Goal: Task Accomplishment & Management: Manage account settings

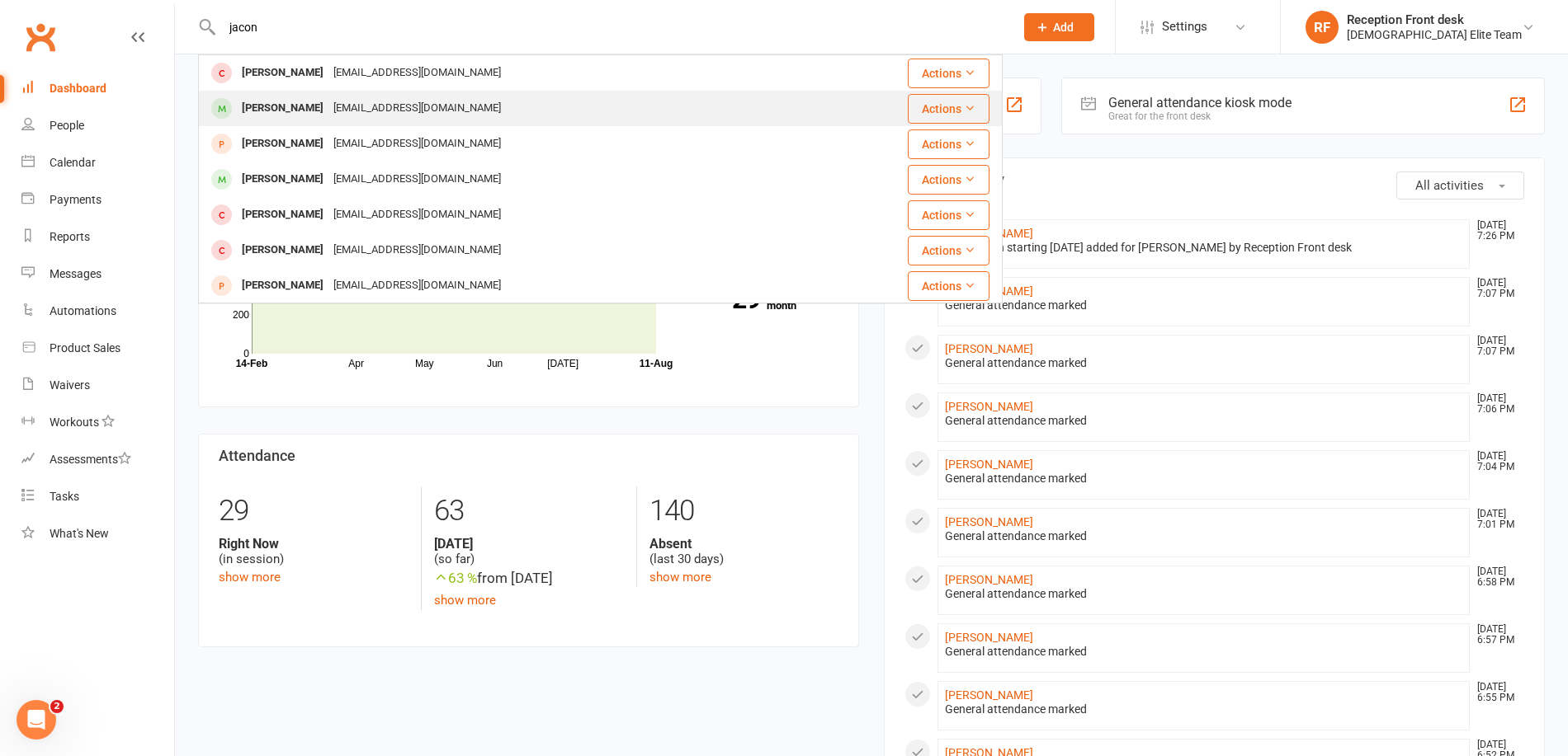
type input "jacon"
click at [296, 105] on div "[PERSON_NAME]" at bounding box center [282, 108] width 92 height 24
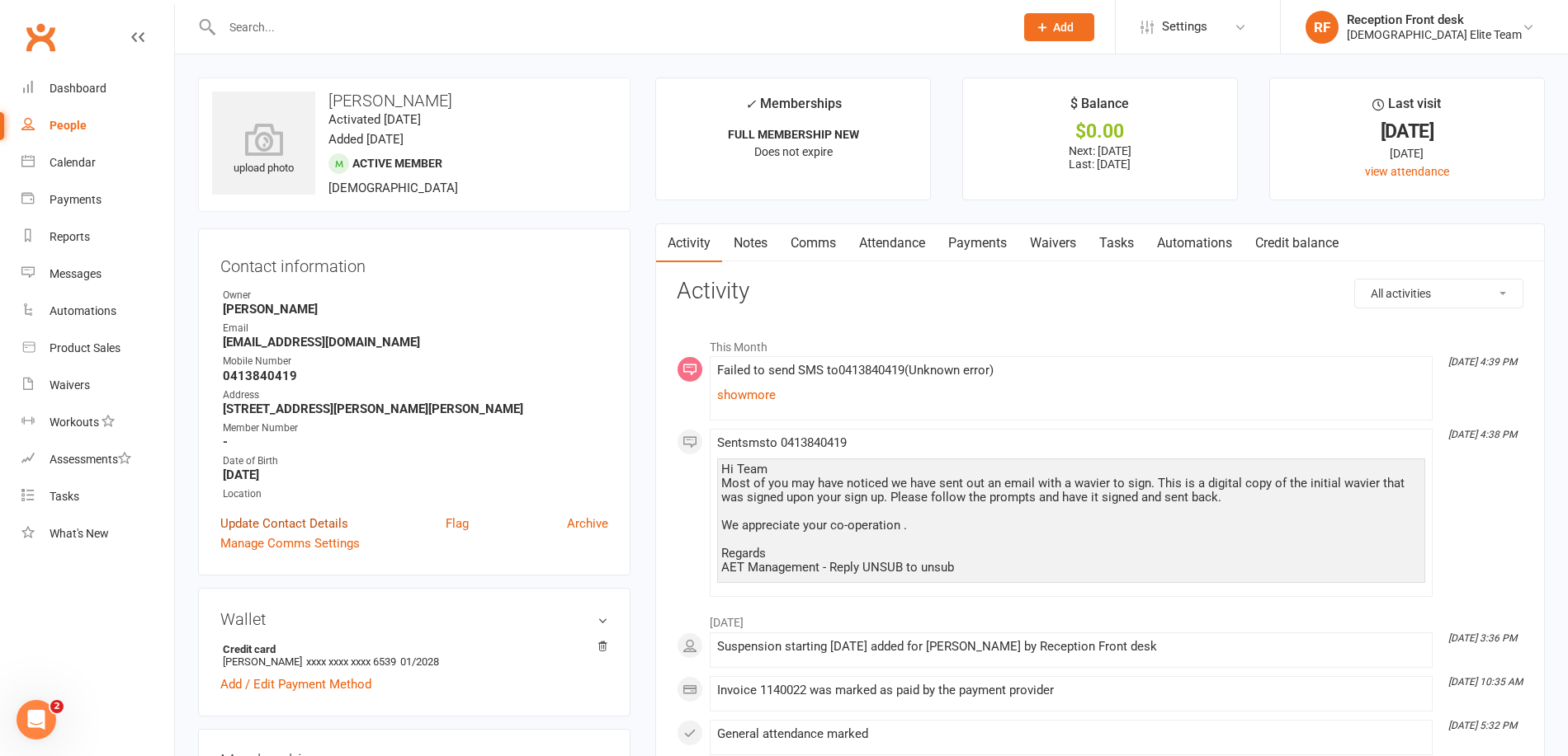
click at [318, 521] on link "Update Contact Details" at bounding box center [284, 524] width 128 height 19
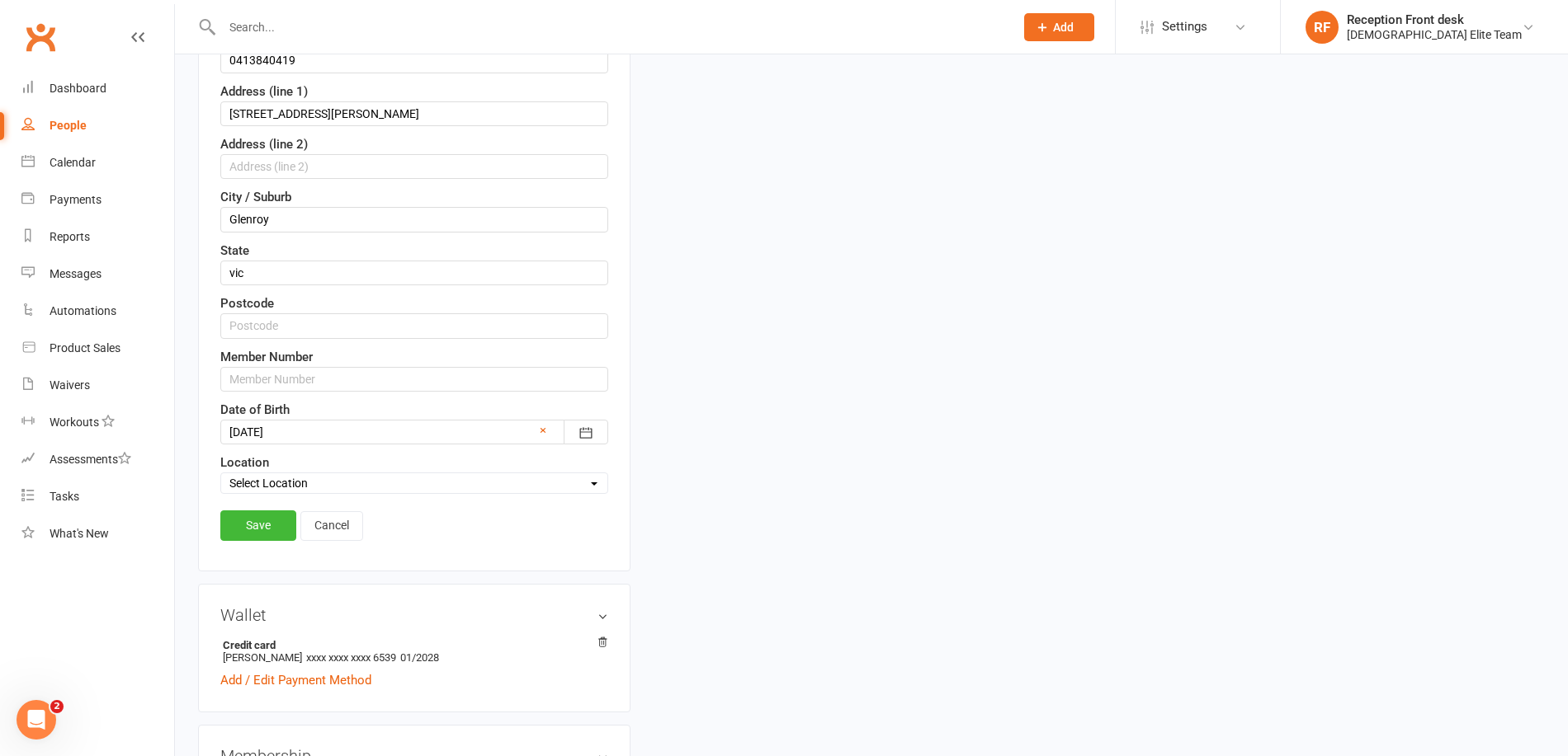
scroll to position [572, 0]
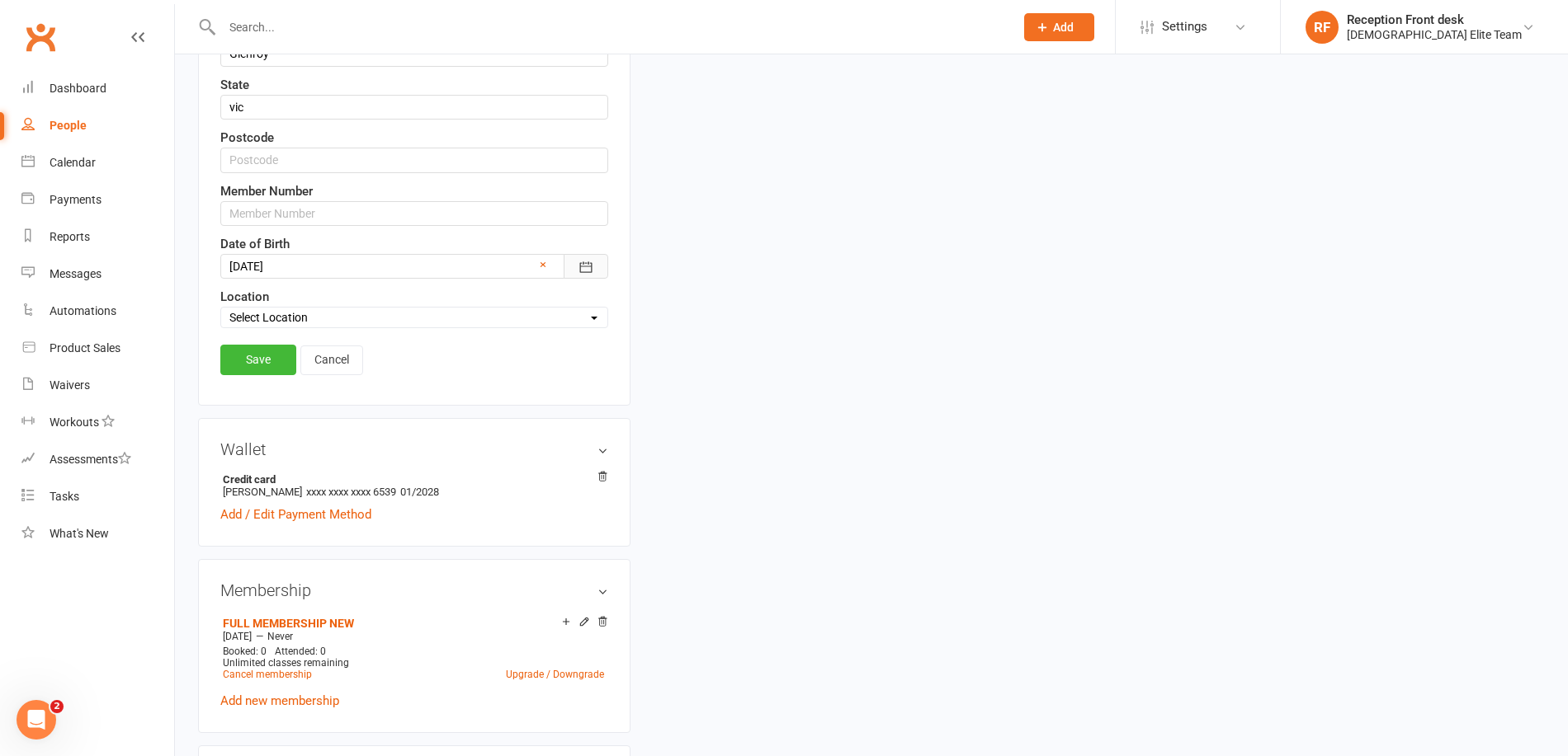
click at [569, 255] on button "button" at bounding box center [586, 267] width 44 height 25
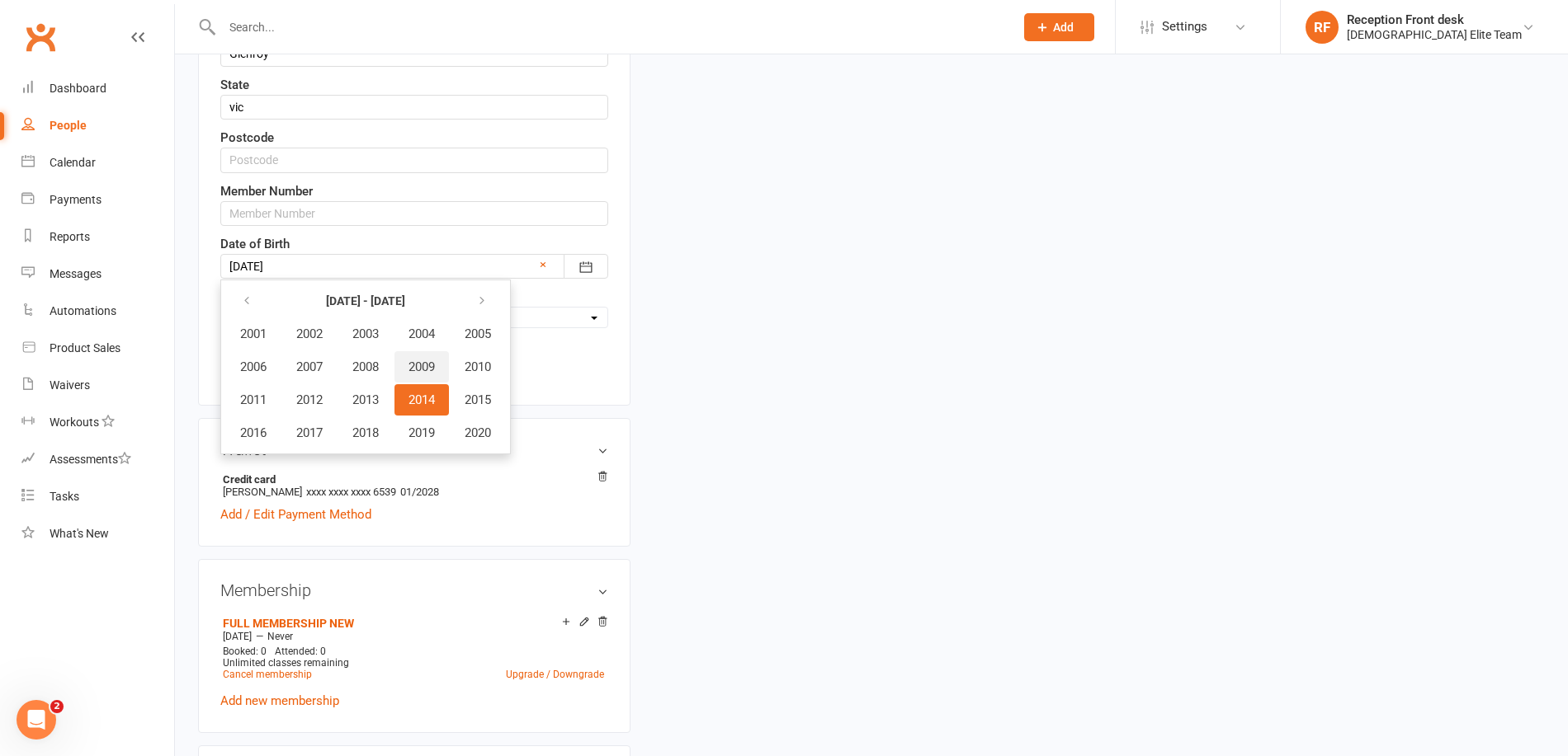
click at [422, 369] on span "2009" at bounding box center [421, 366] width 26 height 15
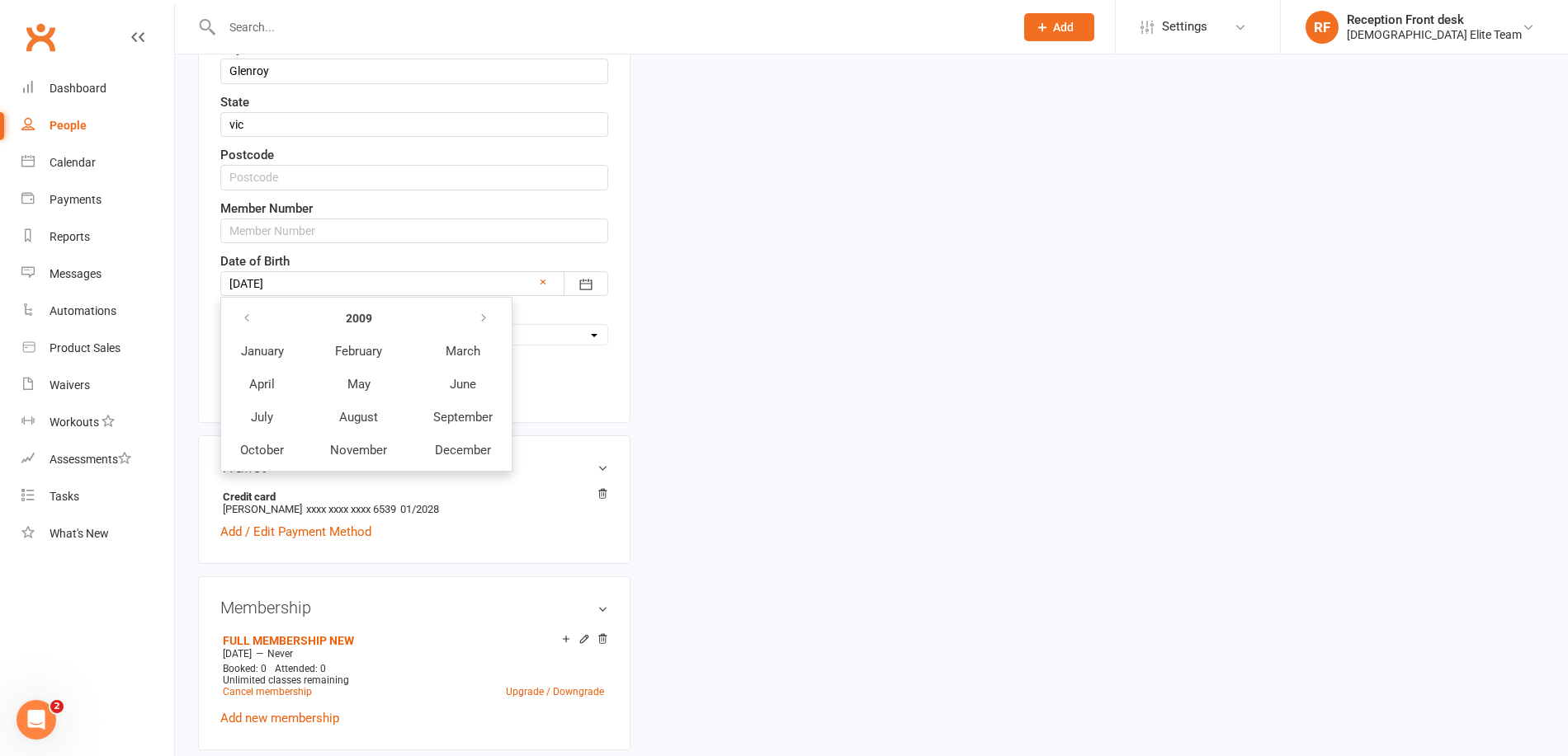
scroll to position [565, 0]
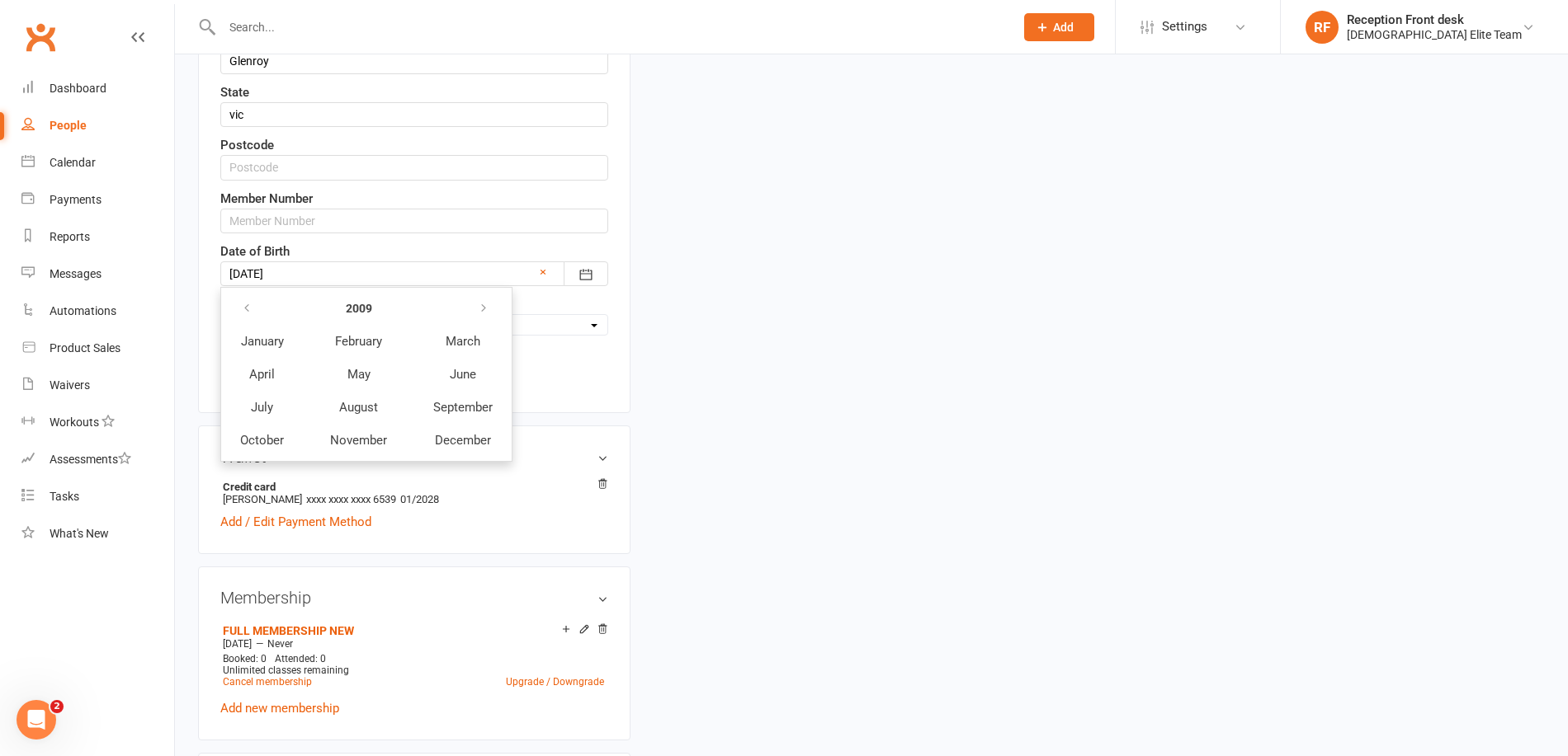
click at [759, 385] on div "upload photo [PERSON_NAME] Activated [DATE] Added [DATE] Active member [DEMOGRA…" at bounding box center [872, 556] width 1372 height 2086
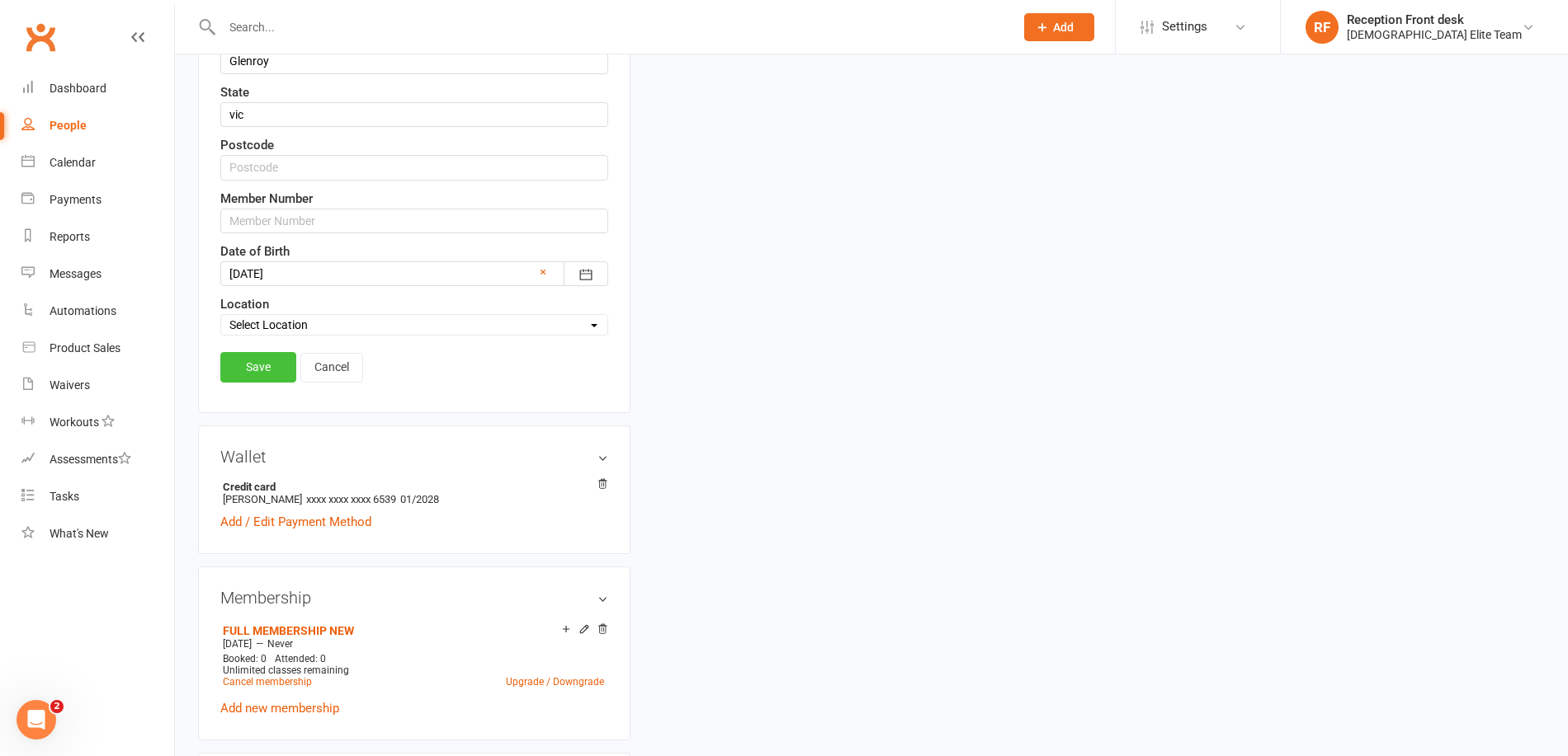
click at [255, 371] on link "Save" at bounding box center [258, 366] width 75 height 30
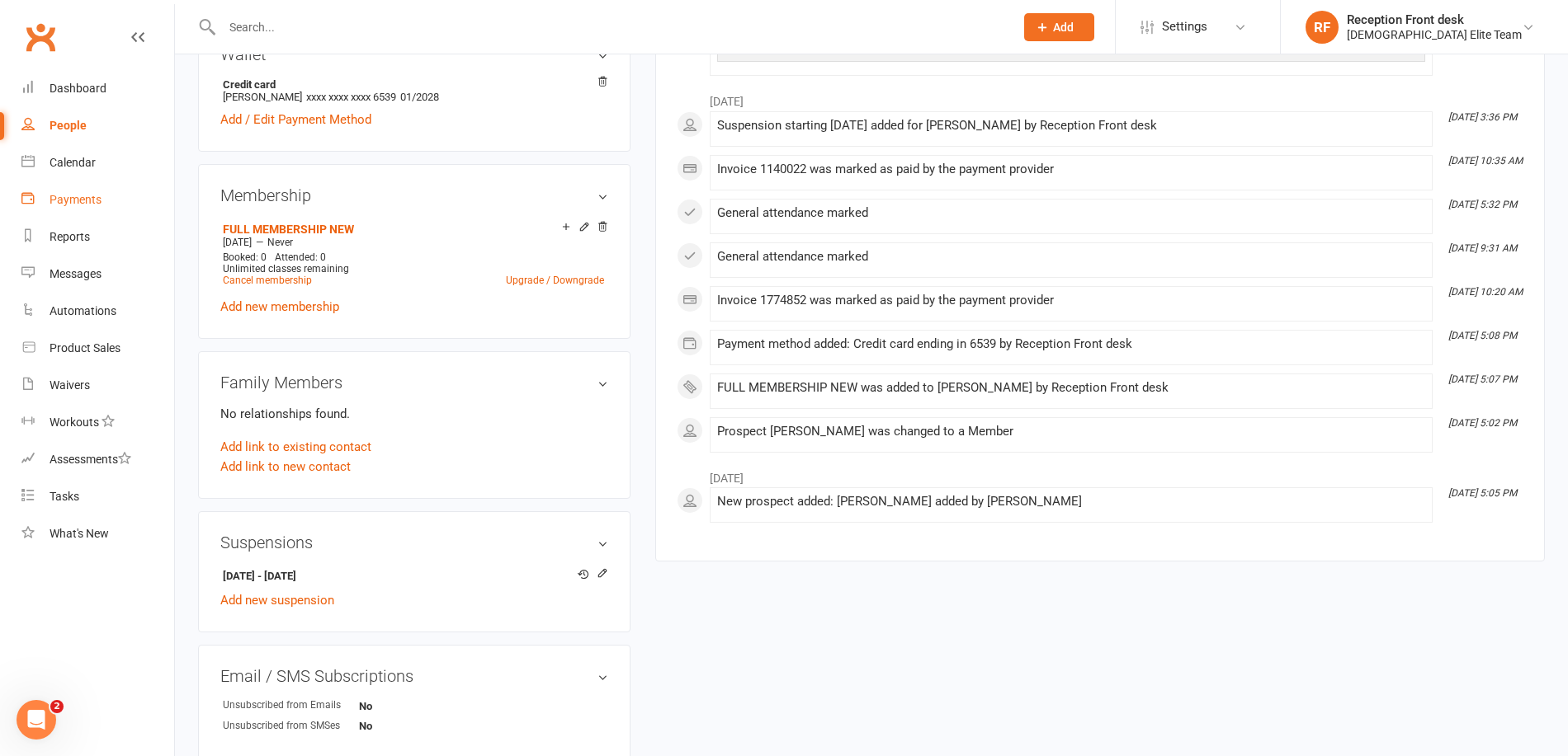
click at [75, 189] on link "Payments" at bounding box center [98, 200] width 153 height 37
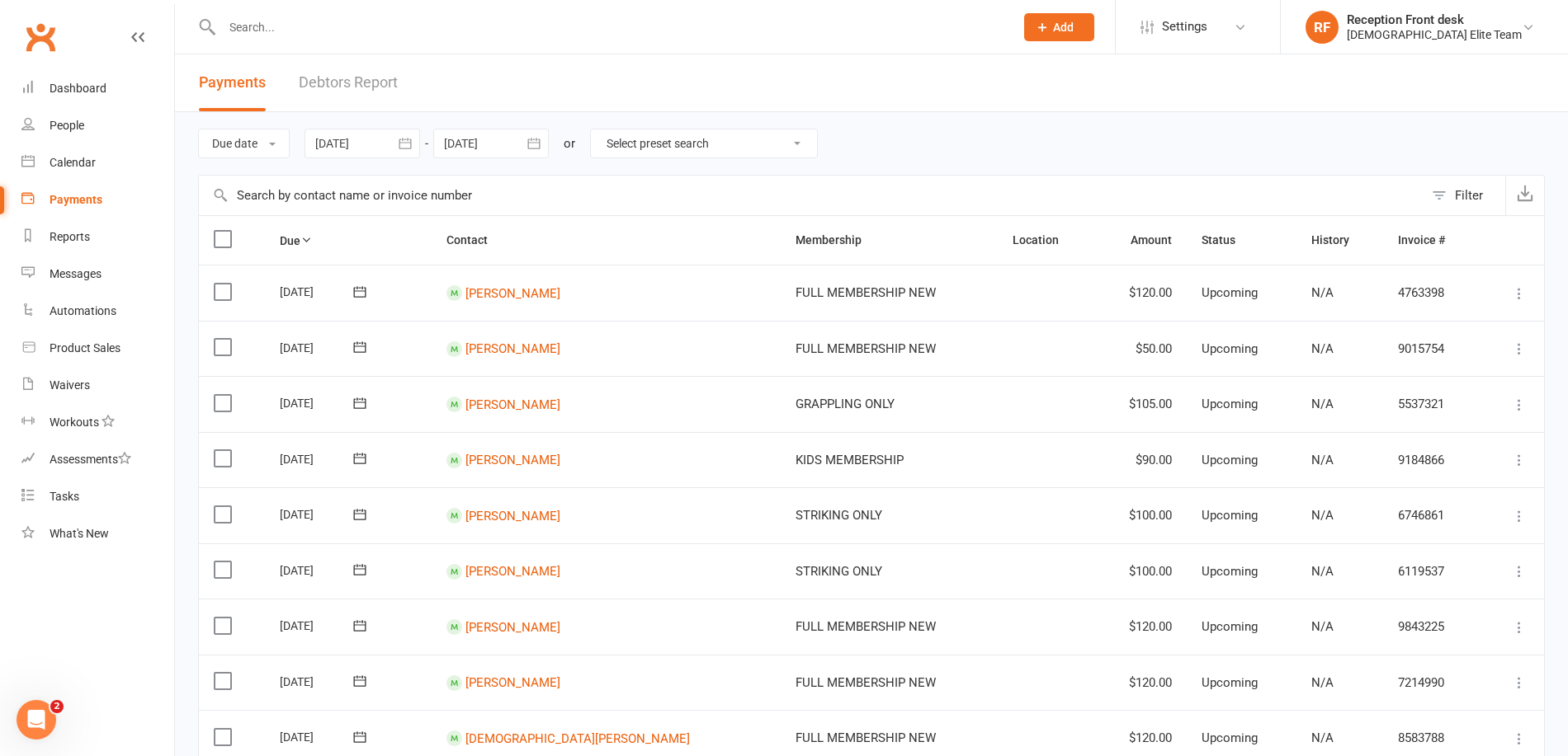
click at [648, 155] on select "Select preset search All failures All skipped payments All pending payments Suc…" at bounding box center [704, 143] width 226 height 28
select select "0"
click at [604, 130] on select "Select preset search All failures All skipped payments All pending payments Suc…" at bounding box center [704, 143] width 226 height 28
type input "[DATE]"
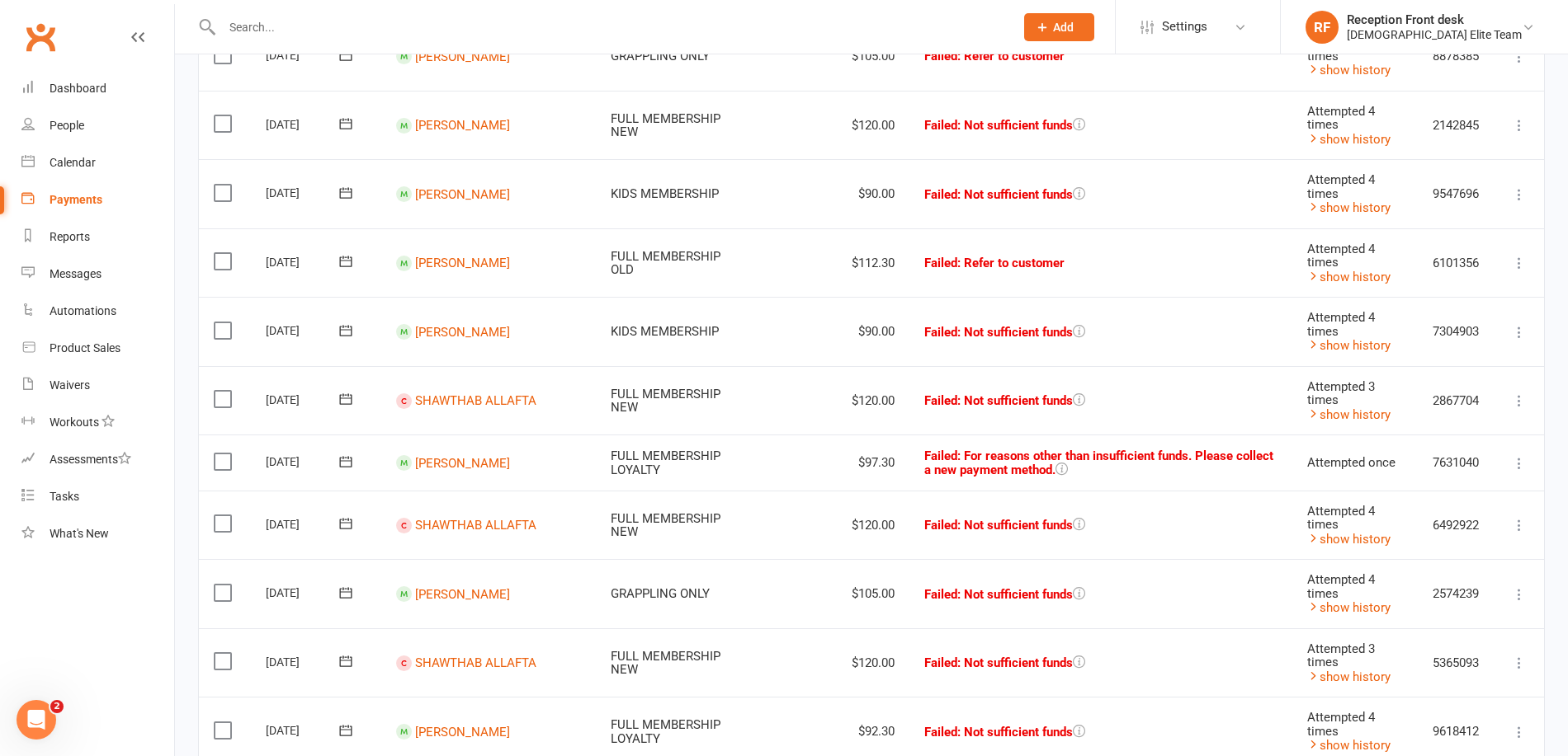
scroll to position [413, 0]
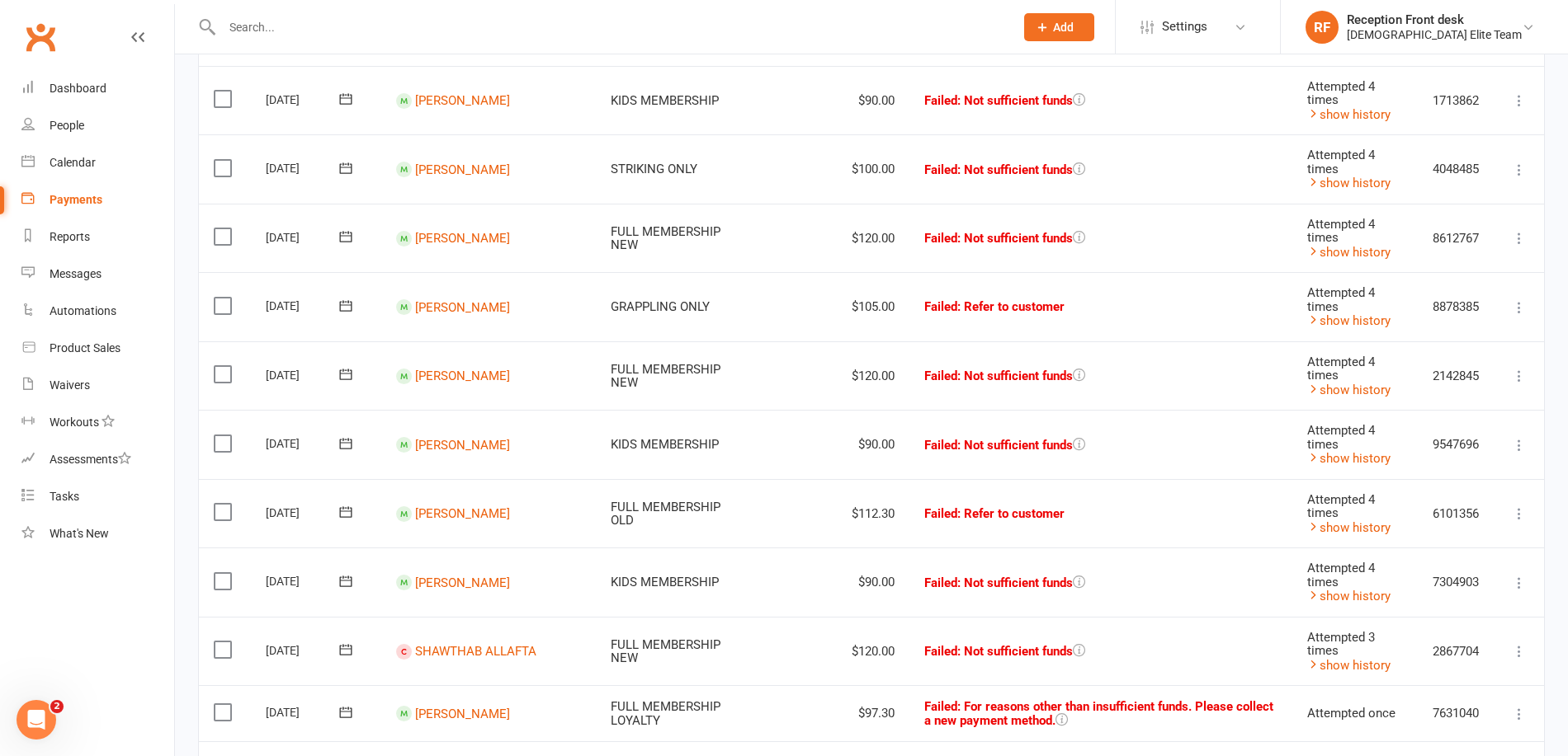
click at [346, 302] on icon at bounding box center [345, 305] width 13 height 11
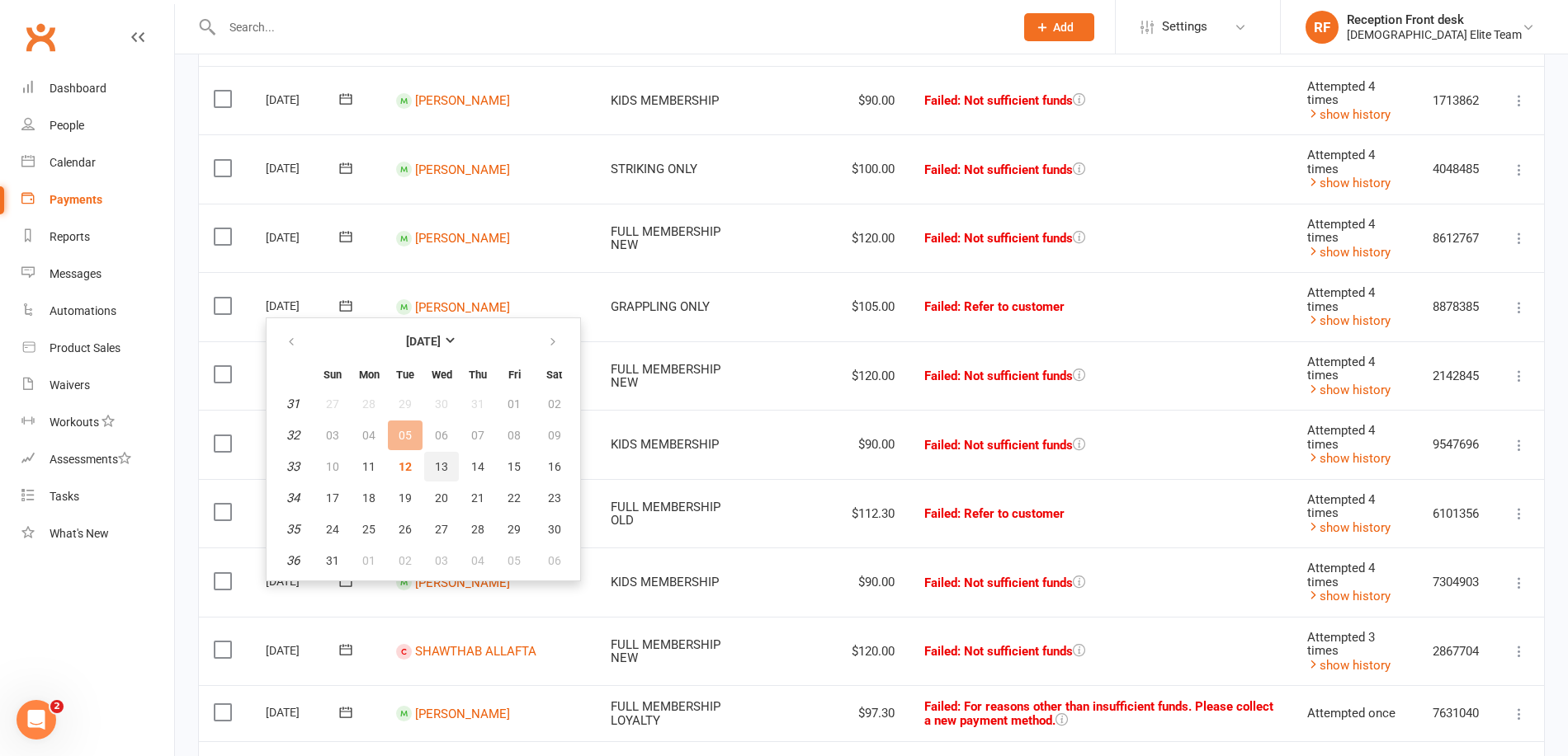
click at [440, 468] on span "13" at bounding box center [442, 467] width 14 height 14
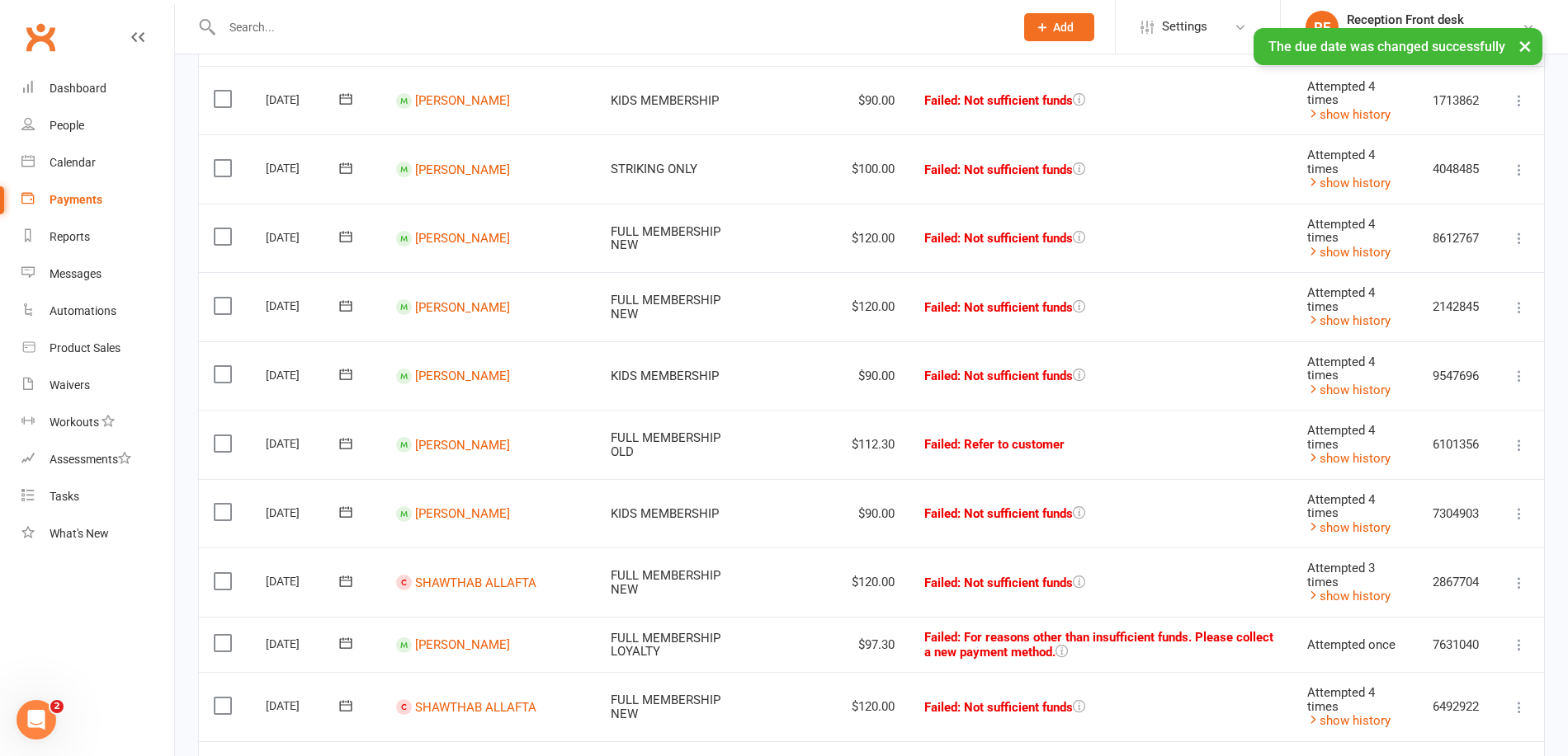
scroll to position [82, 0]
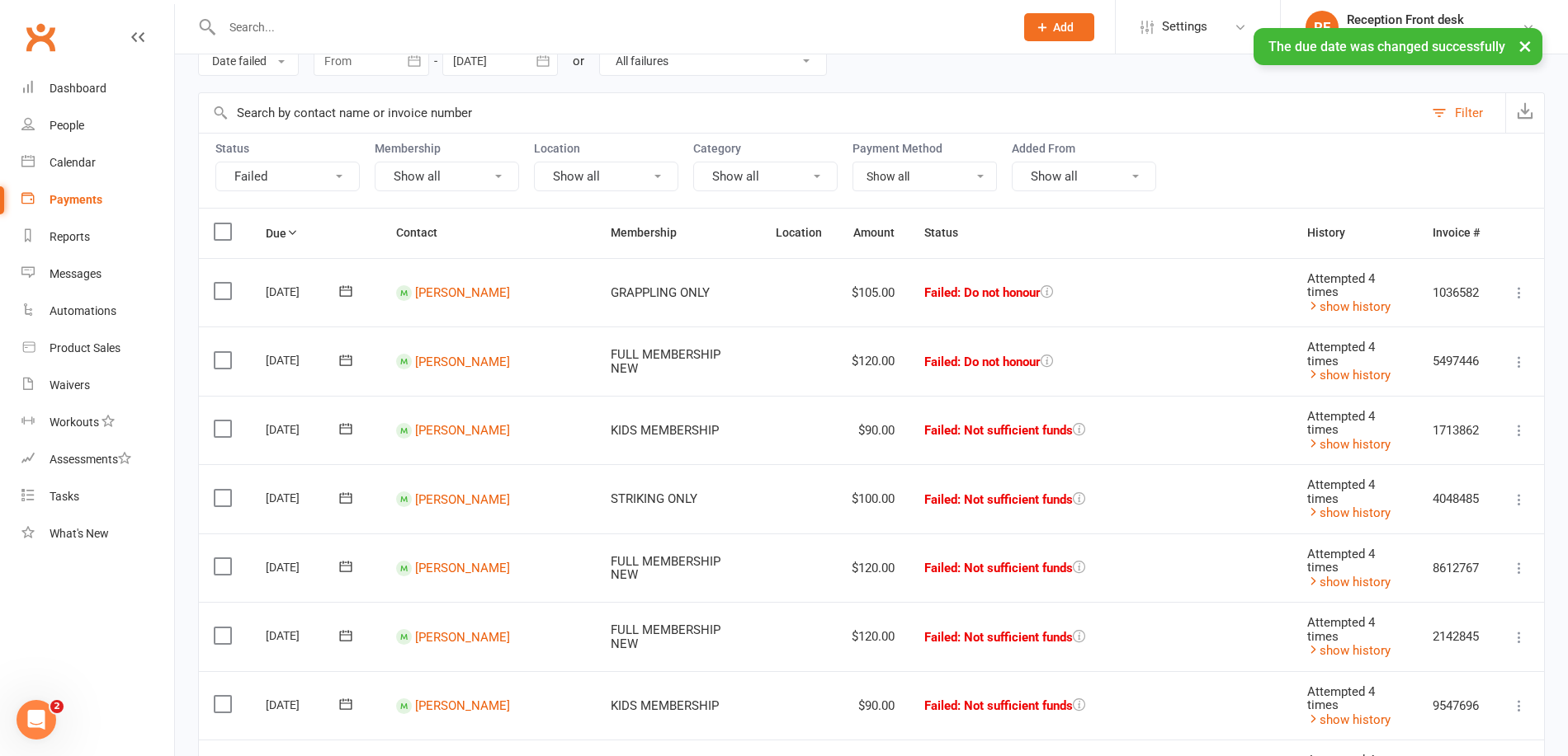
click at [356, 16] on input "text" at bounding box center [609, 27] width 785 height 23
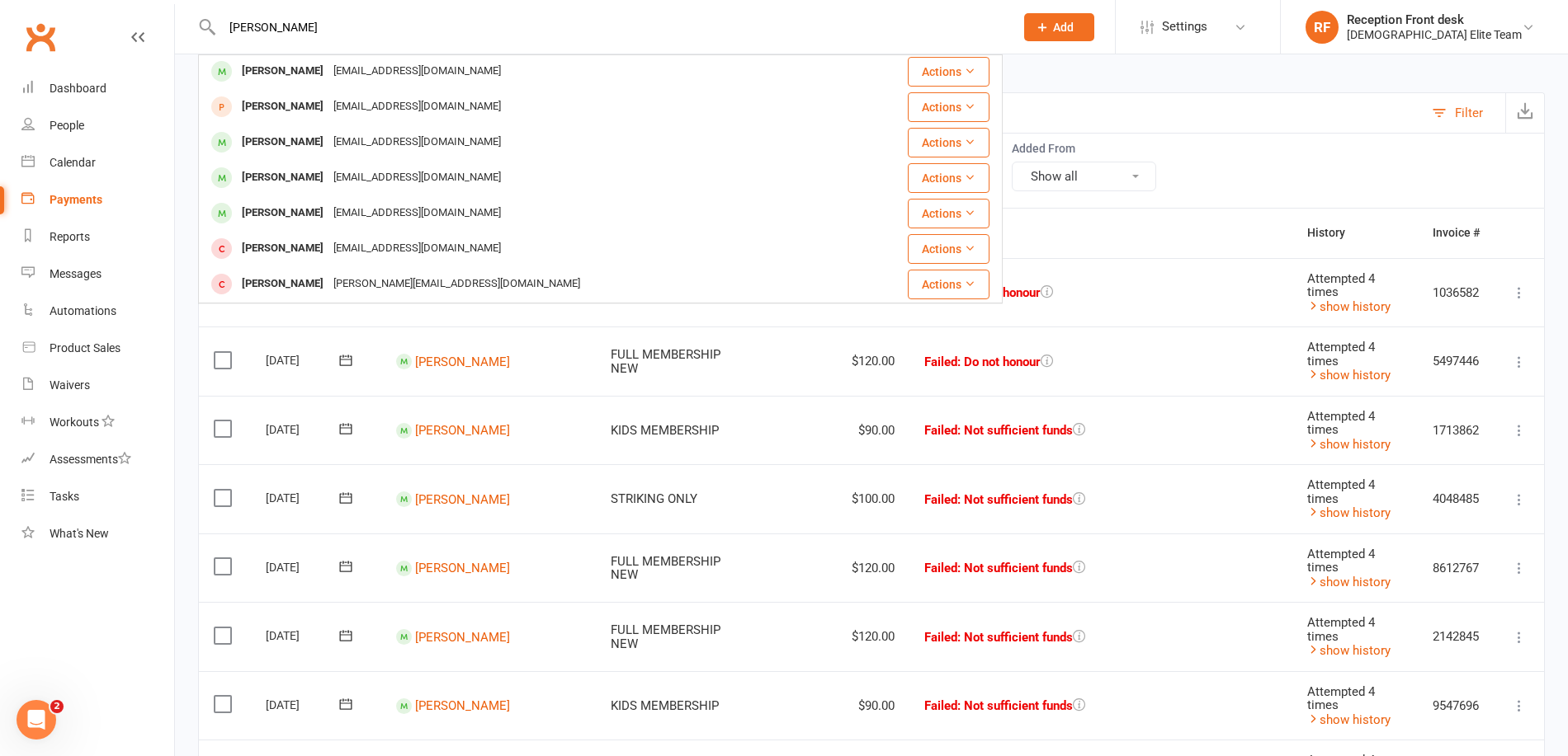
scroll to position [0, 0]
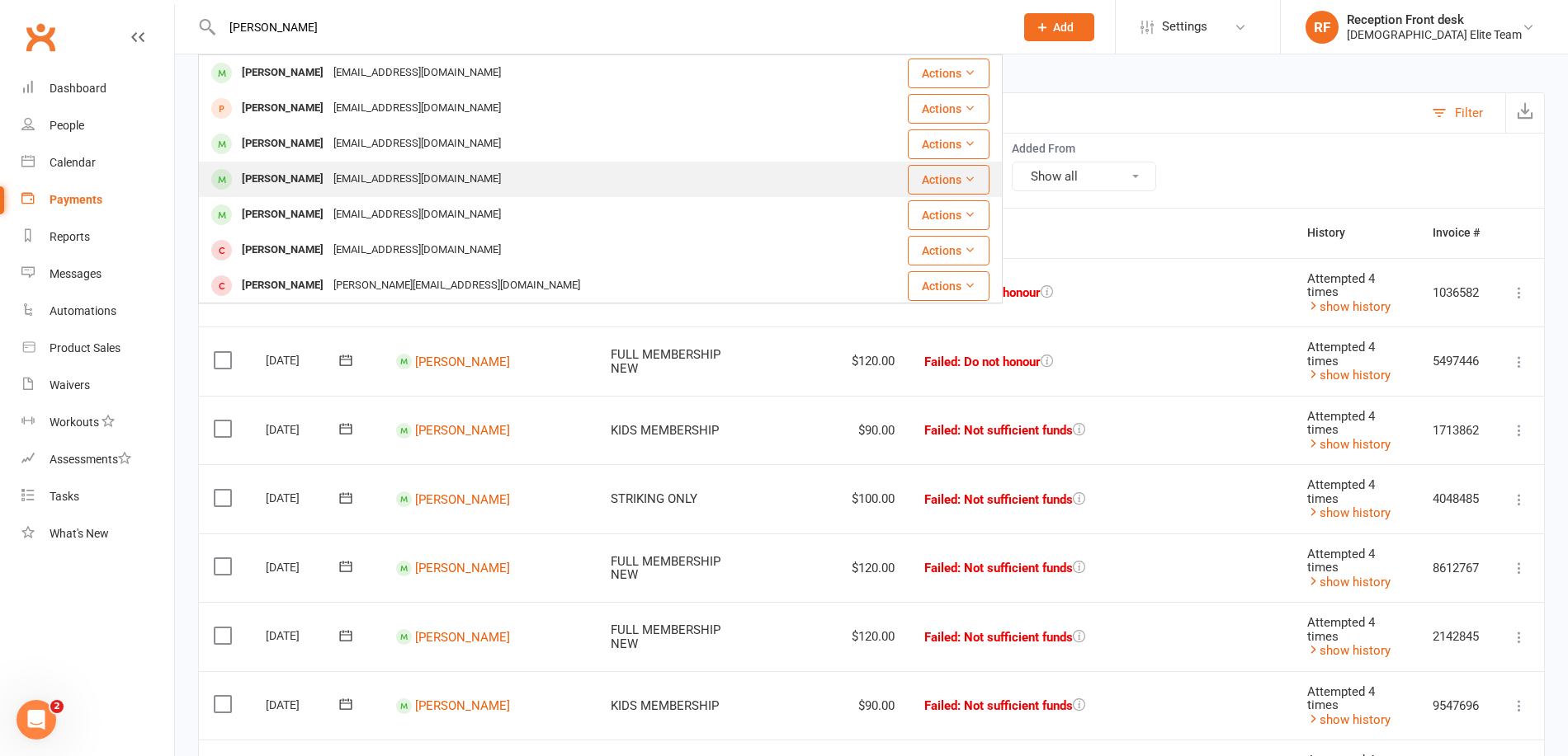
type input "[PERSON_NAME]"
click at [345, 186] on div "[EMAIL_ADDRESS][DOMAIN_NAME]" at bounding box center [417, 179] width 177 height 24
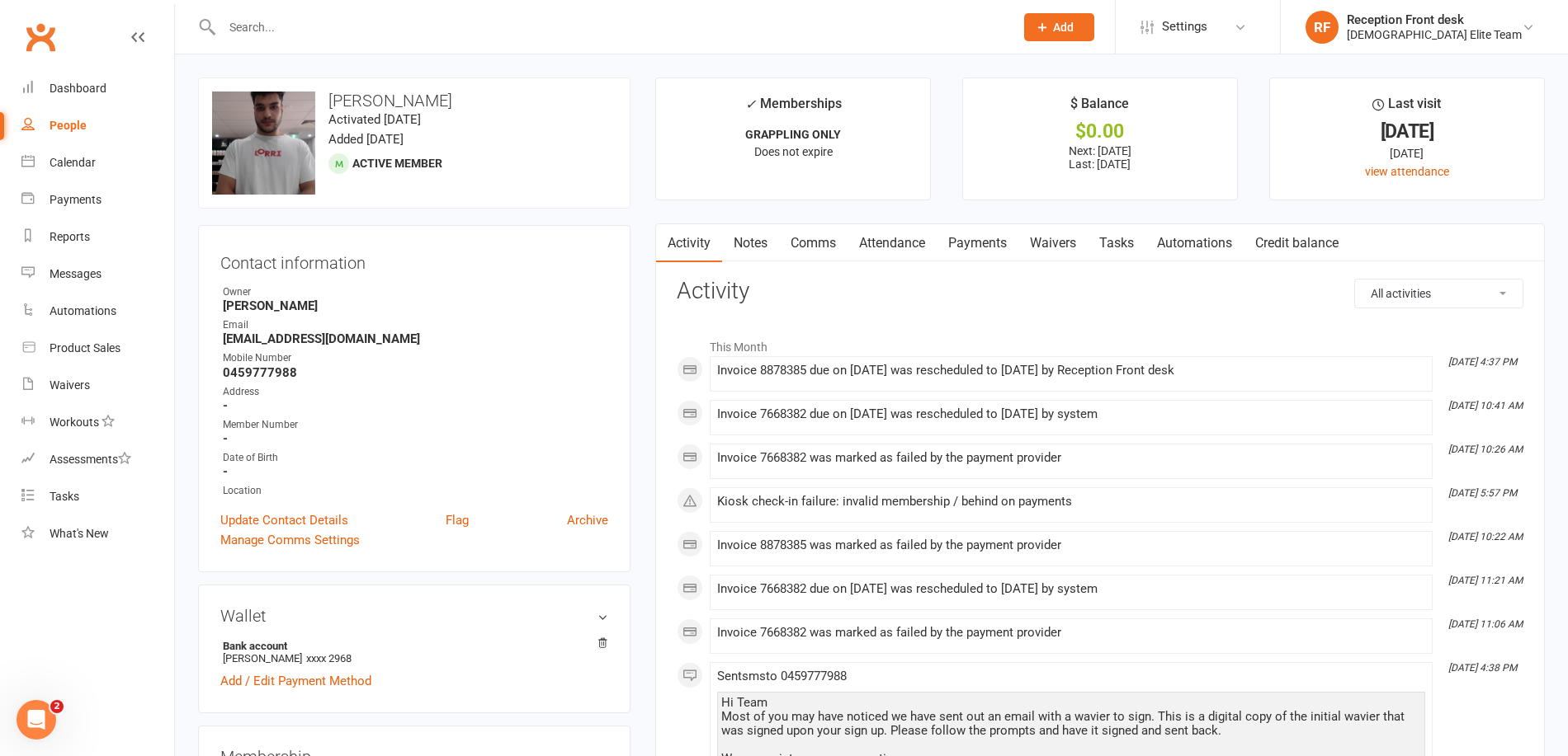
click at [963, 247] on link "Payments" at bounding box center [977, 243] width 81 height 38
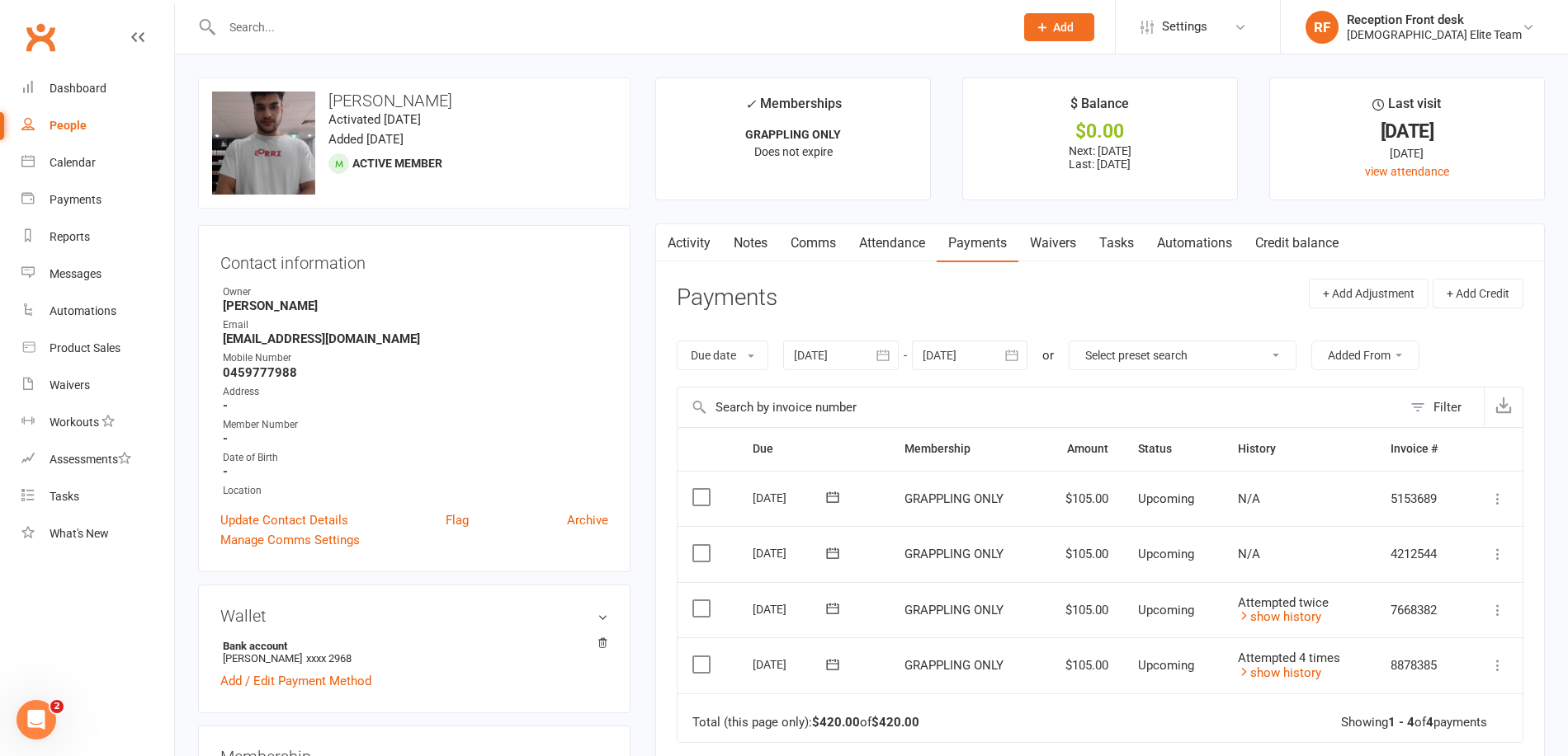
click at [1493, 601] on button at bounding box center [1497, 610] width 19 height 19
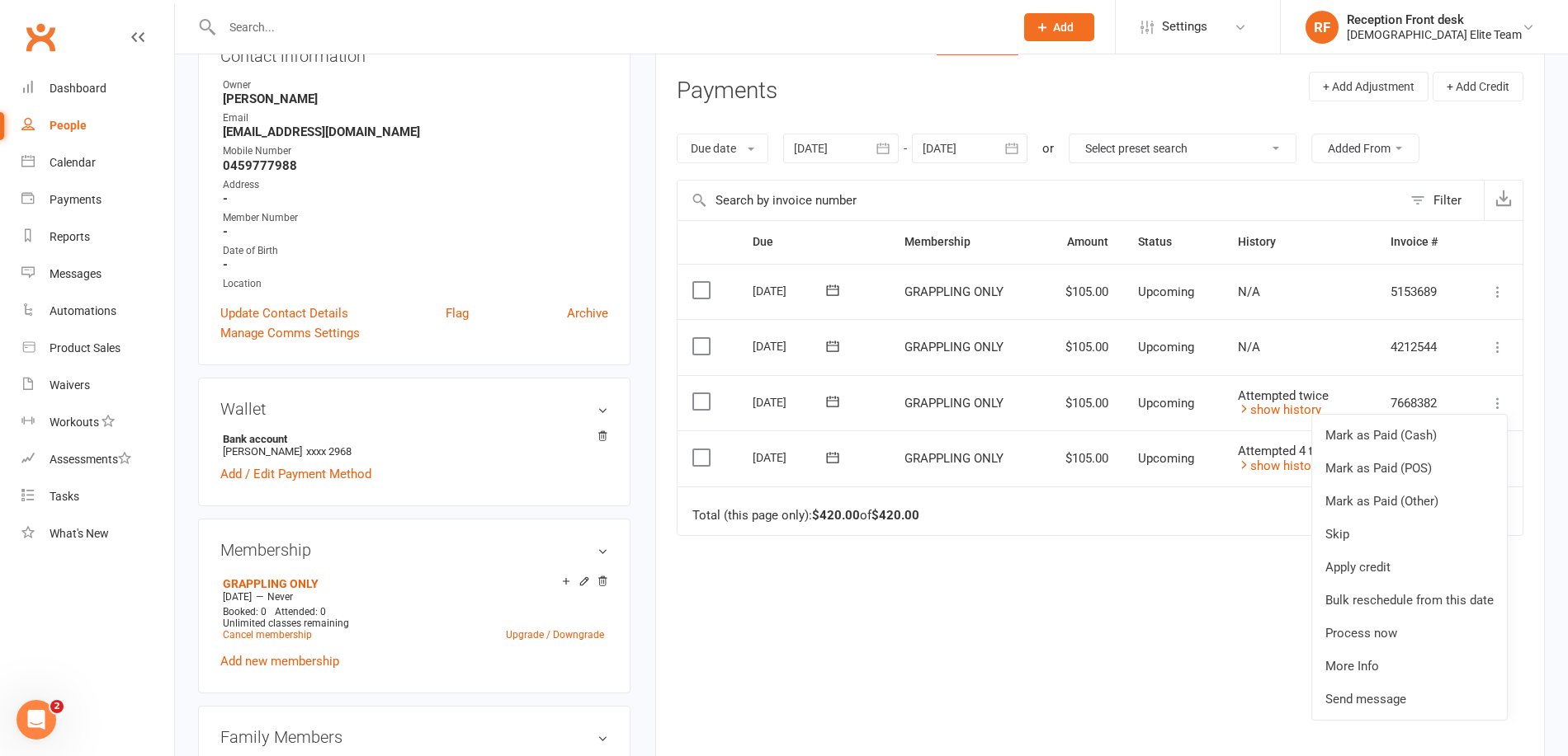
scroll to position [247, 0]
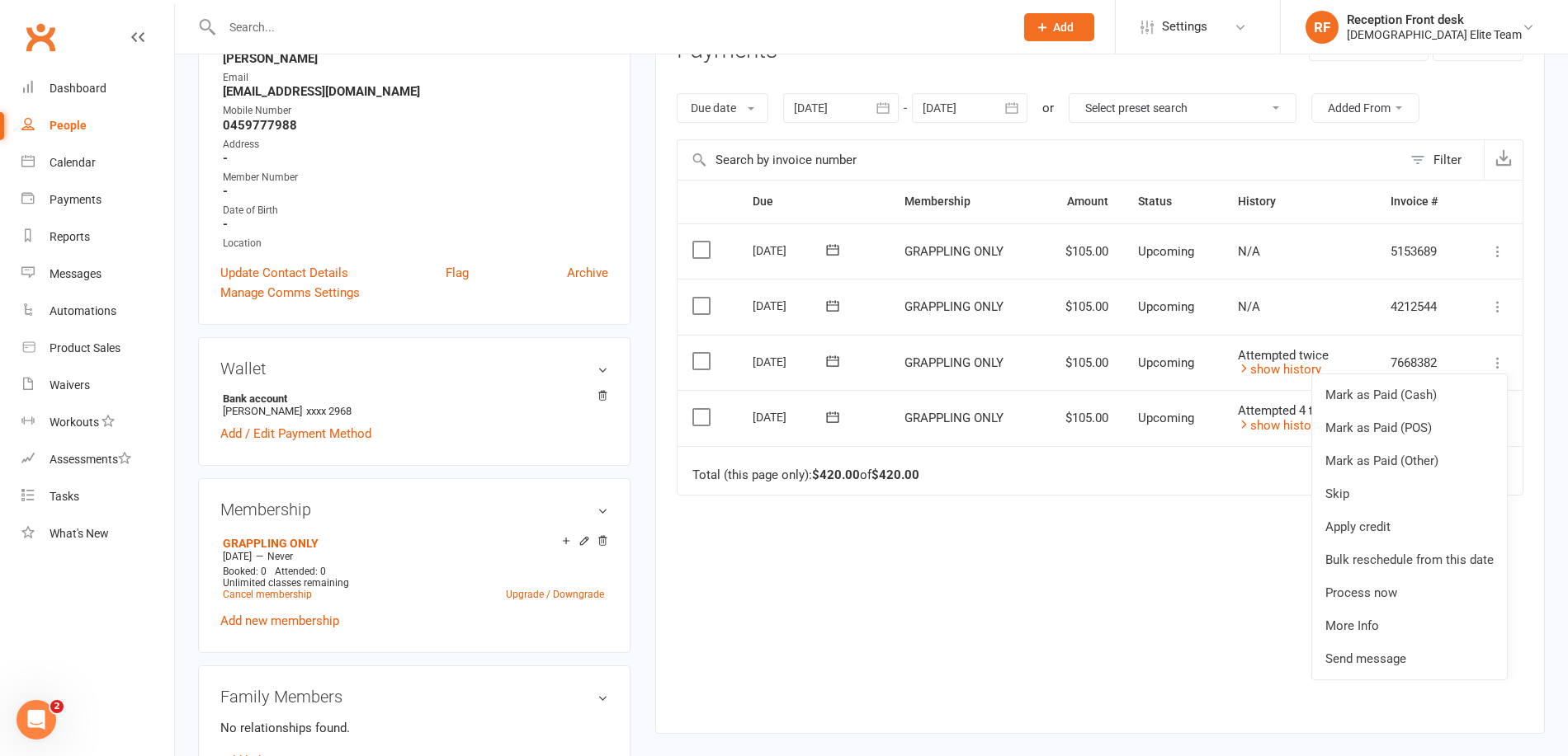
click at [1121, 529] on div "Due Contact Membership Amount Status History Invoice # Select this [DATE] [PERS…" at bounding box center [1100, 444] width 846 height 529
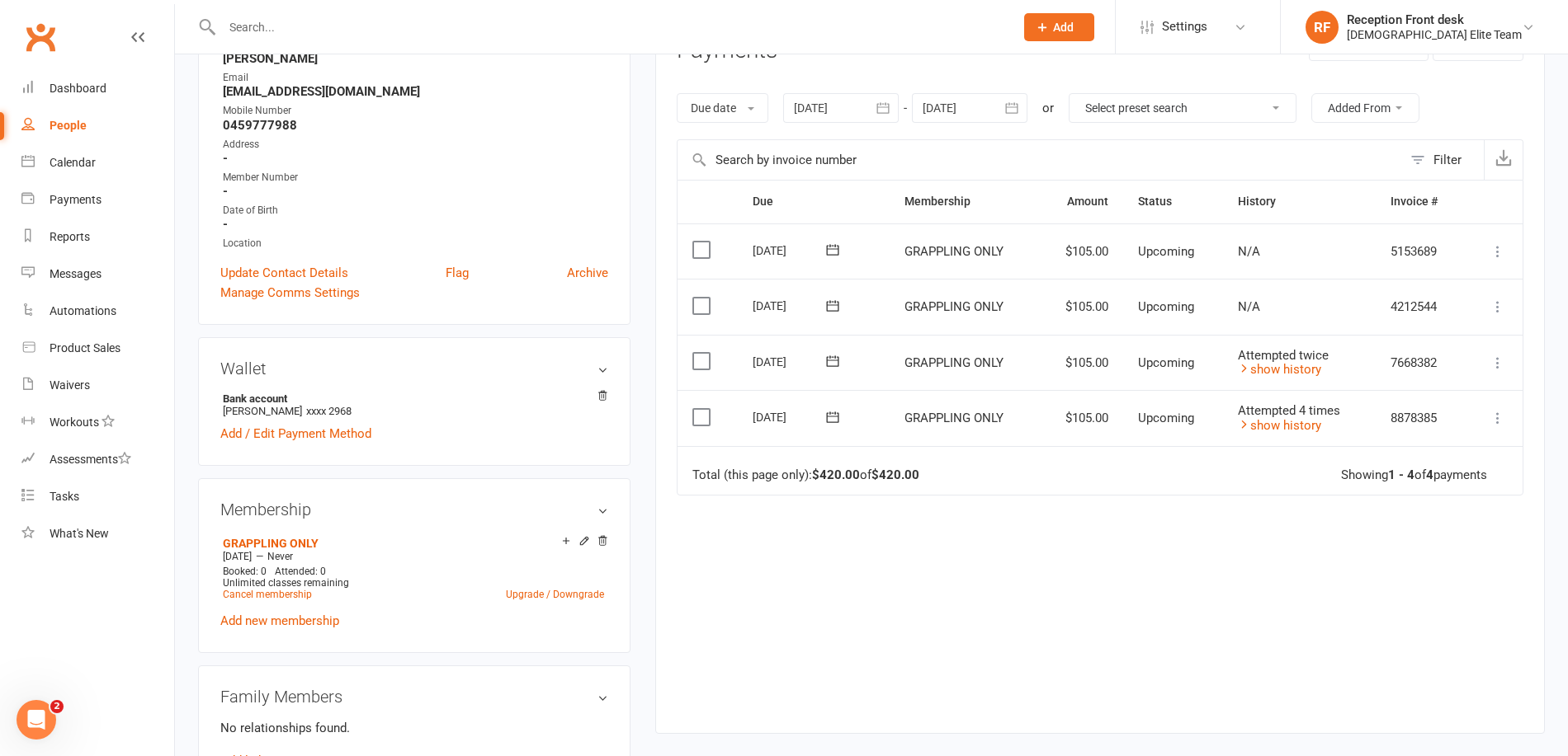
click at [837, 357] on icon at bounding box center [832, 361] width 16 height 16
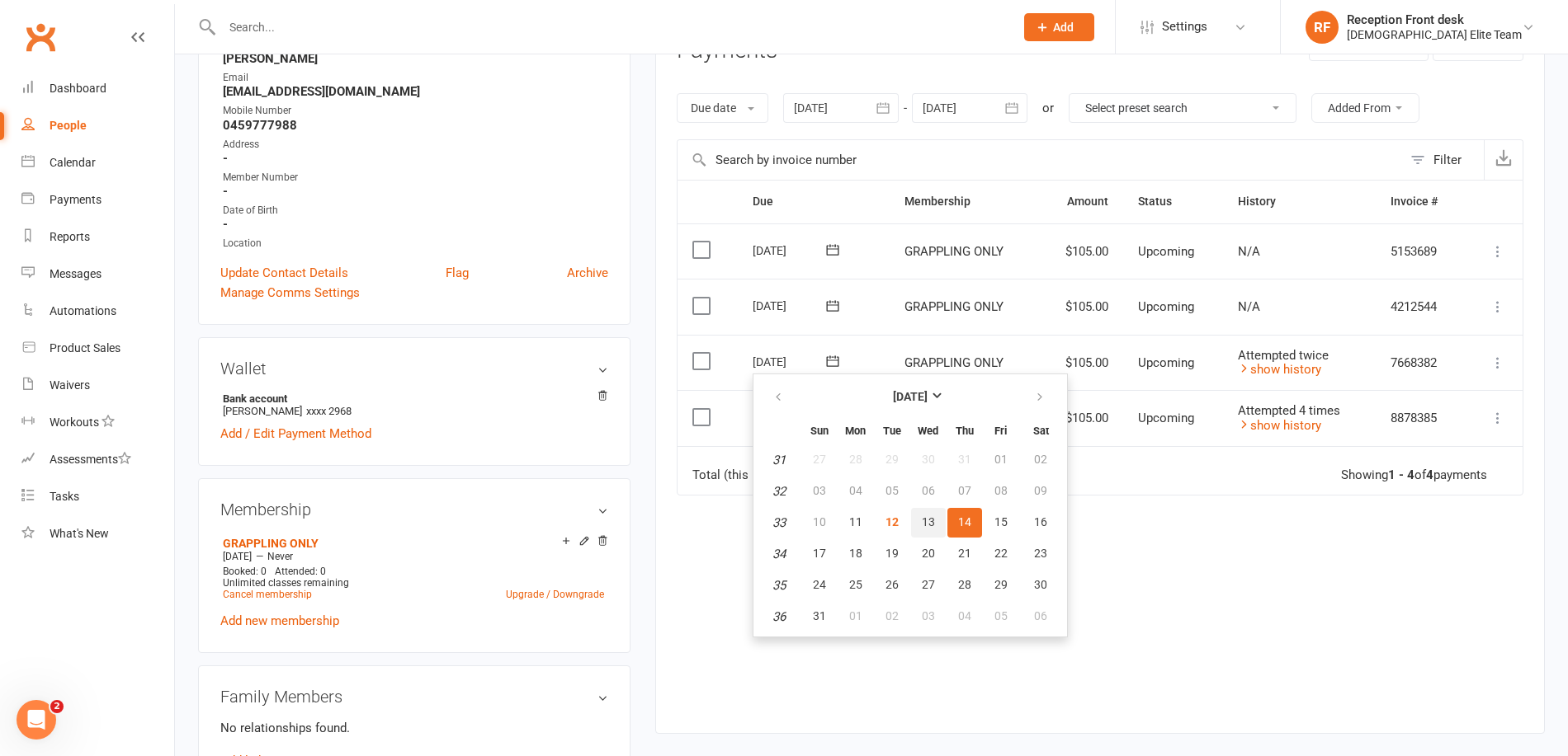
click at [920, 523] on button "13" at bounding box center [929, 523] width 35 height 30
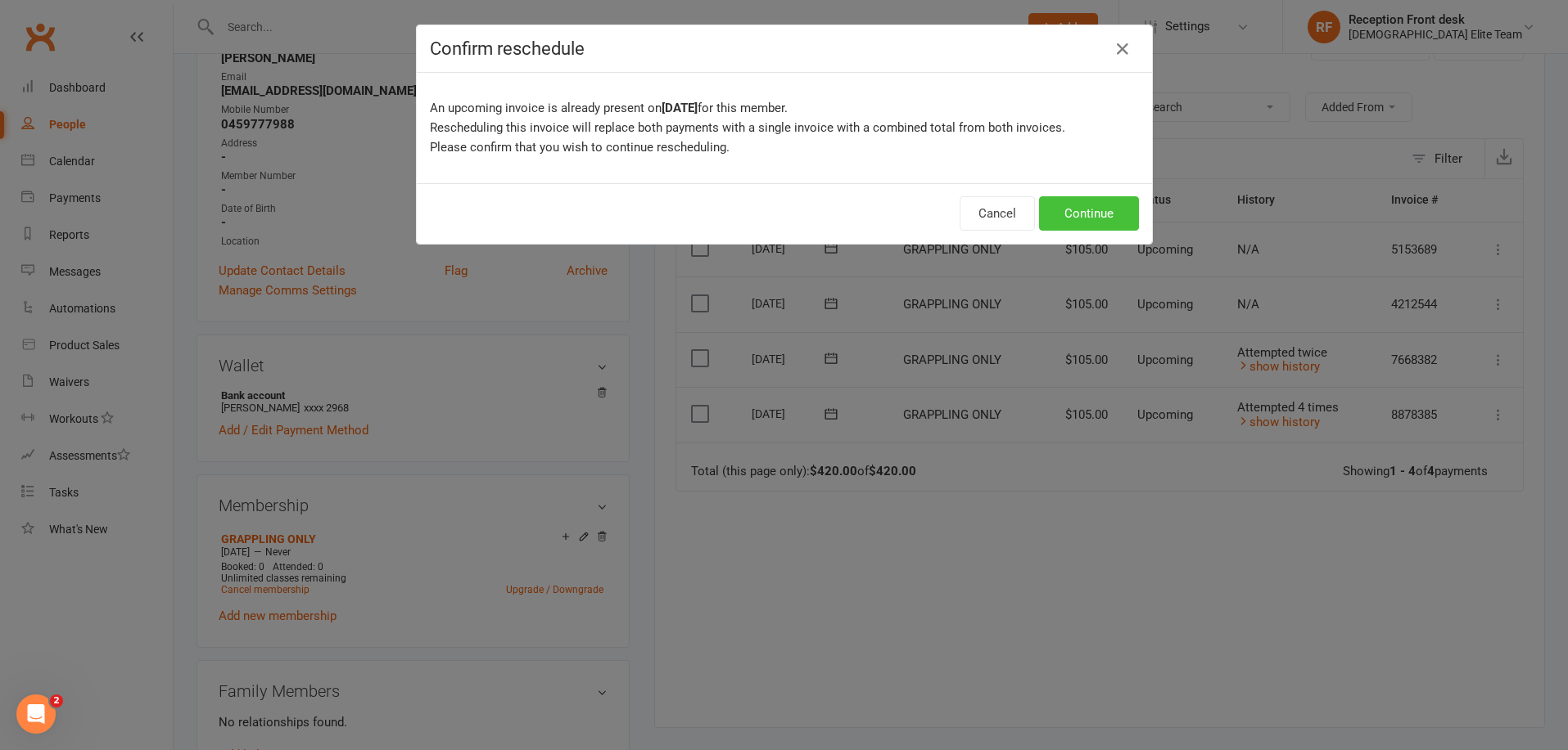
click at [1076, 202] on button "Continue" at bounding box center [1089, 214] width 100 height 35
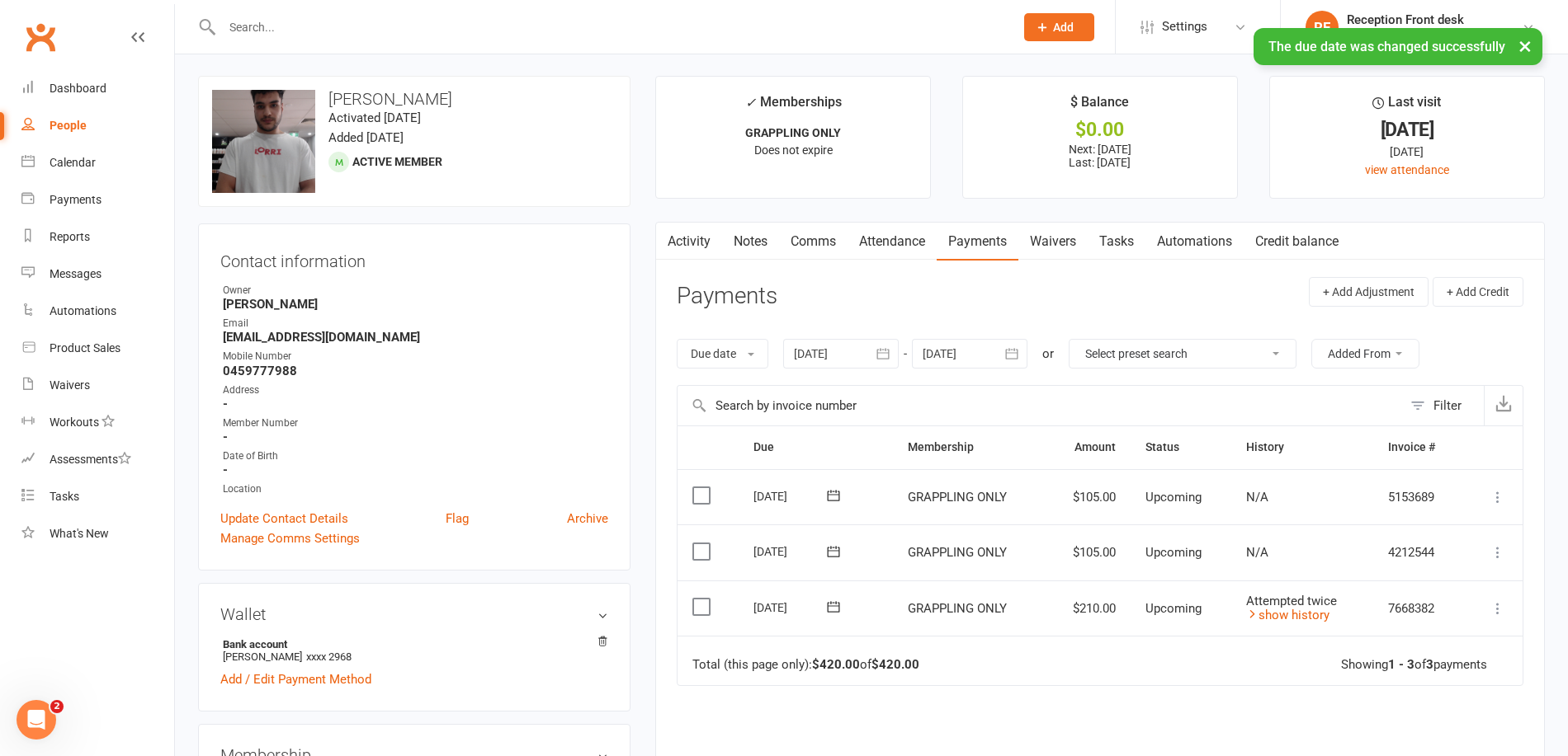
scroll to position [0, 0]
click at [50, 99] on link "Dashboard" at bounding box center [98, 89] width 153 height 37
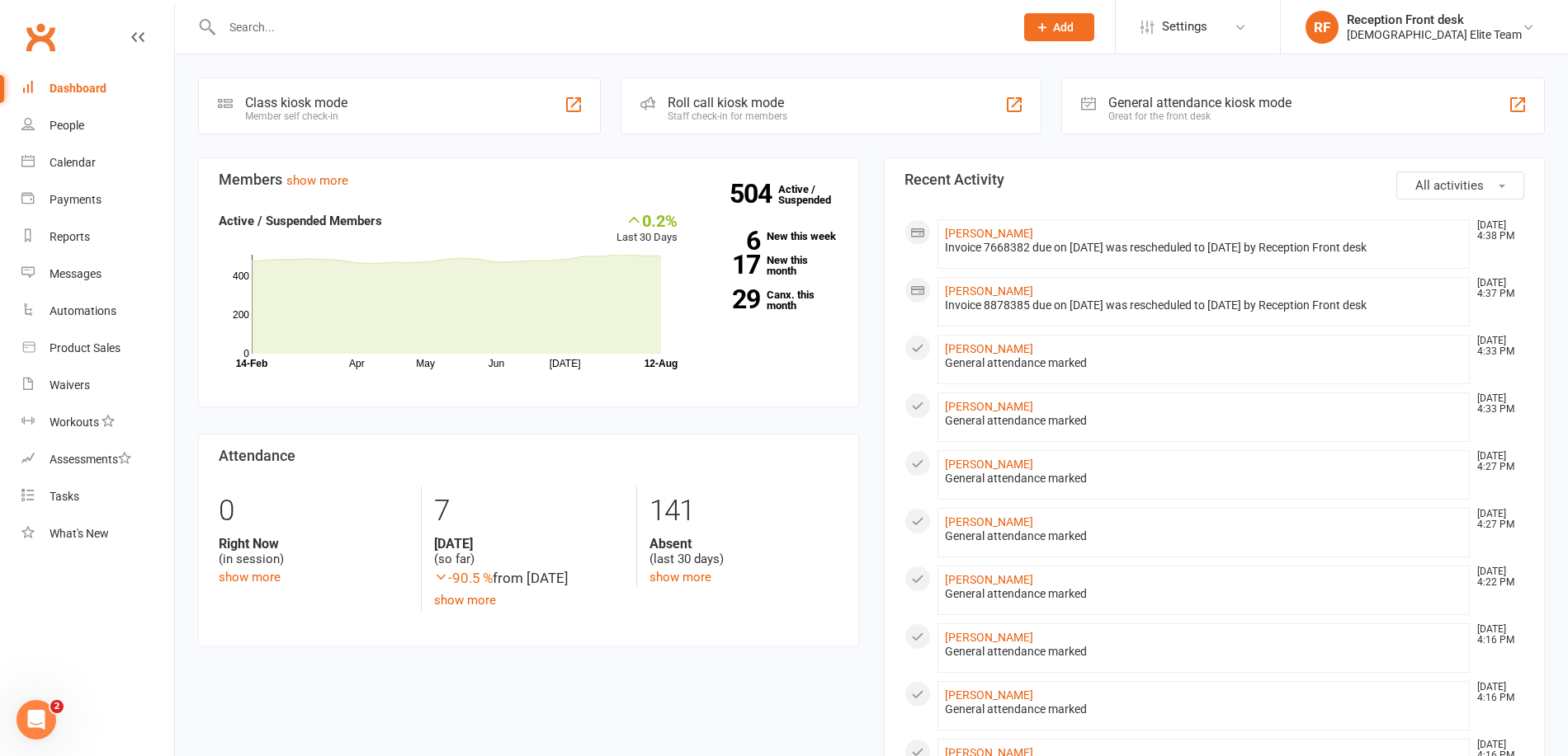
click at [342, 33] on input "text" at bounding box center [609, 27] width 785 height 23
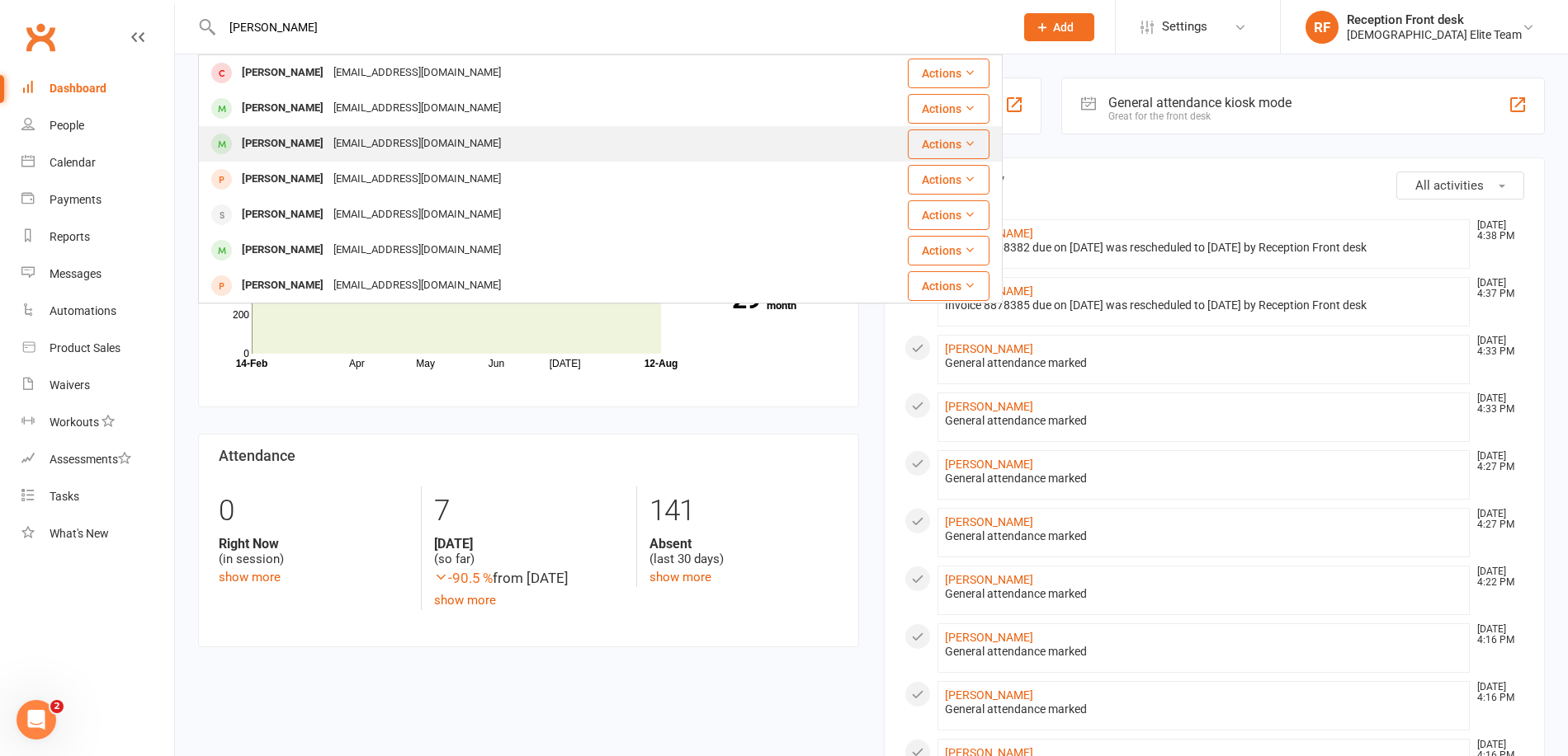
type input "[PERSON_NAME]"
click at [329, 145] on div "[PERSON_NAME]" at bounding box center [282, 144] width 92 height 24
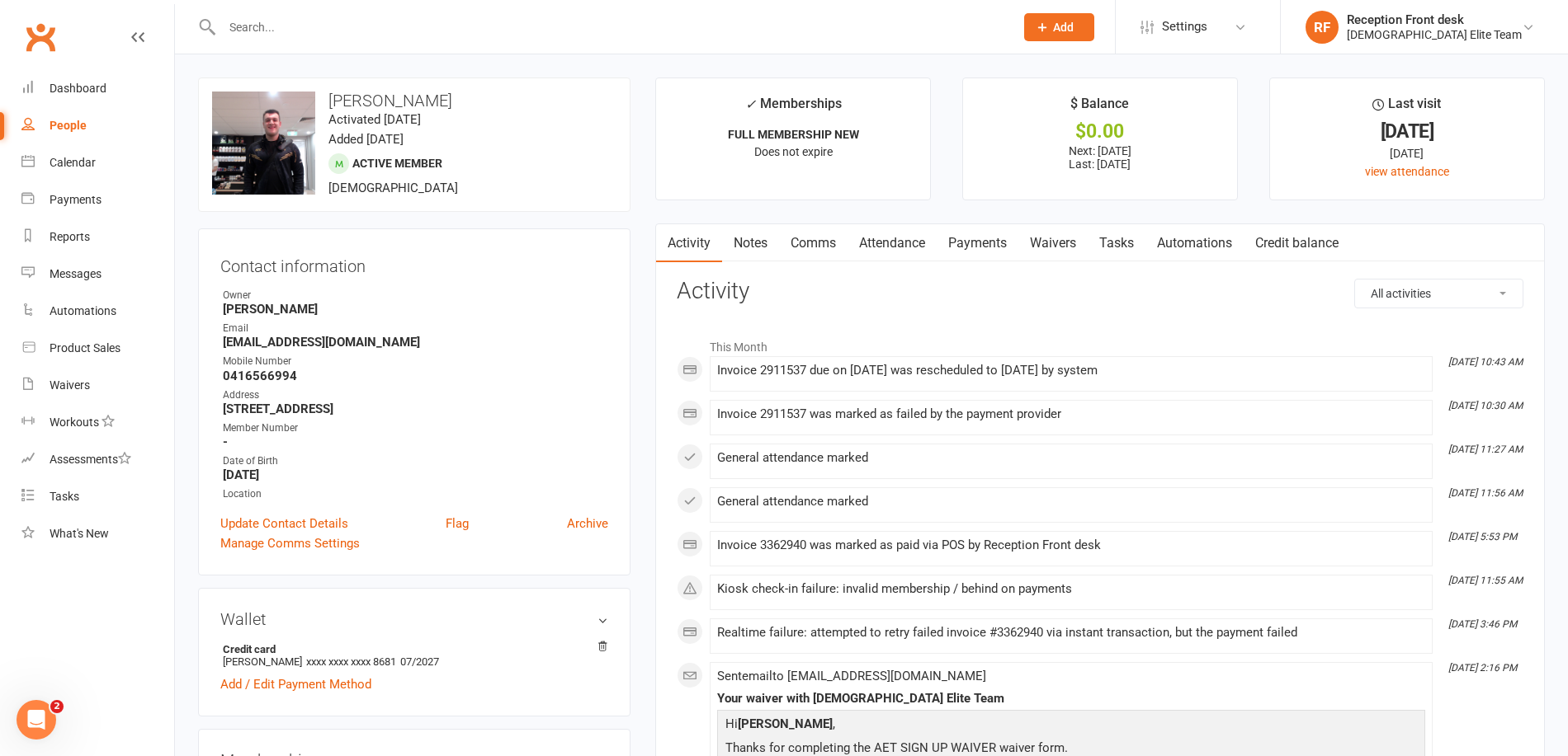
drag, startPoint x: 989, startPoint y: 247, endPoint x: 978, endPoint y: 292, distance: 46.3
click at [988, 247] on link "Payments" at bounding box center [977, 243] width 81 height 38
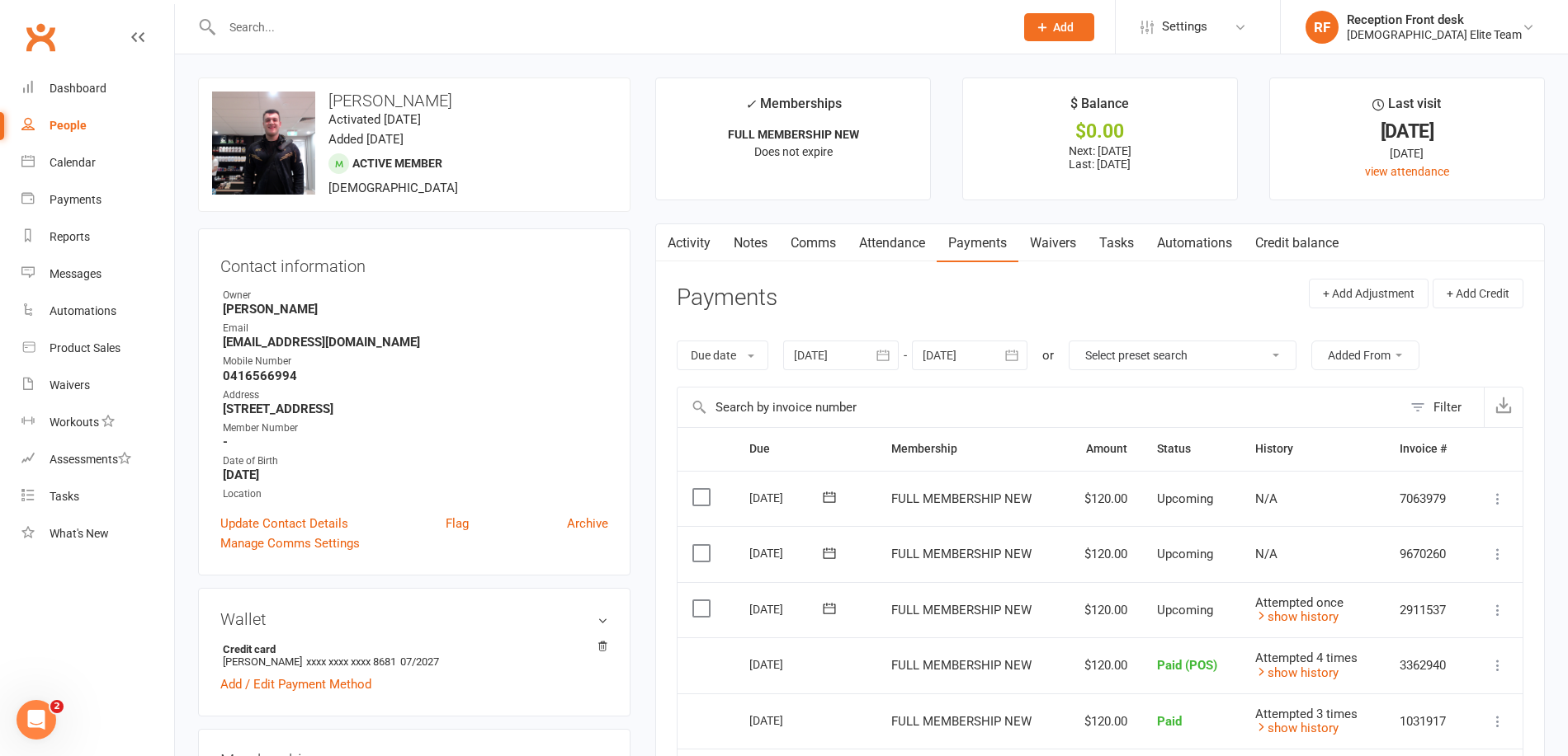
click at [78, 86] on div "Dashboard" at bounding box center [77, 88] width 57 height 14
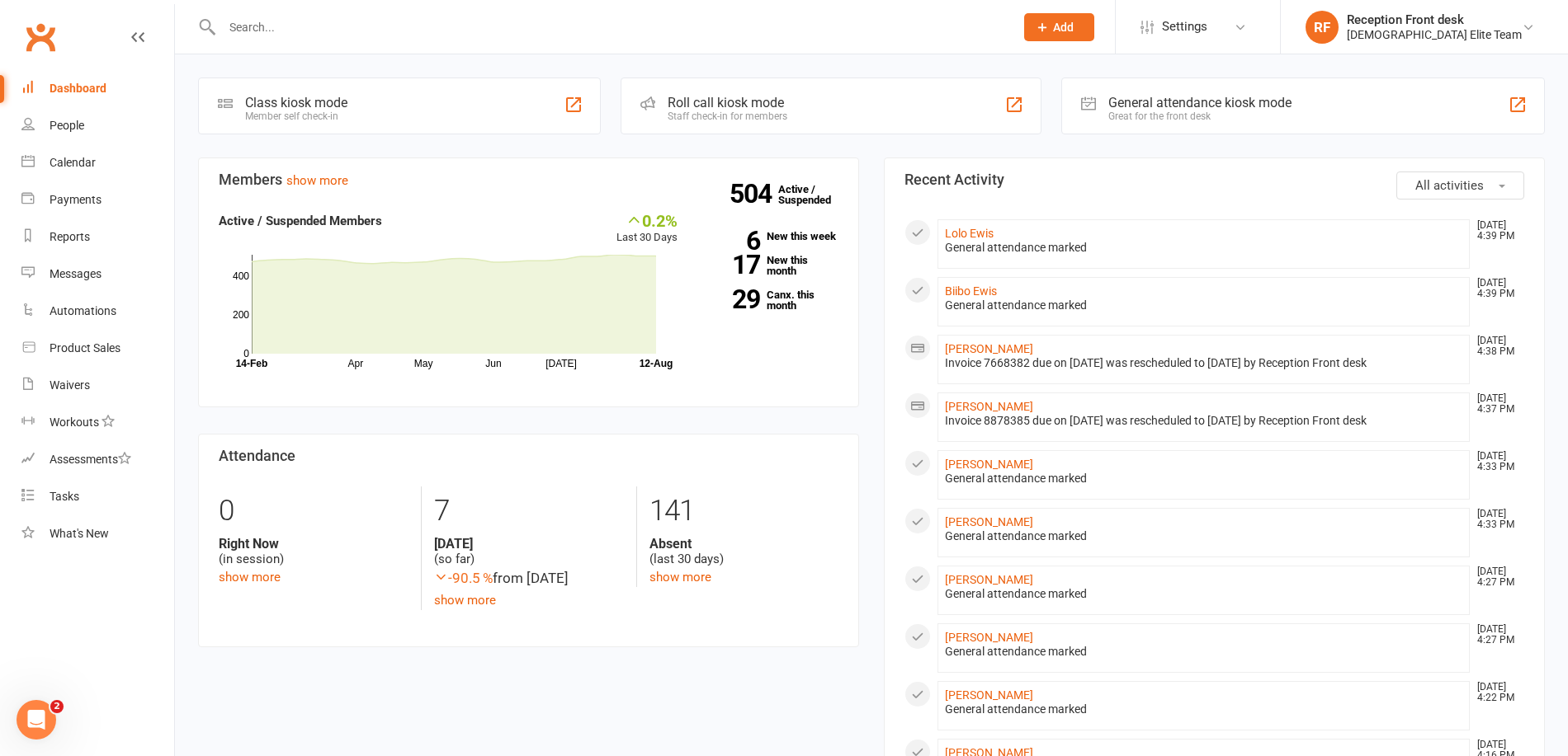
click at [796, 168] on section "Members show more 0.2% Last 30 Days Active / Suspended Members Apr May Jun [DAT…" at bounding box center [528, 282] width 661 height 250
click at [799, 184] on link "504 Active / Suspended" at bounding box center [814, 194] width 73 height 46
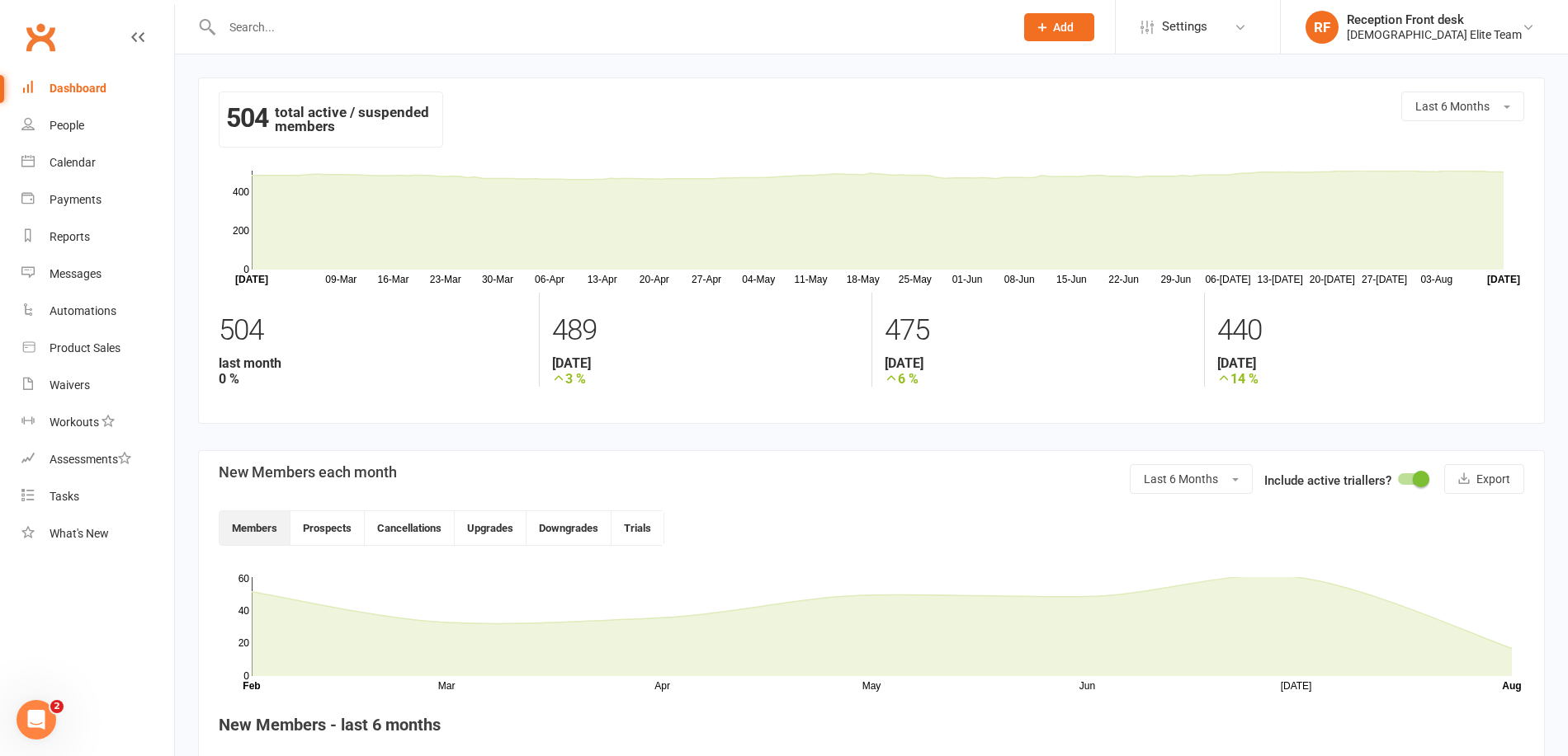
click at [380, 29] on input "text" at bounding box center [609, 27] width 785 height 23
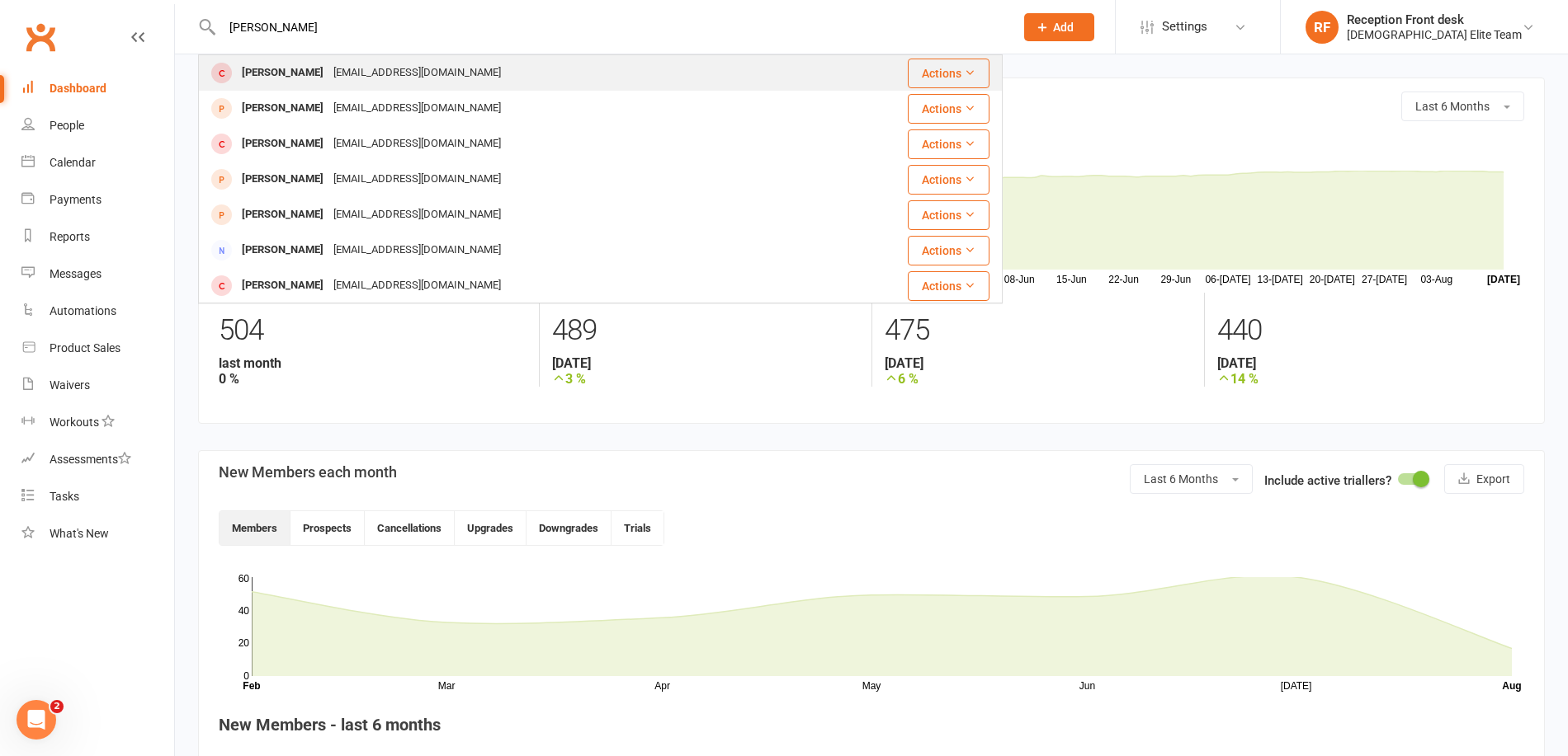
type input "[PERSON_NAME]"
click at [385, 71] on div "[EMAIL_ADDRESS][DOMAIN_NAME]" at bounding box center [417, 73] width 177 height 24
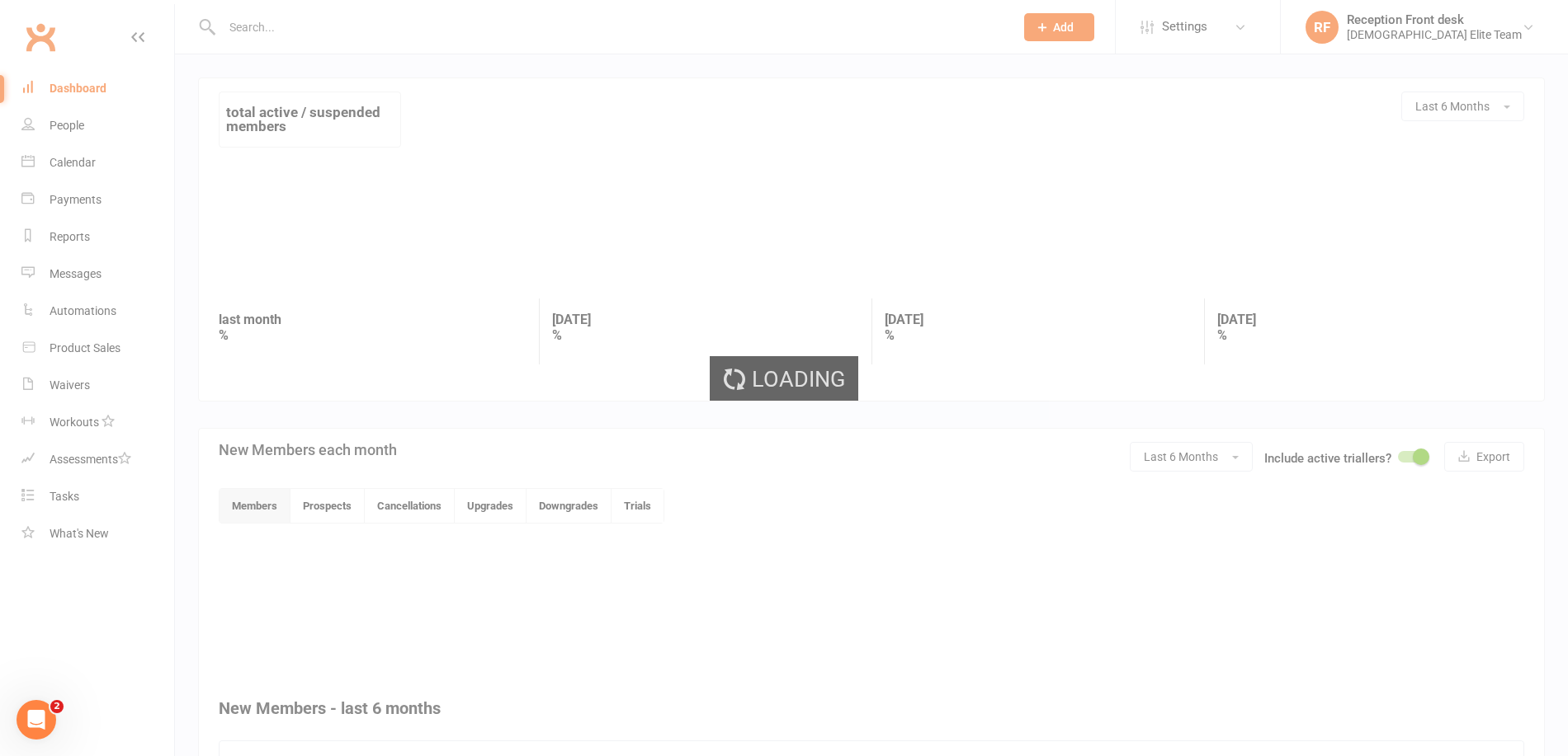
click at [329, 20] on div "Loading" at bounding box center [784, 378] width 1568 height 756
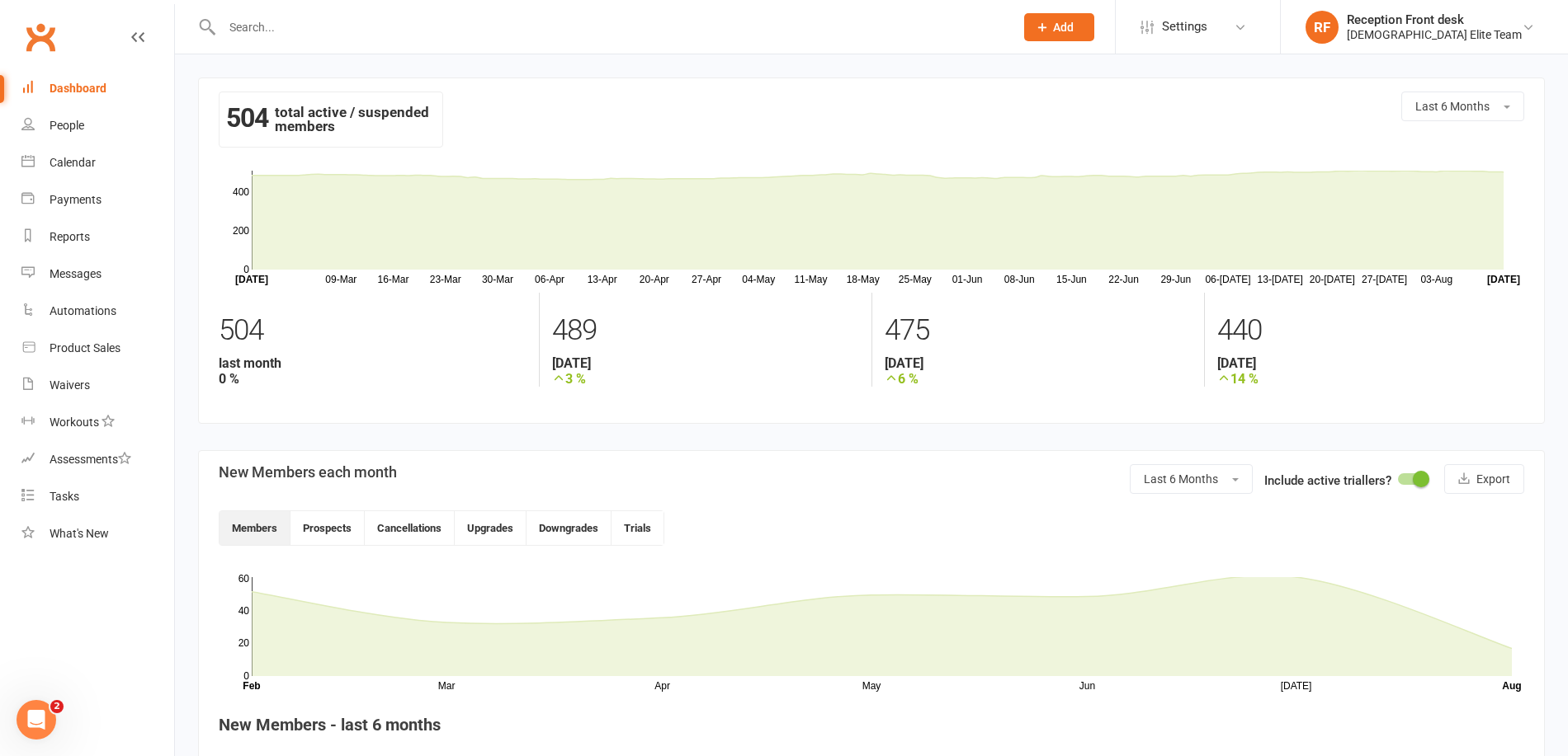
click at [1094, 16] on button "Add" at bounding box center [1059, 27] width 71 height 28
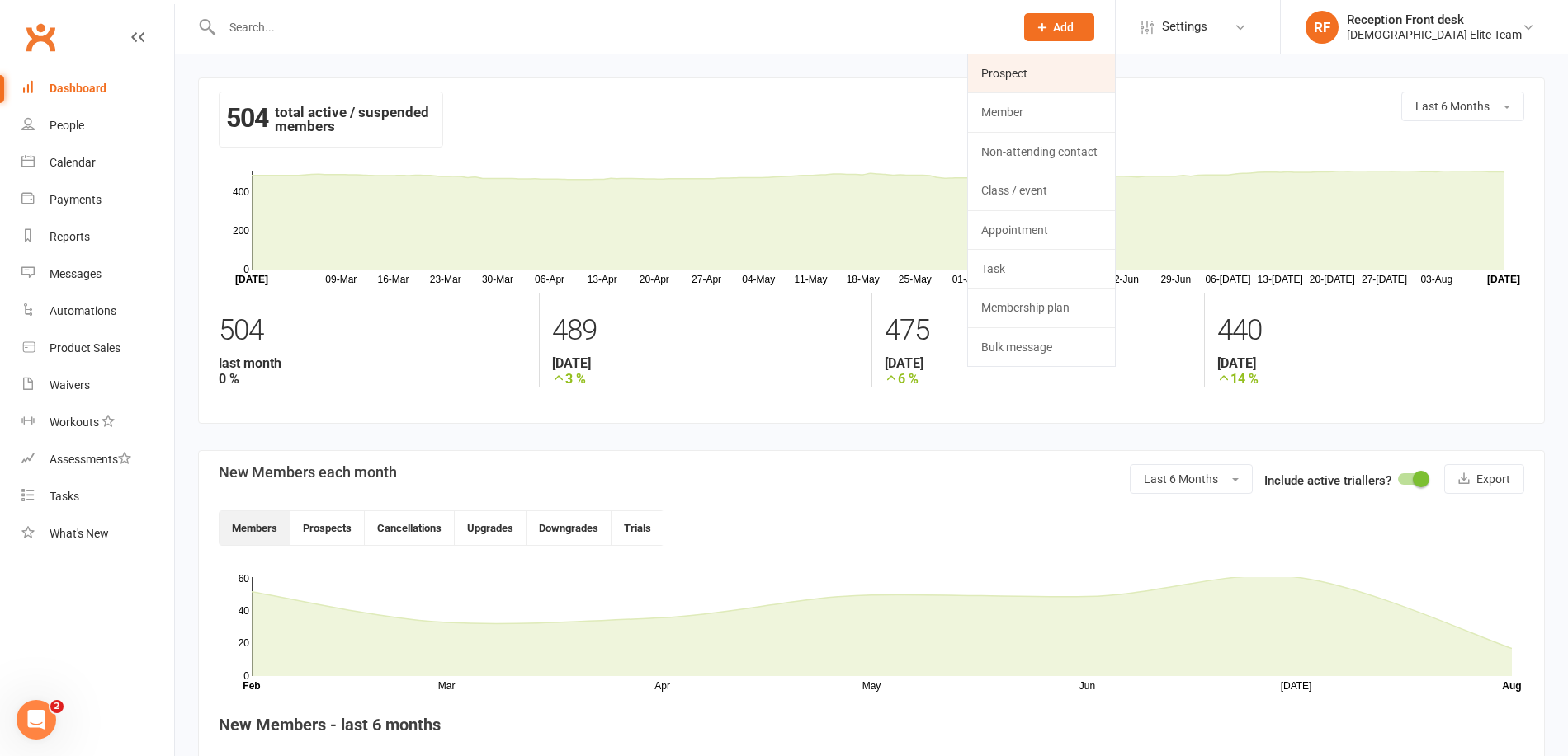
click at [1115, 62] on link "Prospect" at bounding box center [1042, 73] width 147 height 38
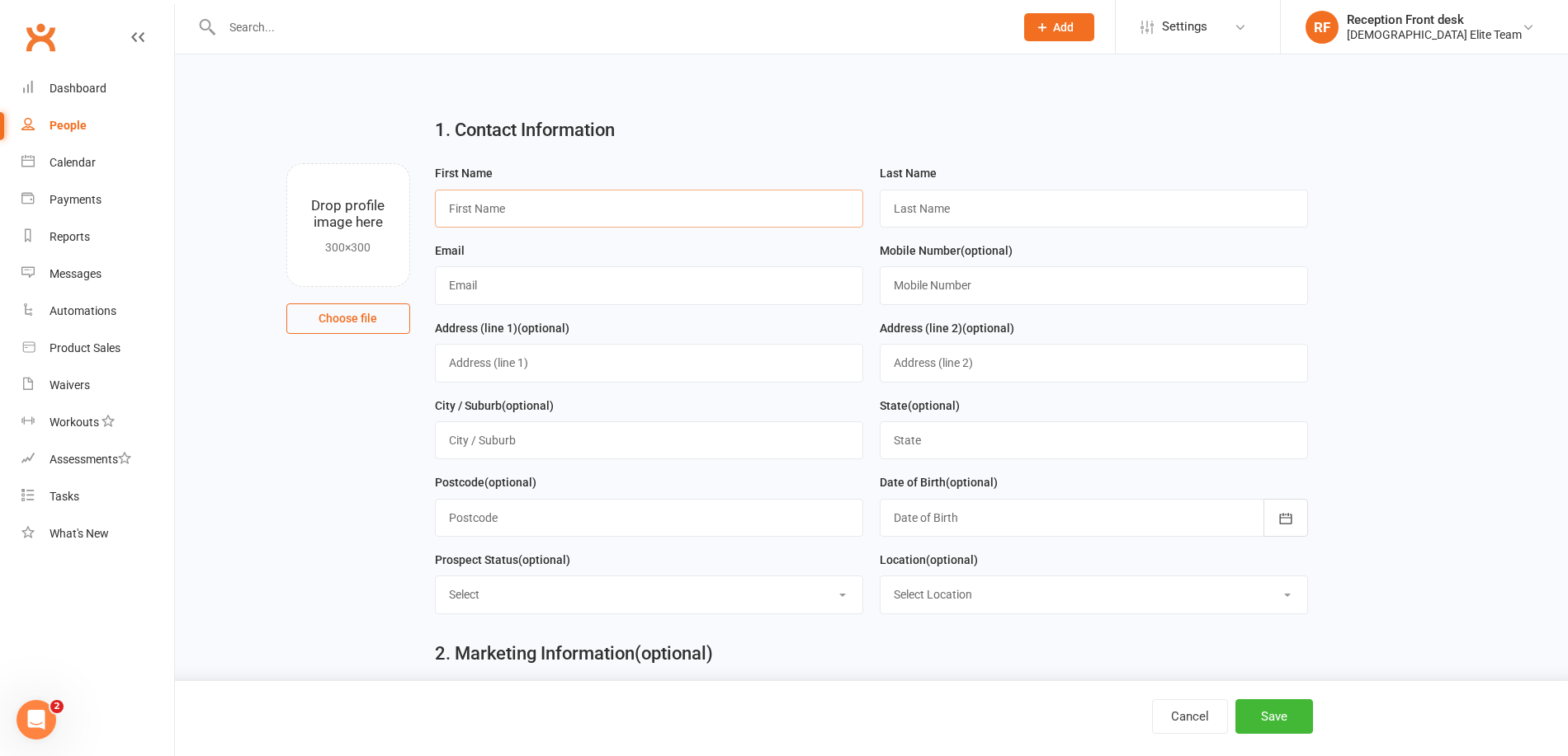
click at [552, 209] on input "text" at bounding box center [649, 208] width 429 height 38
type input "Khalif"
type input "siregor"
type input "`"
type input "[EMAIL_ADDRESS][DOMAIN_NAME]"
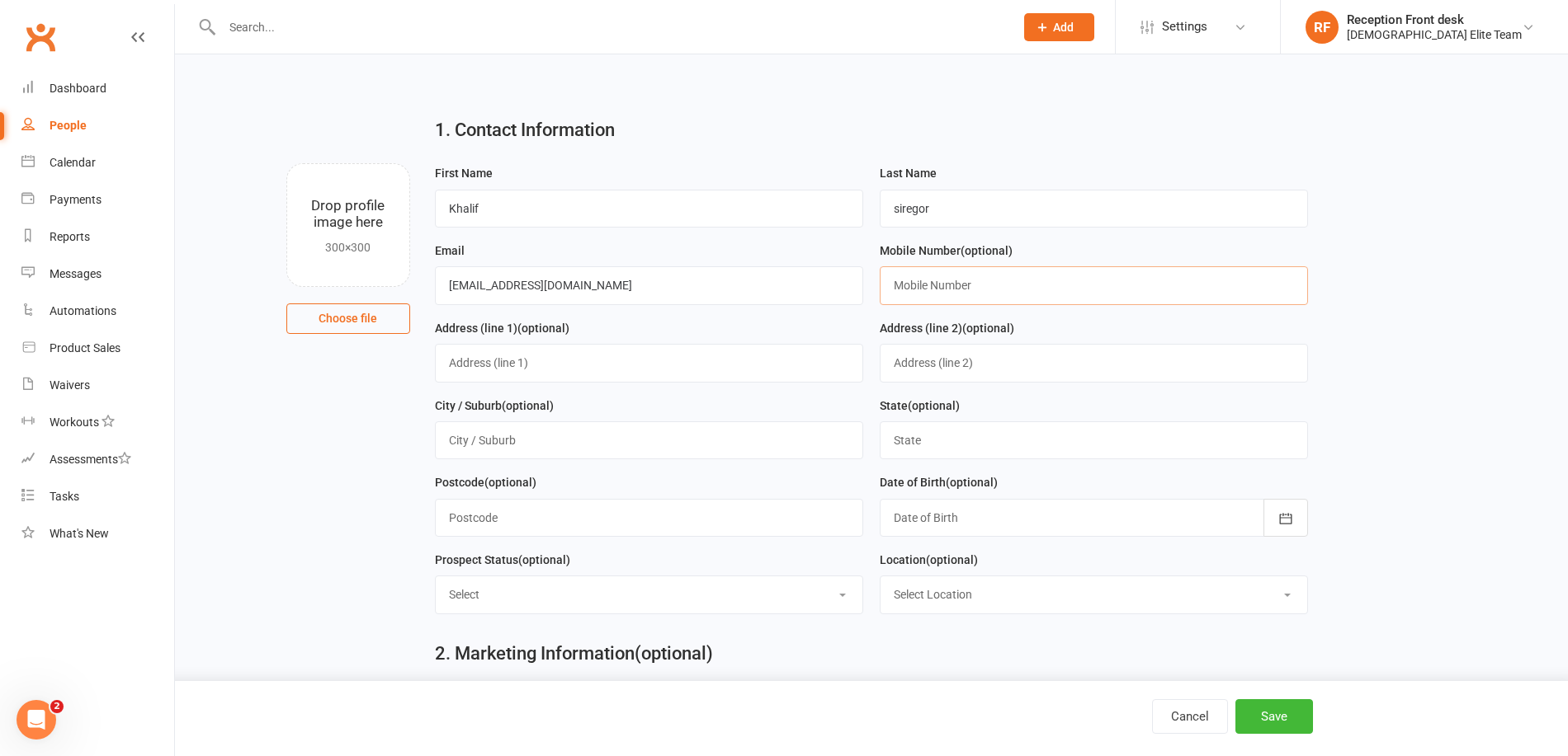
click at [1117, 270] on input "text" at bounding box center [1093, 285] width 429 height 38
type input "0469861198"
click at [564, 364] on input "text" at bounding box center [649, 363] width 429 height 38
type input "[STREET_ADDRESS]"
click at [1000, 438] on input "text" at bounding box center [1093, 440] width 429 height 38
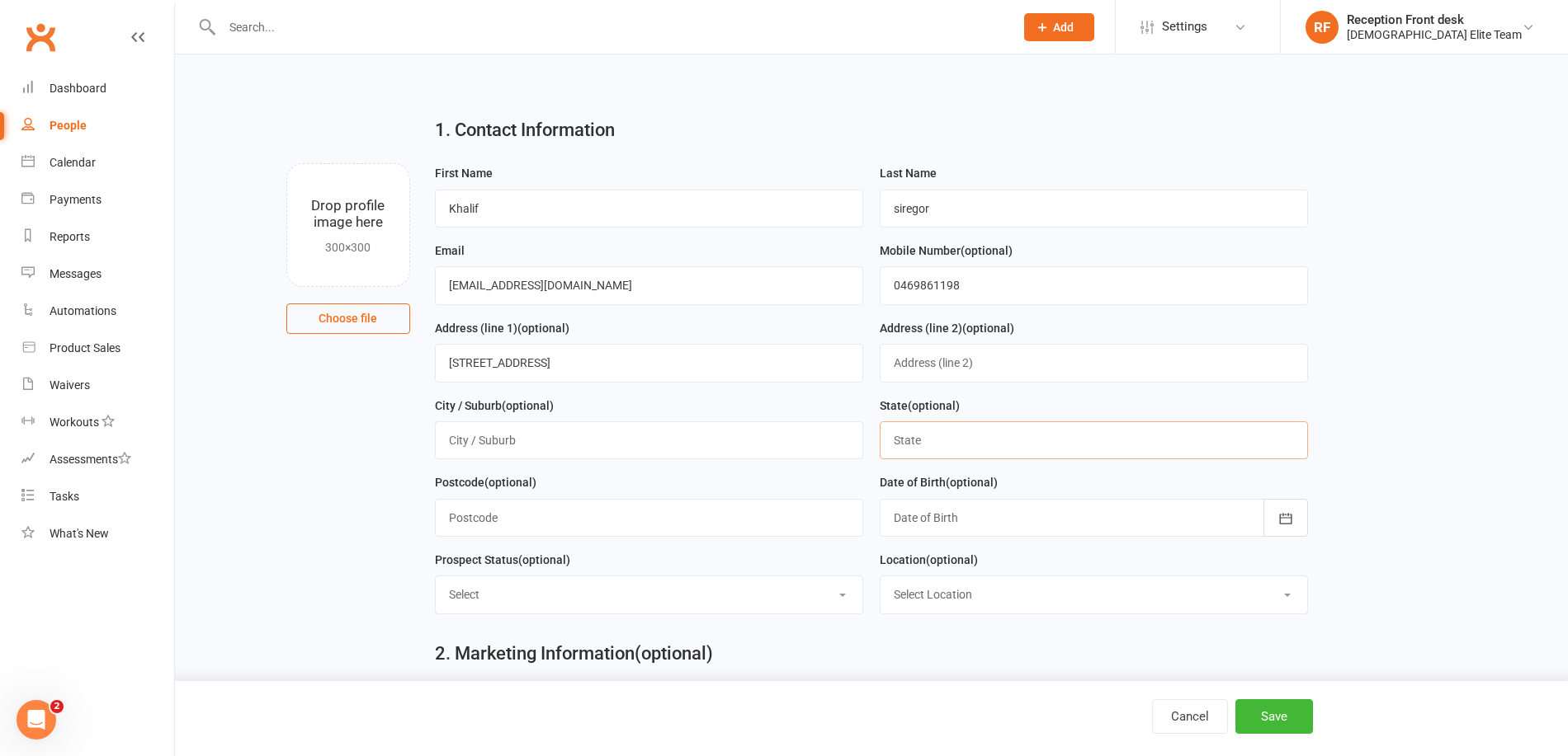
type input "vic"
click at [968, 521] on div at bounding box center [1093, 517] width 429 height 38
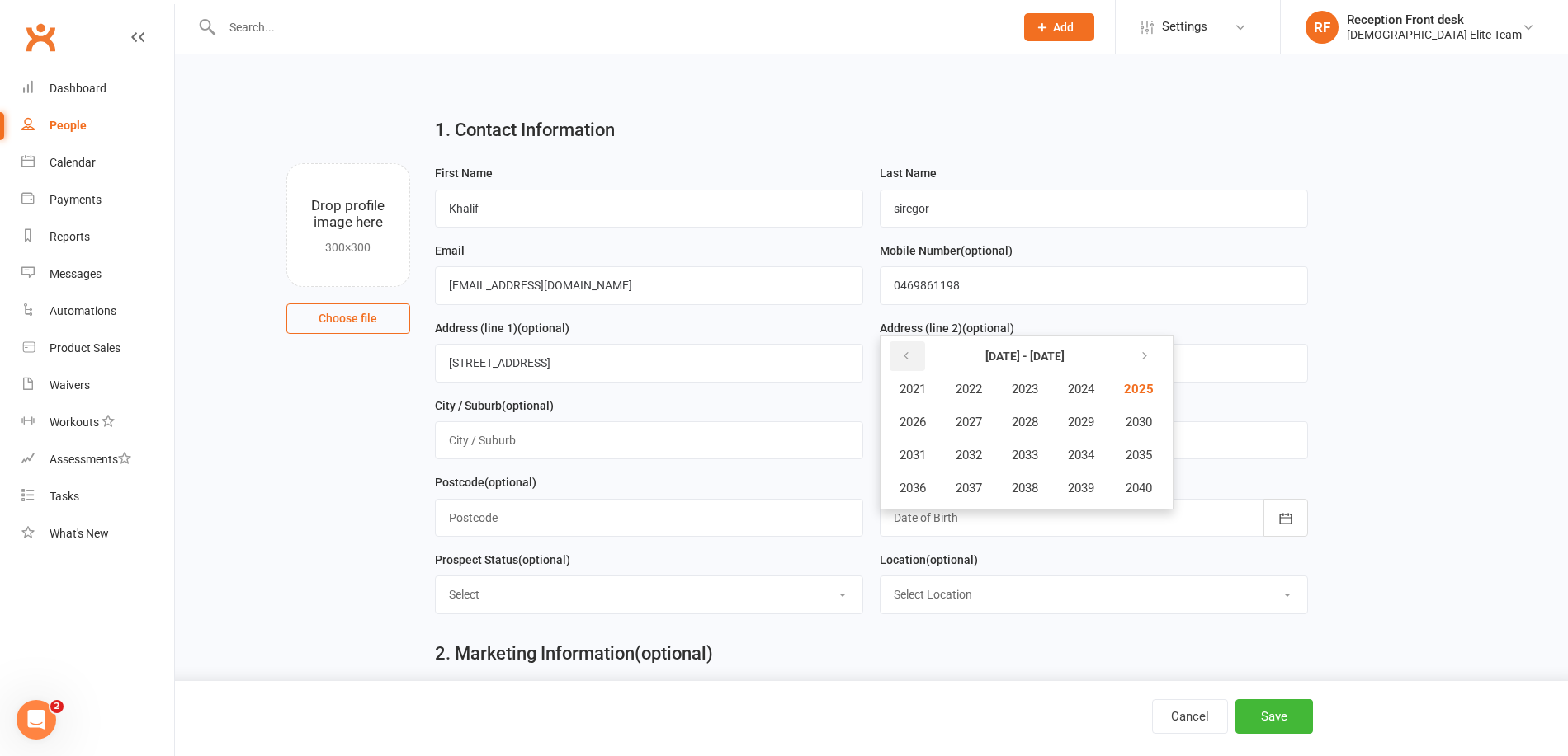
click at [899, 360] on button "button" at bounding box center [907, 356] width 36 height 30
click at [1157, 364] on button "button" at bounding box center [1142, 356] width 36 height 30
click at [1147, 359] on icon "button" at bounding box center [1141, 357] width 12 height 14
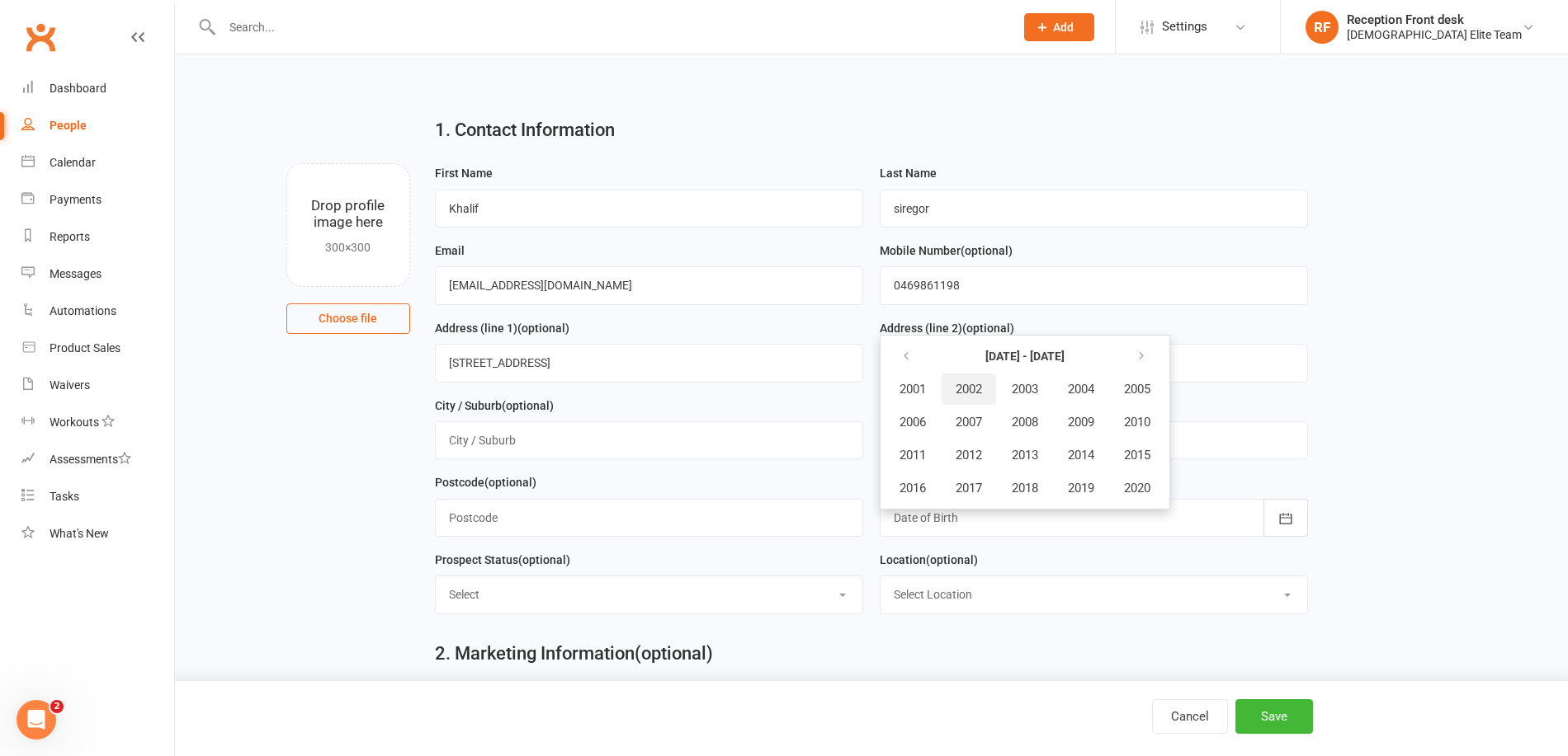
click at [967, 393] on span "2002" at bounding box center [968, 389] width 26 height 15
click at [1084, 463] on span "September" at bounding box center [1088, 454] width 59 height 15
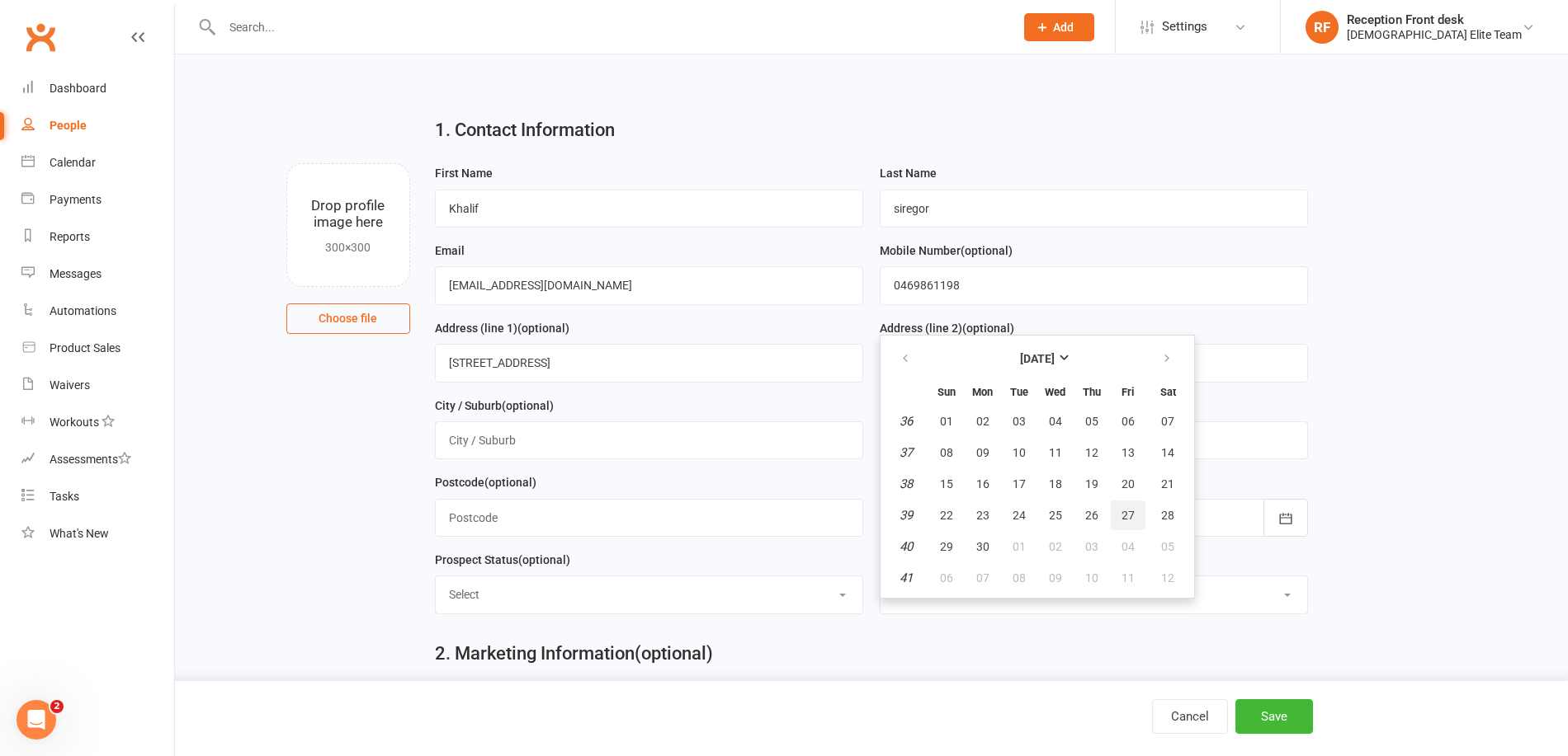
click at [1134, 510] on button "27" at bounding box center [1128, 515] width 35 height 30
type input "[DATE]"
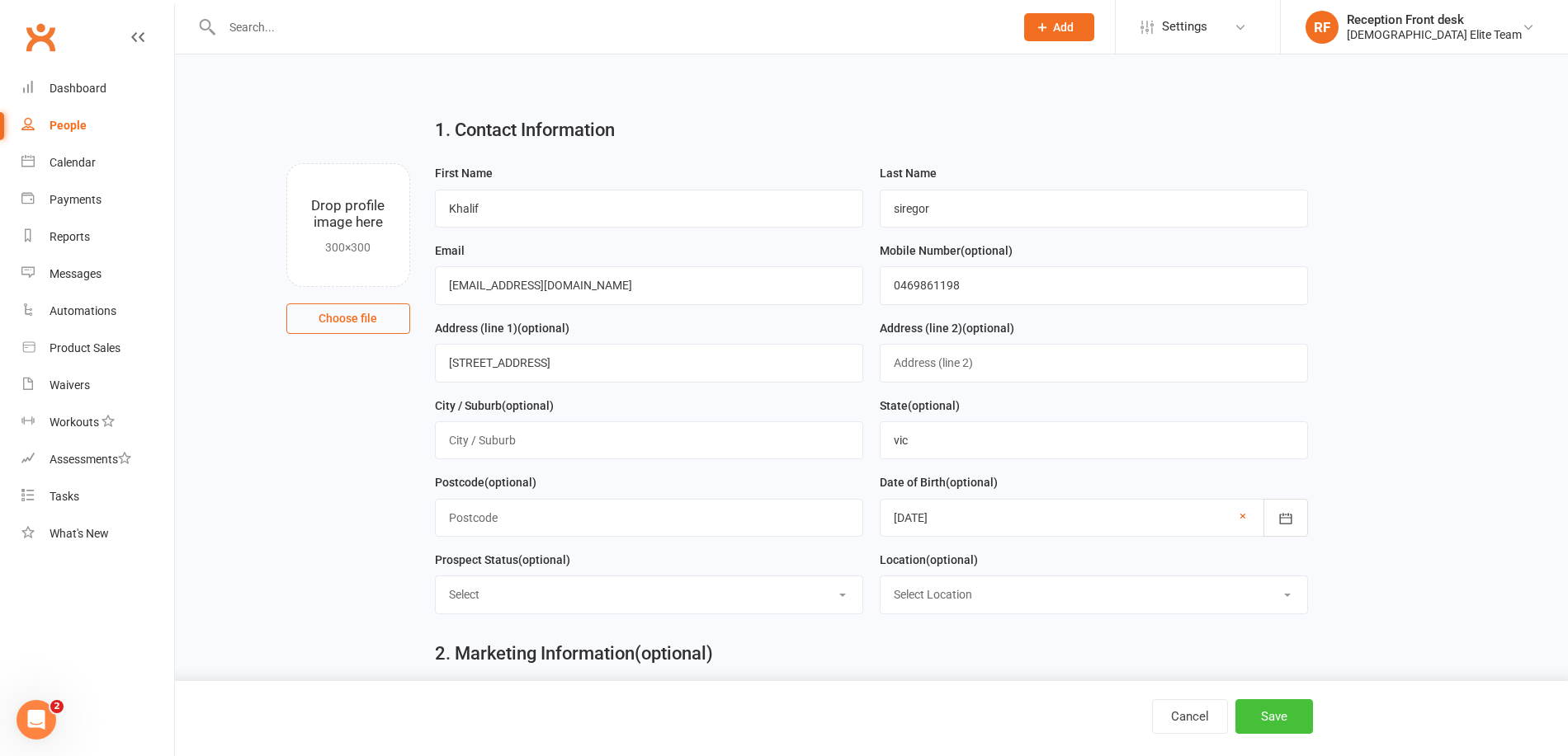
click at [1278, 718] on button "Save" at bounding box center [1274, 716] width 77 height 35
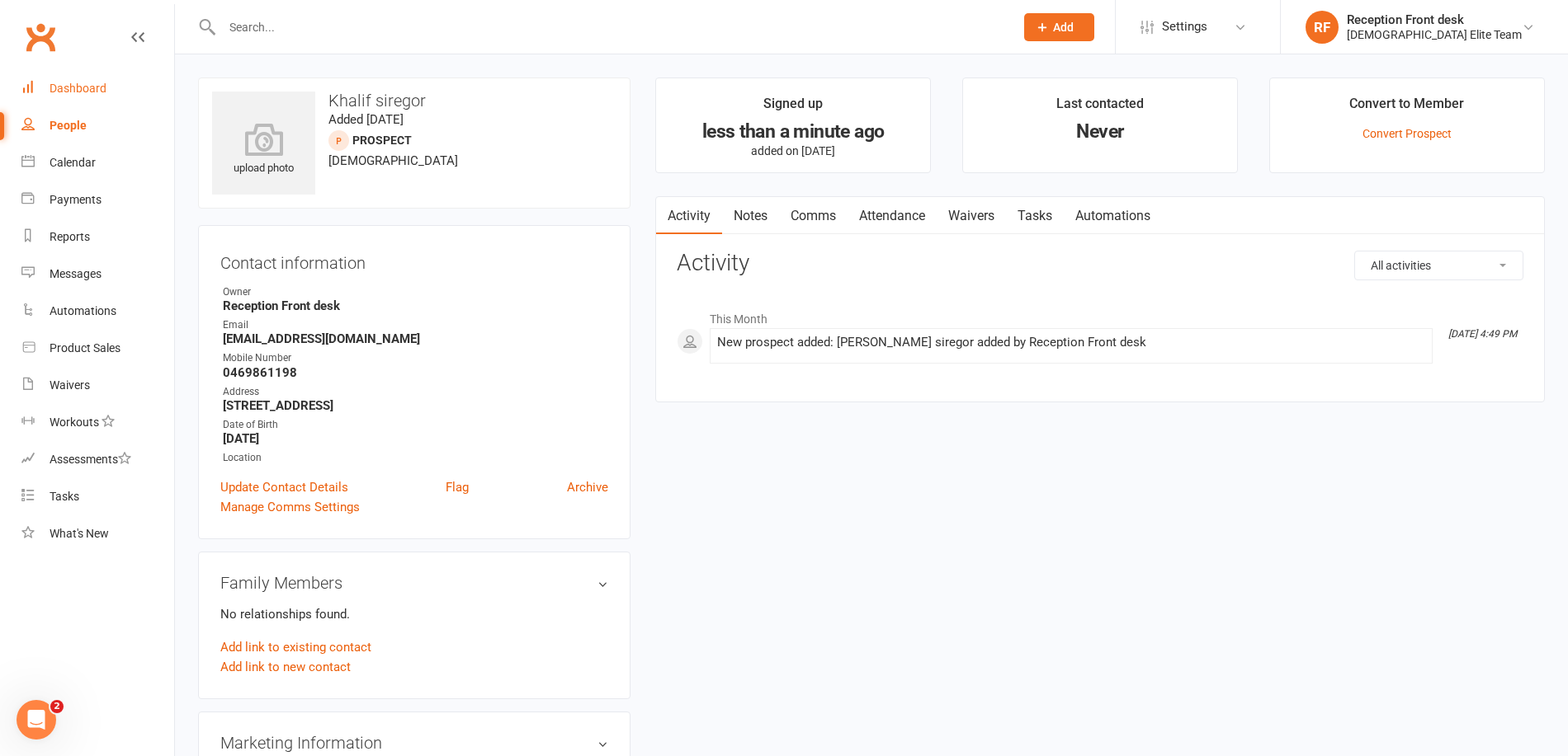
click at [73, 94] on div "Dashboard" at bounding box center [77, 88] width 57 height 14
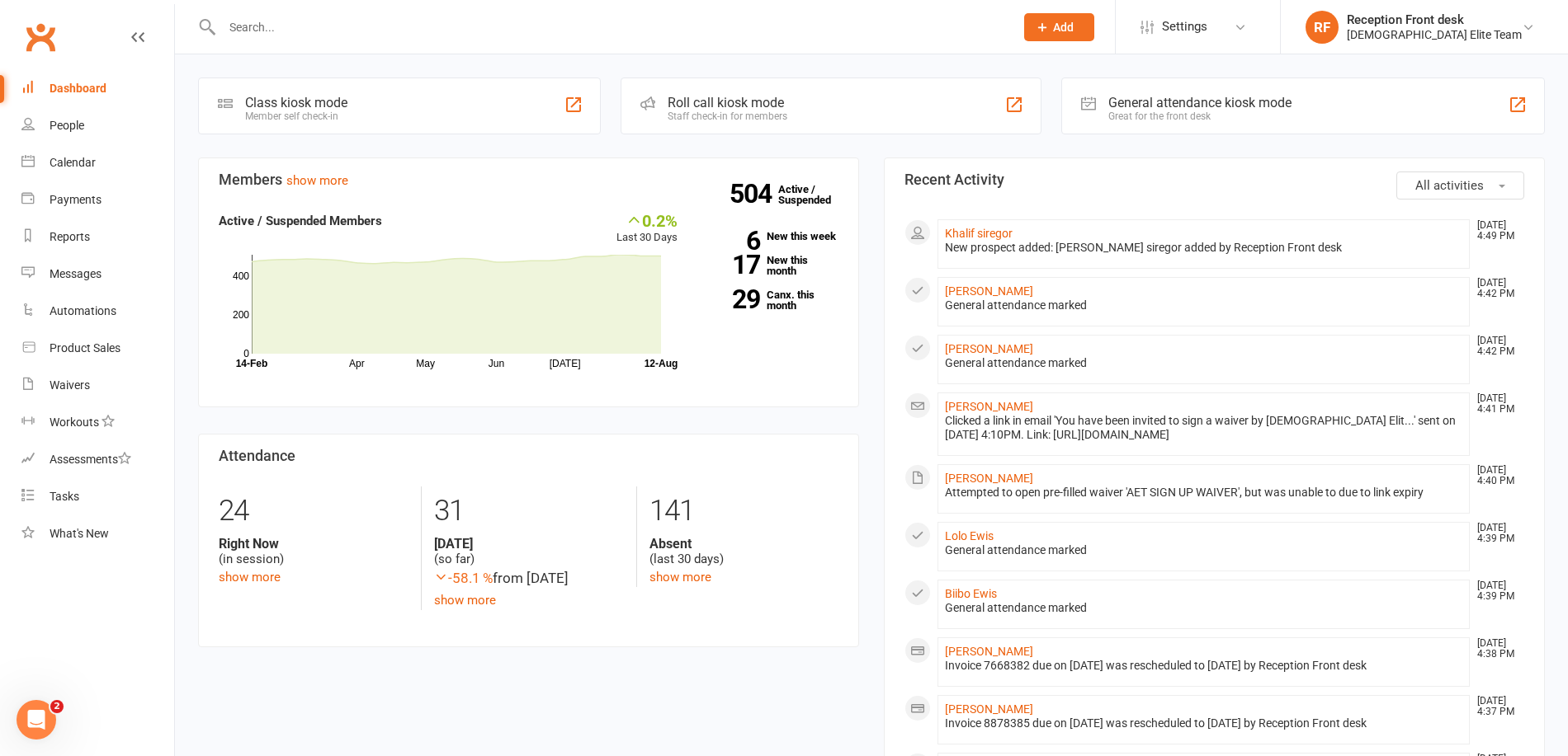
click at [1094, 14] on button "Add" at bounding box center [1059, 27] width 71 height 28
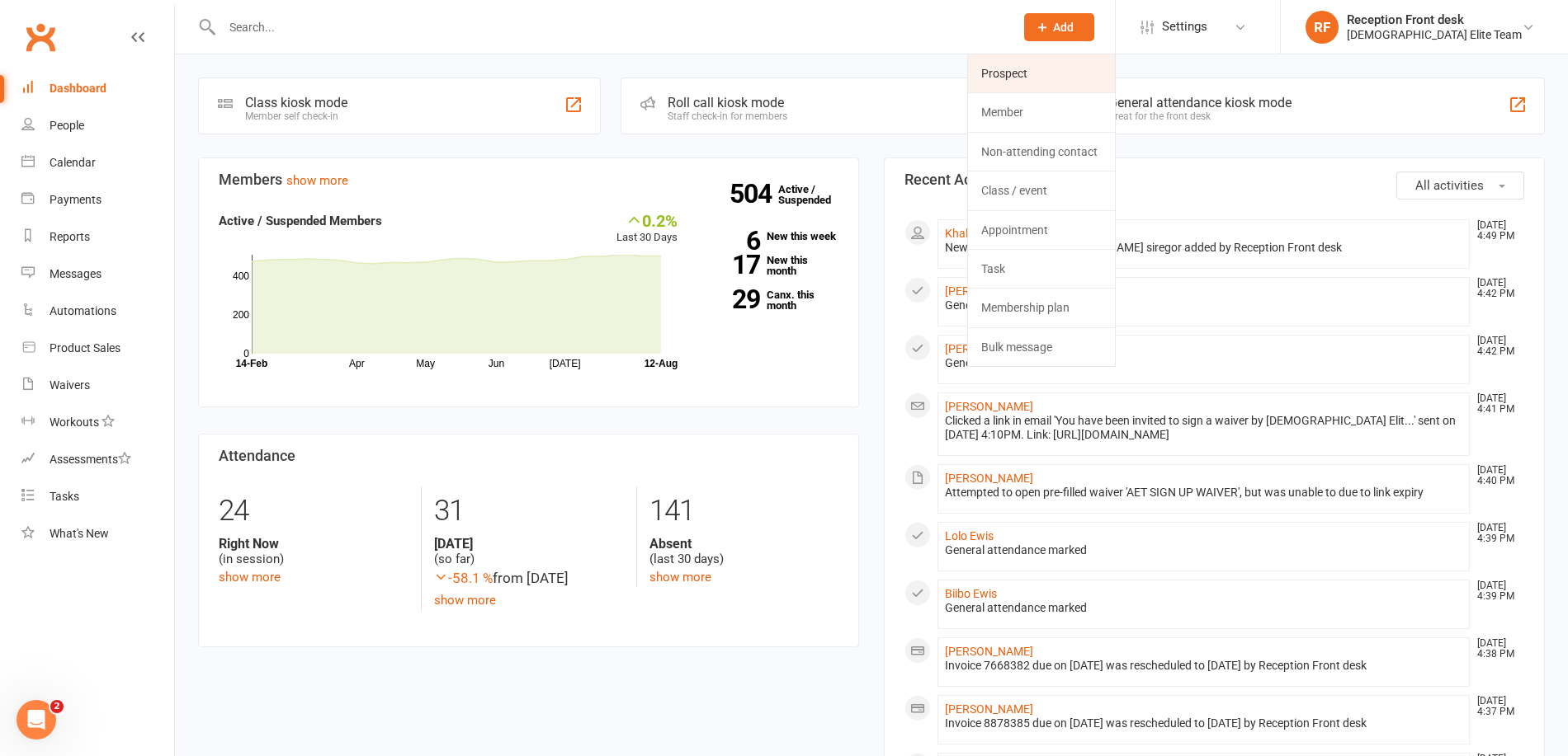
click at [1098, 78] on link "Prospect" at bounding box center [1042, 73] width 147 height 38
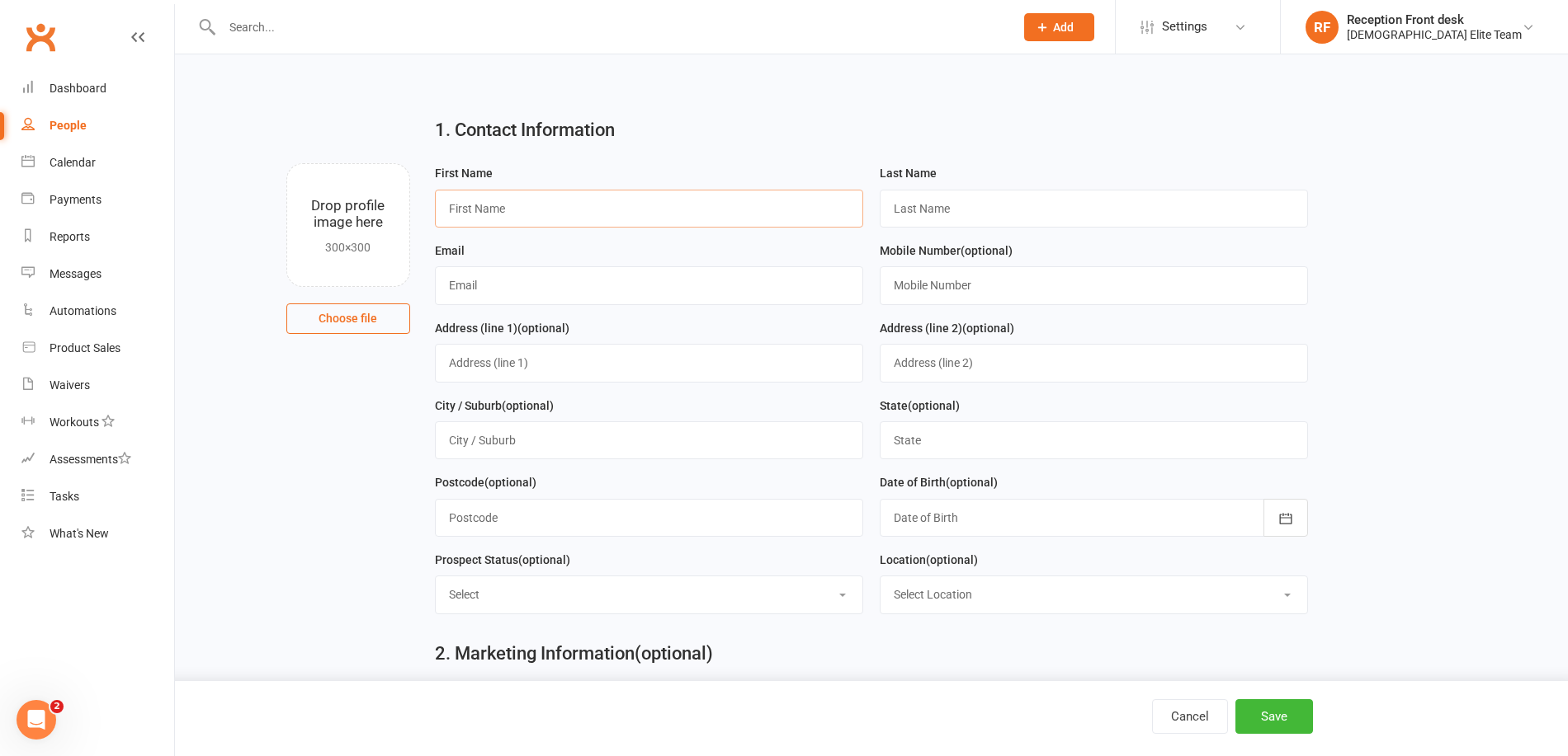
drag, startPoint x: 572, startPoint y: 214, endPoint x: 571, endPoint y: 205, distance: 9.1
click at [572, 214] on input "text" at bounding box center [649, 208] width 429 height 38
type input "[PERSON_NAME]"
type input "Virduzzo"
click at [580, 281] on input "text" at bounding box center [649, 285] width 429 height 38
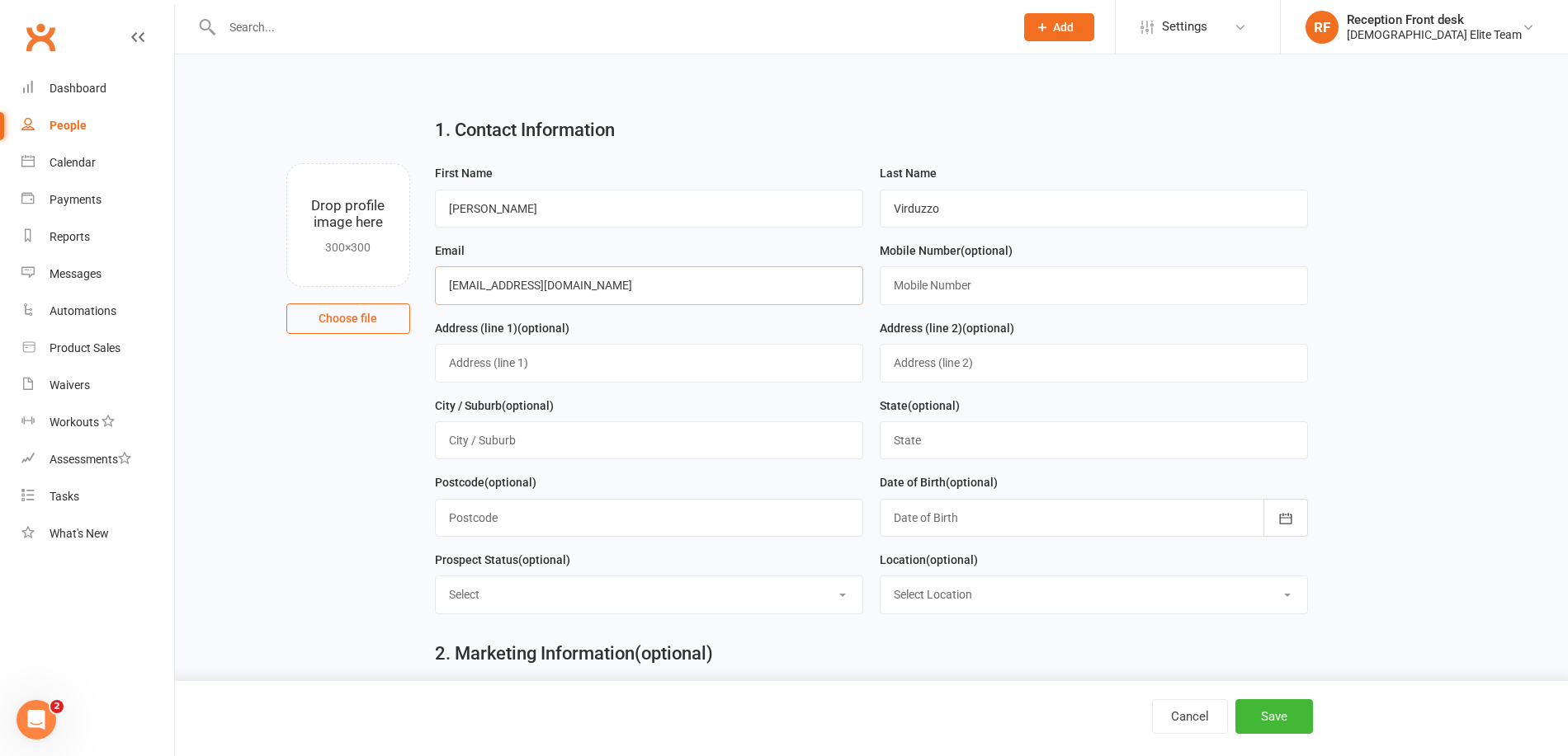
type input "[EMAIL_ADDRESS][DOMAIN_NAME]"
type input "0435582414"
drag, startPoint x: 642, startPoint y: 369, endPoint x: 636, endPoint y: 361, distance: 10.0
click at [642, 369] on input "text" at bounding box center [649, 363] width 429 height 38
type input "[STREET_ADDRESS]"
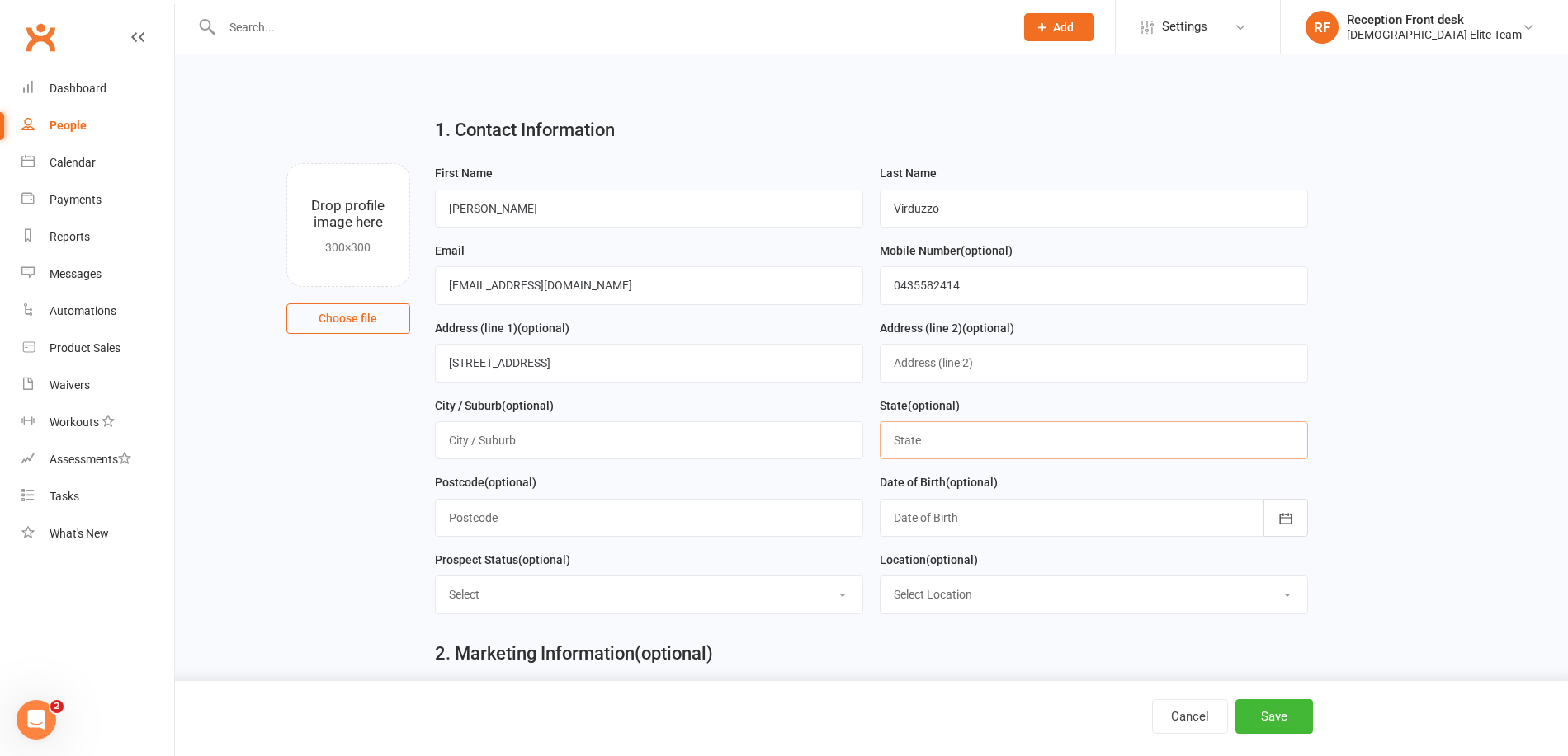
click at [930, 451] on input "text" at bounding box center [1093, 440] width 429 height 38
type input "vic"
click at [991, 521] on div at bounding box center [1093, 517] width 429 height 38
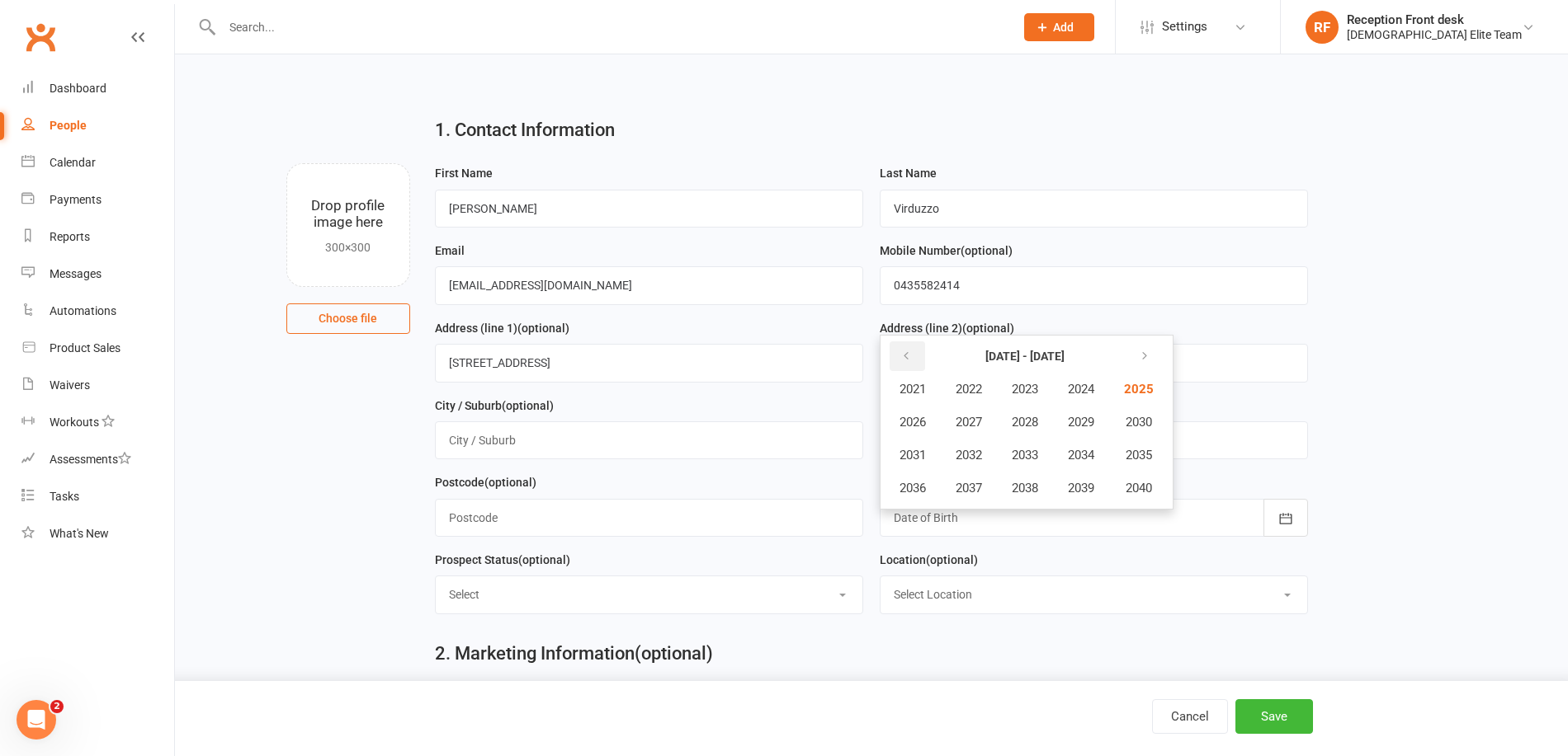
click at [901, 362] on icon "button" at bounding box center [906, 357] width 12 height 14
click at [902, 363] on icon "button" at bounding box center [906, 357] width 12 height 14
click at [1161, 360] on button "button" at bounding box center [1142, 356] width 36 height 30
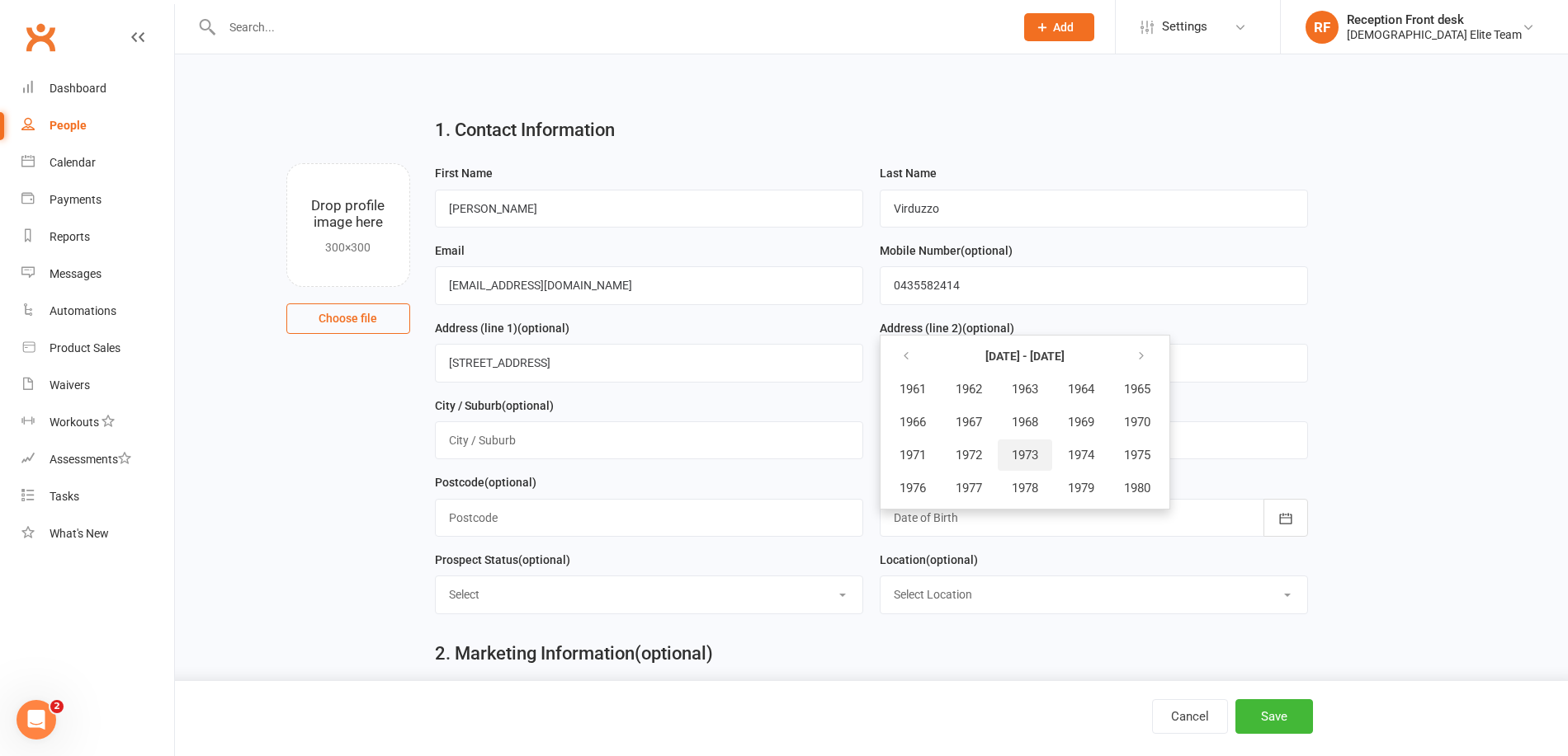
click at [1018, 451] on button "1973" at bounding box center [1024, 455] width 54 height 31
click at [1015, 419] on button "May" at bounding box center [1001, 422] width 85 height 31
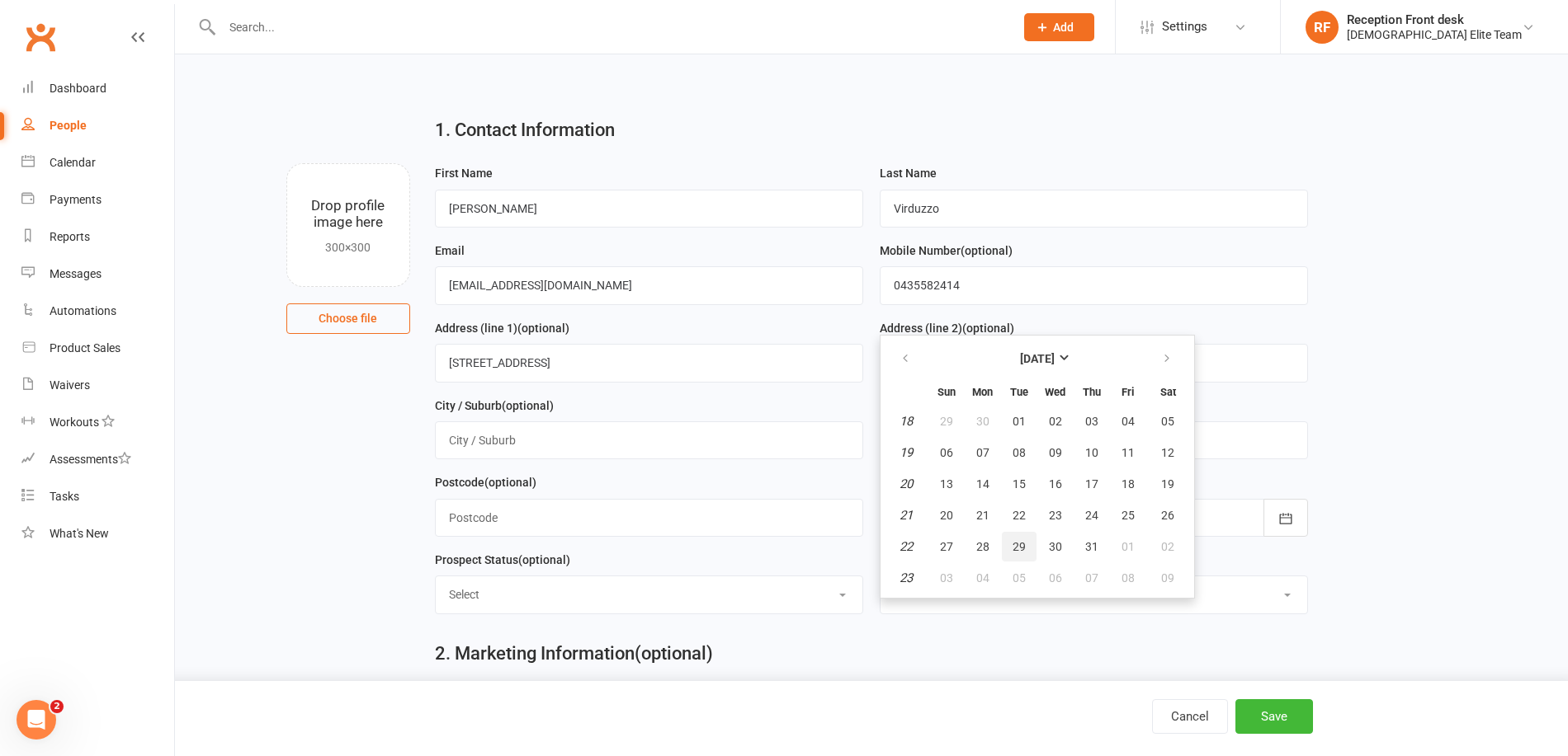
click at [1023, 553] on span "29" at bounding box center [1020, 547] width 14 height 14
type input "[DATE]"
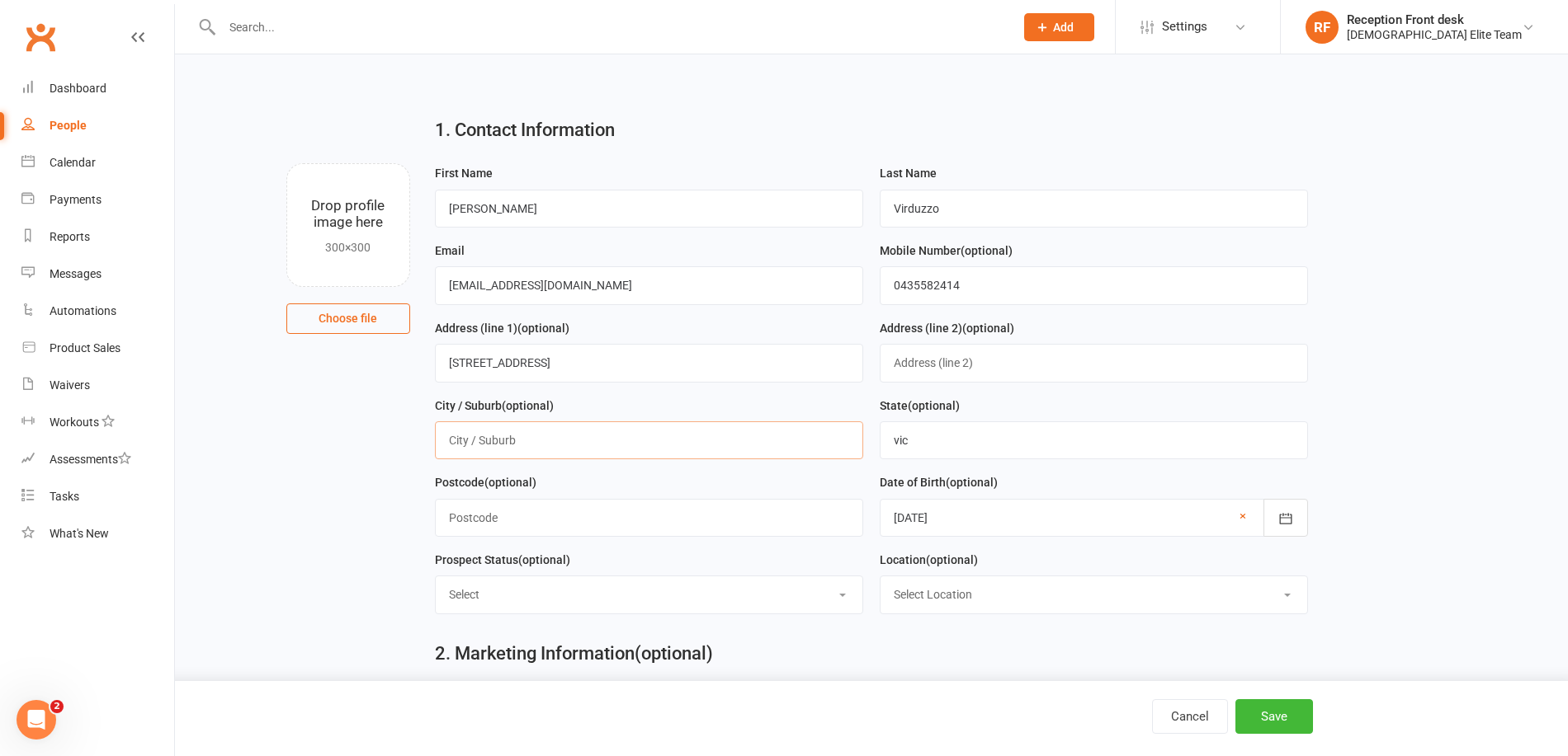
click at [595, 445] on input "text" at bounding box center [649, 440] width 429 height 38
type input "glenroy"
click at [1290, 709] on button "Save" at bounding box center [1274, 716] width 77 height 35
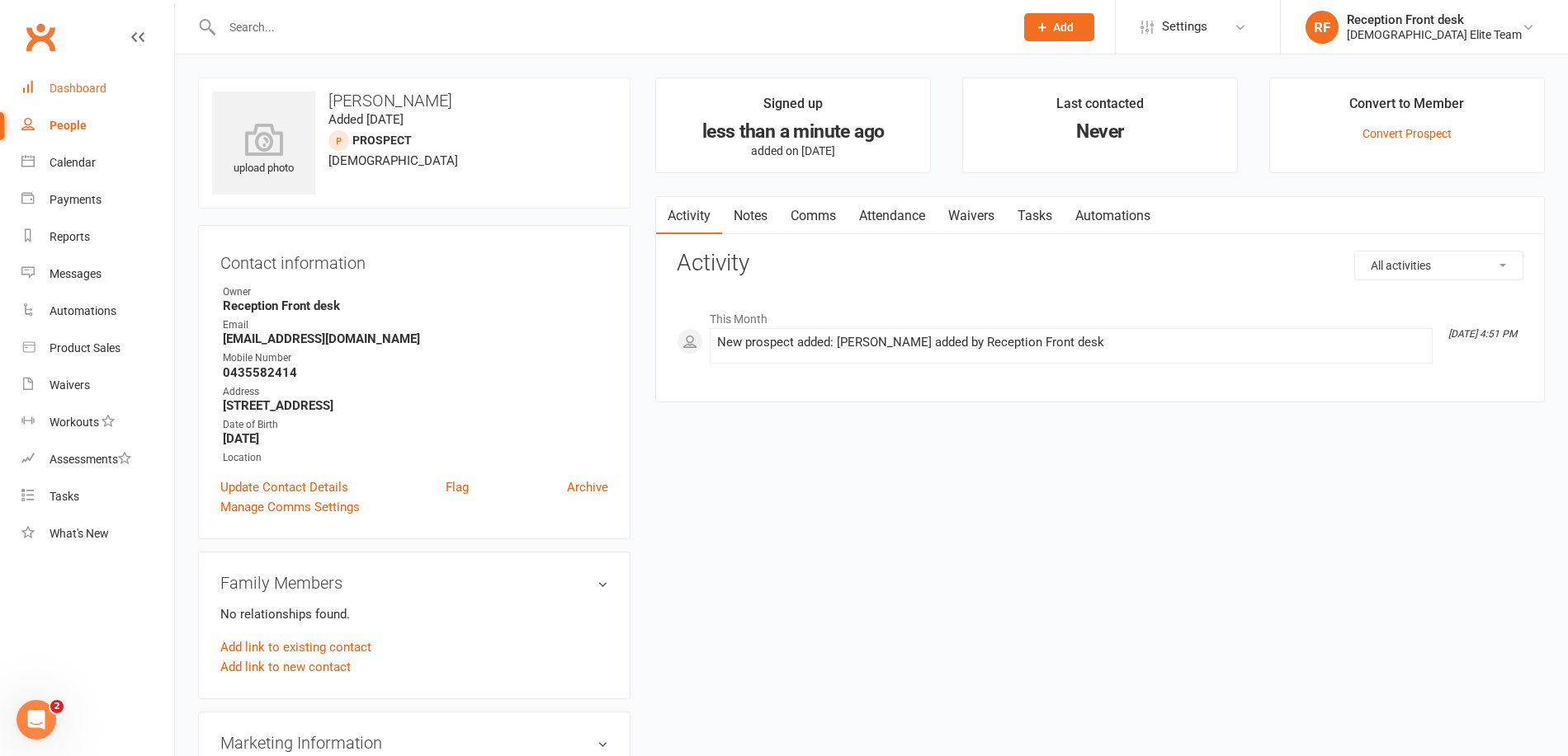
click at [83, 85] on div "Dashboard" at bounding box center [77, 88] width 57 height 14
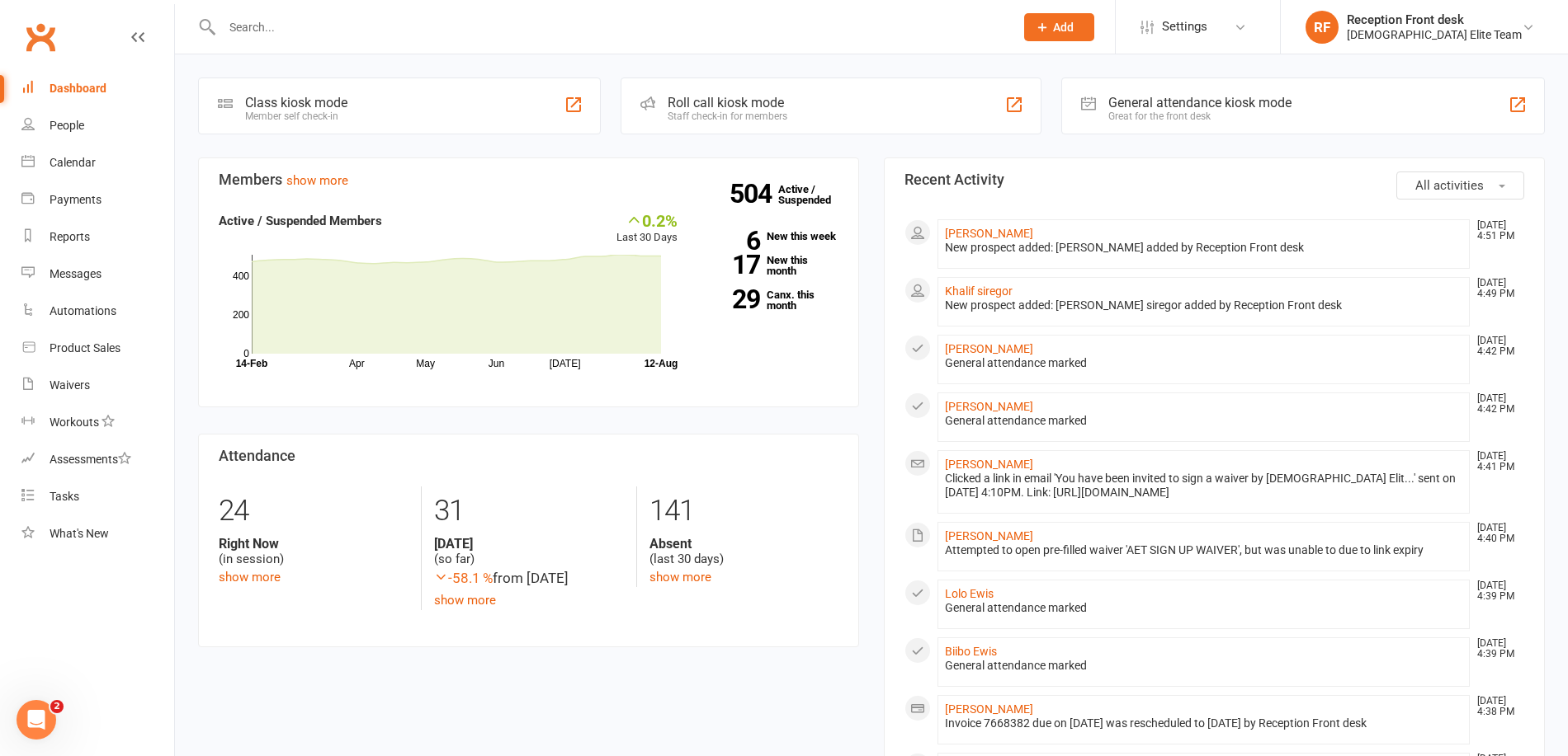
click at [1094, 29] on button "Add" at bounding box center [1059, 27] width 71 height 28
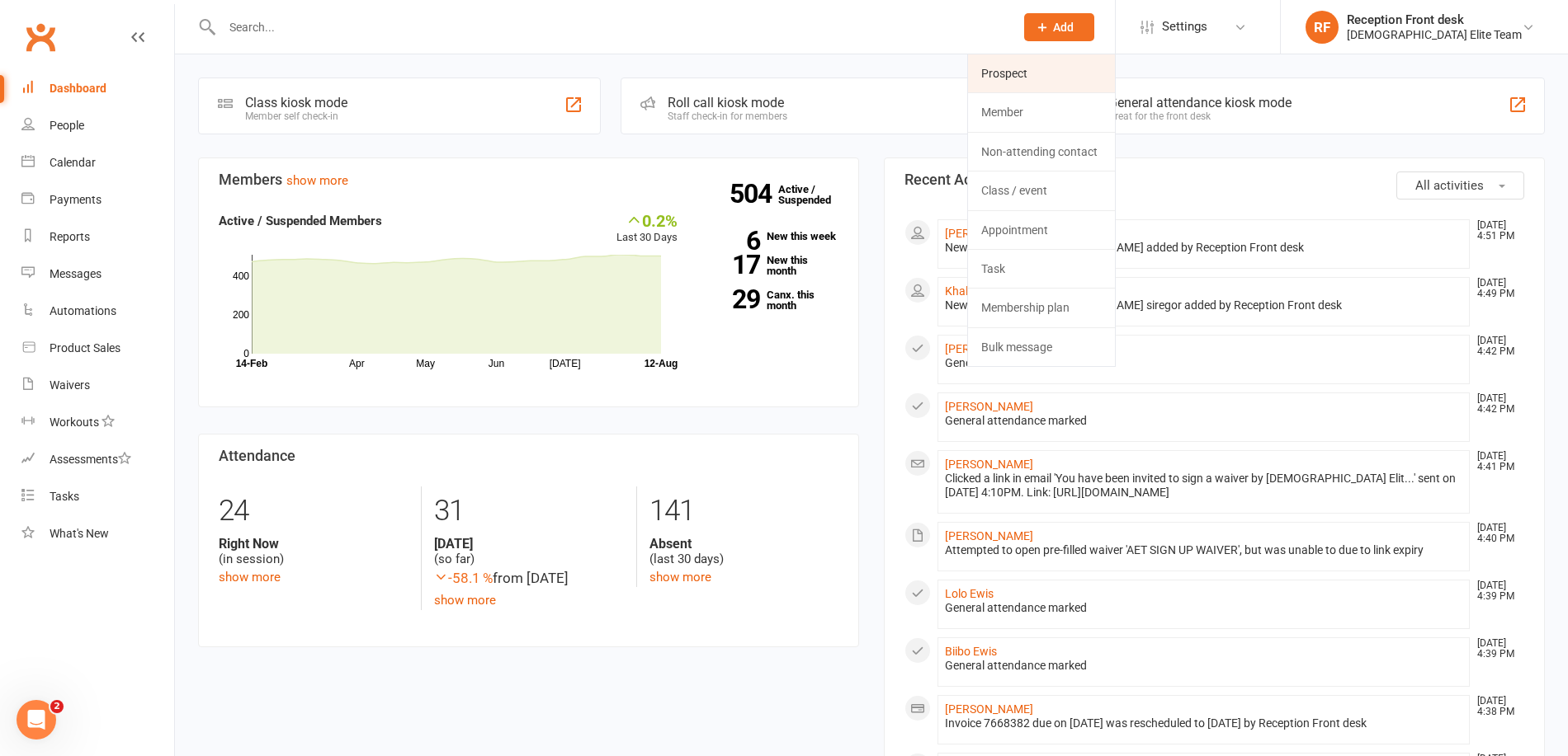
click at [1101, 79] on link "Prospect" at bounding box center [1042, 73] width 147 height 38
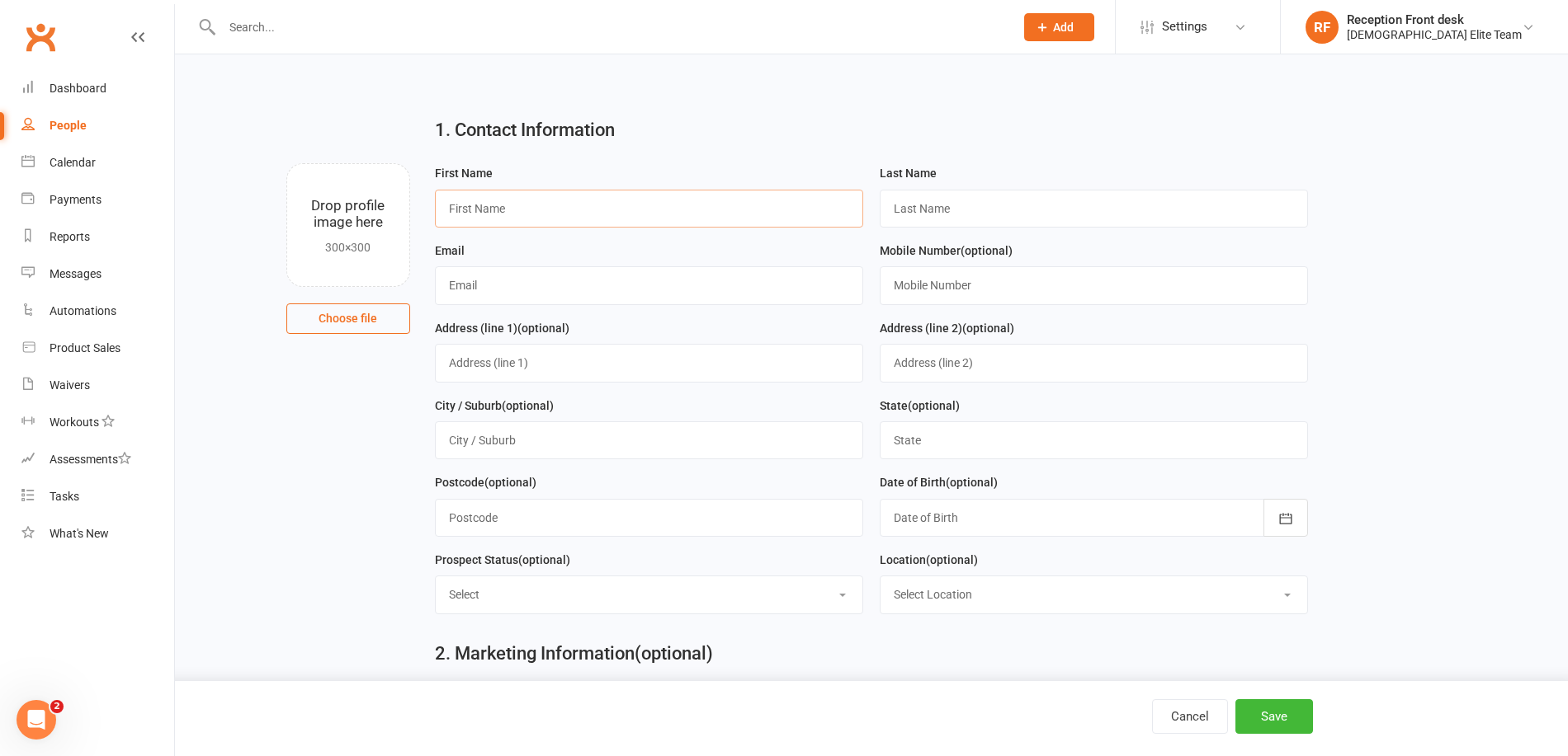
click at [618, 199] on input "text" at bounding box center [649, 208] width 429 height 38
type input "o"
type input "[PERSON_NAME]"
click at [1019, 214] on input "text" at bounding box center [1093, 208] width 429 height 38
type input "Gunes"
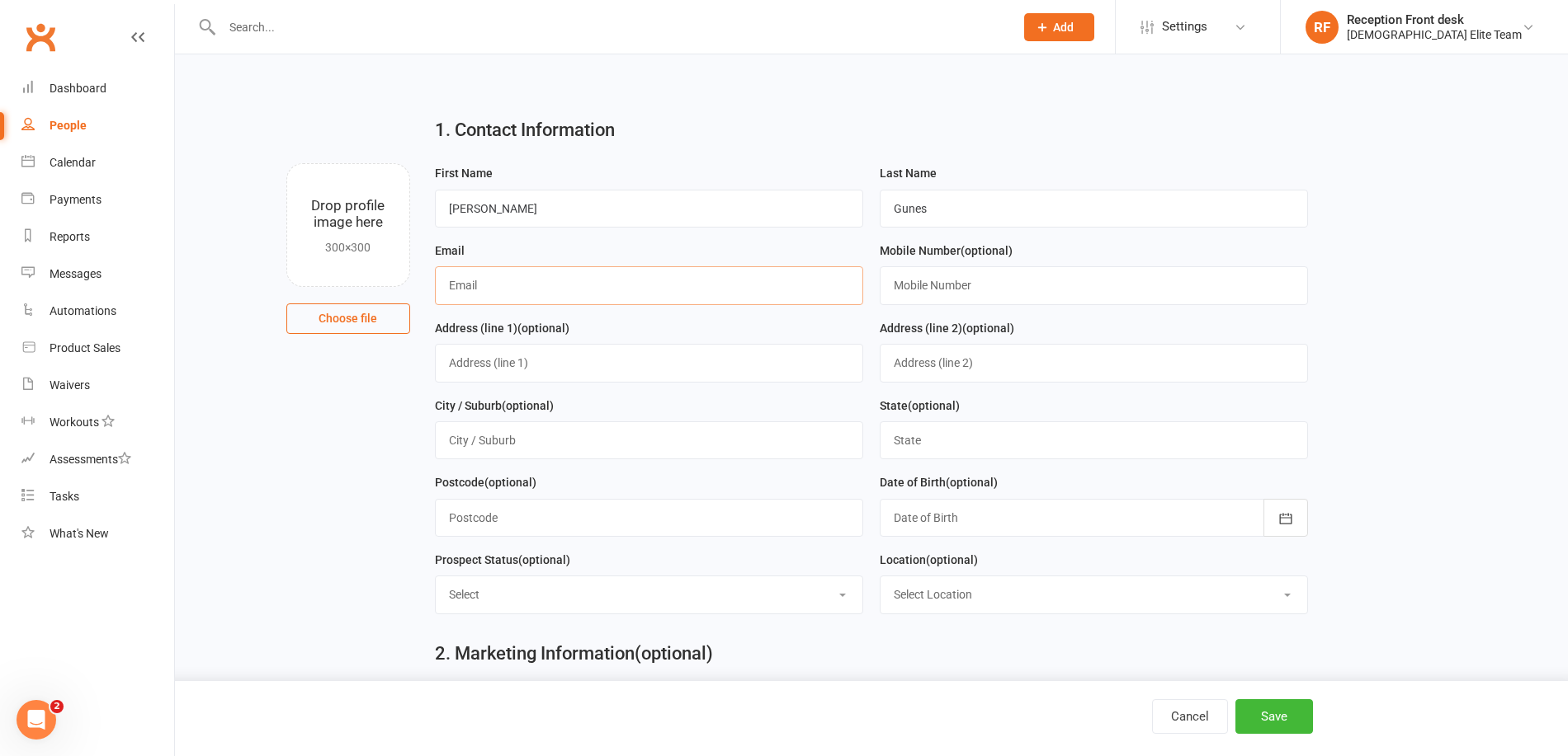
click at [689, 275] on input "text" at bounding box center [649, 285] width 429 height 38
click at [556, 289] on input "text" at bounding box center [649, 285] width 429 height 38
click at [942, 291] on input "text" at bounding box center [1093, 285] width 429 height 38
type input "0415457766"
click at [968, 455] on input "text" at bounding box center [1093, 440] width 429 height 38
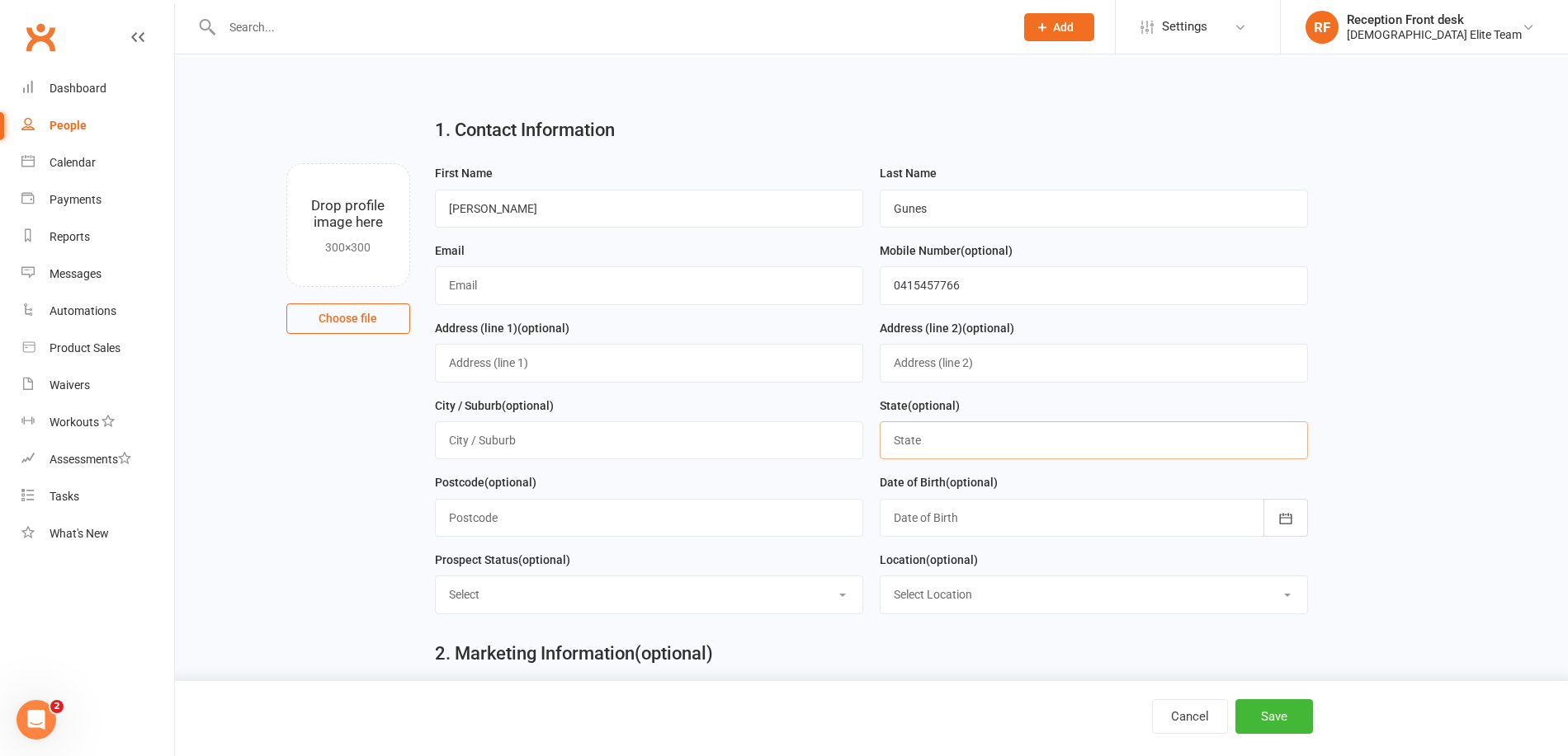
type input "vic"
click at [987, 529] on div at bounding box center [1093, 517] width 429 height 38
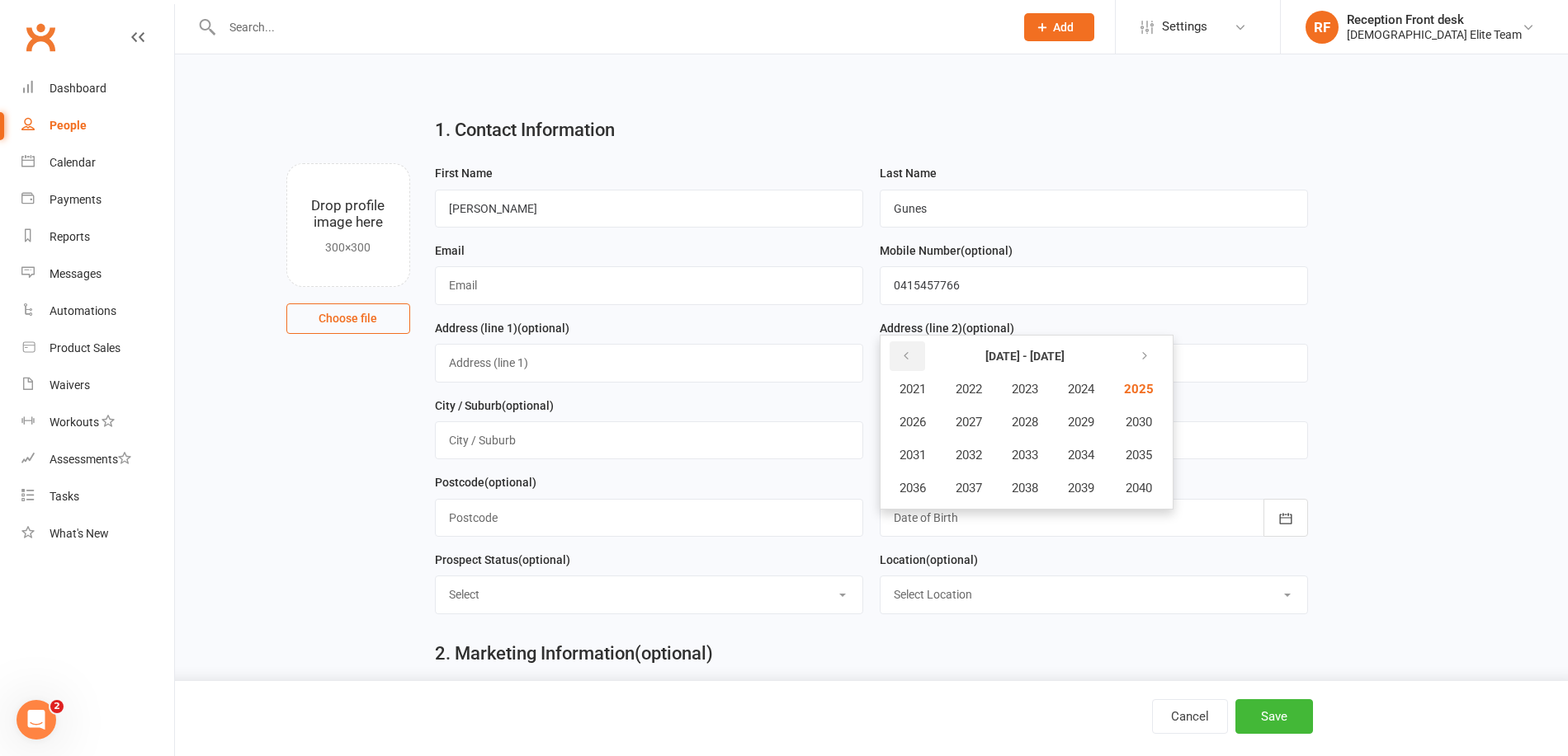
click at [896, 362] on button "button" at bounding box center [907, 356] width 36 height 30
click at [972, 393] on span "2002" at bounding box center [968, 389] width 26 height 15
click at [1088, 396] on span "March" at bounding box center [1089, 389] width 35 height 15
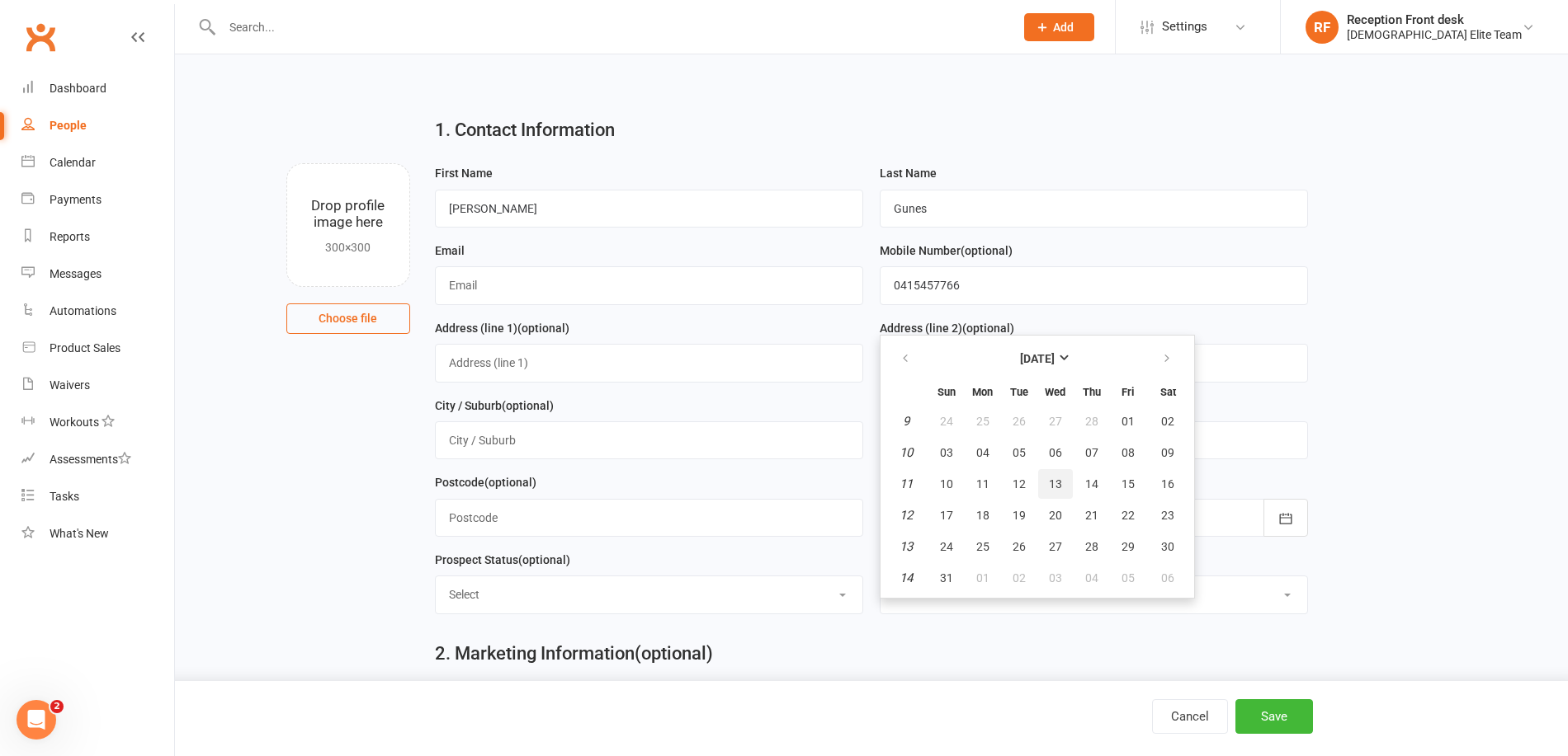
click at [1063, 488] on button "13" at bounding box center [1055, 483] width 35 height 30
type input "[DATE]"
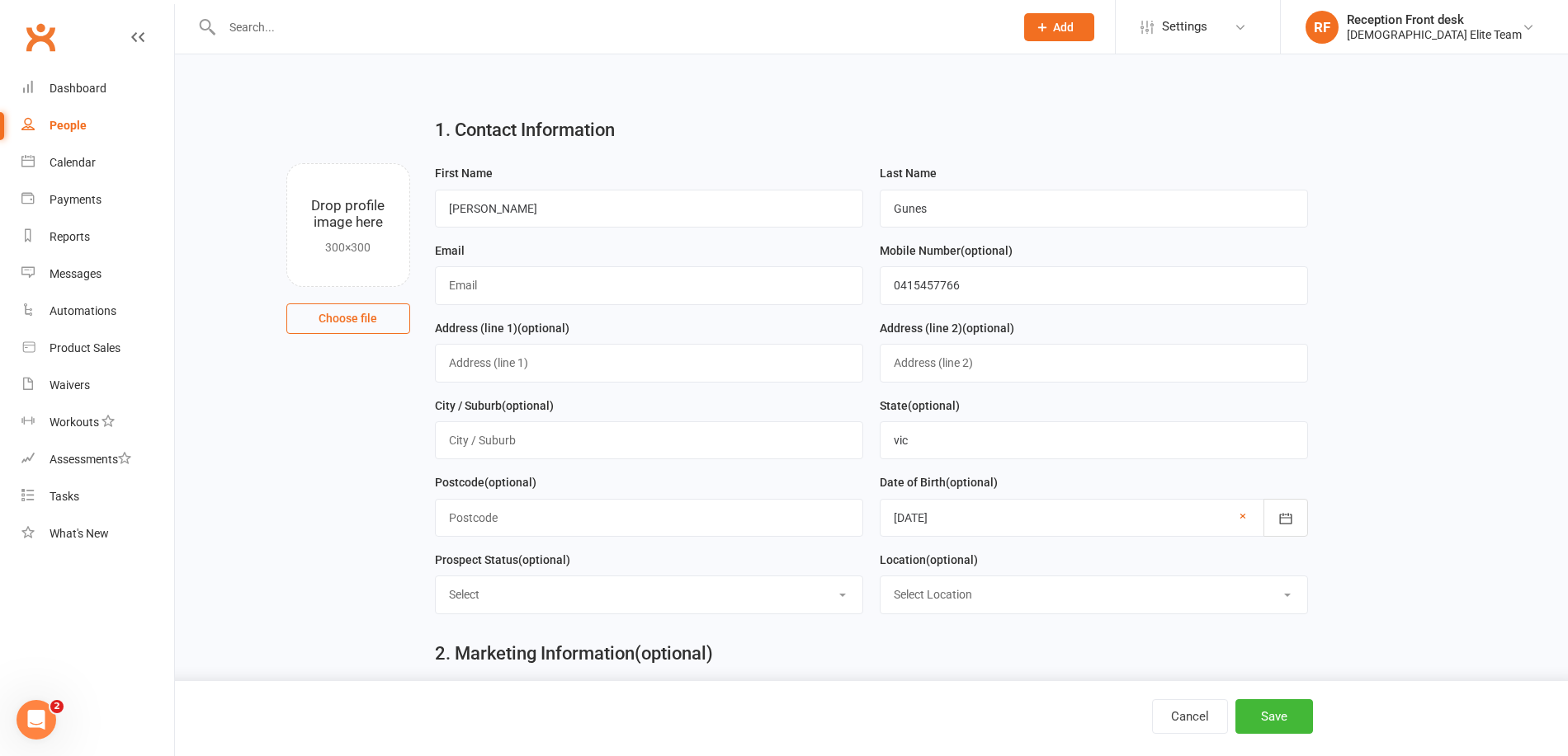
click at [553, 589] on select "Select Initial Contact Follow-up Call Follow-up Email Almost Ready Not Ready No…" at bounding box center [648, 595] width 427 height 37
click at [576, 285] on input "text" at bounding box center [649, 285] width 429 height 38
click at [554, 368] on input "text" at bounding box center [649, 363] width 429 height 38
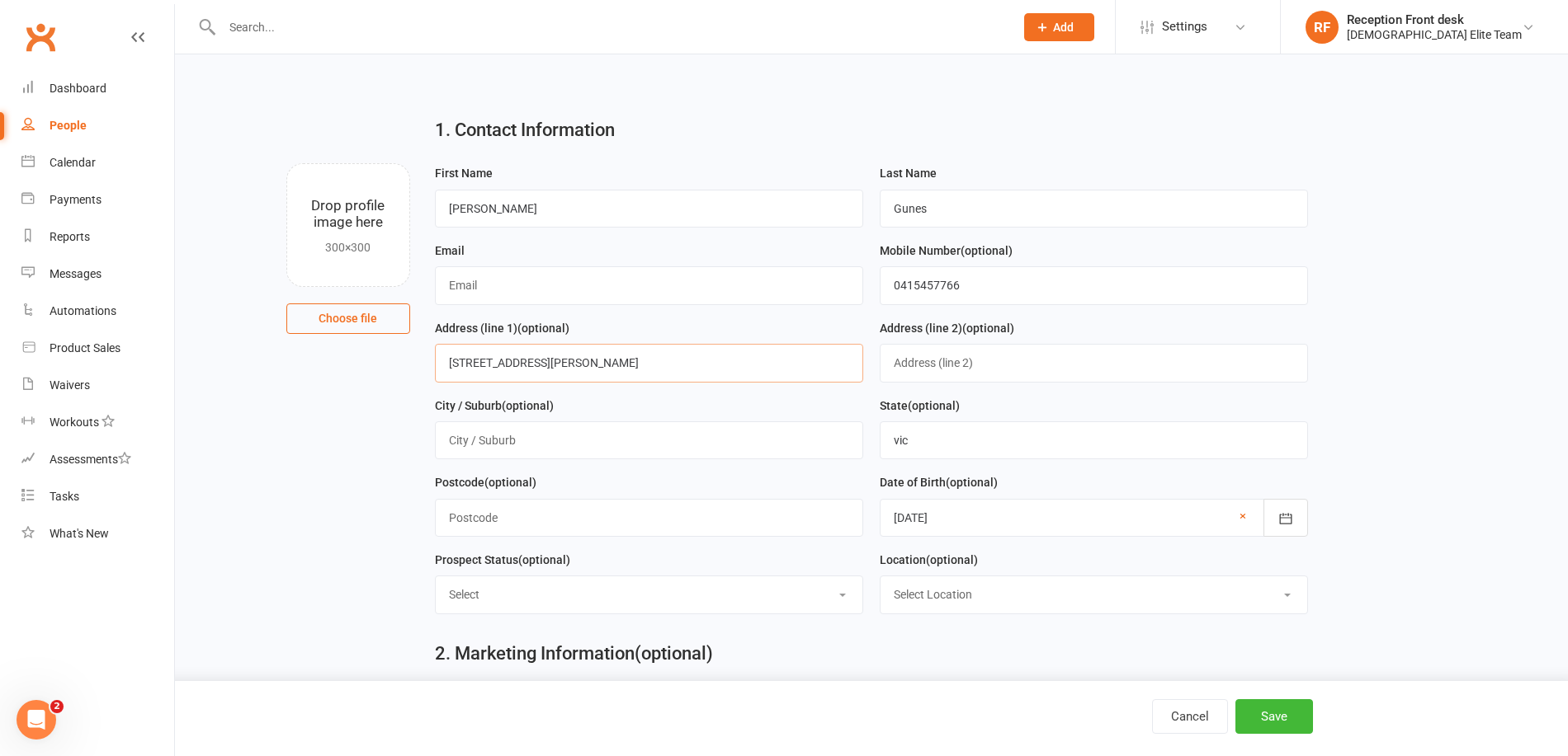
type input "[STREET_ADDRESS][PERSON_NAME]"
click at [531, 439] on input "text" at bounding box center [649, 440] width 429 height 38
type input "[PERSON_NAME][GEOGRAPHIC_DATA]"
click at [532, 367] on input "[STREET_ADDRESS][PERSON_NAME]" at bounding box center [649, 363] width 429 height 38
click at [520, 294] on input "text" at bounding box center [649, 285] width 429 height 38
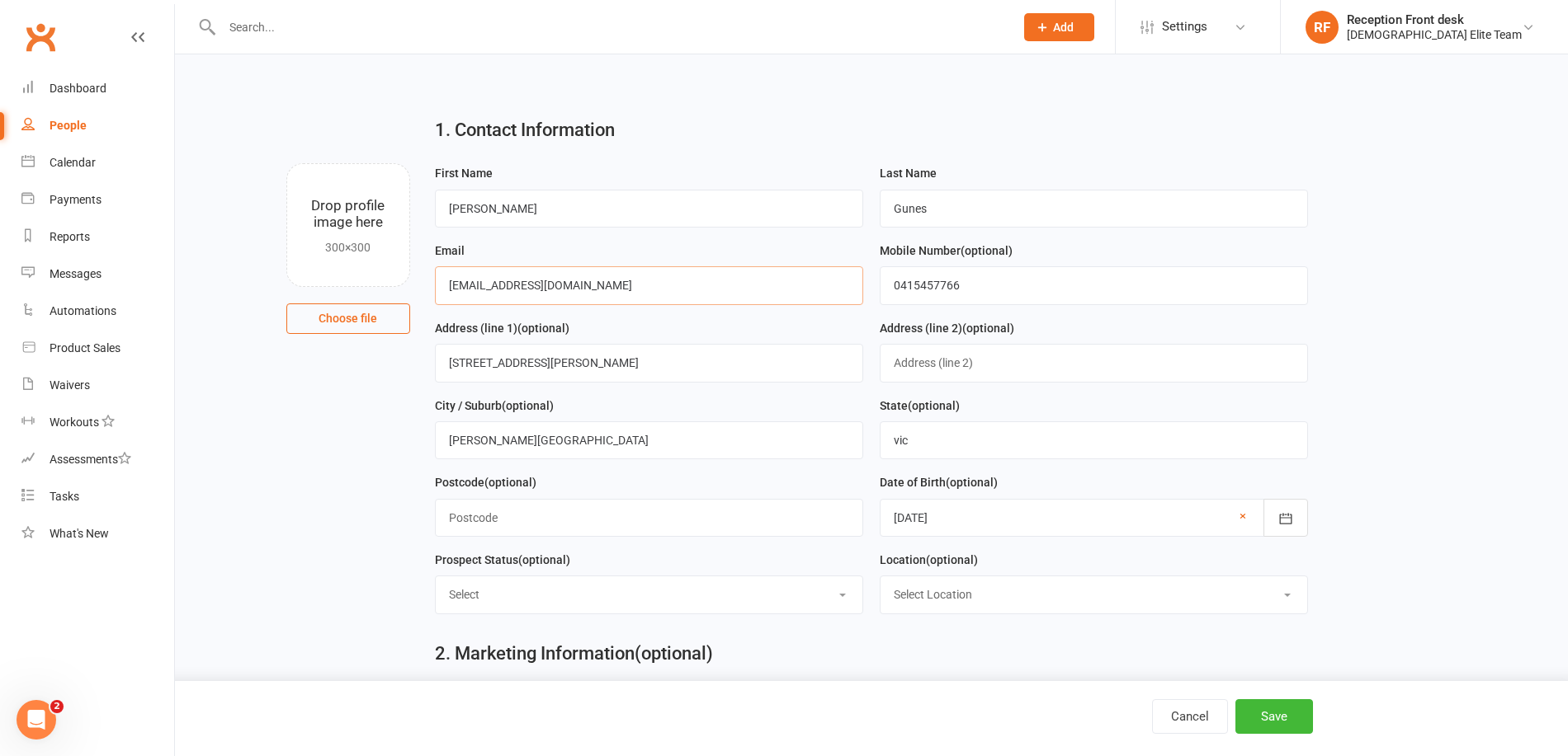
type input "[EMAIL_ADDRESS][DOMAIN_NAME]"
click at [1050, 26] on icon at bounding box center [1042, 26] width 15 height 15
click at [1348, 113] on div "1. Contact Information Drop profile image here 300×300 Choose file First Name […" at bounding box center [872, 132] width 1346 height 59
click at [1287, 722] on button "Save" at bounding box center [1274, 716] width 77 height 35
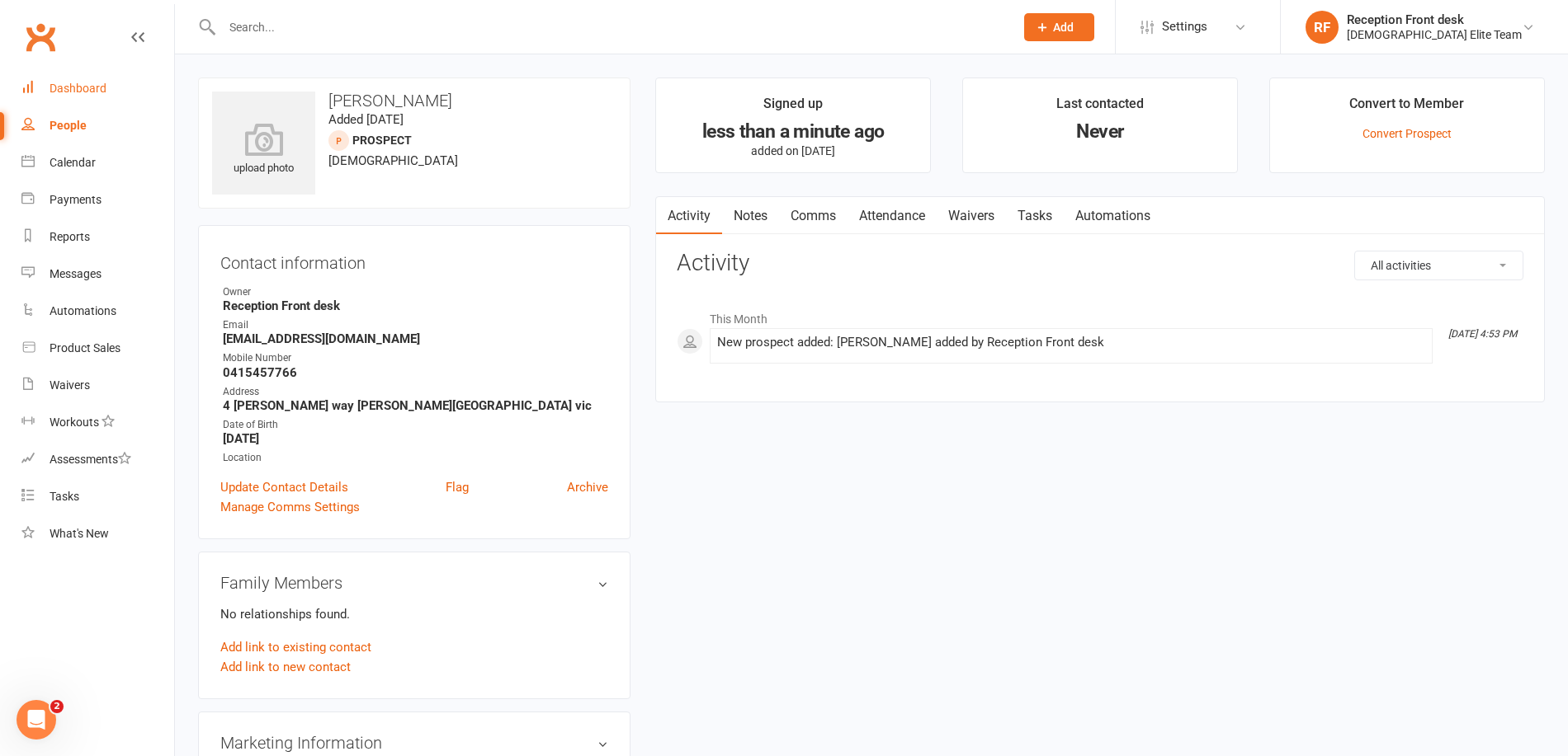
click at [82, 97] on link "Dashboard" at bounding box center [98, 89] width 153 height 37
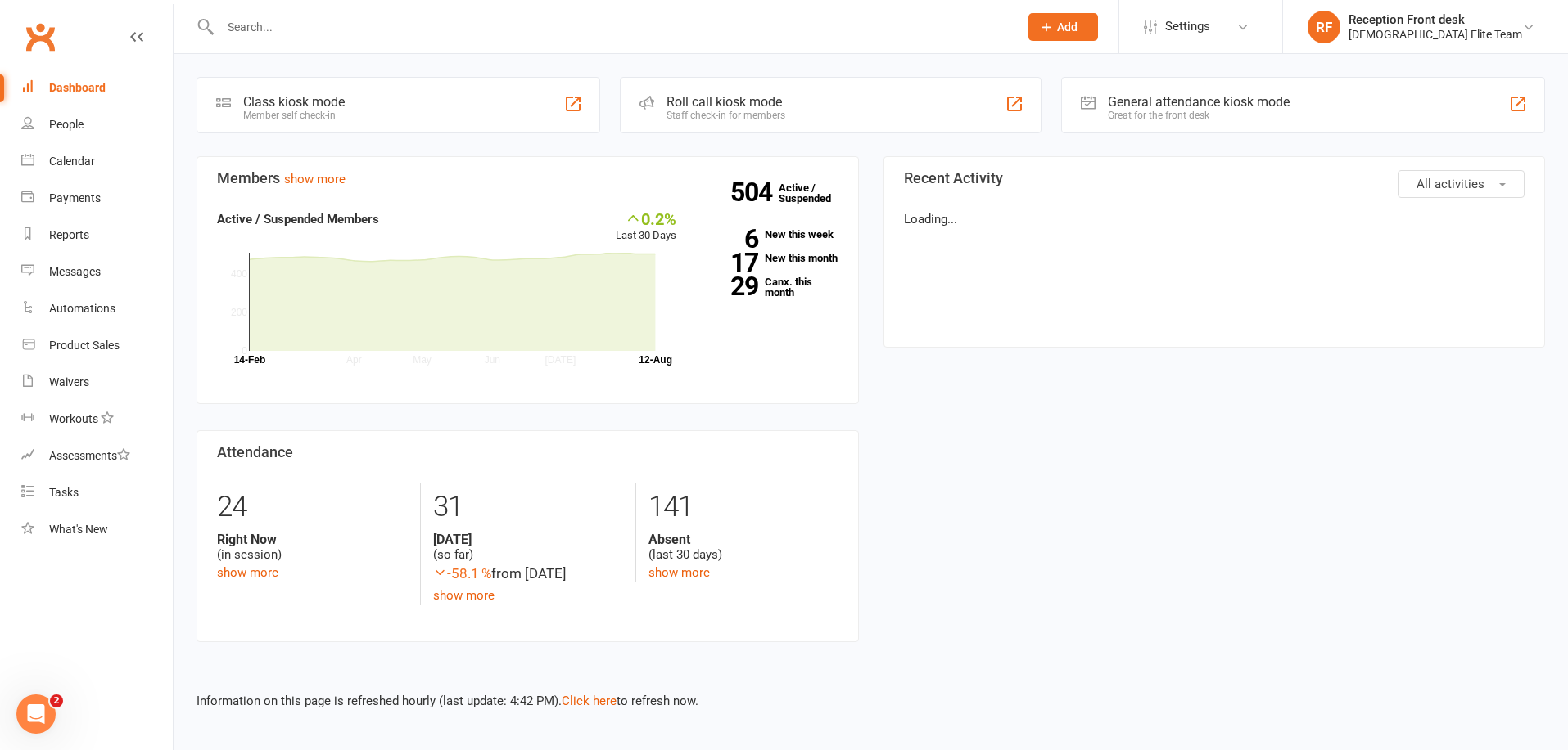
click at [265, 34] on input "text" at bounding box center [610, 27] width 792 height 23
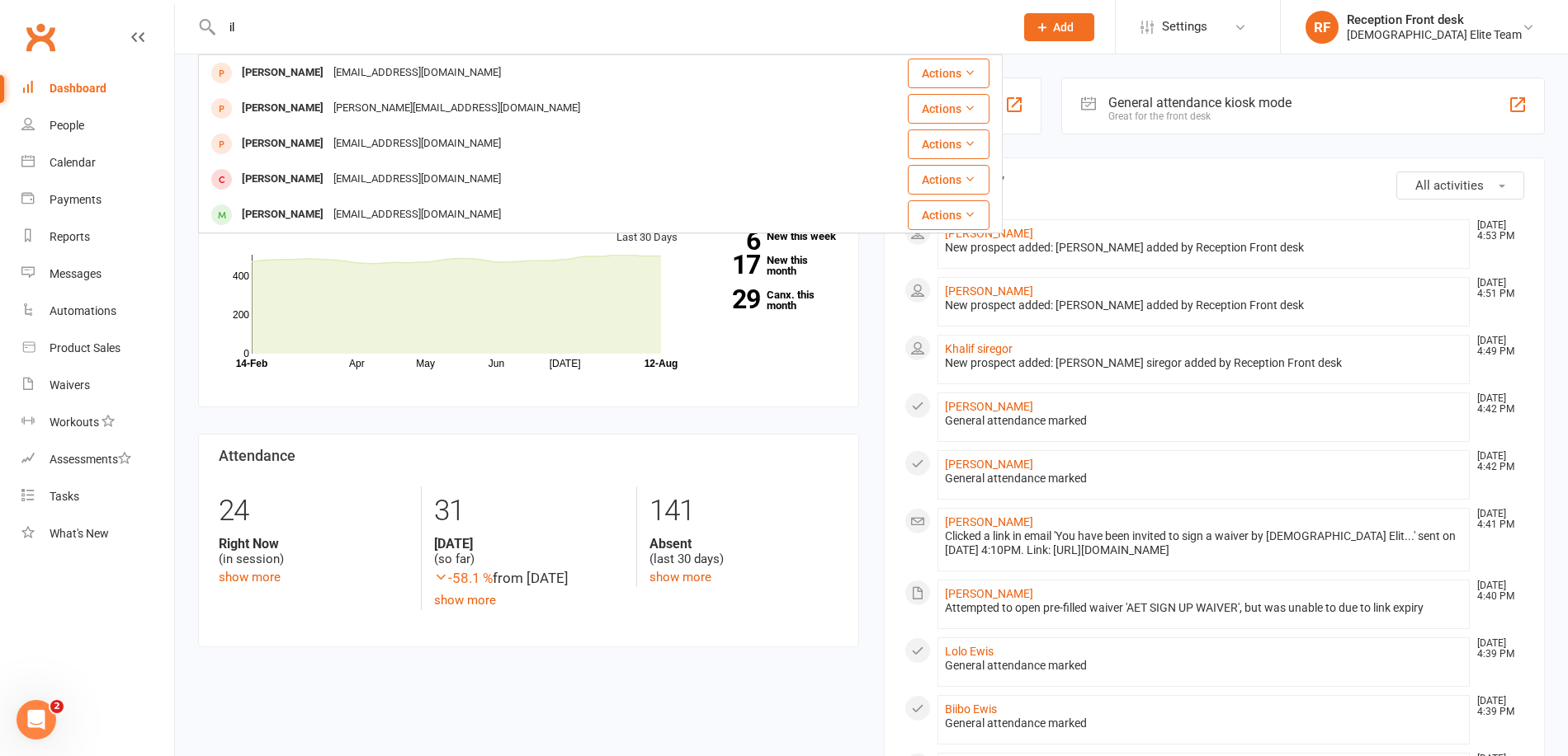
type input "i"
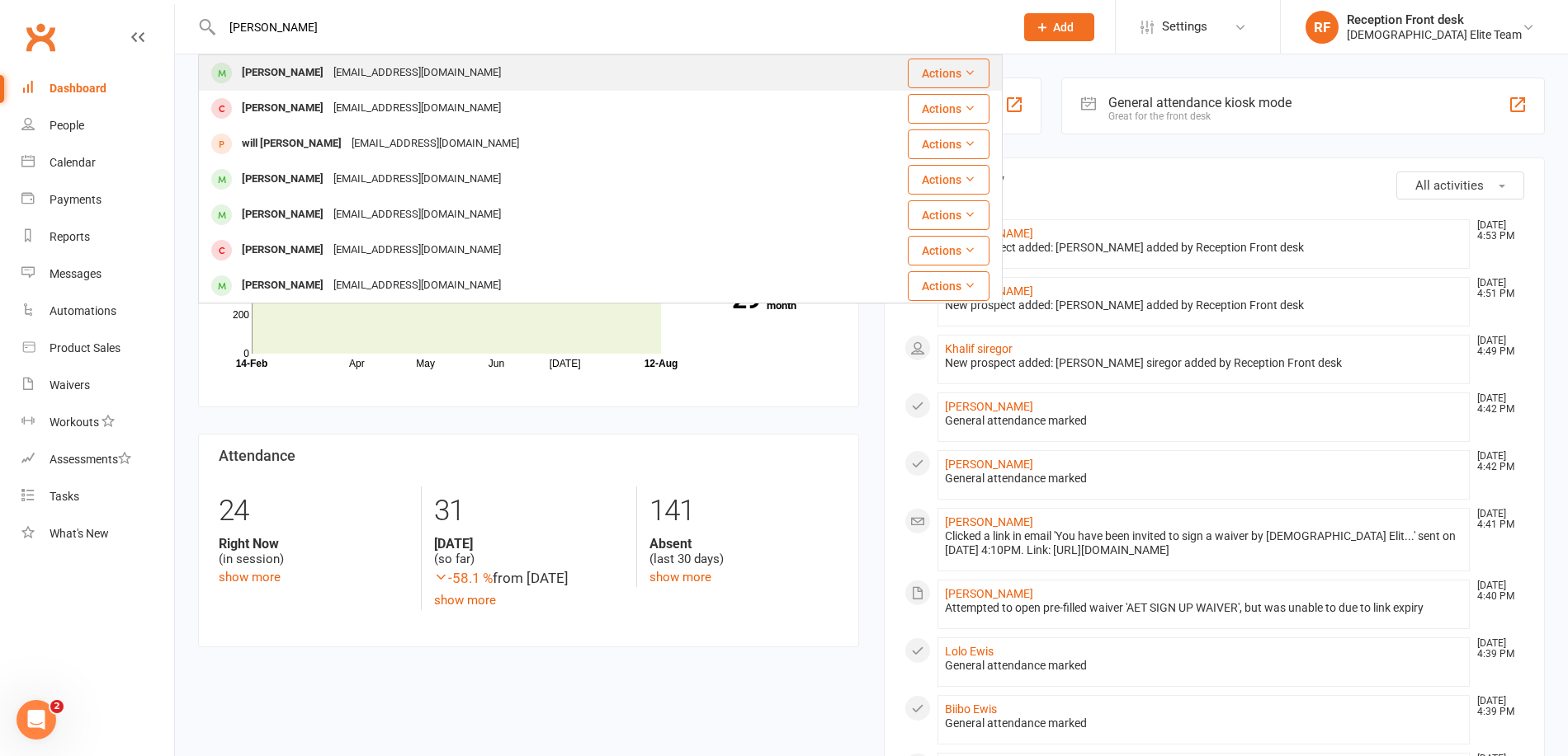
type input "[PERSON_NAME]"
click at [306, 68] on div "[PERSON_NAME]" at bounding box center [282, 73] width 92 height 24
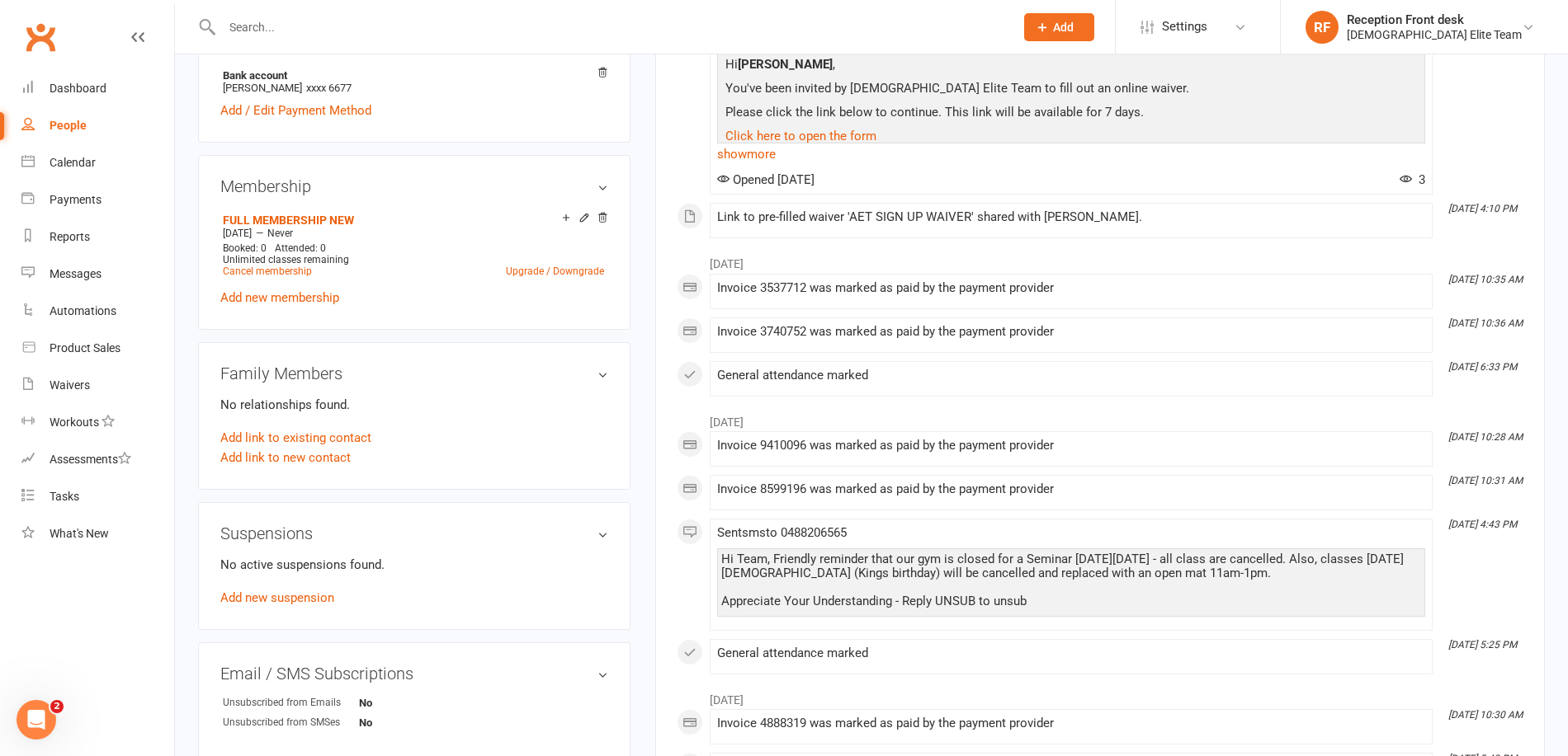
scroll to position [577, 0]
click at [310, 594] on link "Add new suspension" at bounding box center [278, 594] width 114 height 15
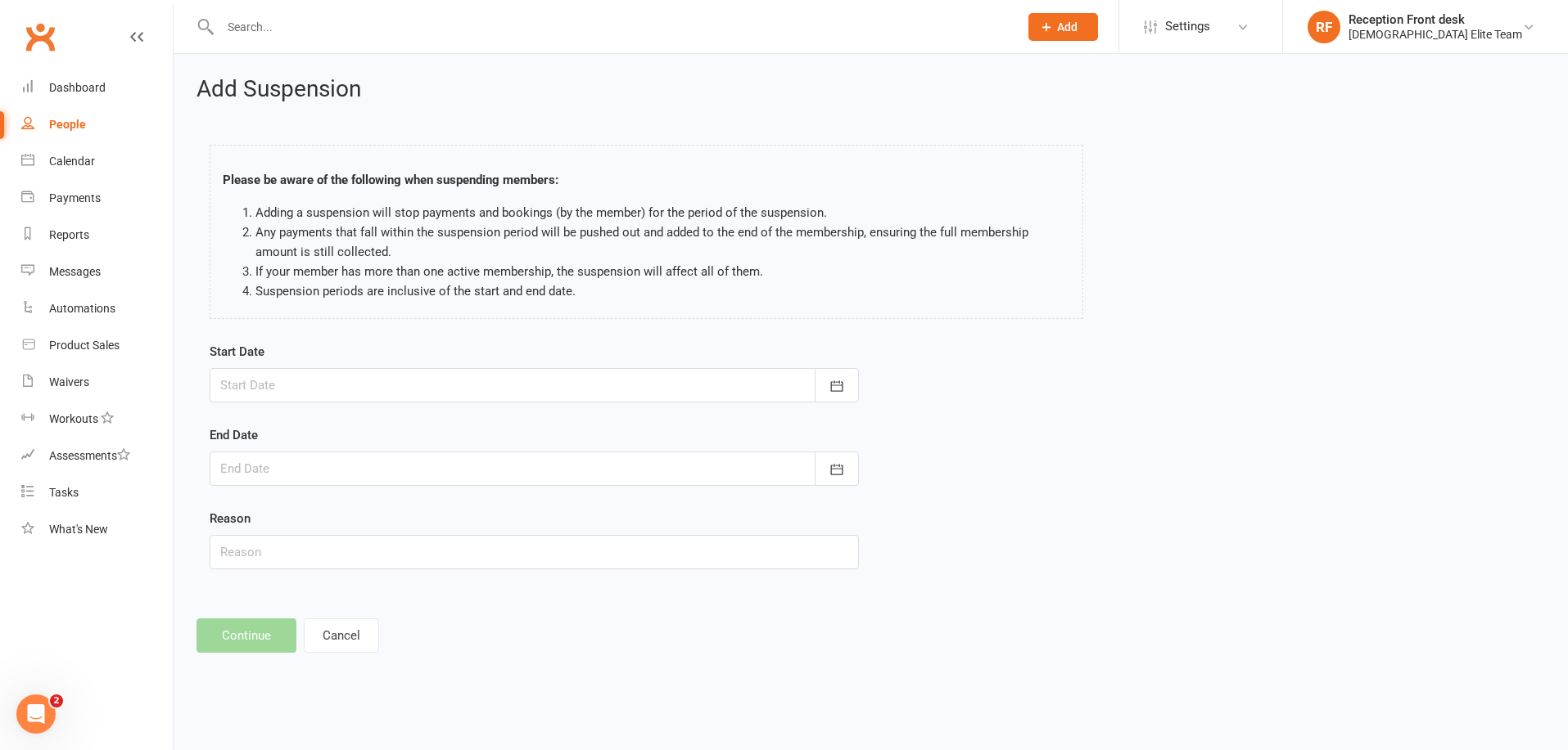
click at [326, 382] on div at bounding box center [534, 386] width 650 height 35
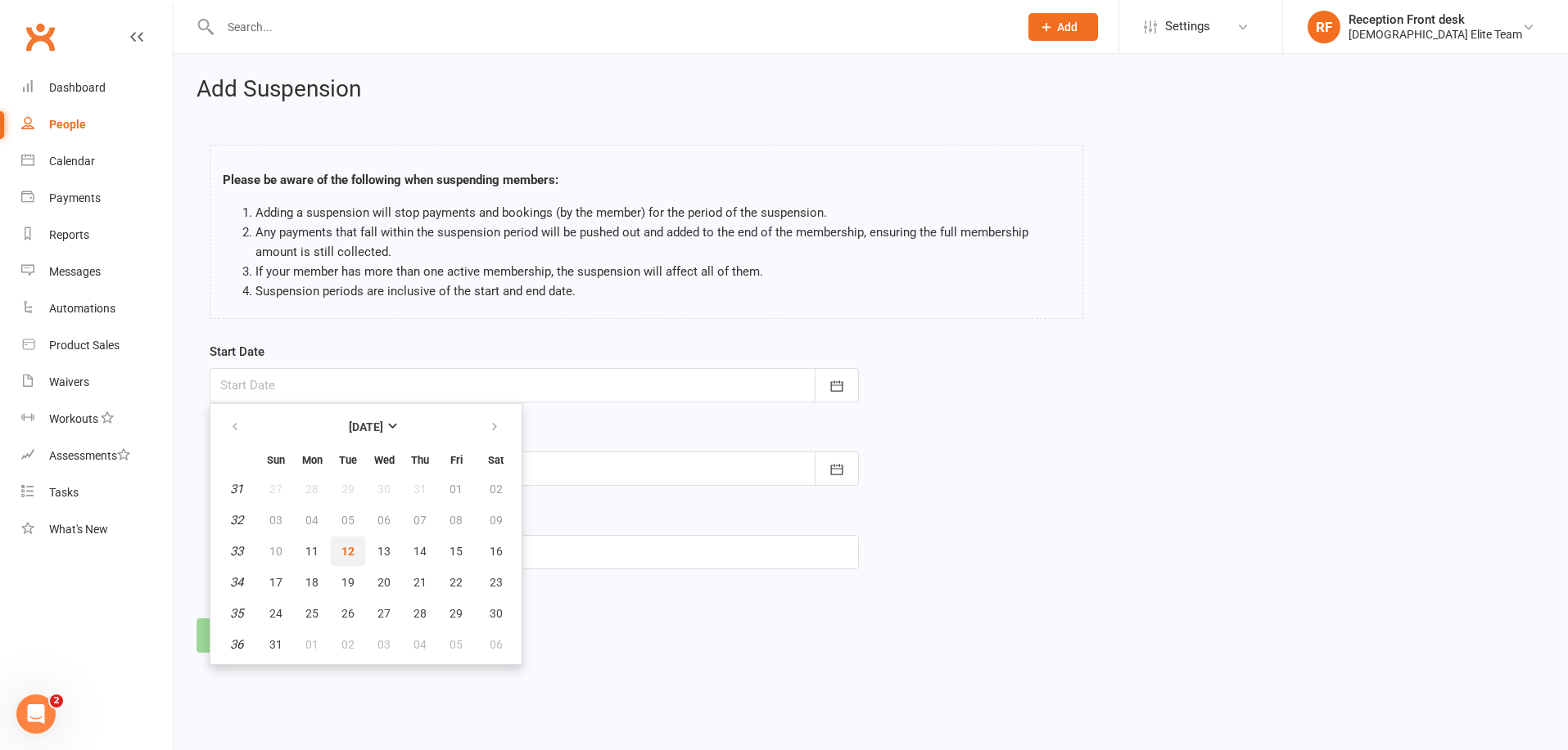
click at [343, 556] on span "12" at bounding box center [348, 551] width 13 height 13
type input "[DATE]"
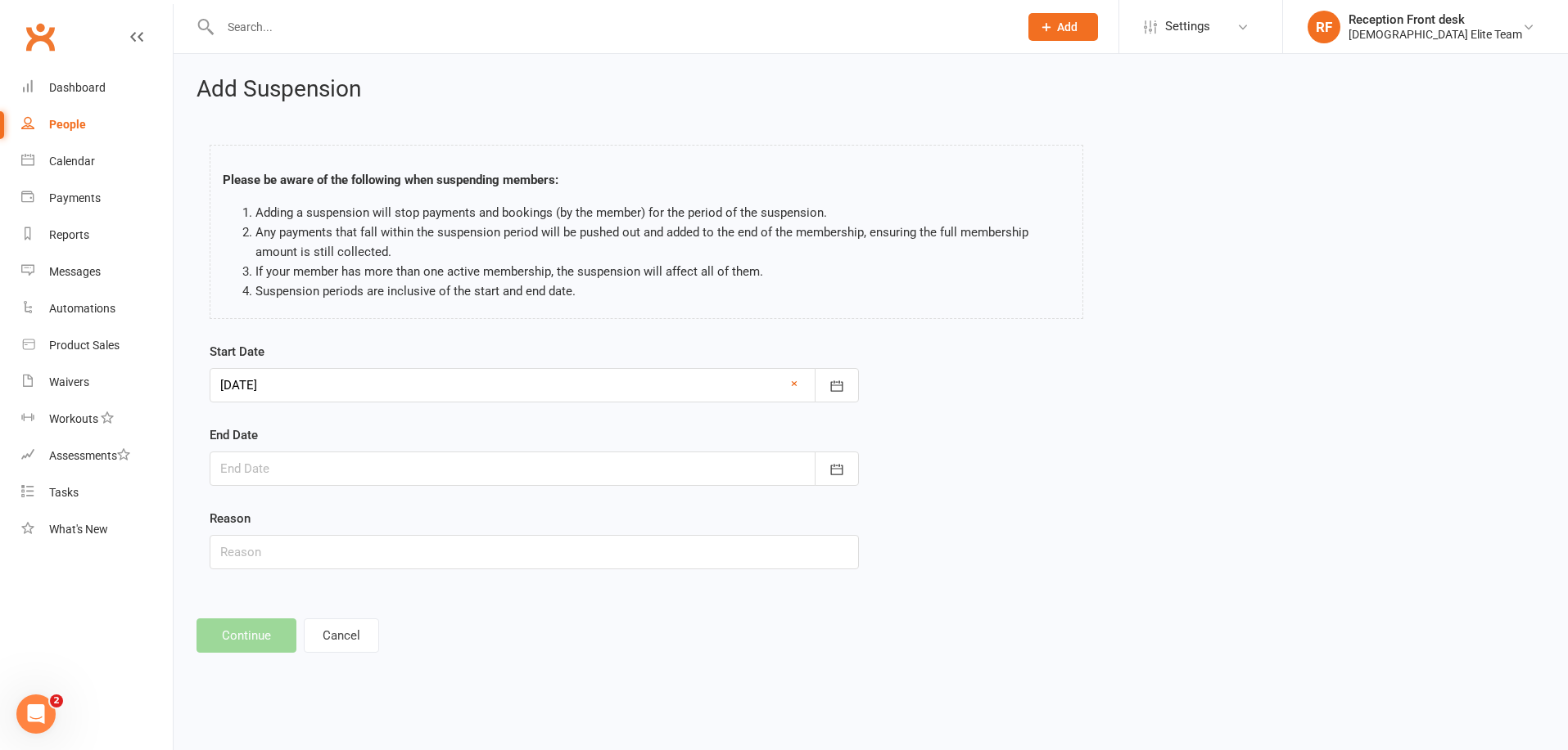
click at [452, 466] on div at bounding box center [534, 469] width 650 height 35
click at [492, 507] on icon "button" at bounding box center [494, 511] width 12 height 13
click at [509, 512] on button "button" at bounding box center [495, 510] width 36 height 30
click at [277, 632] on span "12" at bounding box center [276, 635] width 13 height 13
type input "[DATE]"
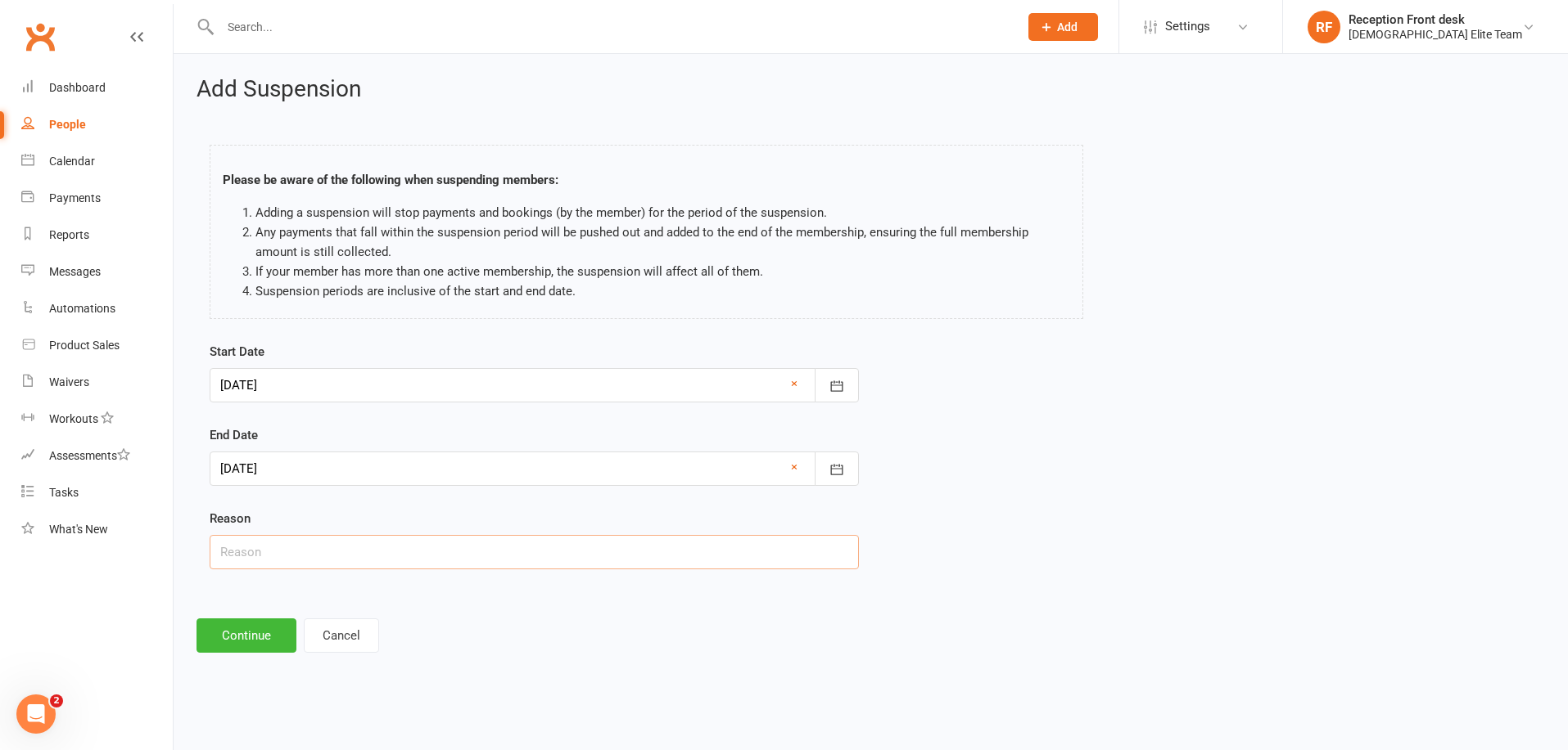
click at [296, 551] on input "text" at bounding box center [534, 552] width 650 height 35
click at [317, 566] on input "text" at bounding box center [534, 552] width 650 height 35
click at [245, 631] on button "Continue" at bounding box center [247, 636] width 100 height 35
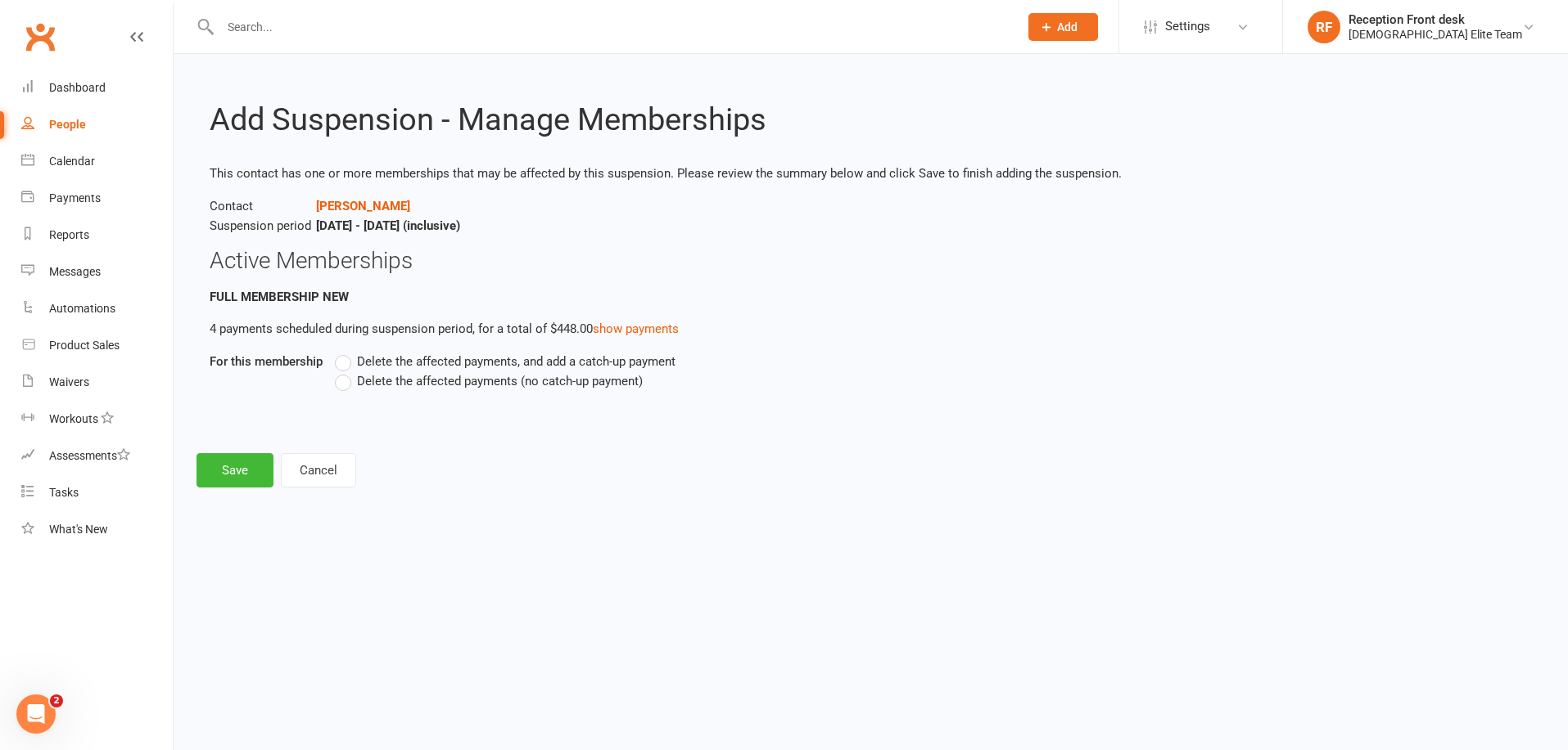
click at [352, 377] on label "Delete the affected payments (no catch-up payment)" at bounding box center [488, 381] width 308 height 19
click at [345, 371] on input "Delete the affected payments (no catch-up payment)" at bounding box center [340, 371] width 11 height 0
click at [252, 475] on button "Save" at bounding box center [235, 471] width 77 height 35
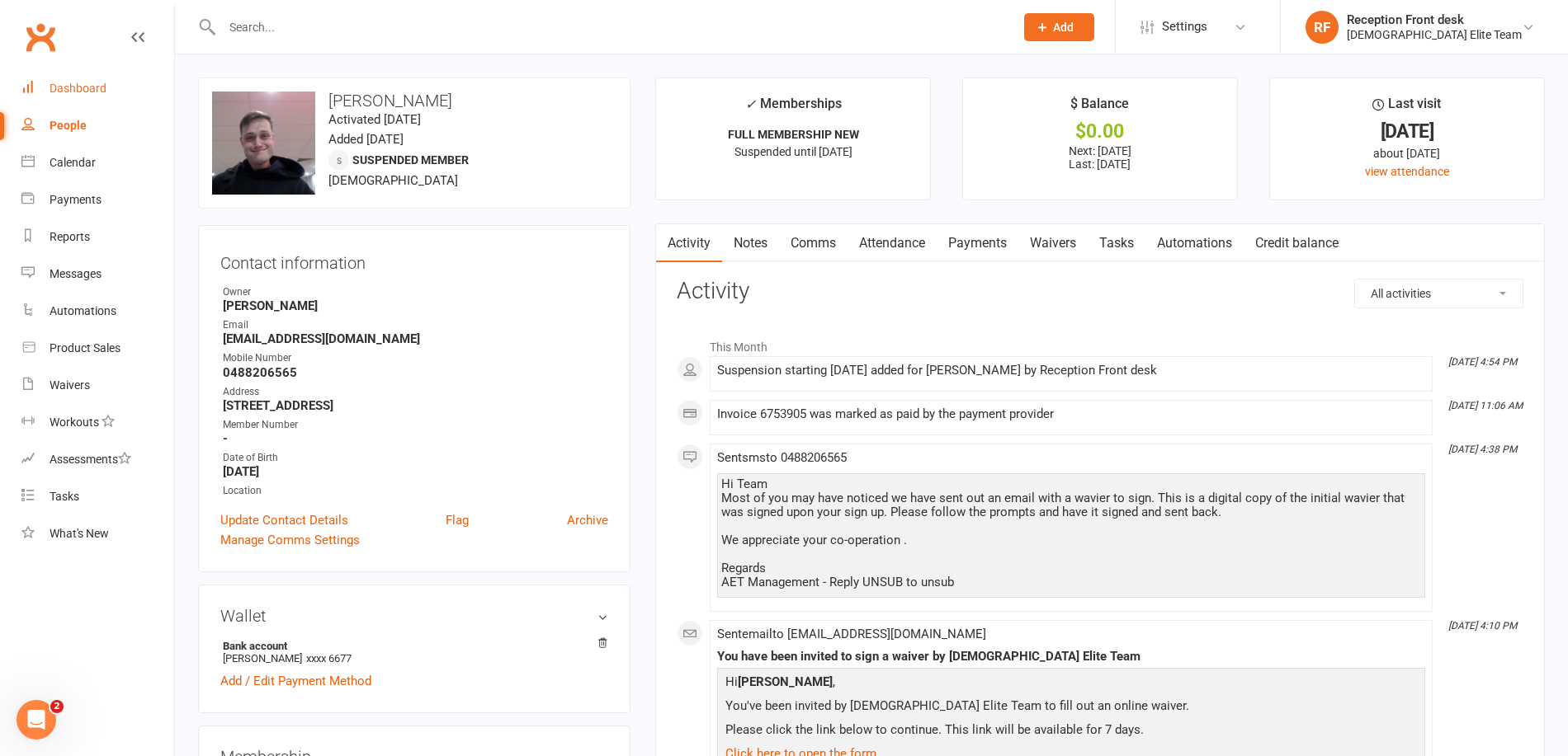
click at [87, 88] on div "Dashboard" at bounding box center [77, 88] width 57 height 14
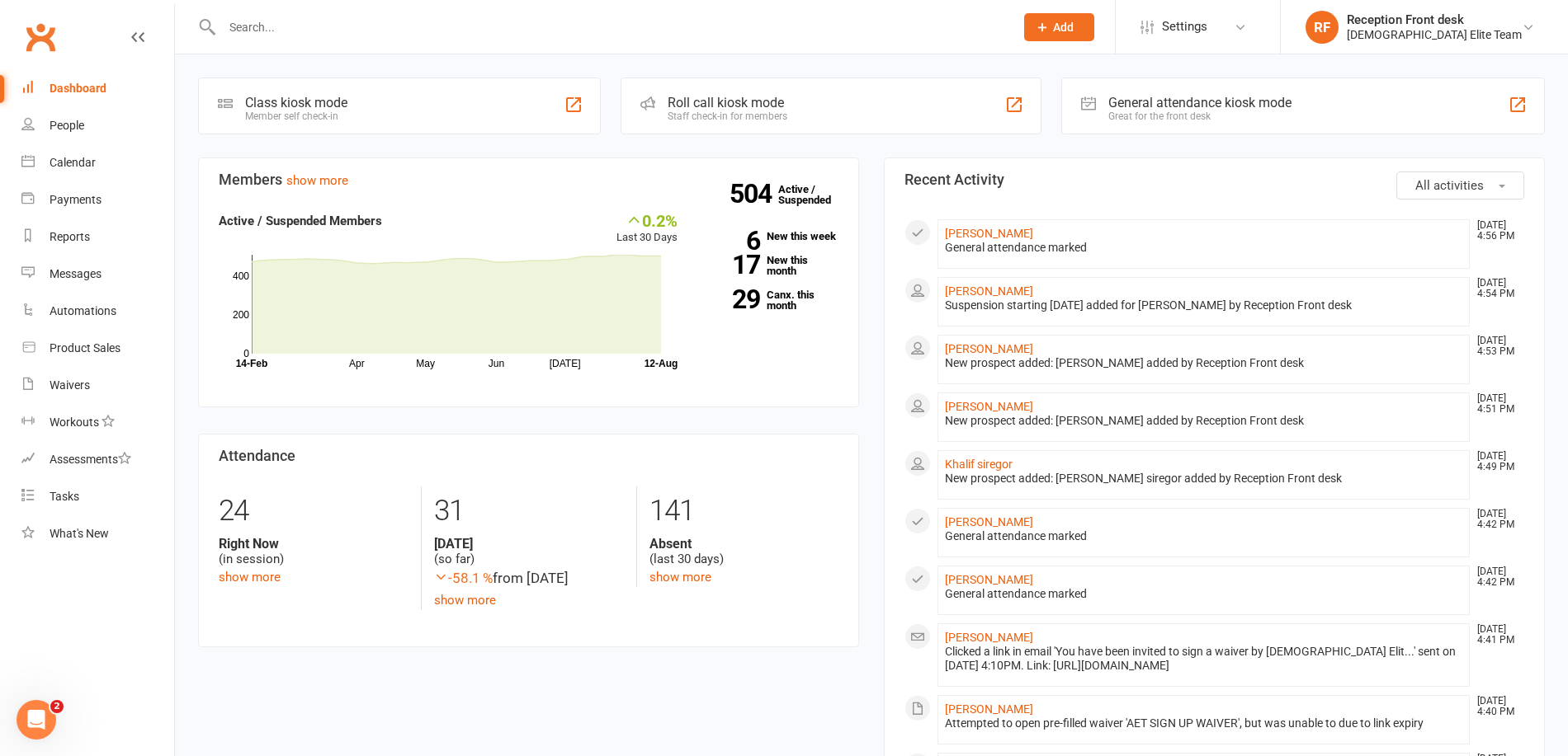
click at [21, 71] on link "Dashboard" at bounding box center [98, 89] width 153 height 37
click at [307, 9] on div at bounding box center [601, 26] width 805 height 53
click at [313, 20] on input "text" at bounding box center [609, 27] width 785 height 23
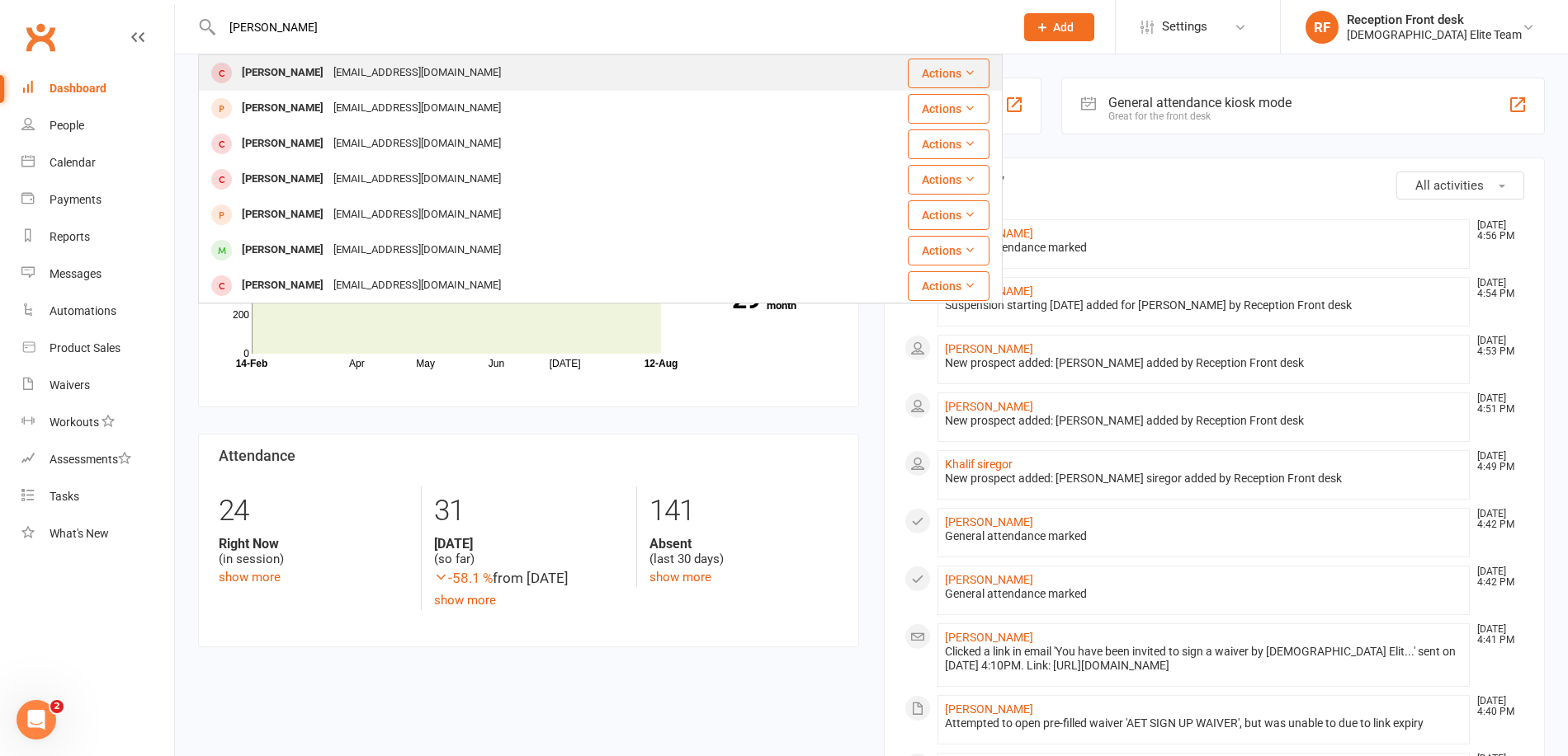
type input "[PERSON_NAME]"
click at [329, 65] on div "[EMAIL_ADDRESS][DOMAIN_NAME]" at bounding box center [417, 73] width 177 height 24
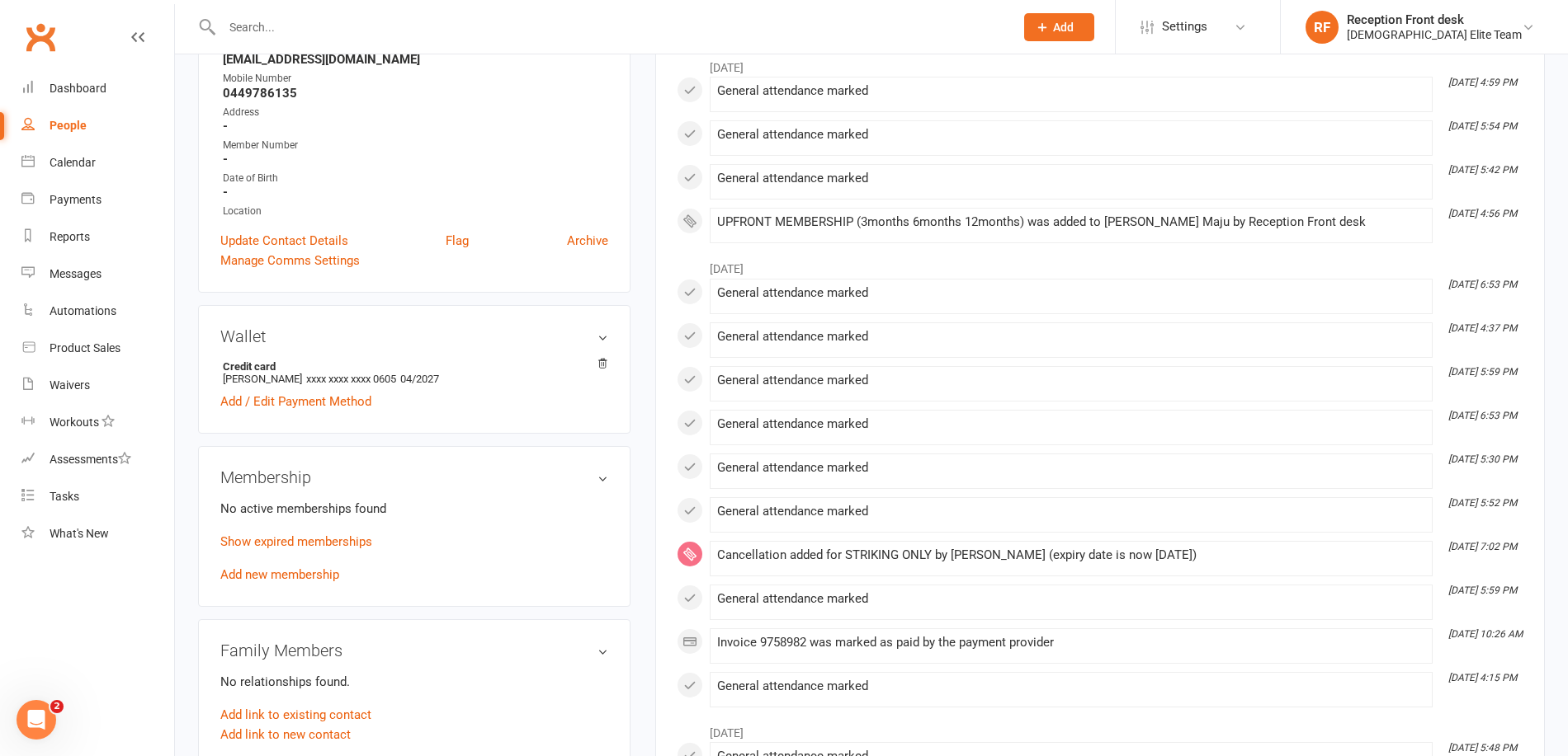
scroll to position [330, 0]
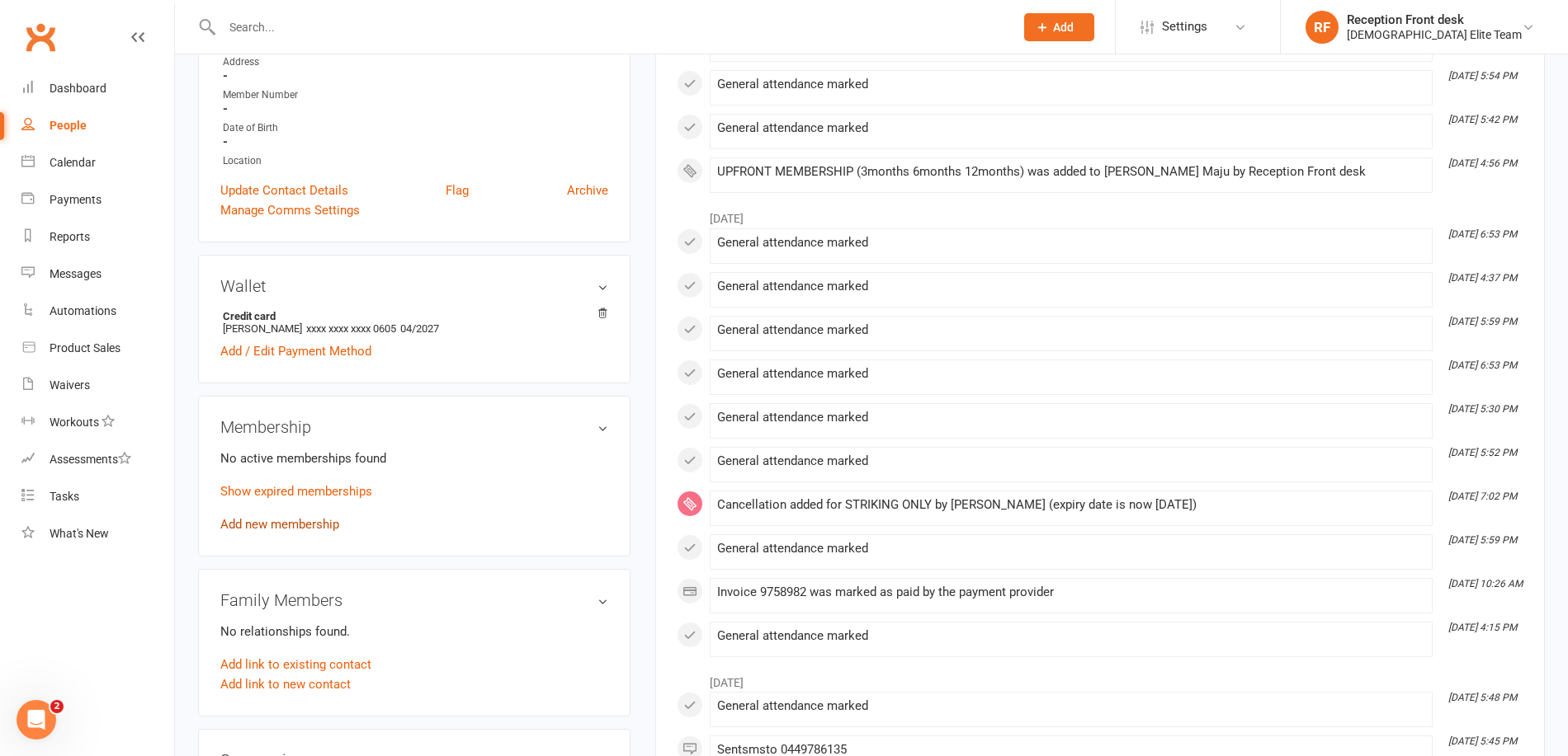
click at [267, 531] on link "Add new membership" at bounding box center [280, 524] width 119 height 15
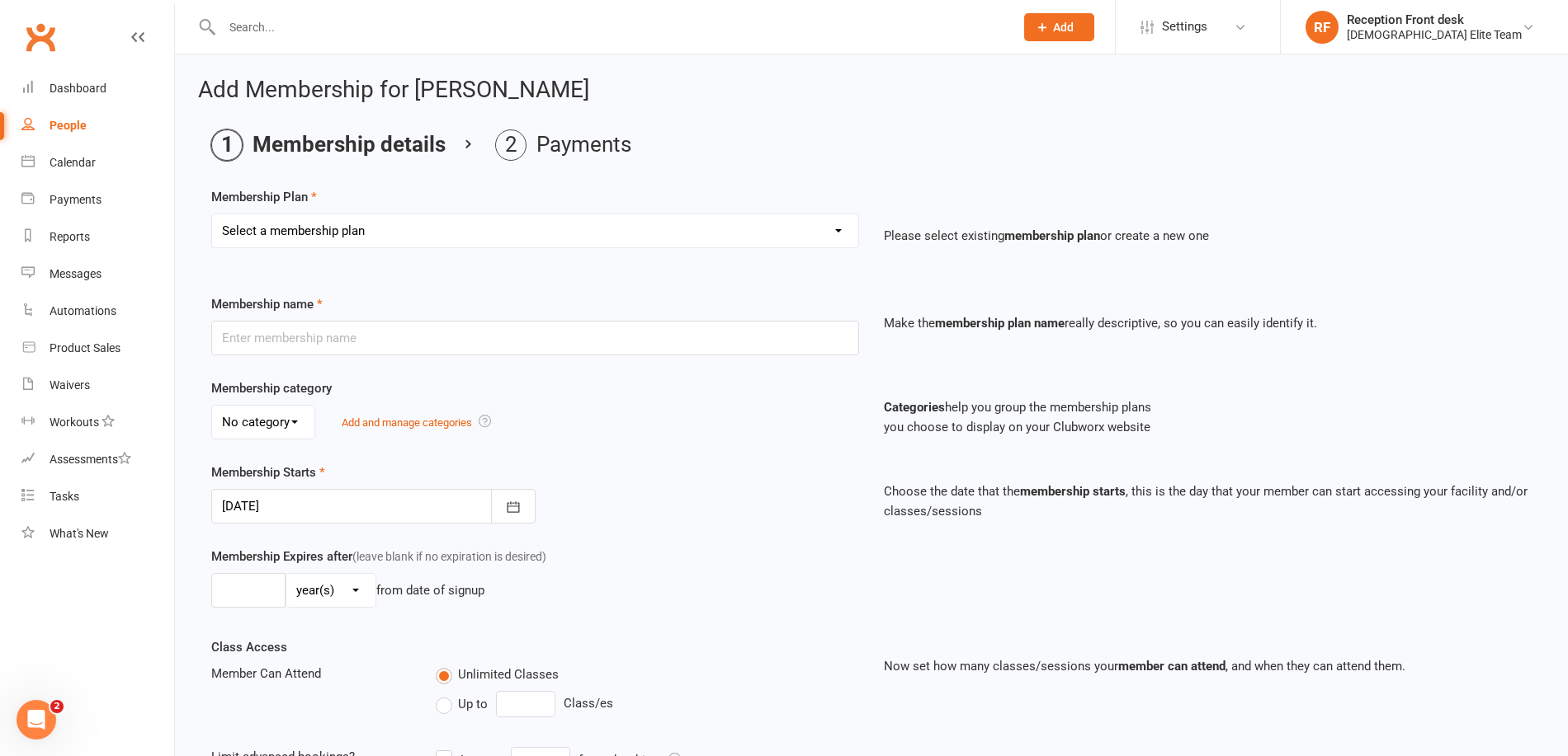
click at [844, 231] on select "Select a membership plan Create new Membership Plan FULL MEMBERSHIP LOYALTY FUL…" at bounding box center [535, 231] width 646 height 33
select select "5"
click at [212, 215] on select "Select a membership plan Create new Membership Plan FULL MEMBERSHIP LOYALTY FUL…" at bounding box center [535, 231] width 646 height 33
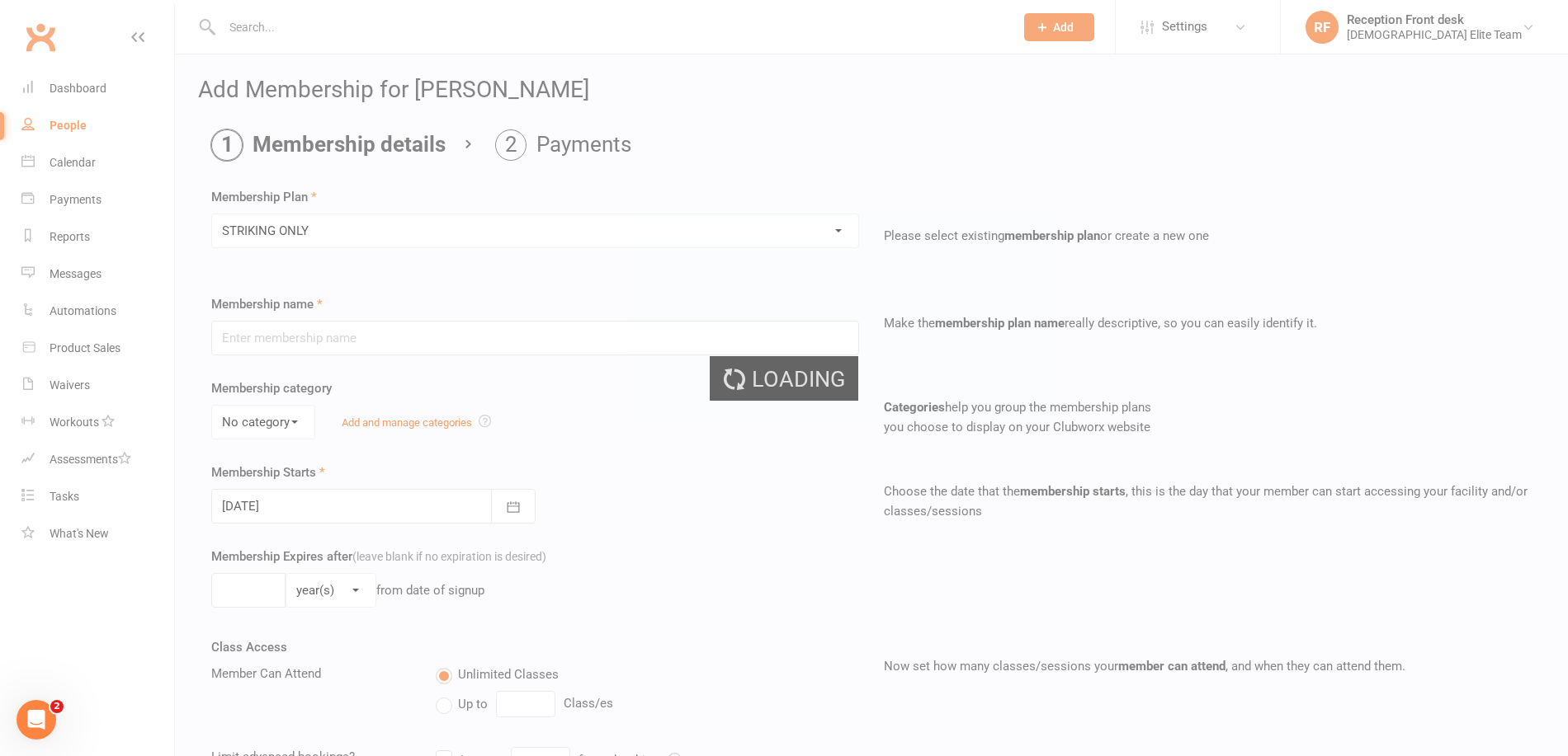
type input "STRIKING ONLY"
type input "0"
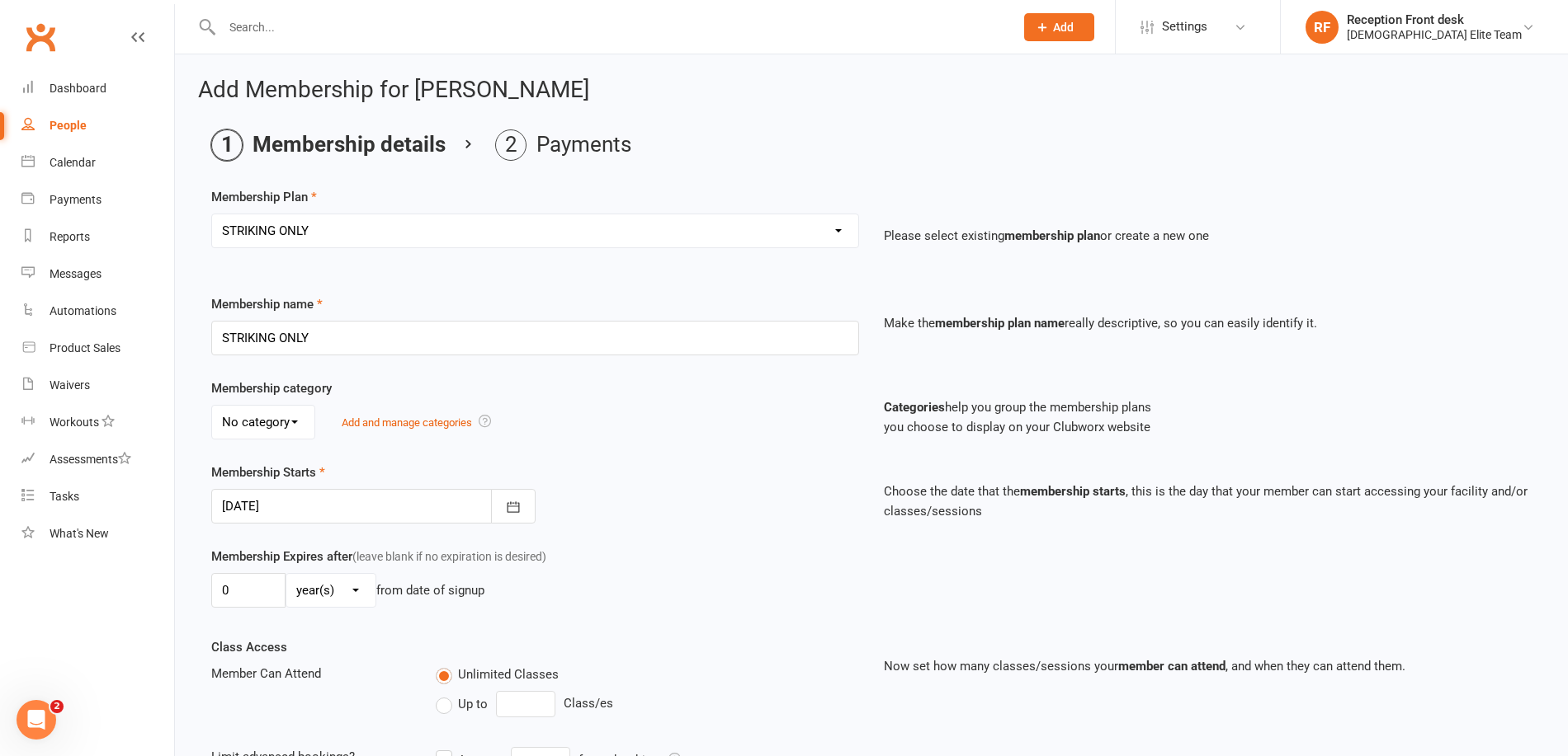
type input "[DATE]"
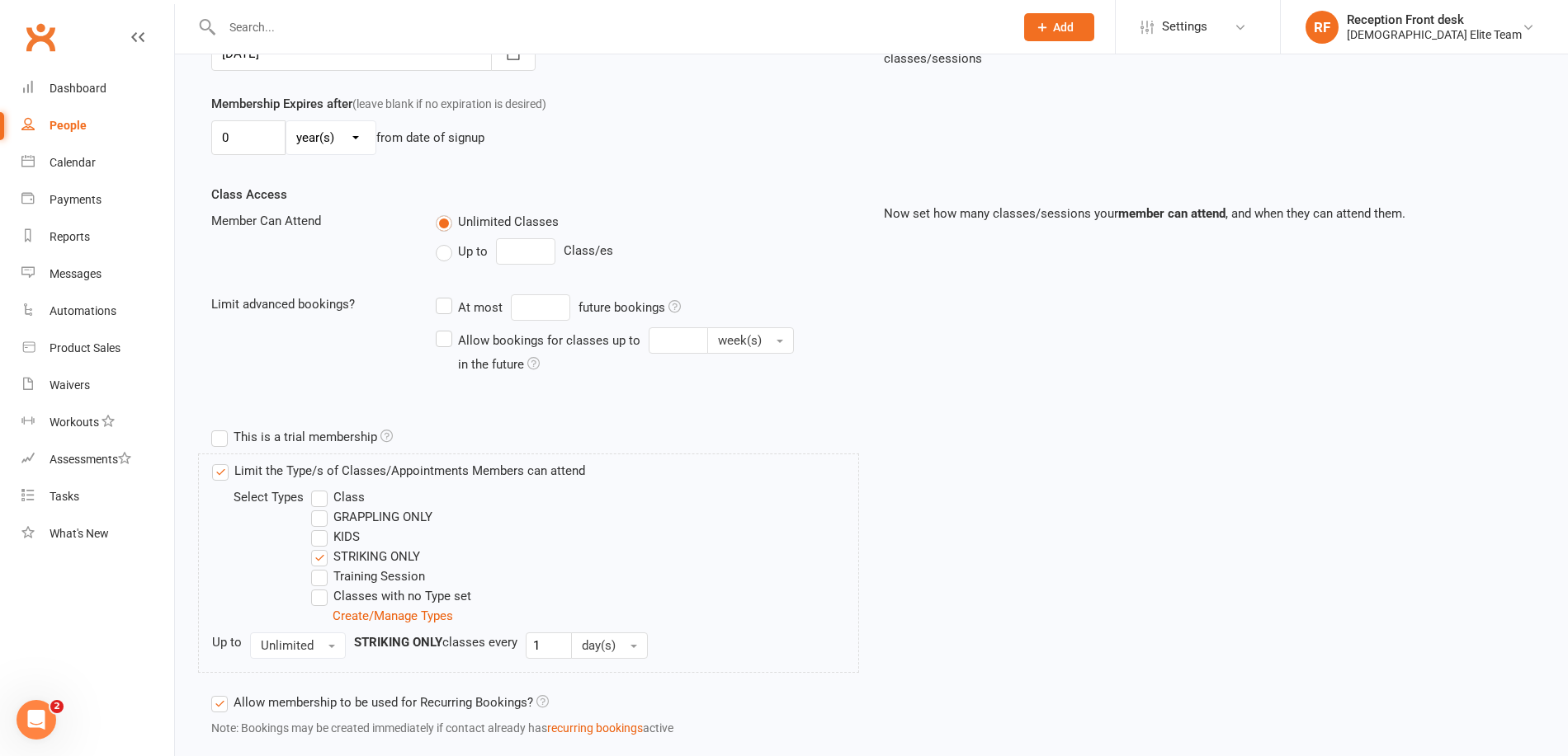
scroll to position [556, 0]
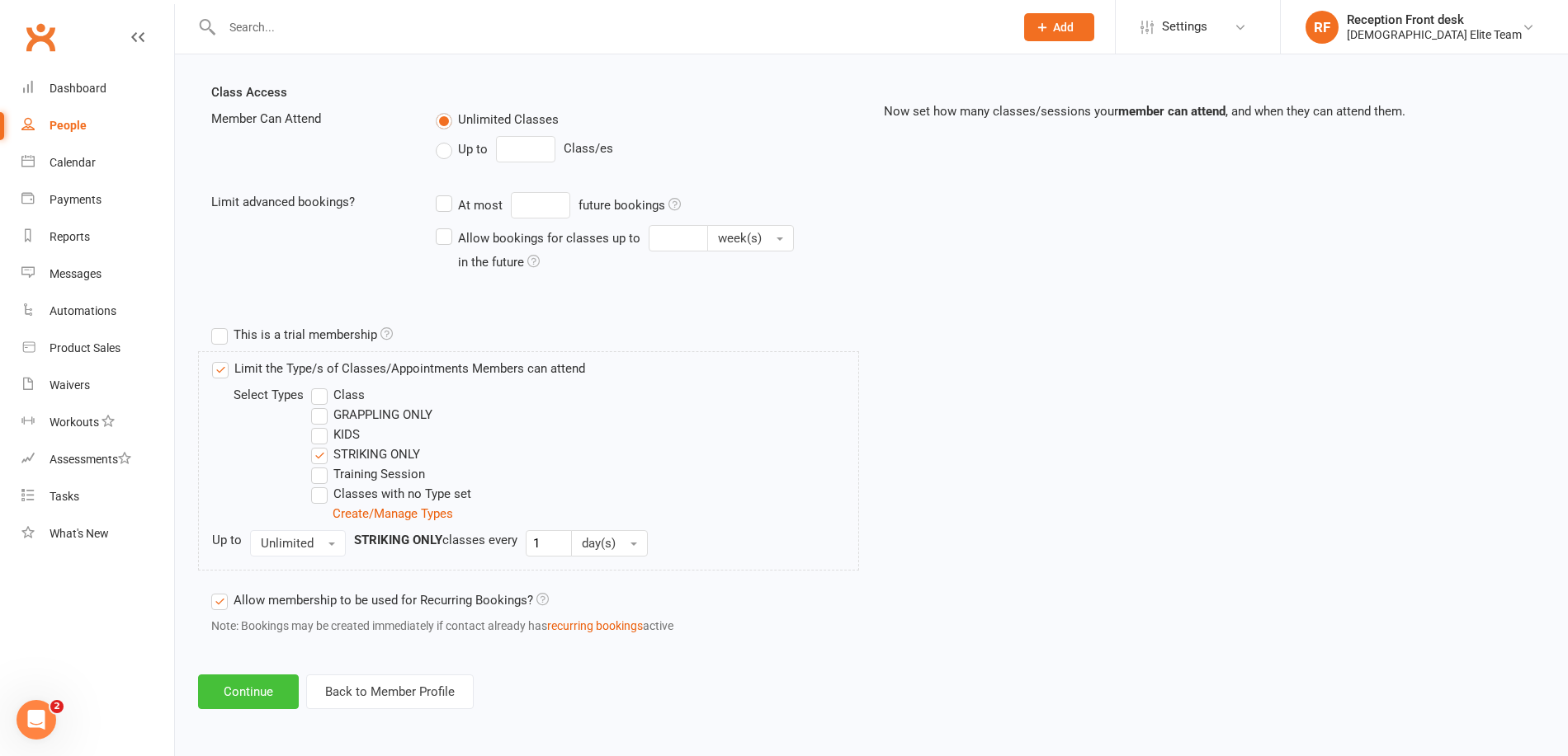
click at [245, 688] on button "Continue" at bounding box center [249, 692] width 101 height 35
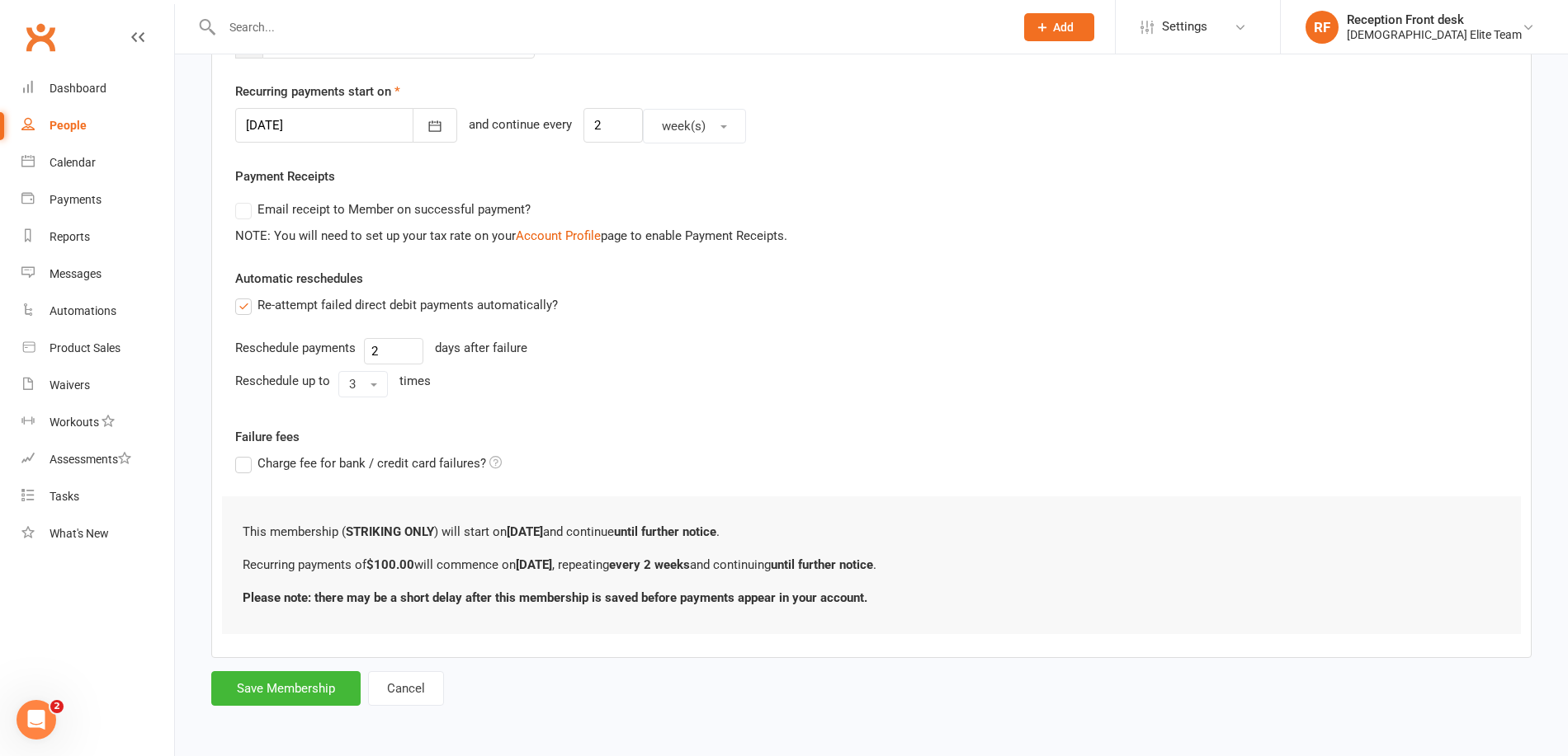
scroll to position [0, 0]
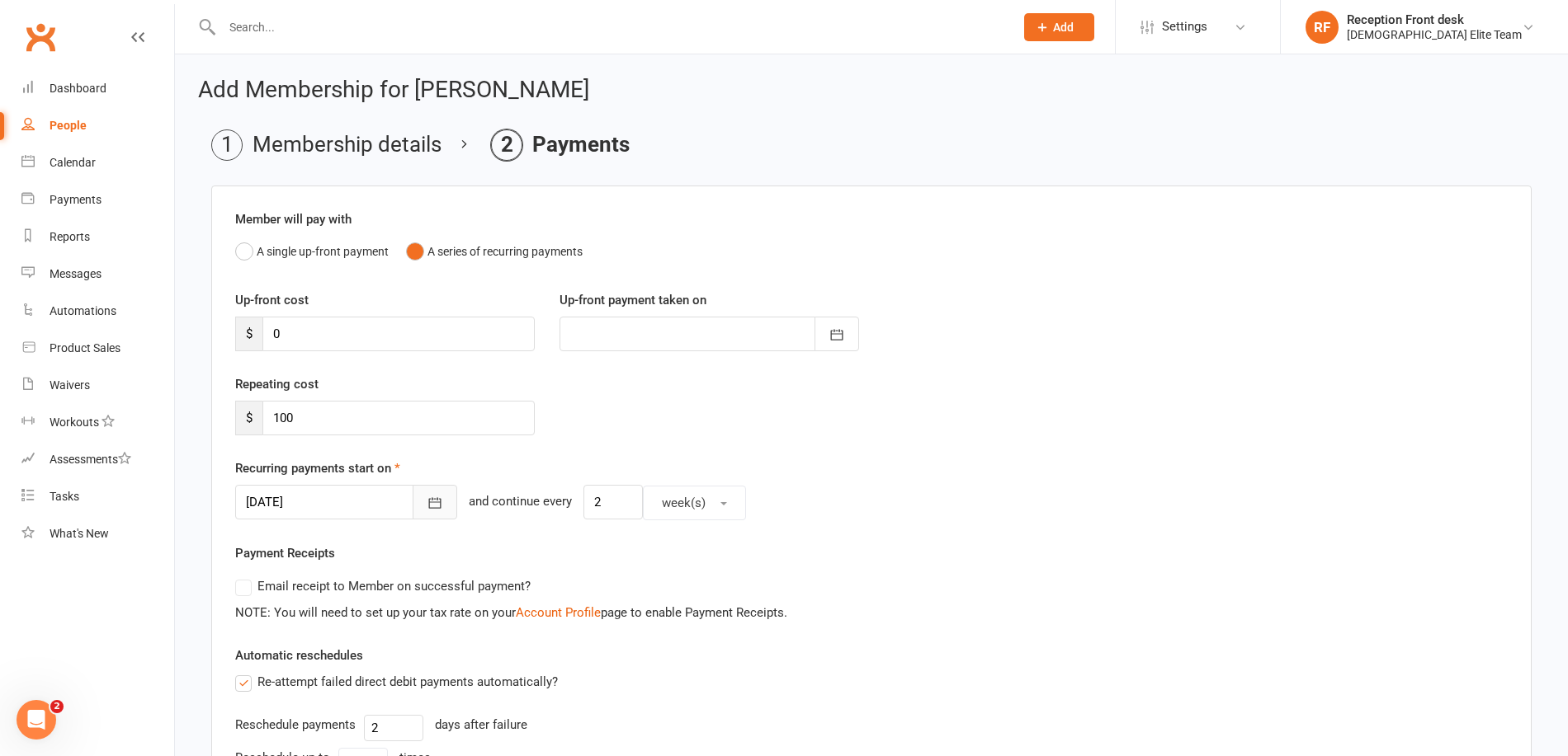
click at [430, 509] on button "button" at bounding box center [435, 503] width 44 height 35
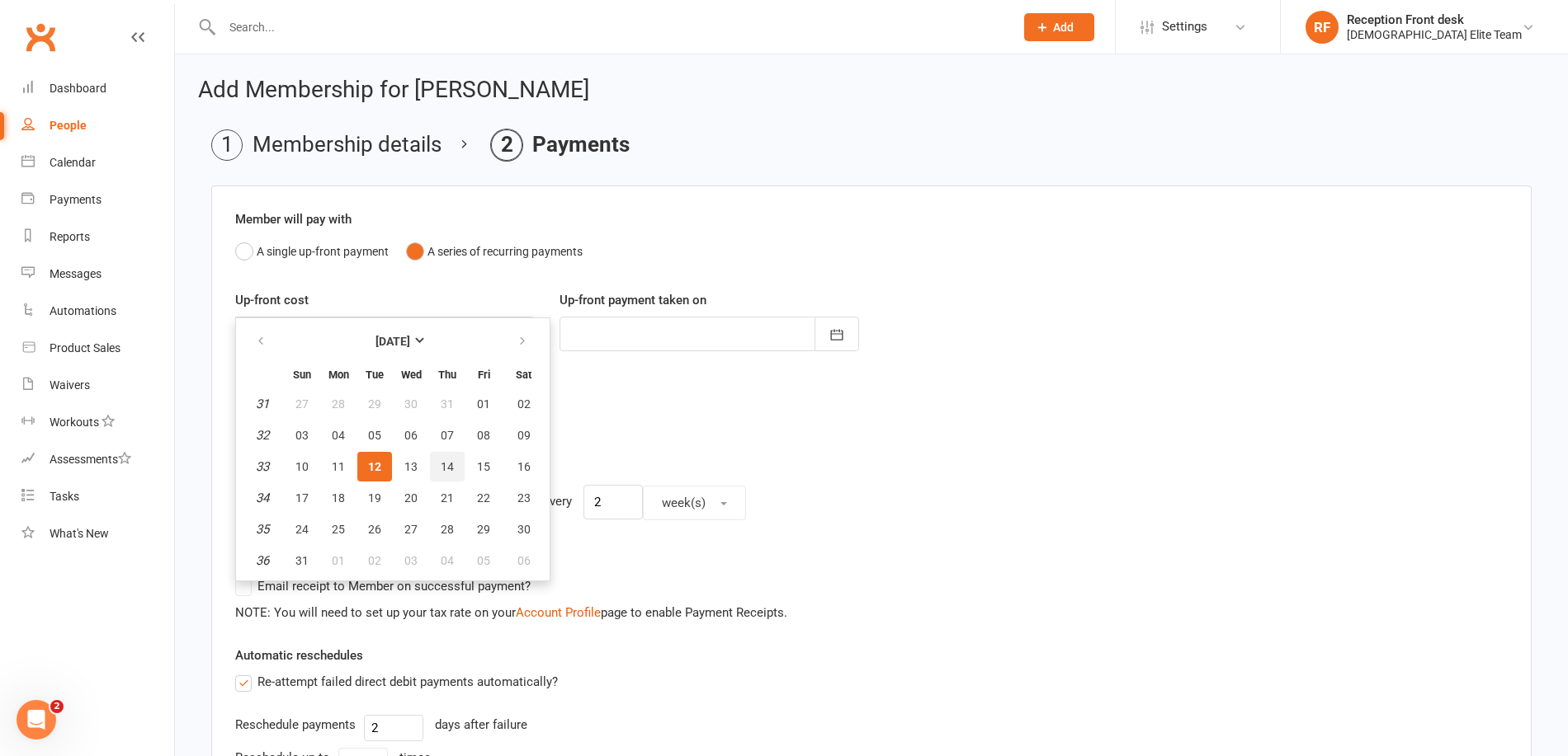
click at [452, 469] on span "14" at bounding box center [448, 467] width 14 height 14
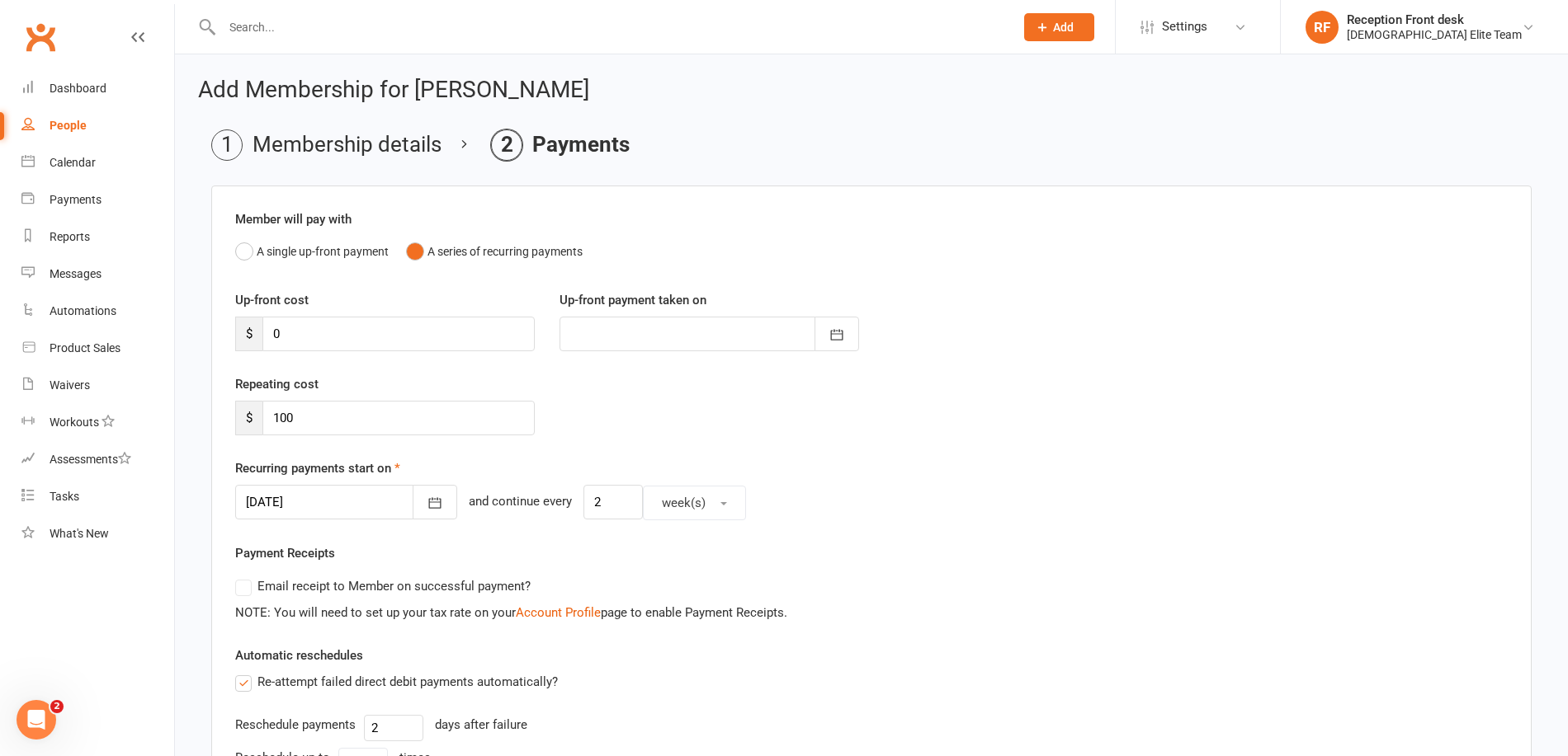
type input "[DATE]"
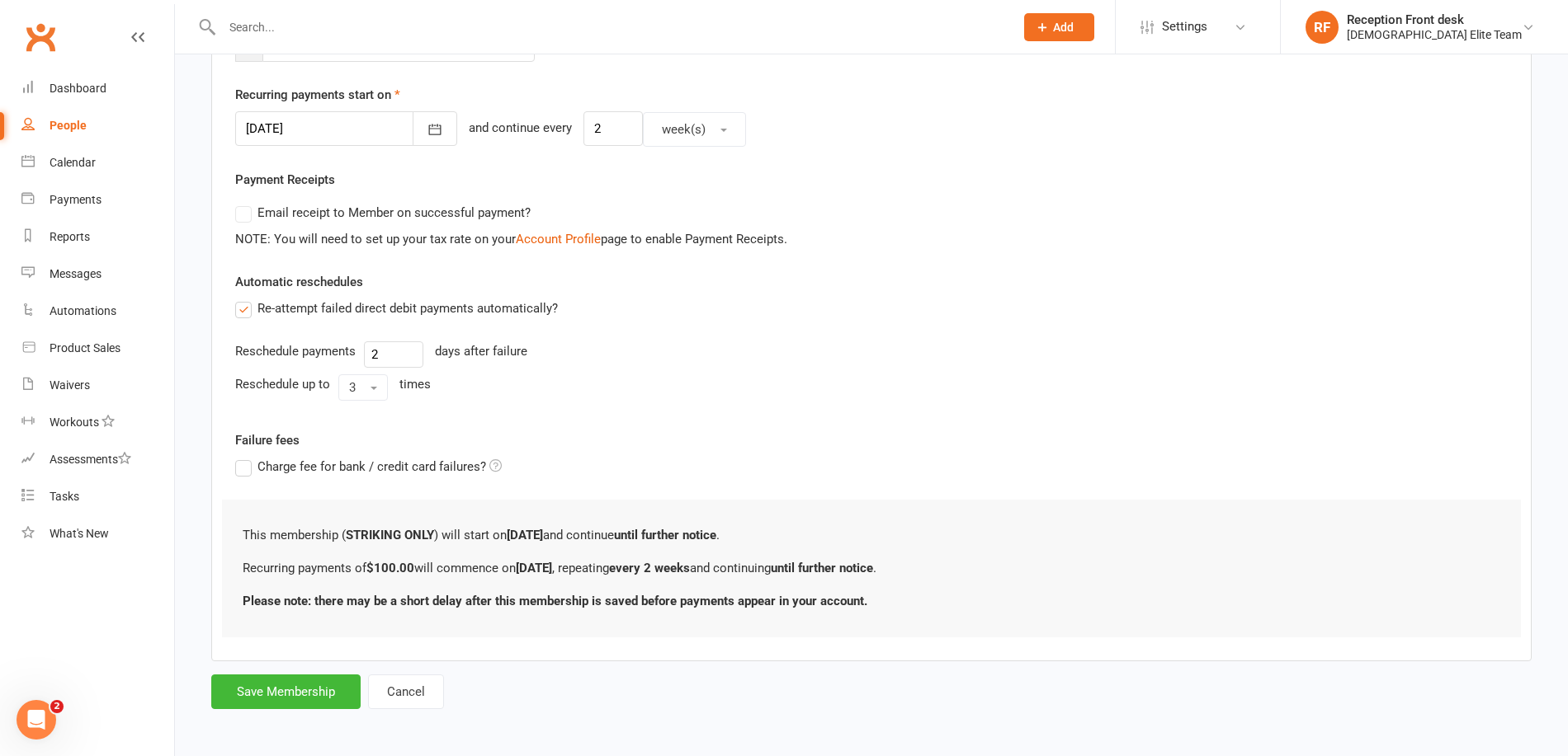
scroll to position [377, 0]
click at [252, 693] on button "Save Membership" at bounding box center [285, 688] width 149 height 35
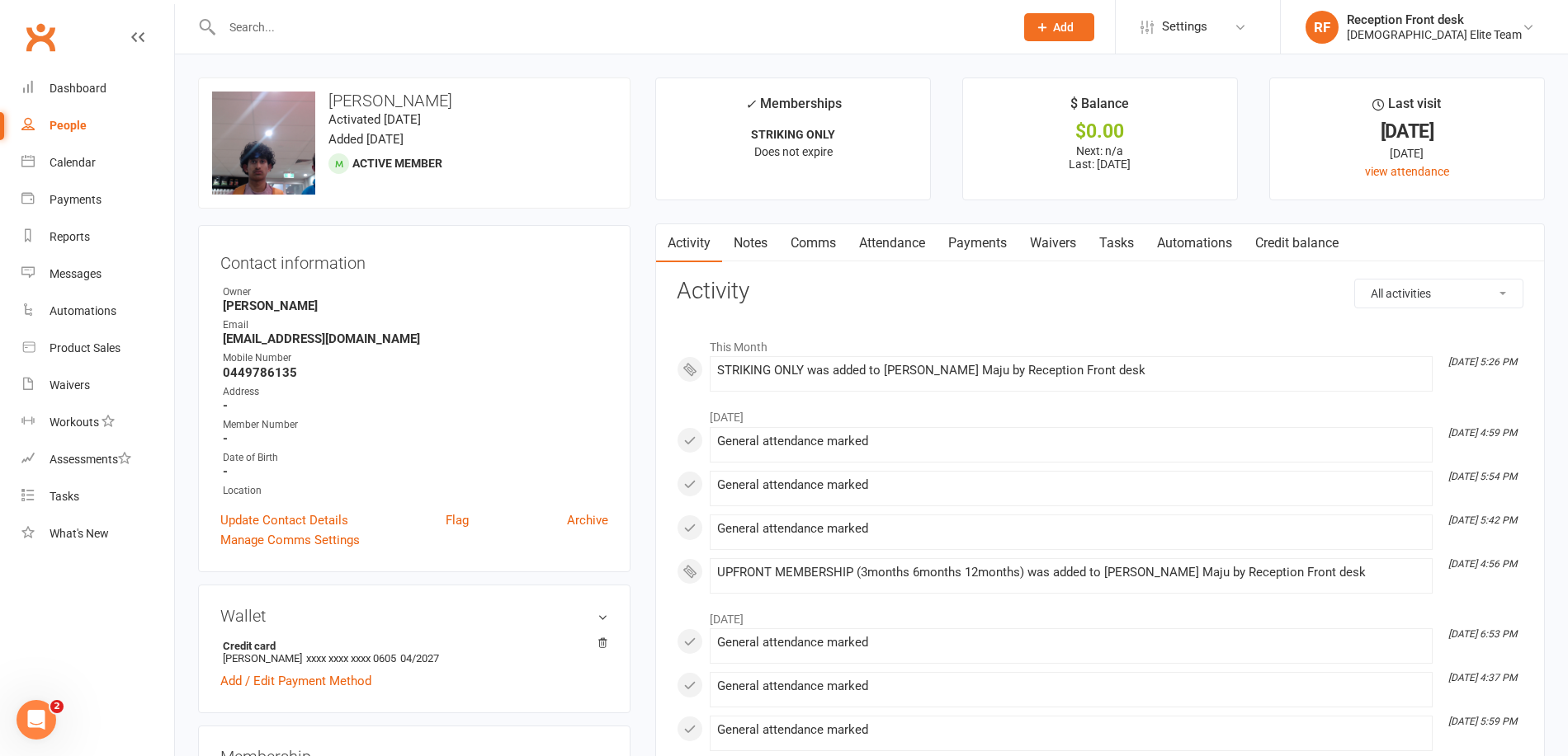
click at [989, 233] on link "Payments" at bounding box center [977, 243] width 81 height 38
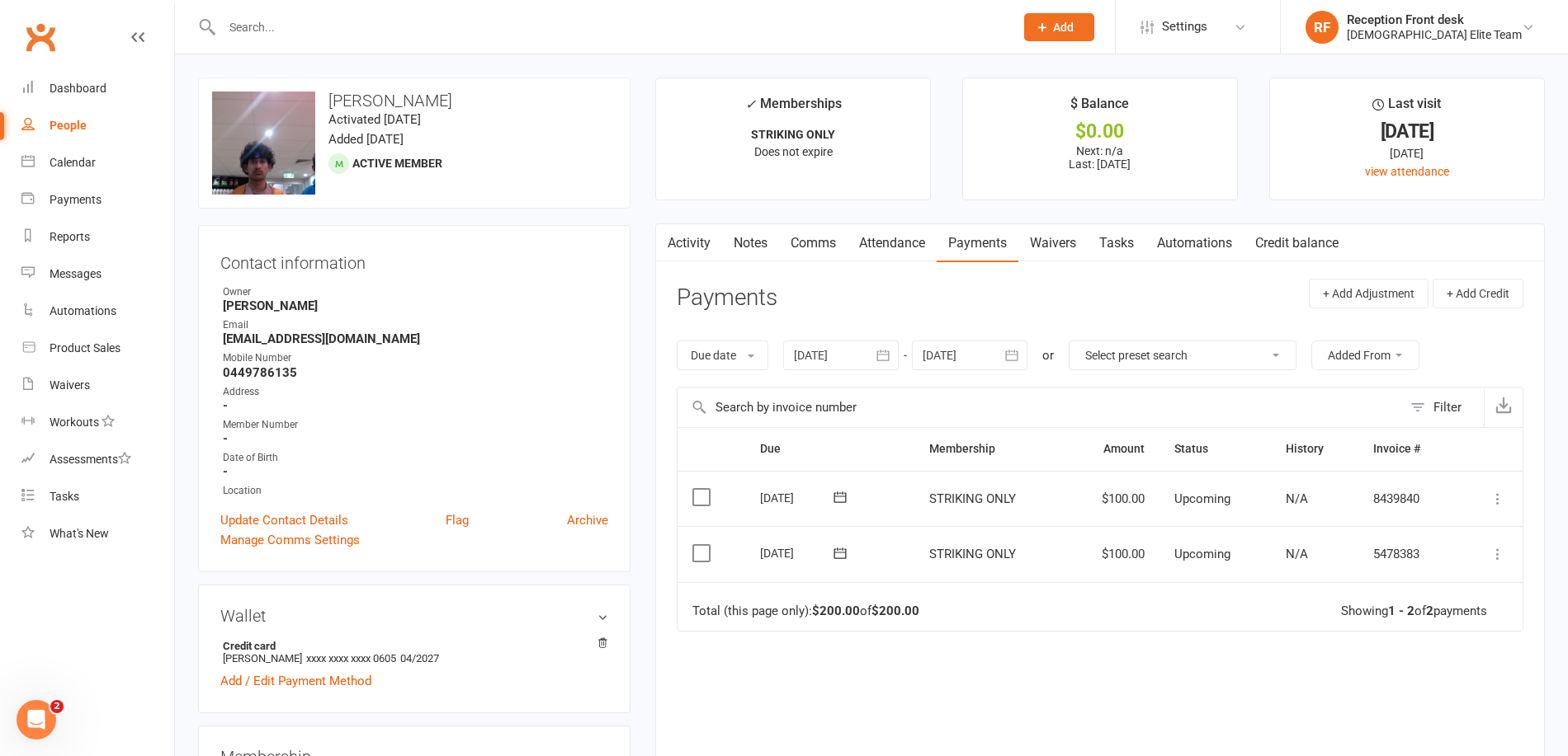
click at [885, 356] on icon "button" at bounding box center [882, 355] width 16 height 16
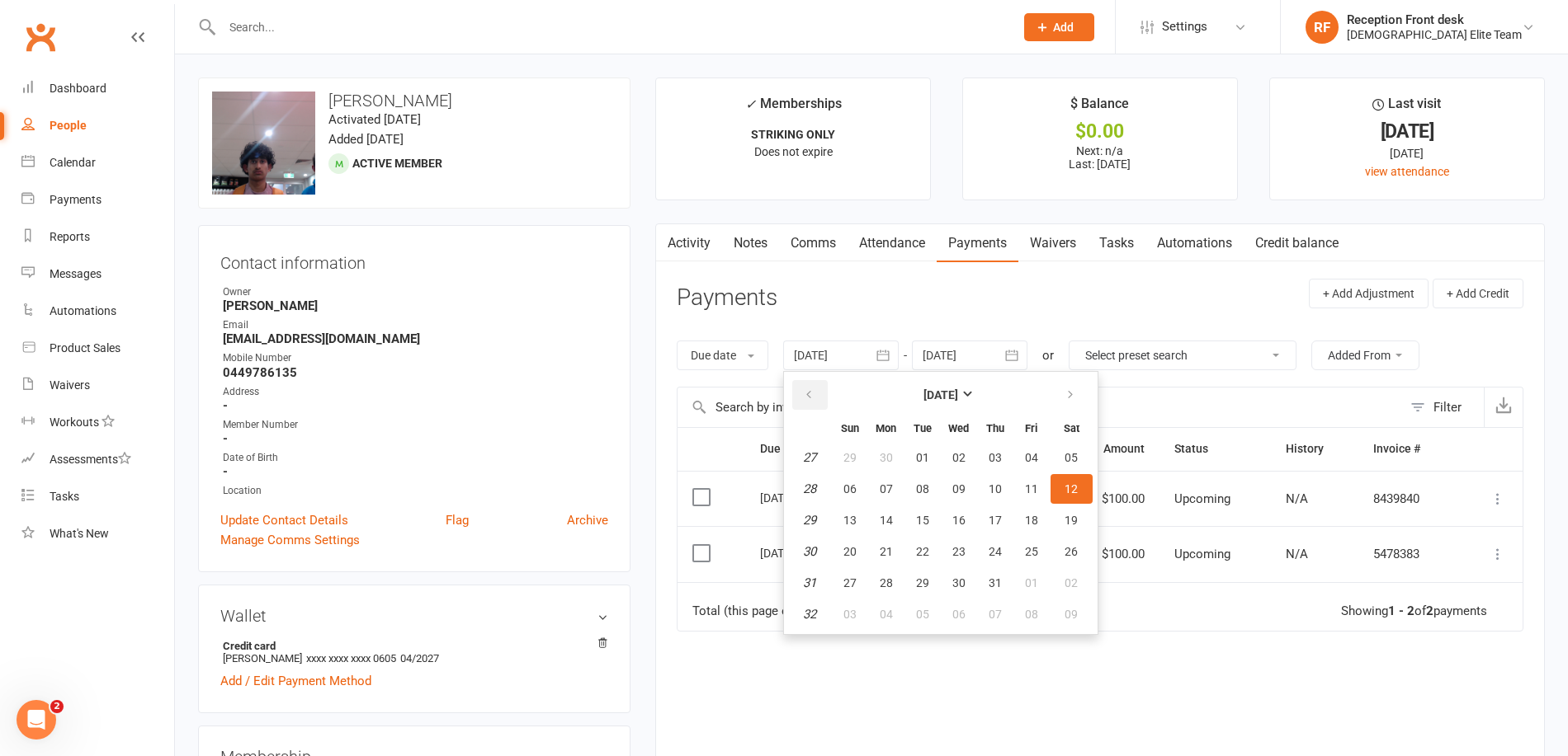
click at [814, 394] on icon "button" at bounding box center [809, 395] width 12 height 14
click at [845, 518] on span "13" at bounding box center [850, 521] width 14 height 14
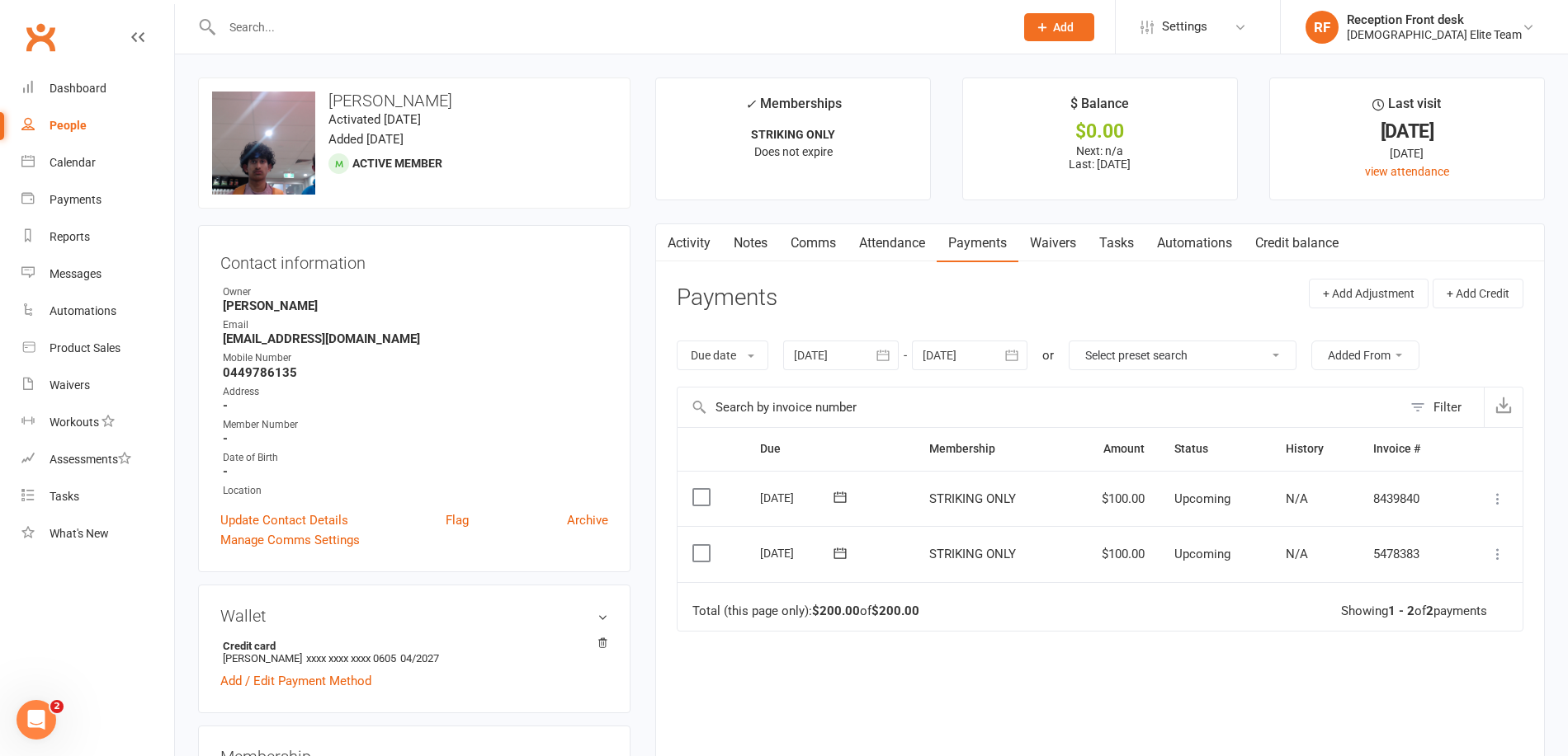
click at [897, 347] on button "button" at bounding box center [883, 355] width 30 height 30
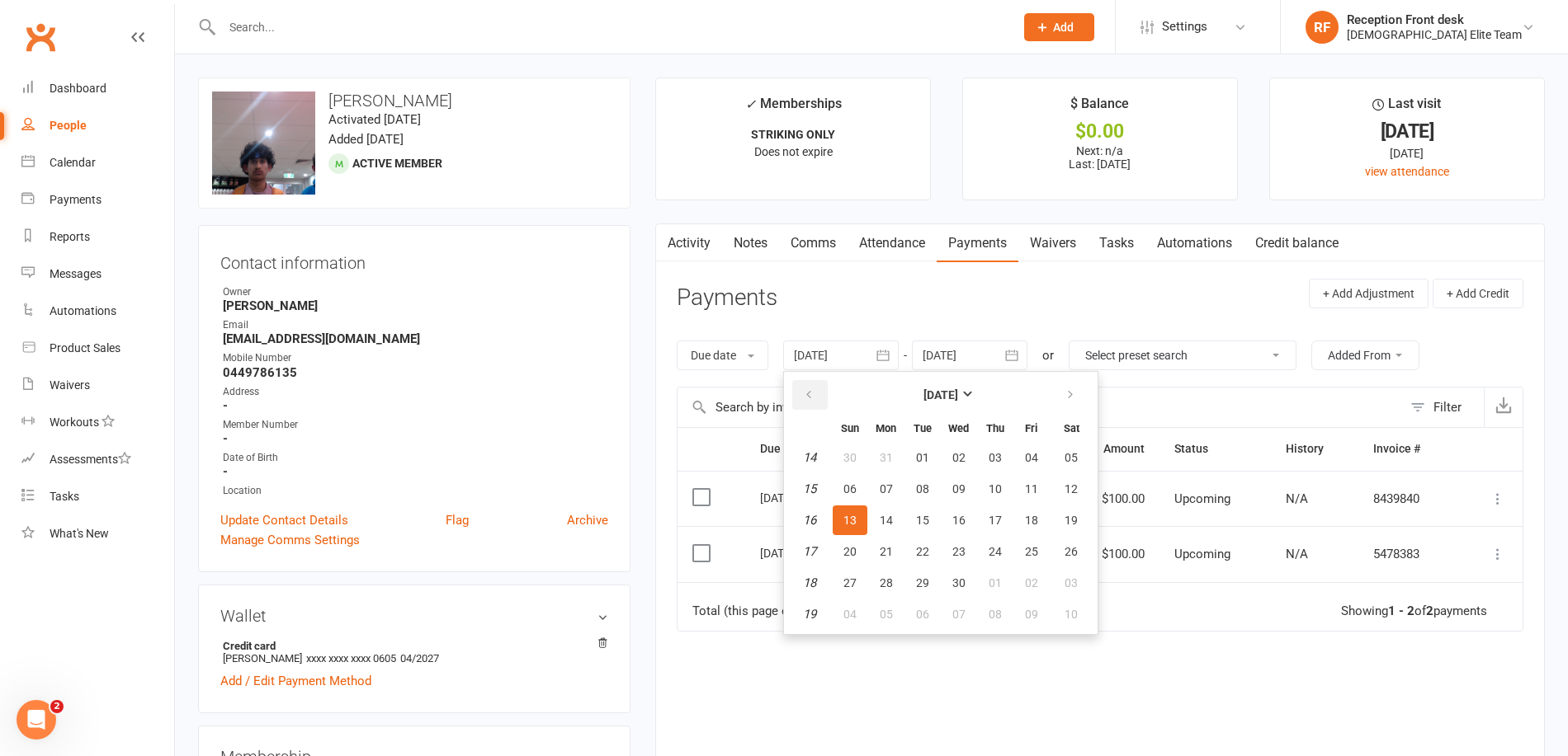
click at [797, 393] on button "button" at bounding box center [810, 394] width 36 height 30
click at [804, 393] on button "button" at bounding box center [810, 394] width 36 height 30
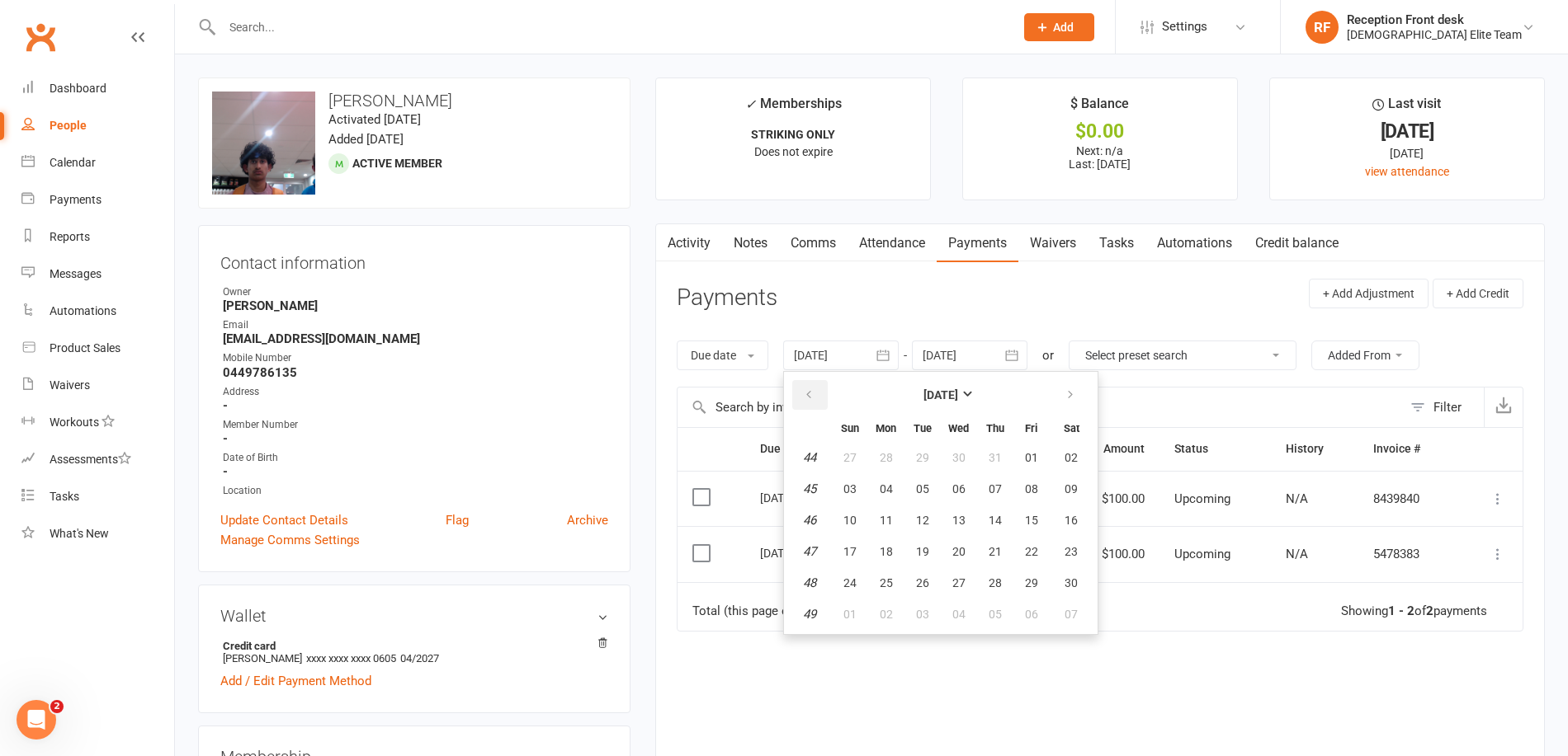
click at [804, 393] on button "button" at bounding box center [810, 394] width 36 height 30
click at [849, 485] on span "06" at bounding box center [850, 489] width 14 height 14
type input "[DATE]"
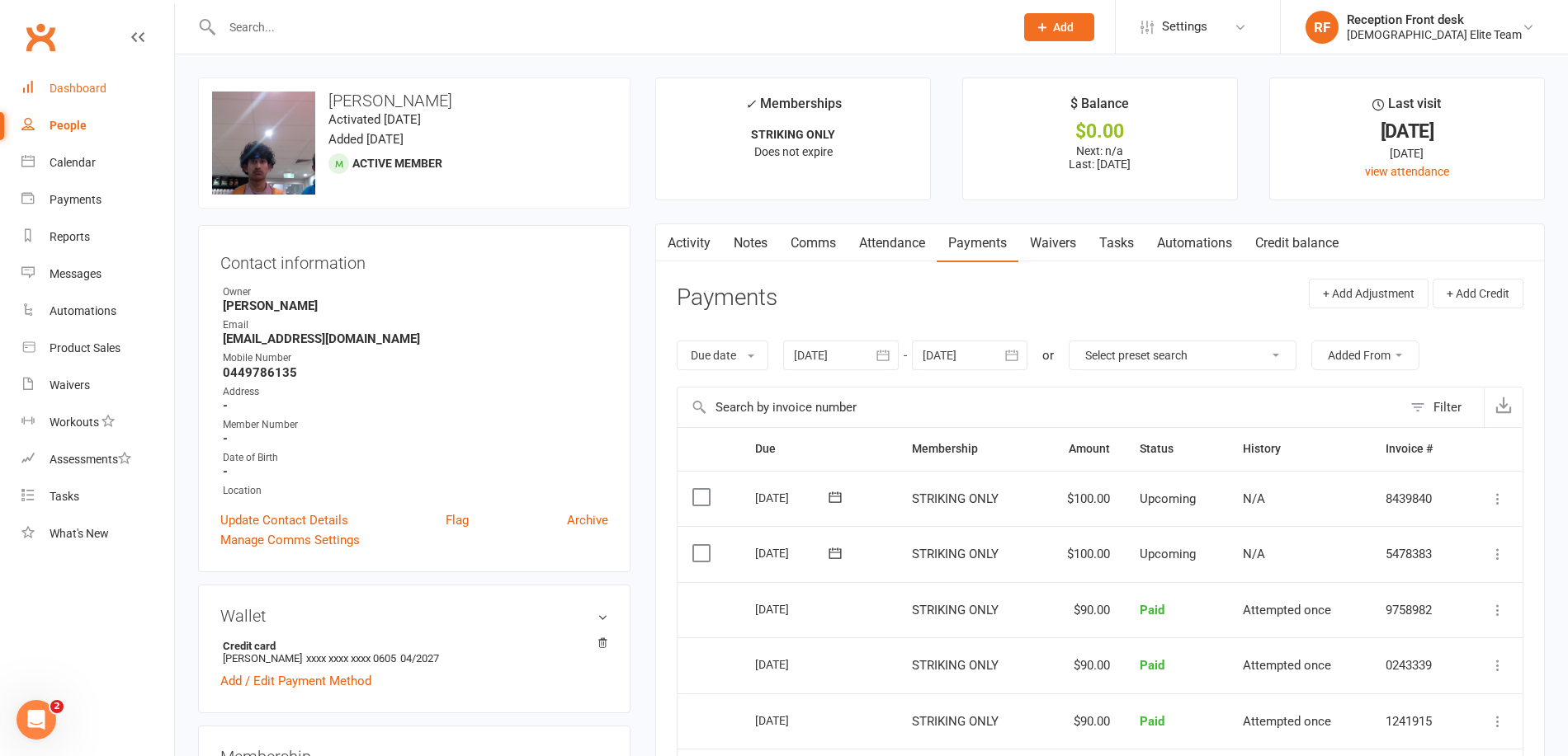
click at [92, 81] on div "Dashboard" at bounding box center [77, 88] width 57 height 14
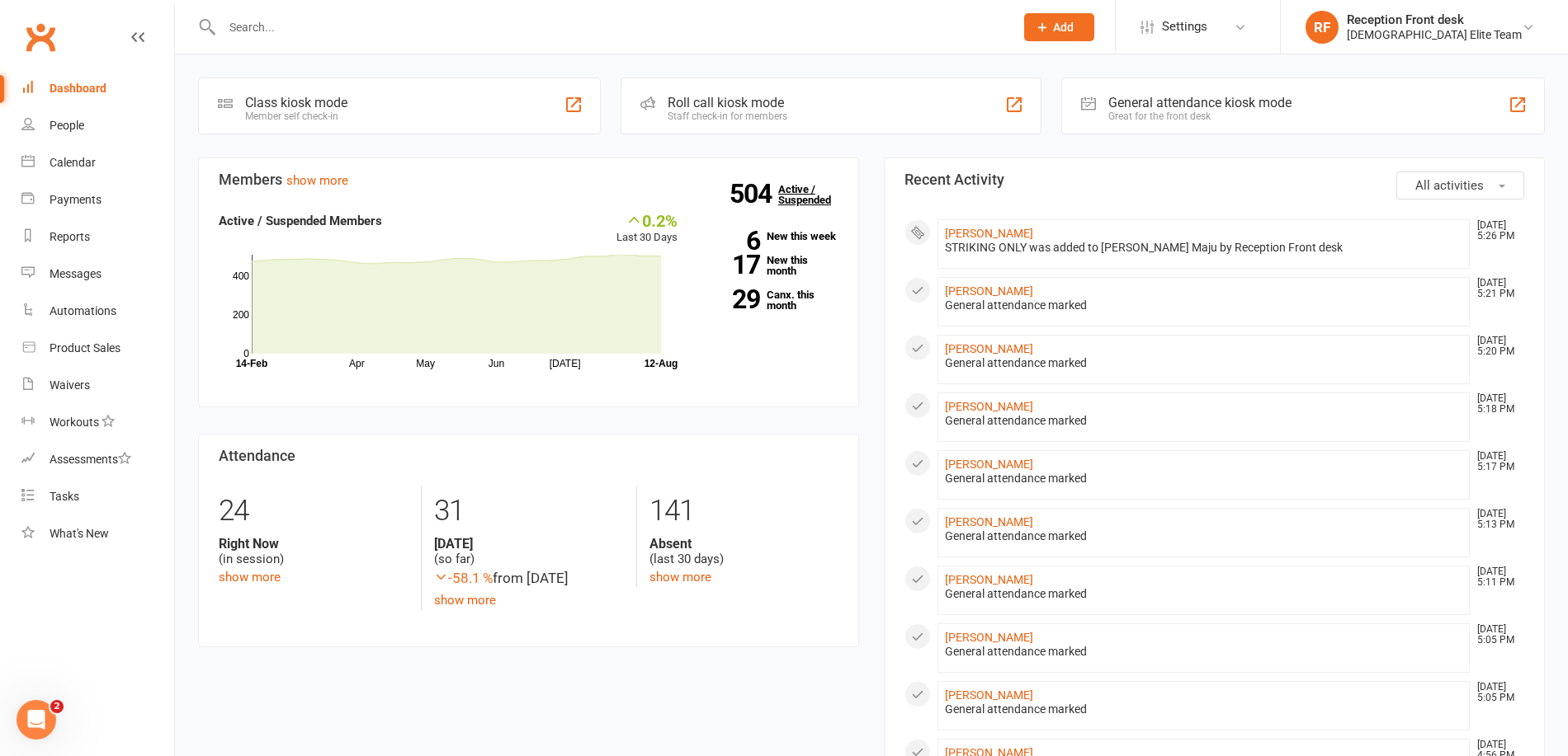
click at [813, 207] on link "504 Active / Suspended" at bounding box center [814, 194] width 73 height 46
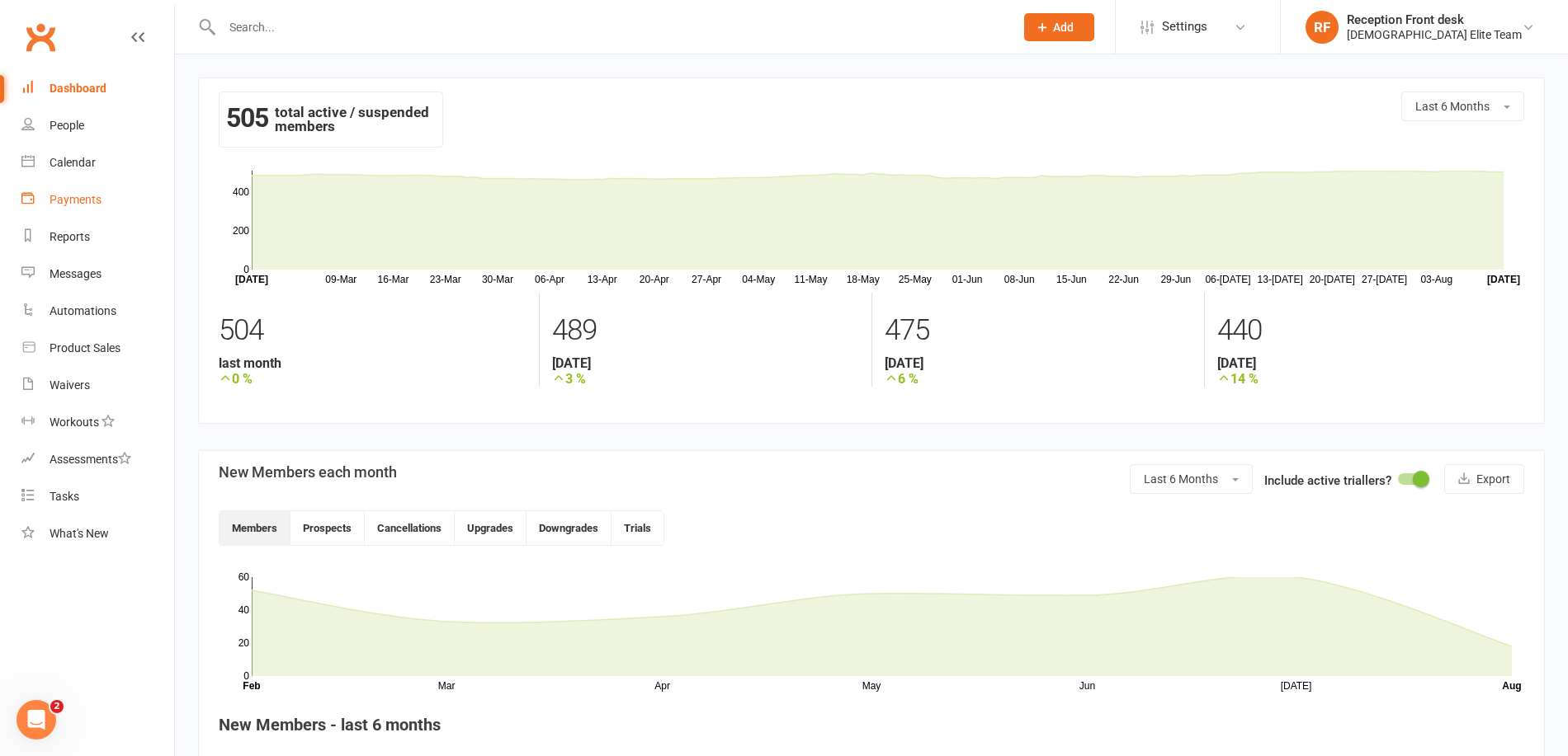
click at [72, 198] on div "Payments" at bounding box center [75, 200] width 52 height 14
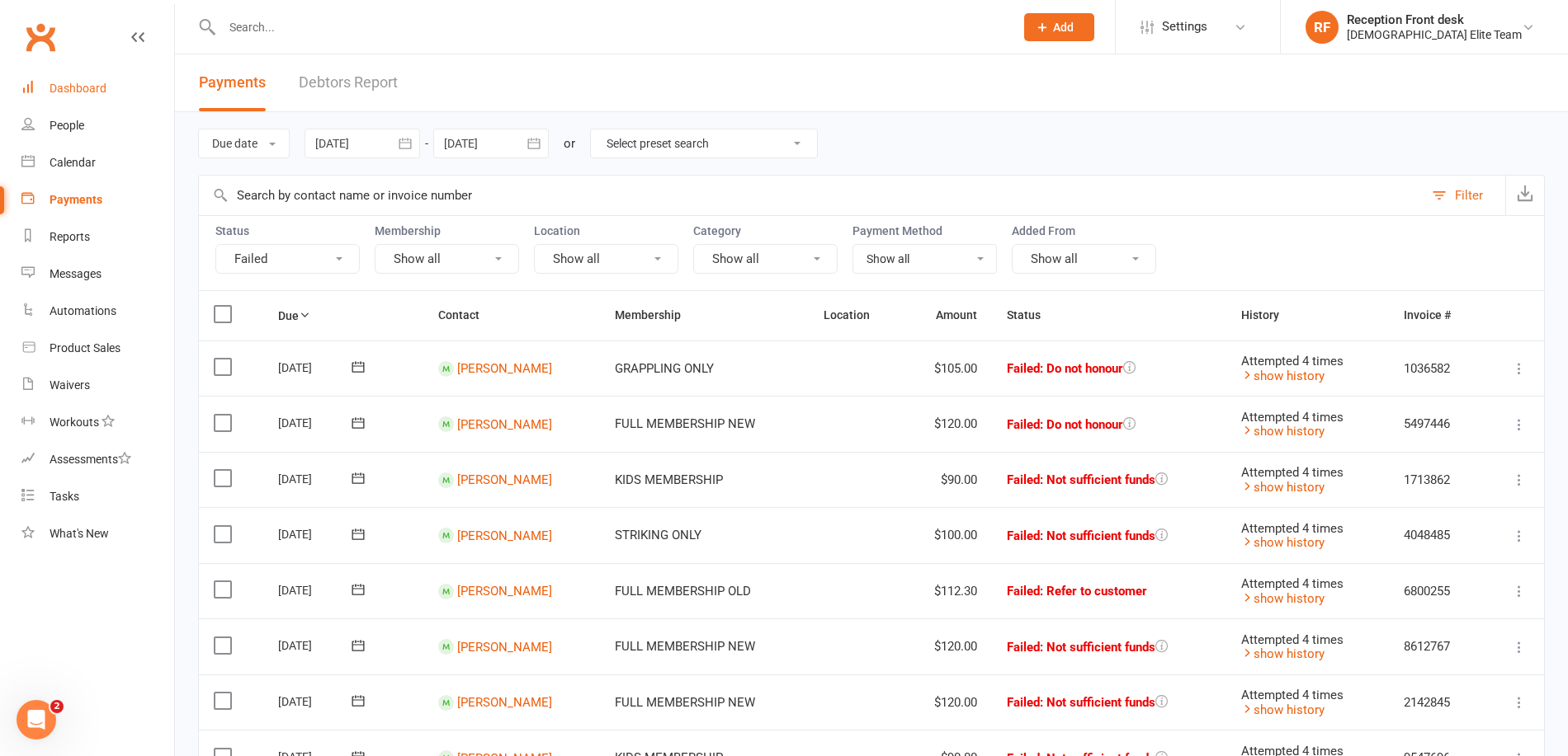
click at [77, 77] on link "Dashboard" at bounding box center [98, 89] width 153 height 37
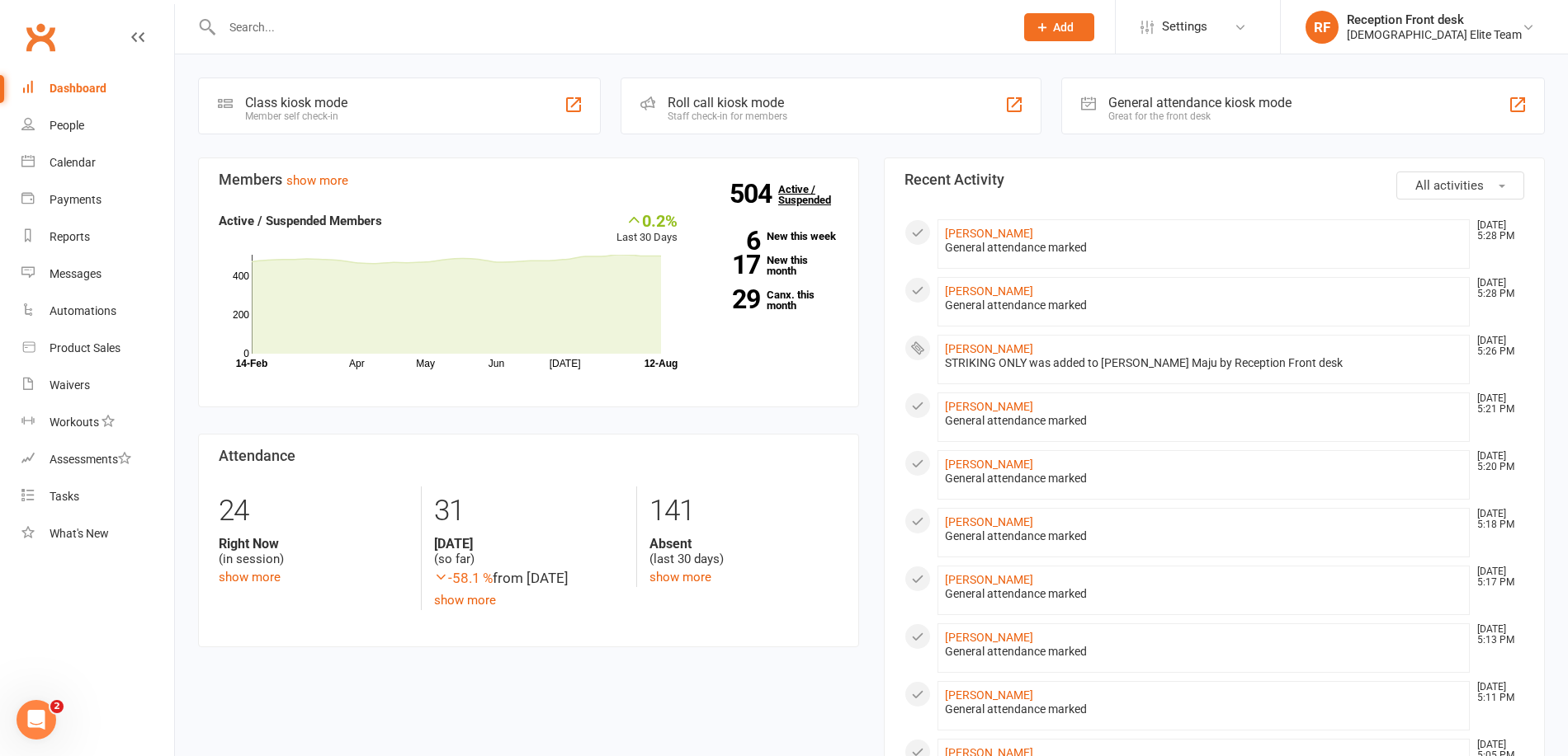
click at [816, 201] on link "504 Active / Suspended" at bounding box center [814, 194] width 73 height 46
click at [871, 332] on div "Members show more 0.2% Last 30 Days Active / Suspended Members Apr May Jun [DAT…" at bounding box center [528, 416] width 686 height 516
click at [283, 31] on input "text" at bounding box center [609, 27] width 785 height 23
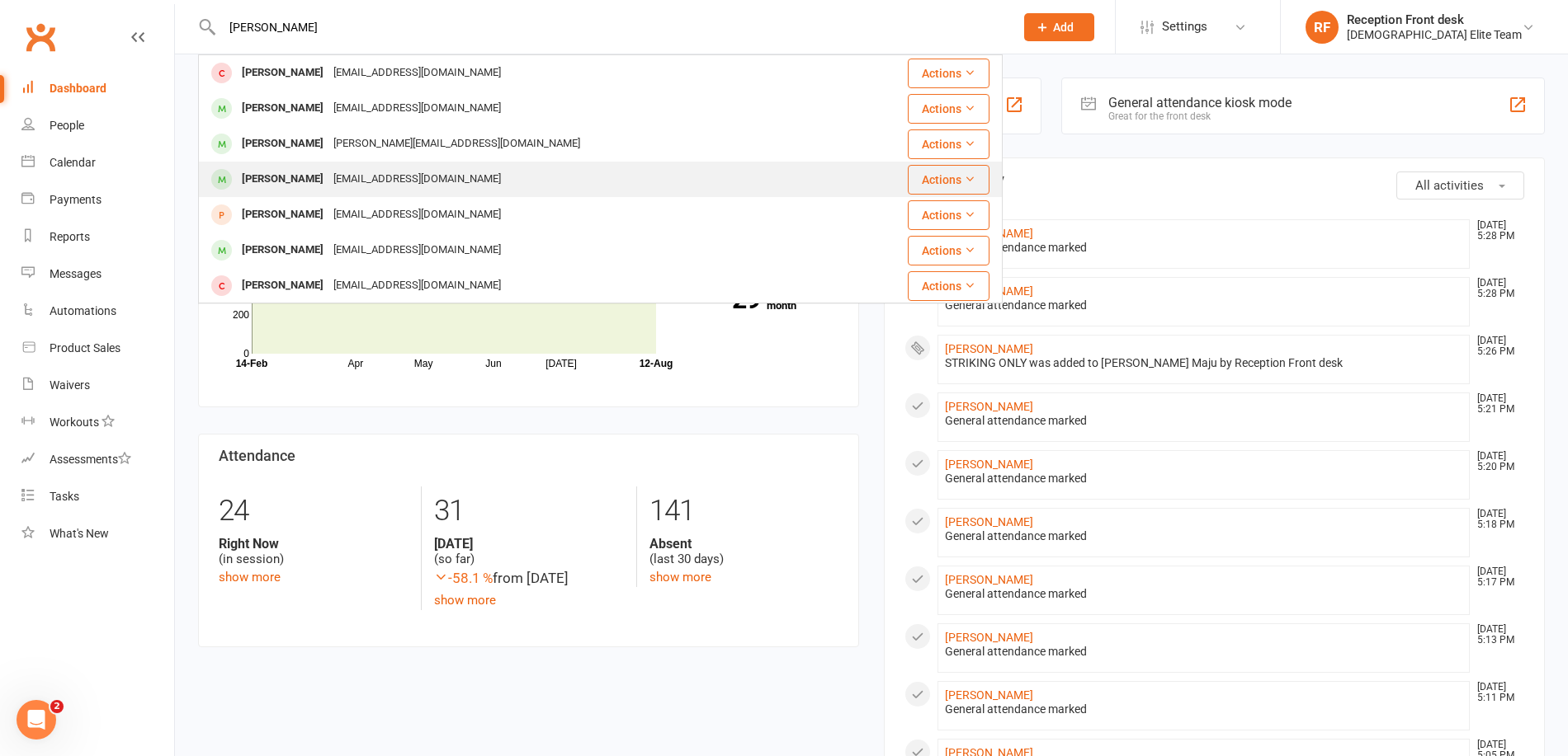
type input "[PERSON_NAME]"
click at [319, 183] on div "[PERSON_NAME]" at bounding box center [282, 179] width 92 height 24
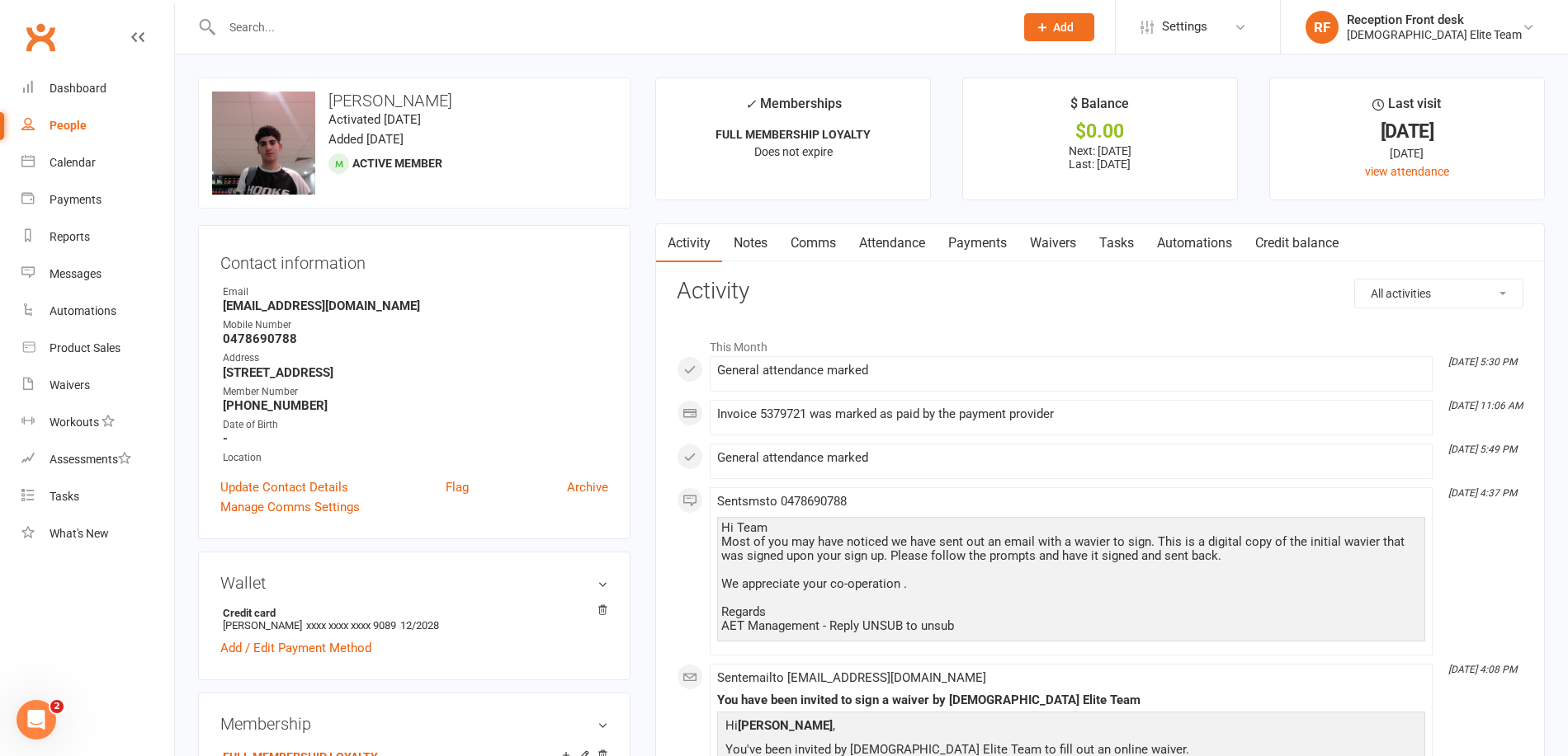
click at [987, 237] on link "Payments" at bounding box center [977, 243] width 81 height 38
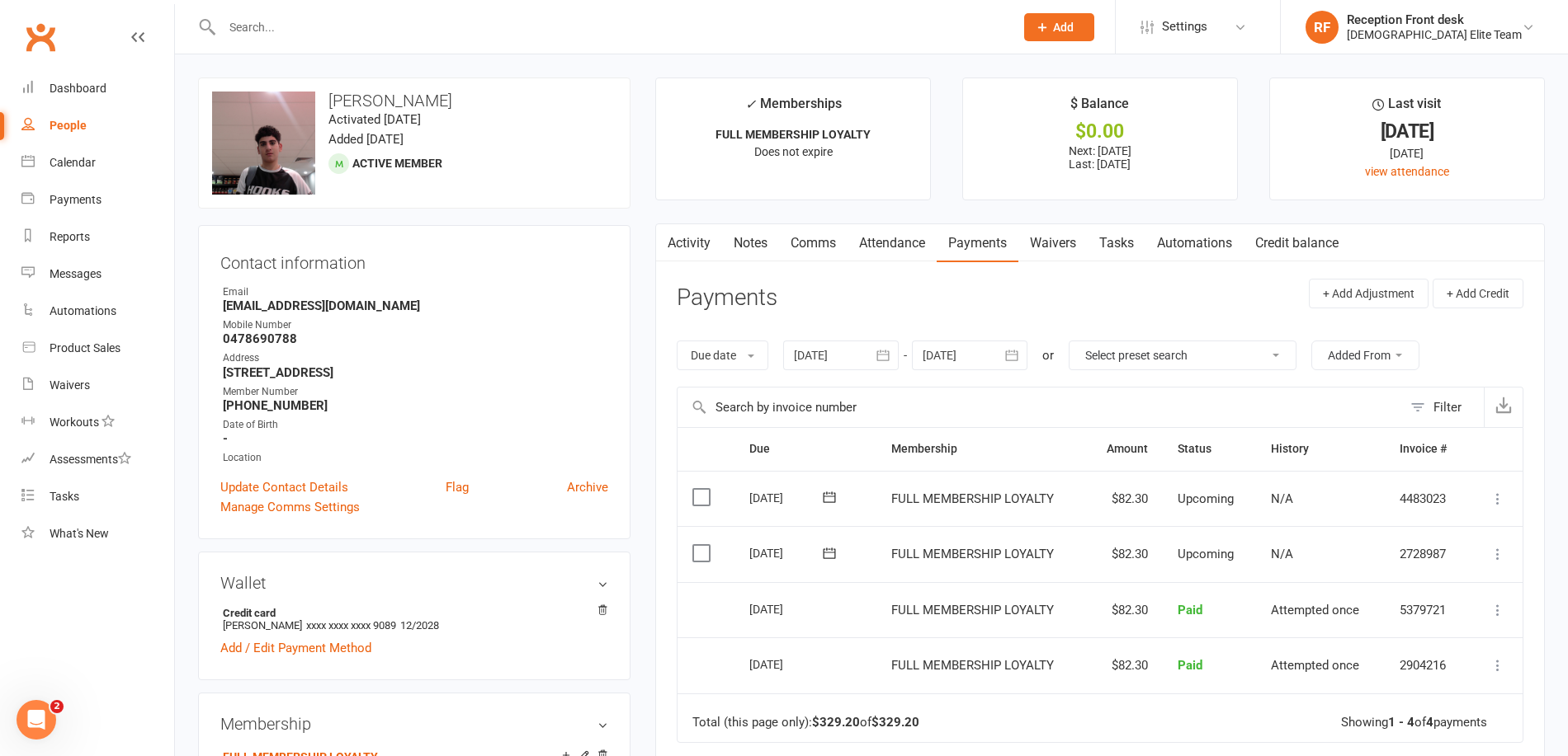
click at [427, 19] on input "text" at bounding box center [609, 27] width 785 height 23
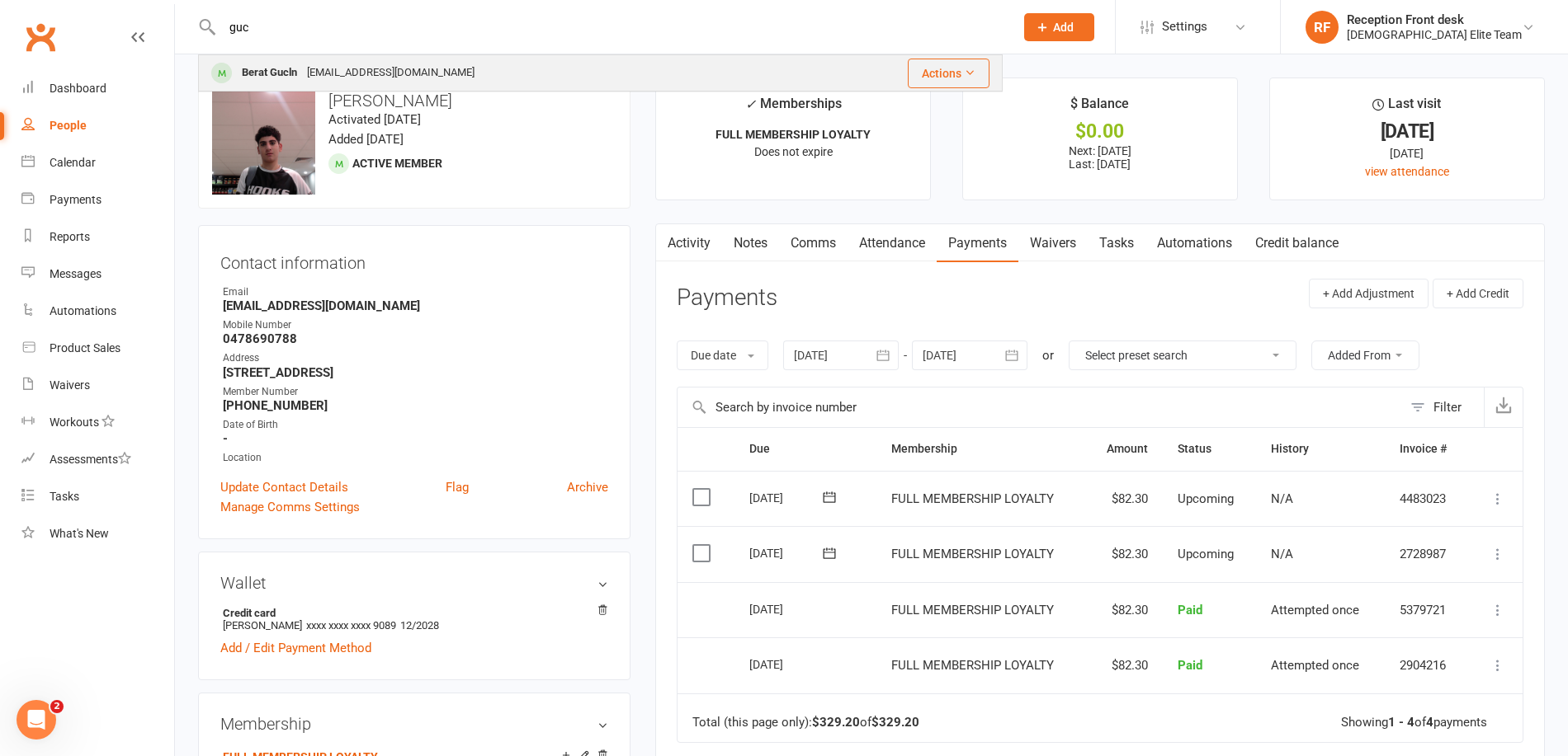
type input "guc"
click at [266, 75] on div "Berat Gucln" at bounding box center [269, 73] width 65 height 24
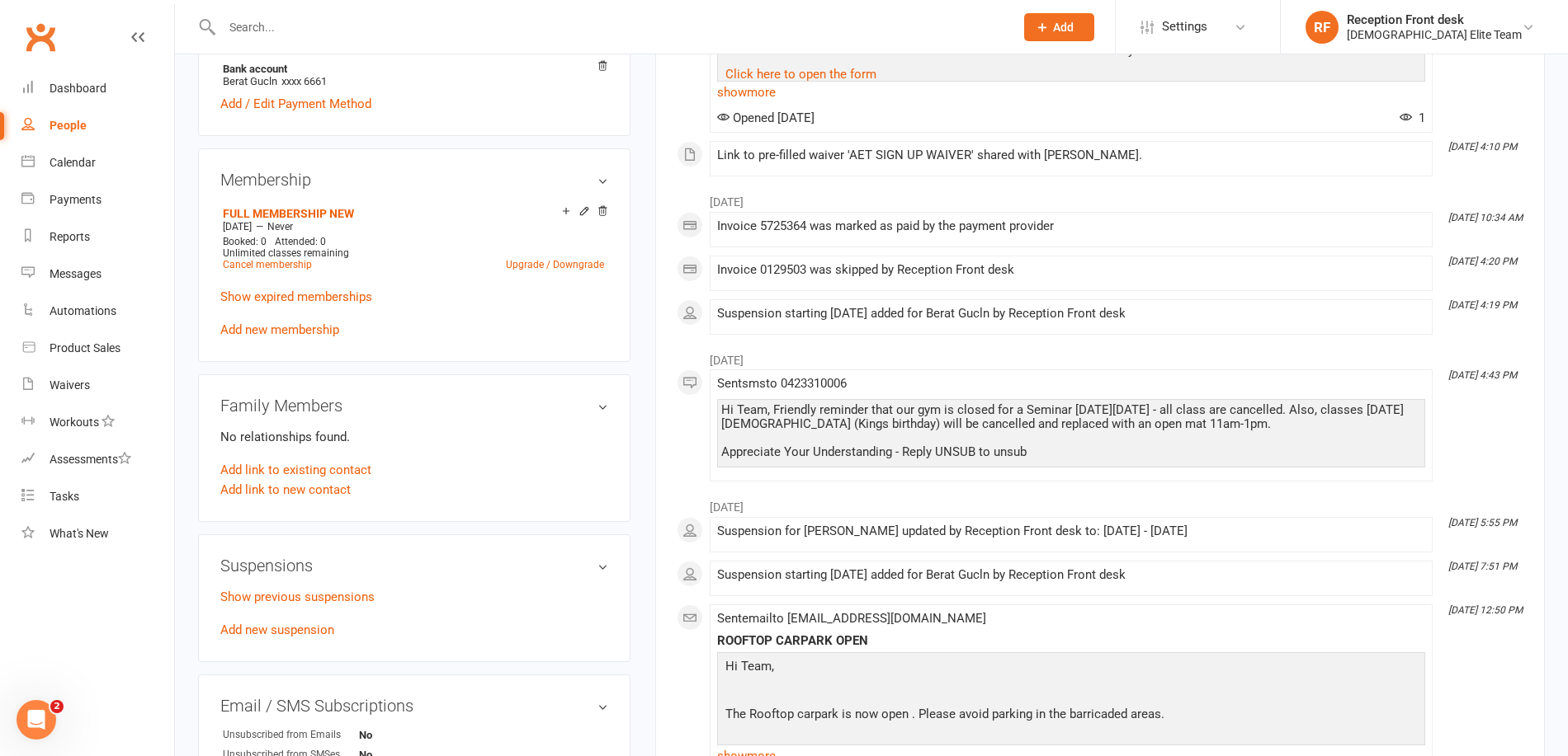
scroll to position [413, 0]
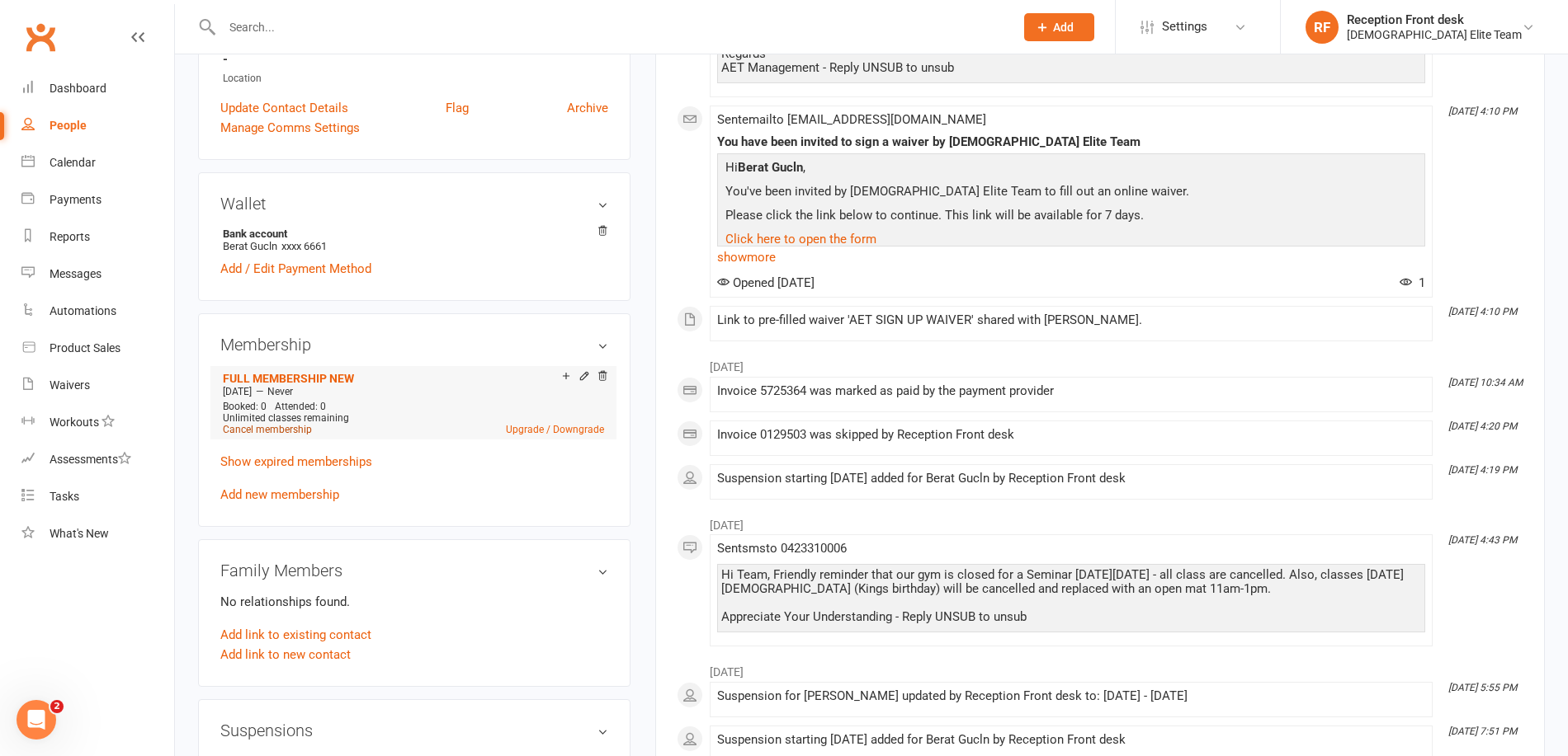
click at [281, 431] on link "Cancel membership" at bounding box center [267, 430] width 89 height 12
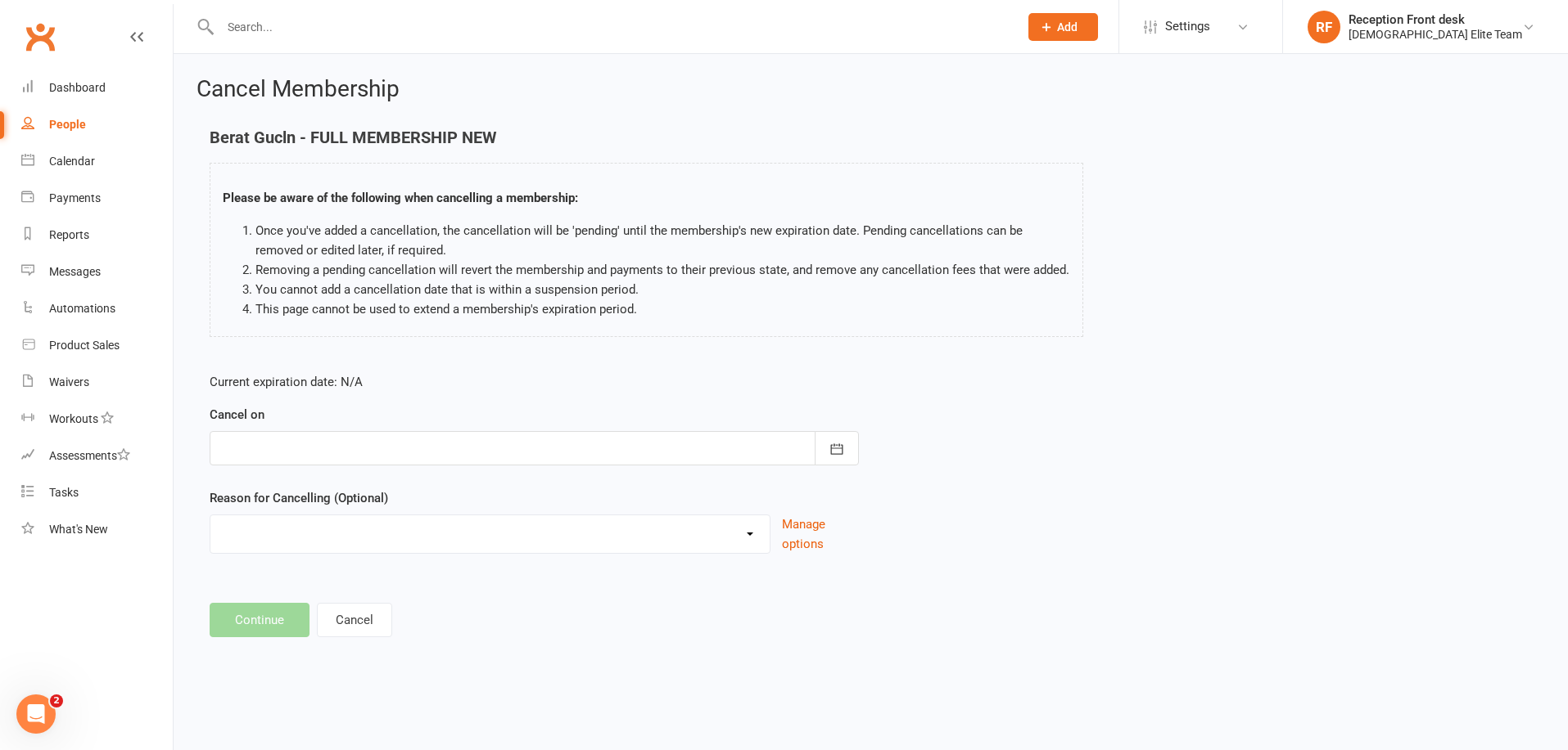
click at [447, 455] on div at bounding box center [534, 449] width 650 height 35
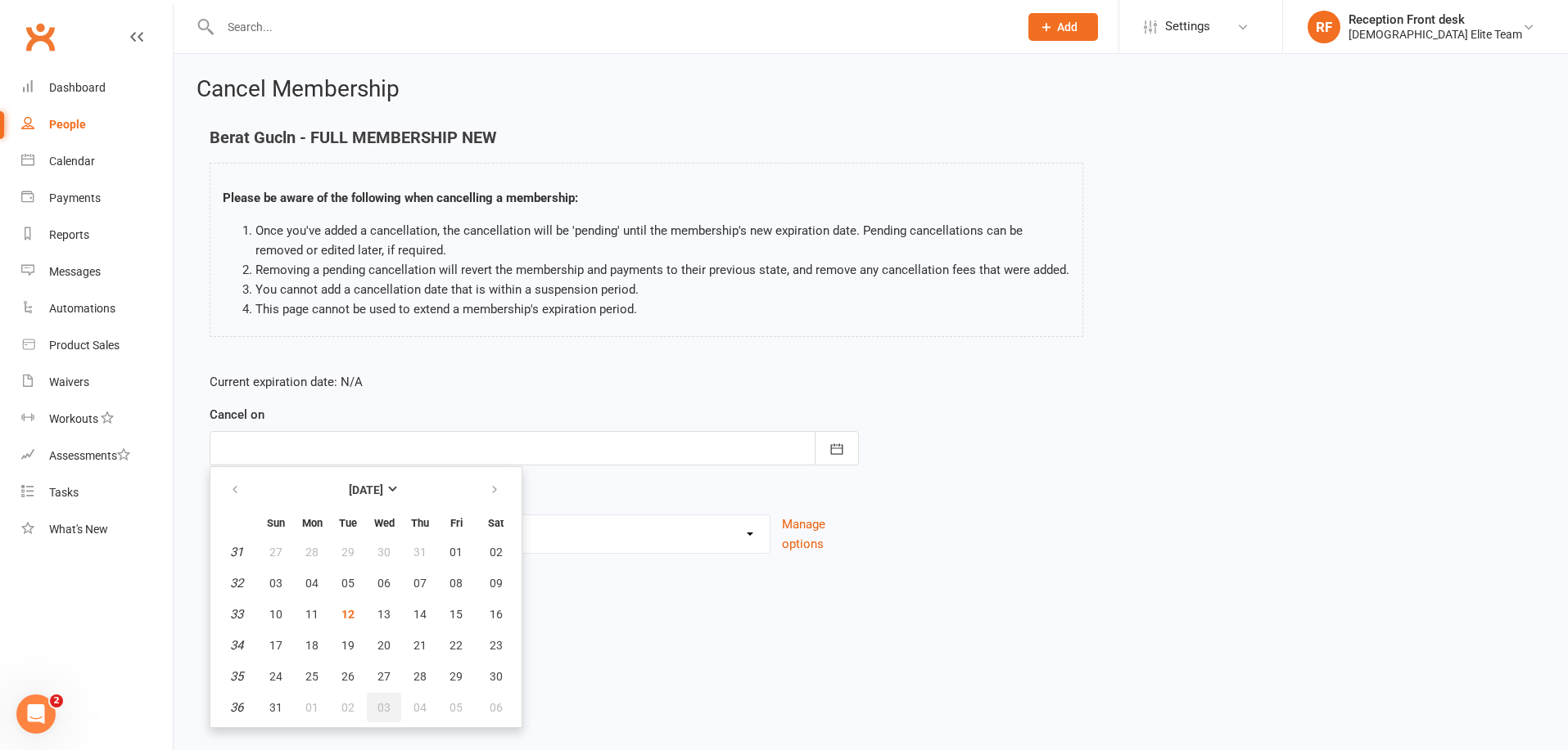
click at [386, 709] on span "03" at bounding box center [384, 708] width 13 height 13
type input "[DATE]"
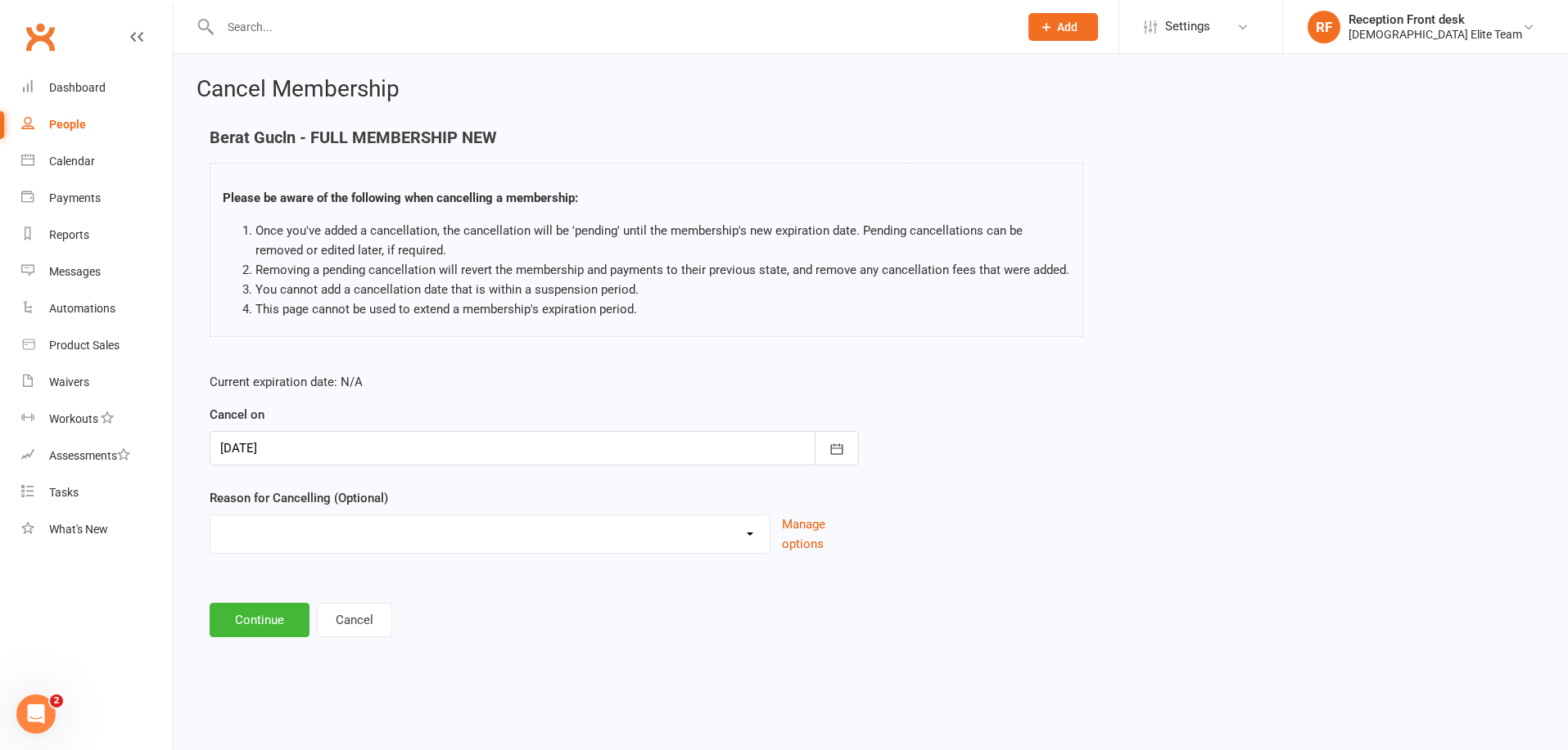
click at [581, 527] on select "Holiday Injury Other reason" at bounding box center [489, 531] width 559 height 33
select select "2"
click at [210, 534] on select "Holiday Injury Other reason" at bounding box center [489, 531] width 559 height 33
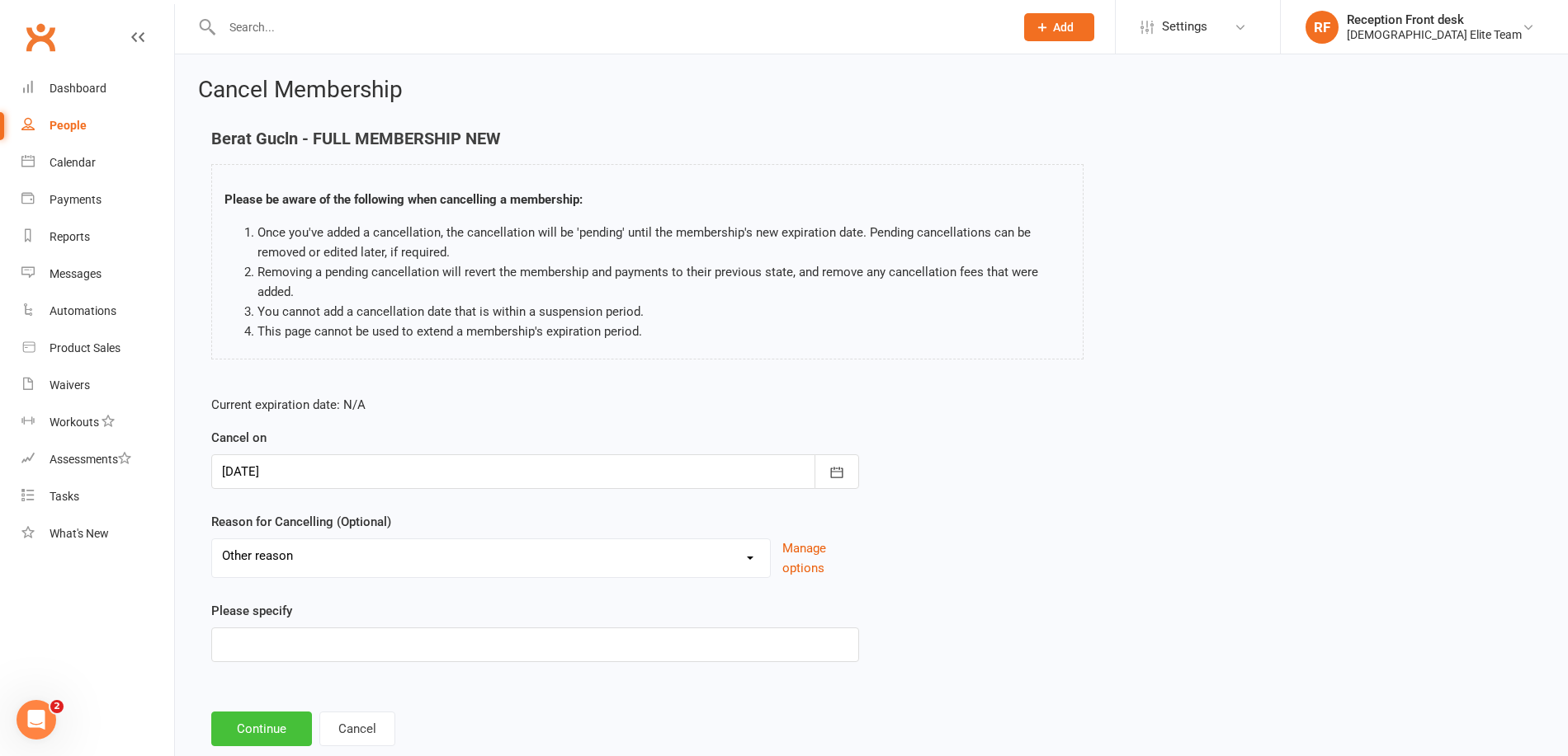
click at [271, 731] on button "Continue" at bounding box center [261, 729] width 101 height 35
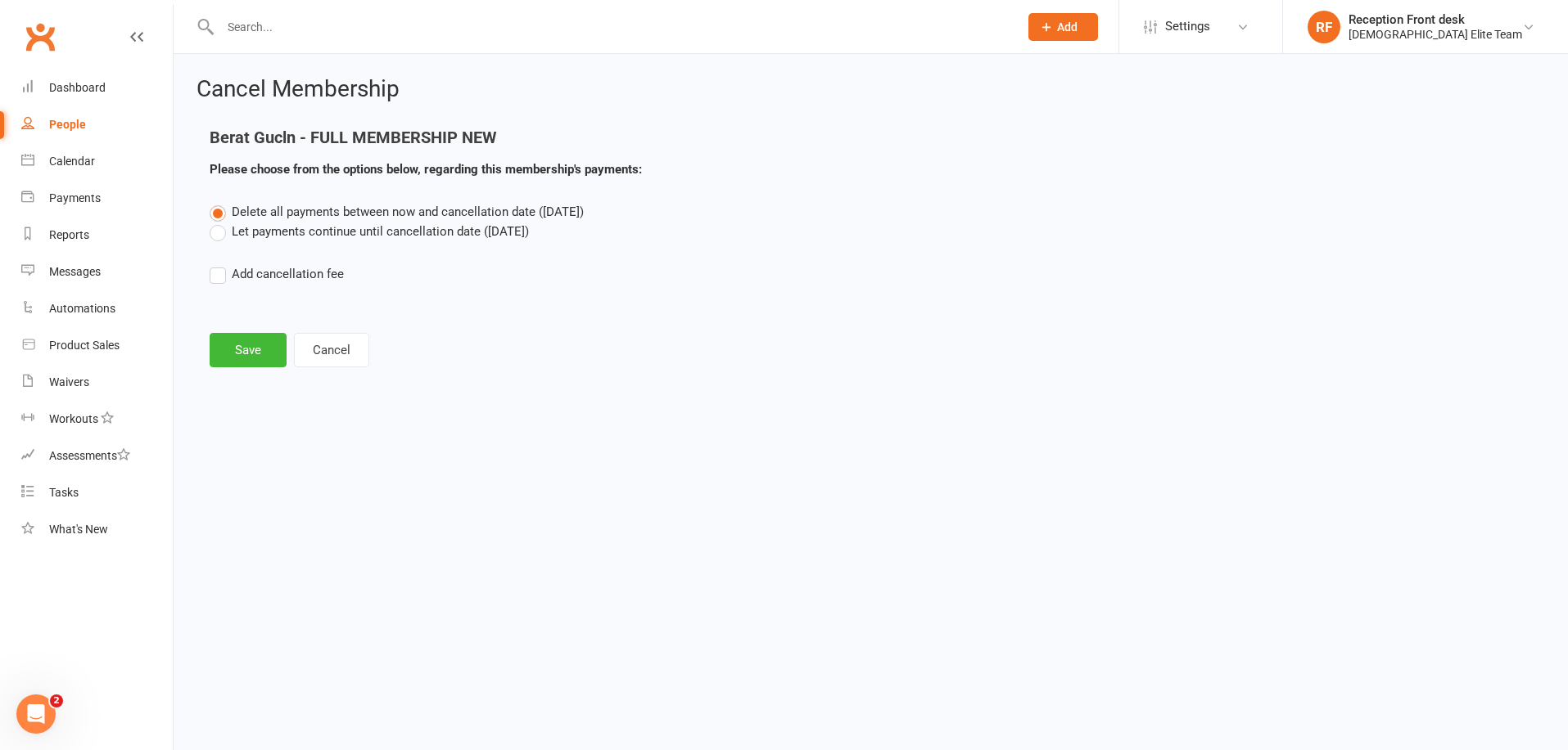
click at [225, 234] on label "Let payments continue until cancellation date ([DATE])" at bounding box center [368, 231] width 320 height 19
click at [220, 222] on input "Let payments continue until cancellation date ([DATE])" at bounding box center [214, 222] width 11 height 0
click at [262, 349] on button "Save" at bounding box center [248, 350] width 77 height 35
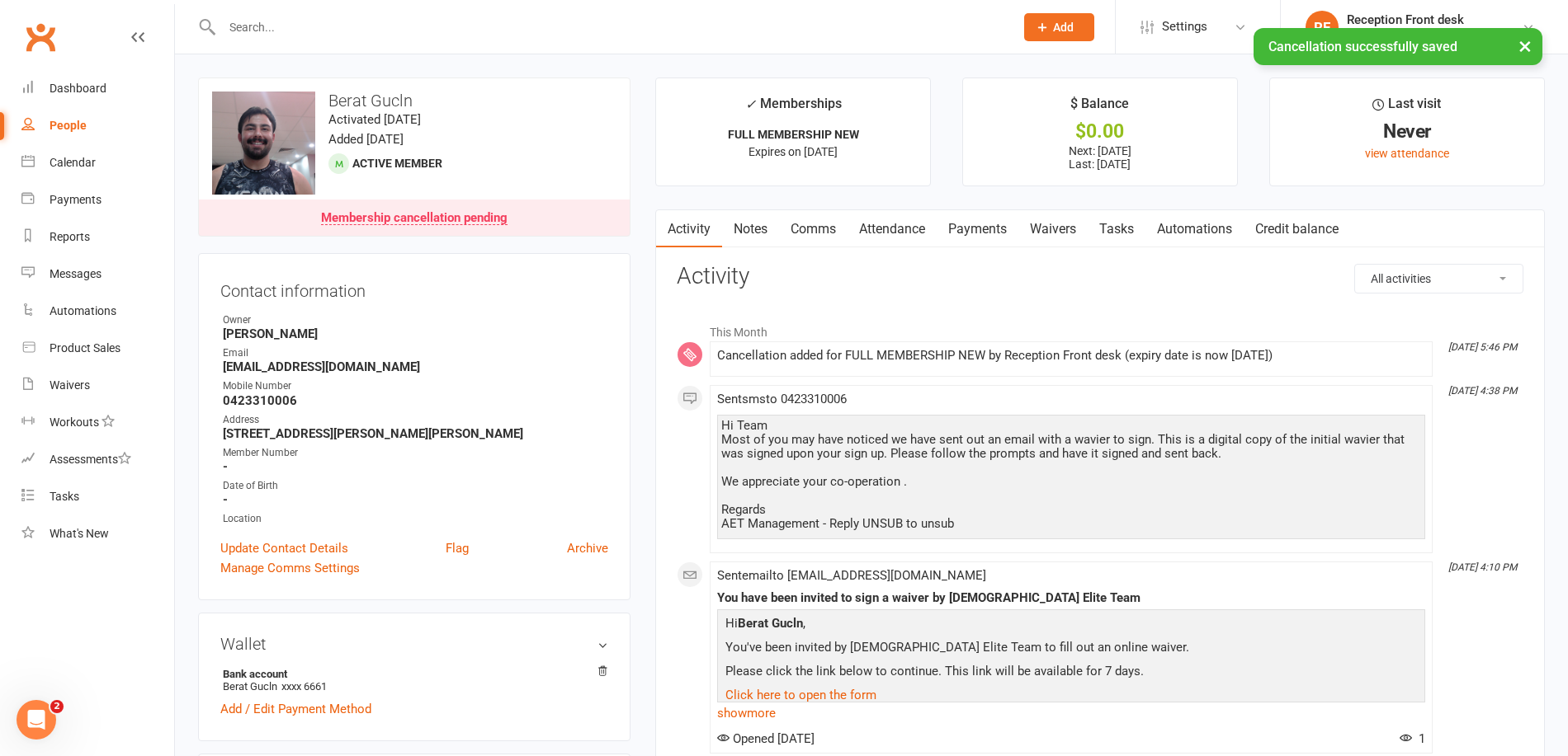
drag, startPoint x: 256, startPoint y: 10, endPoint x: 301, endPoint y: 43, distance: 55.8
click at [259, 16] on div at bounding box center [601, 26] width 805 height 53
click at [301, 28] on div "× Cancellation successfully saved" at bounding box center [773, 28] width 1547 height 0
click at [294, 28] on div "× Cancellation successfully saved" at bounding box center [773, 28] width 1547 height 0
click at [227, 21] on input "text" at bounding box center [609, 27] width 785 height 23
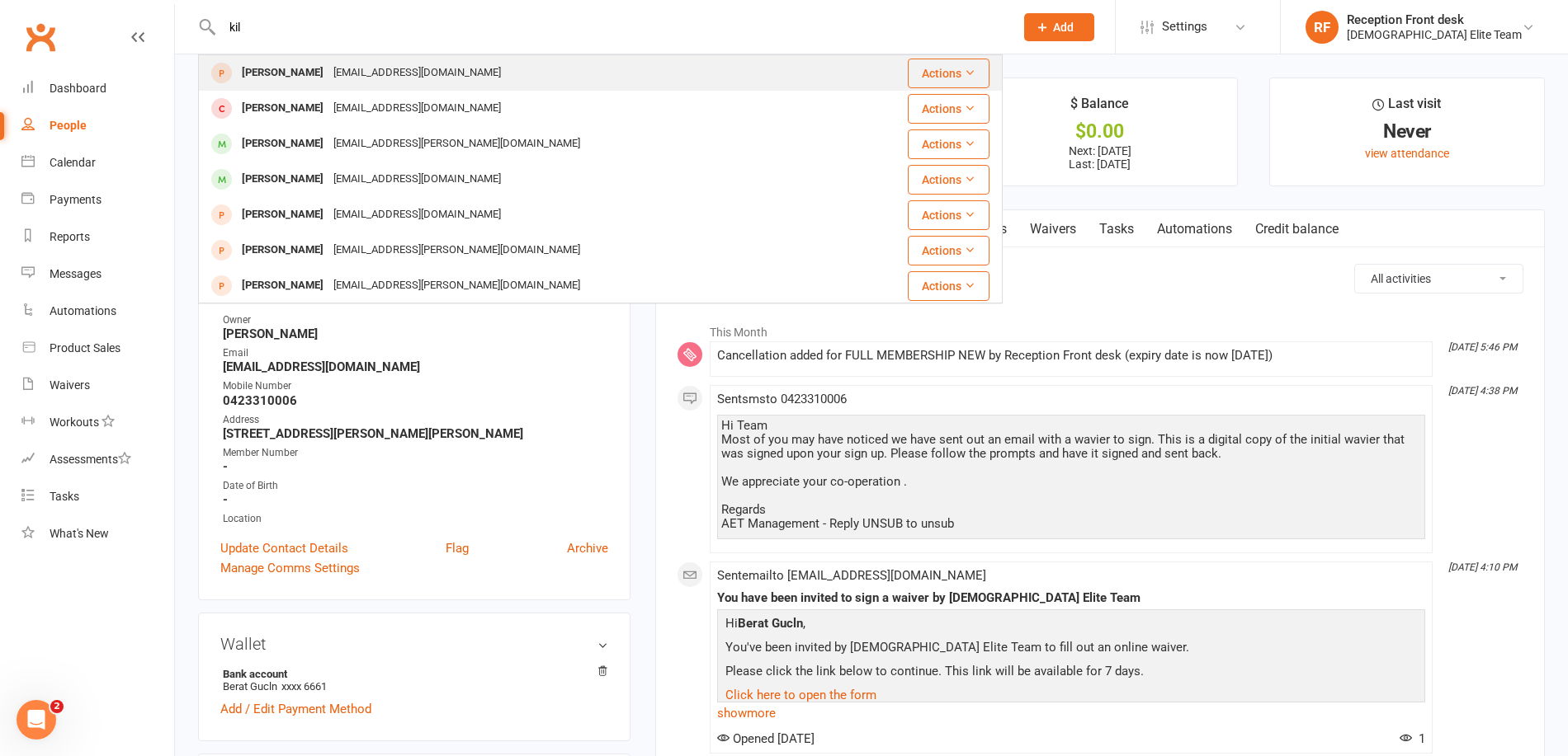
type input "kil"
click at [283, 70] on div "[PERSON_NAME]" at bounding box center [282, 73] width 92 height 24
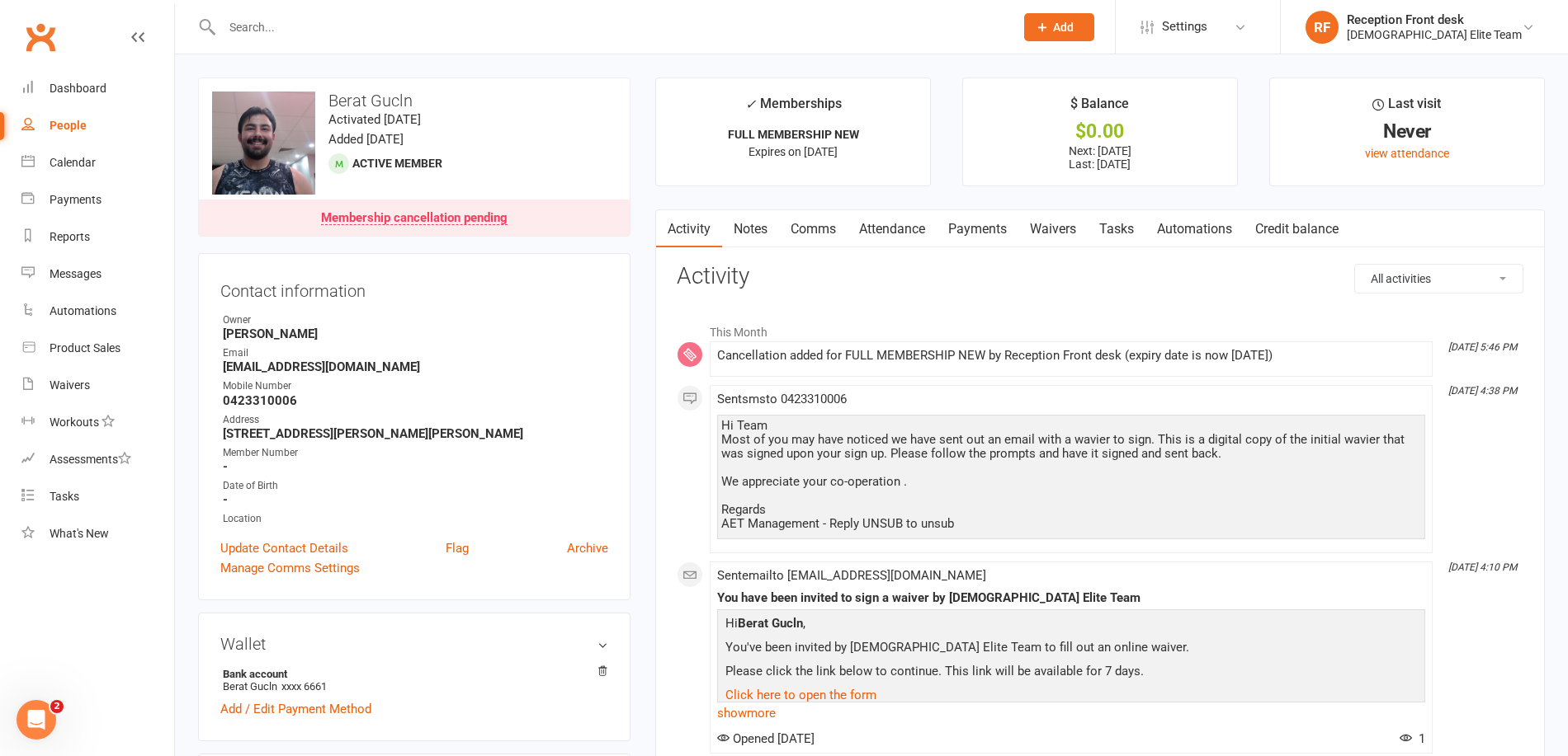
drag, startPoint x: 281, startPoint y: 37, endPoint x: 255, endPoint y: 12, distance: 36.1
click at [281, 36] on input "text" at bounding box center [609, 27] width 785 height 23
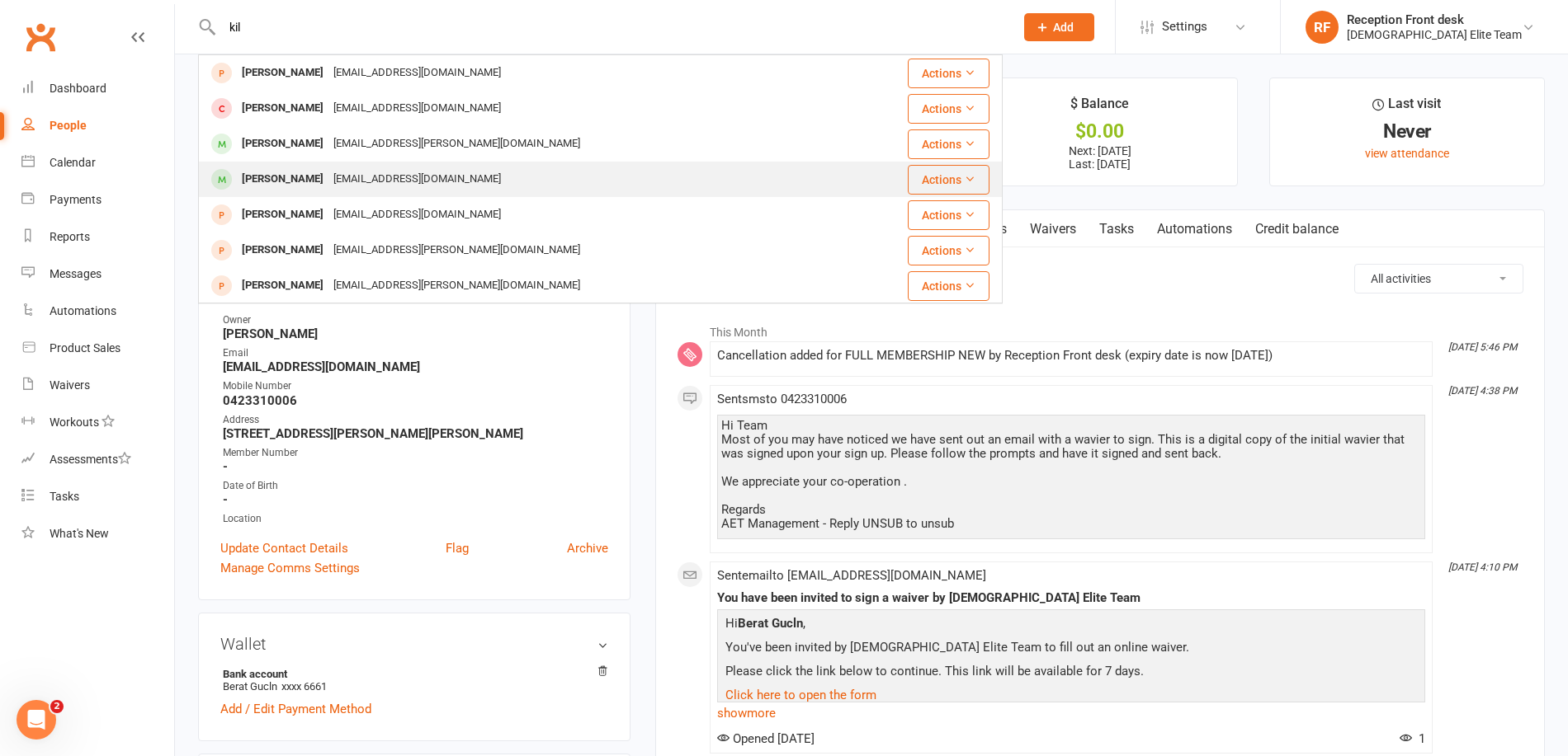
type input "kil"
click at [329, 172] on div "[EMAIL_ADDRESS][DOMAIN_NAME]" at bounding box center [417, 179] width 177 height 24
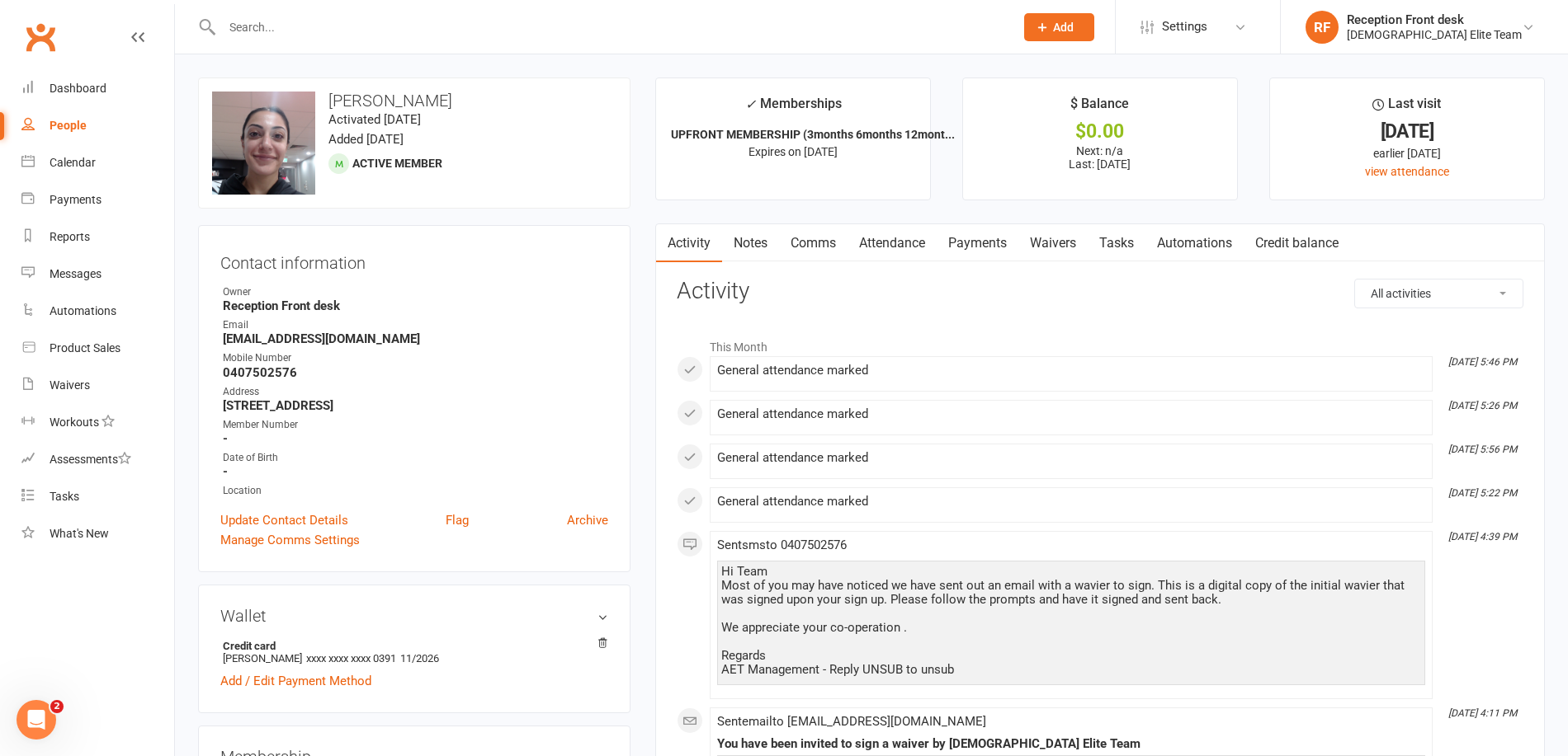
click at [991, 239] on link "Payments" at bounding box center [977, 243] width 81 height 38
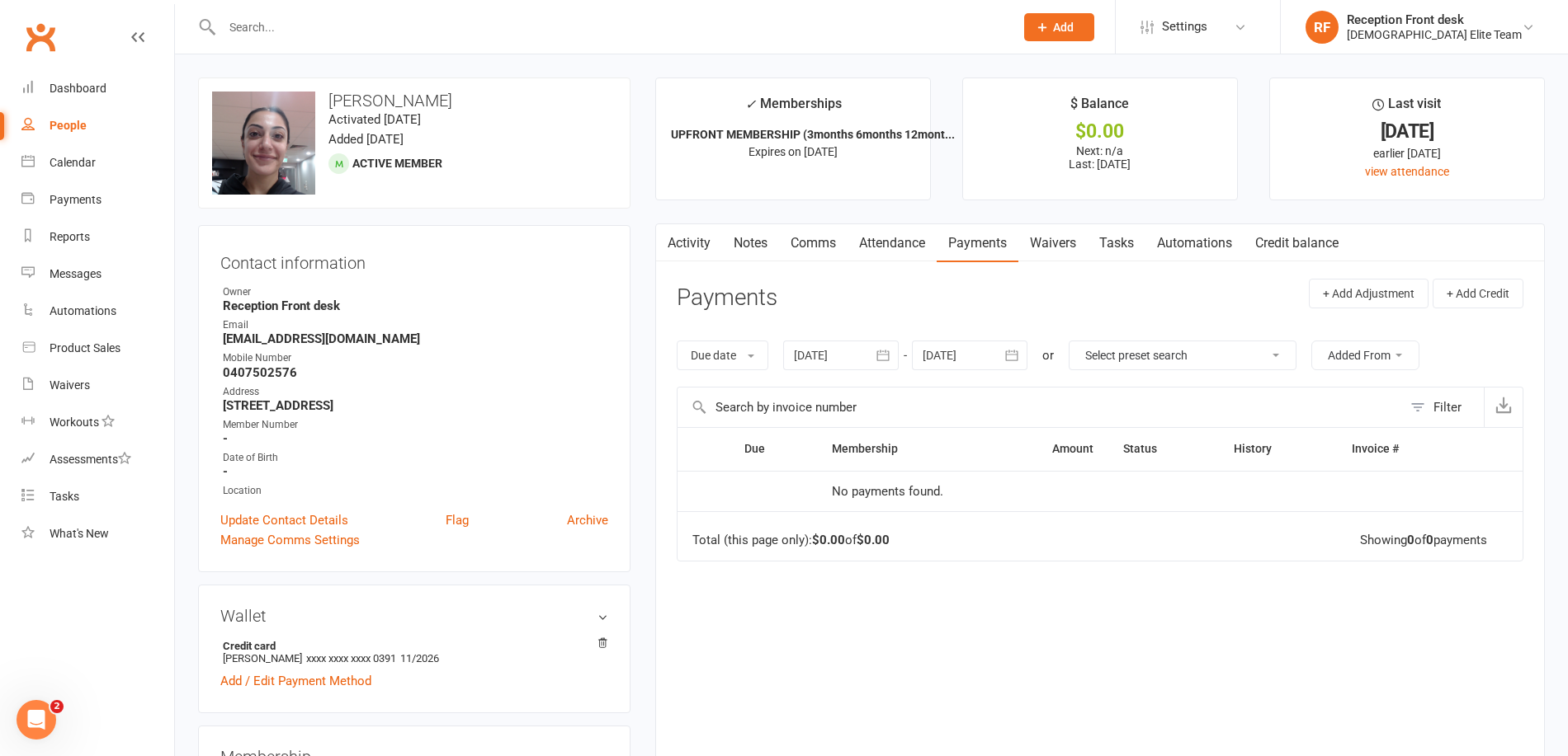
click at [1006, 253] on link "Payments" at bounding box center [977, 243] width 81 height 38
click at [930, 243] on link "Attendance" at bounding box center [892, 243] width 89 height 38
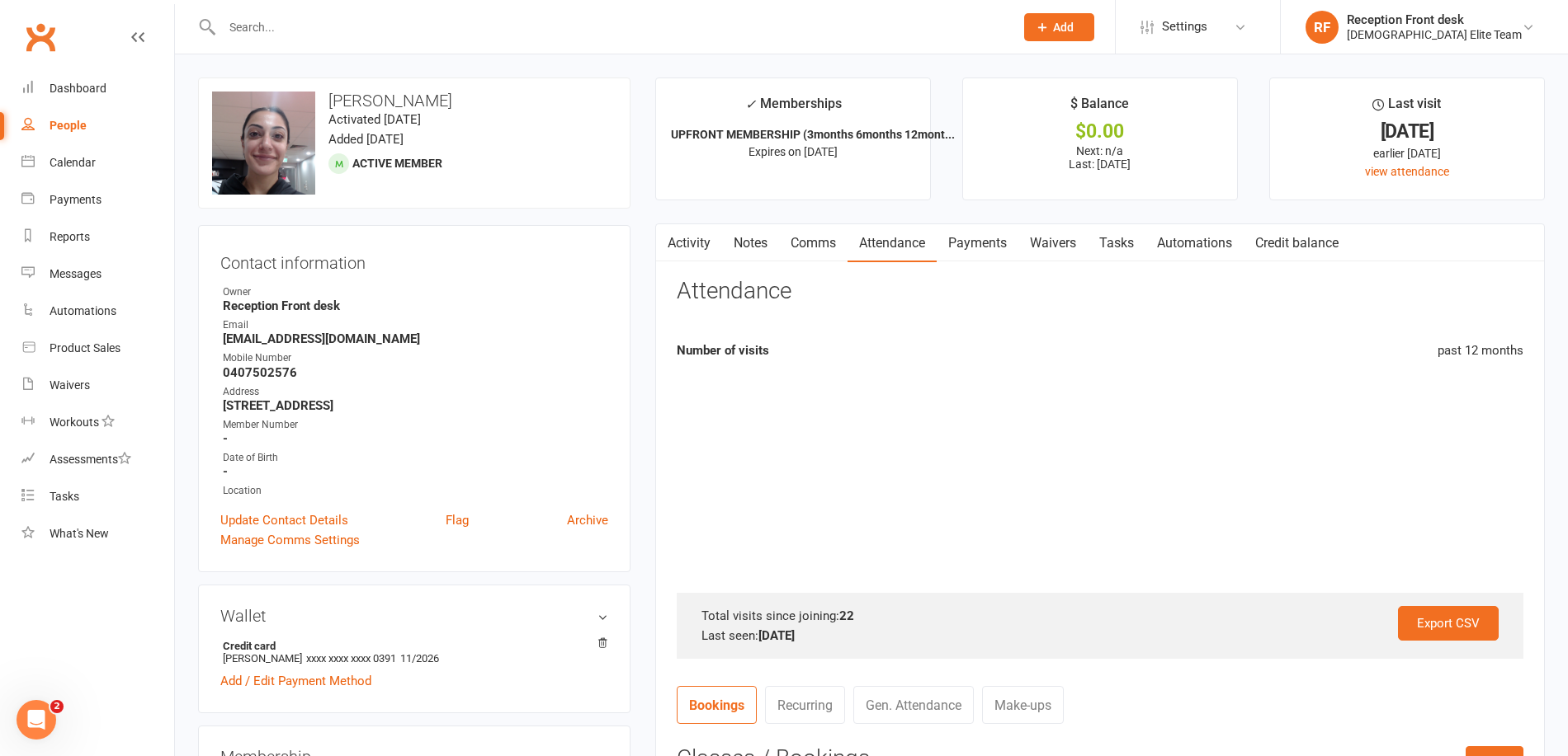
click at [696, 238] on link "Activity" at bounding box center [689, 243] width 66 height 38
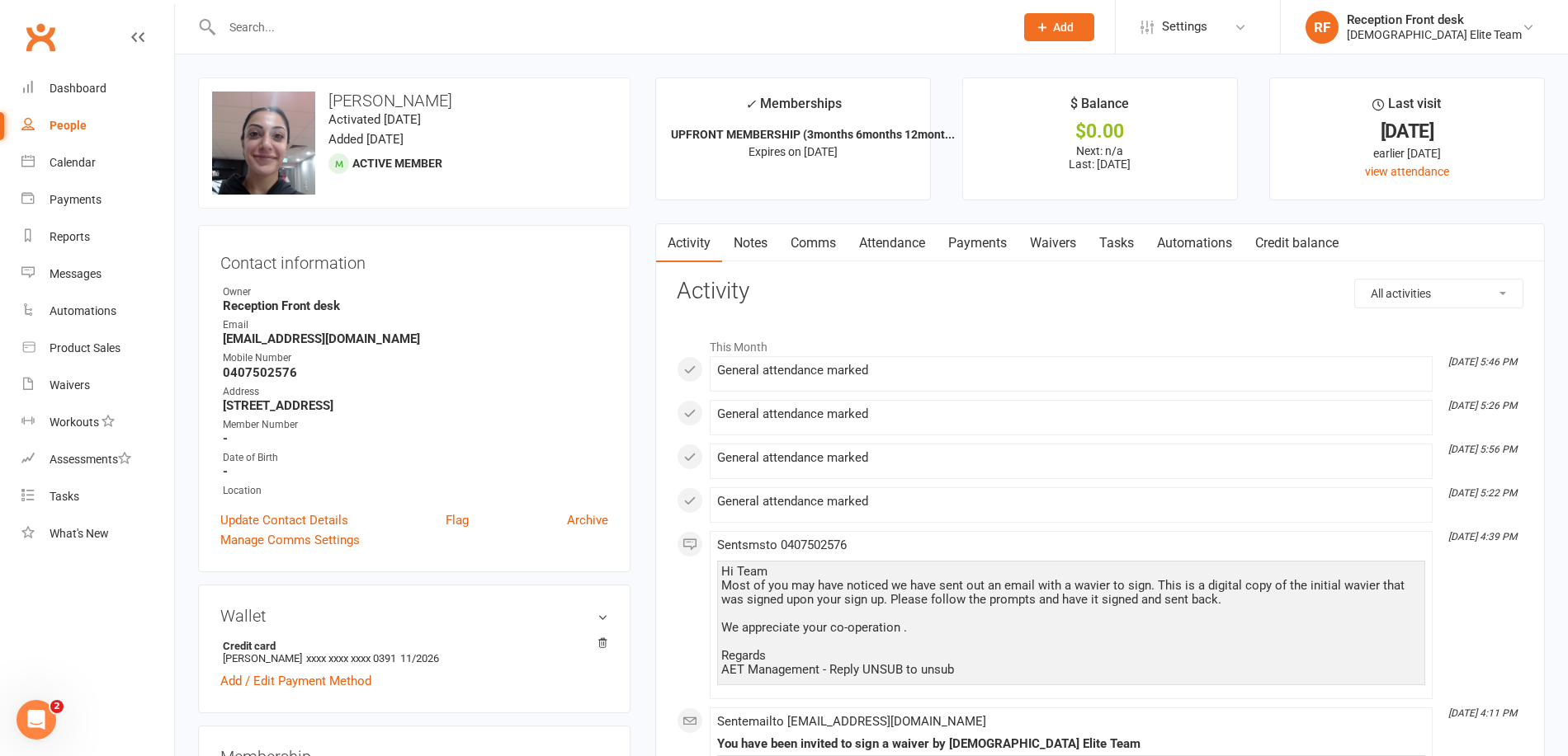
click at [998, 243] on link "Payments" at bounding box center [977, 243] width 81 height 38
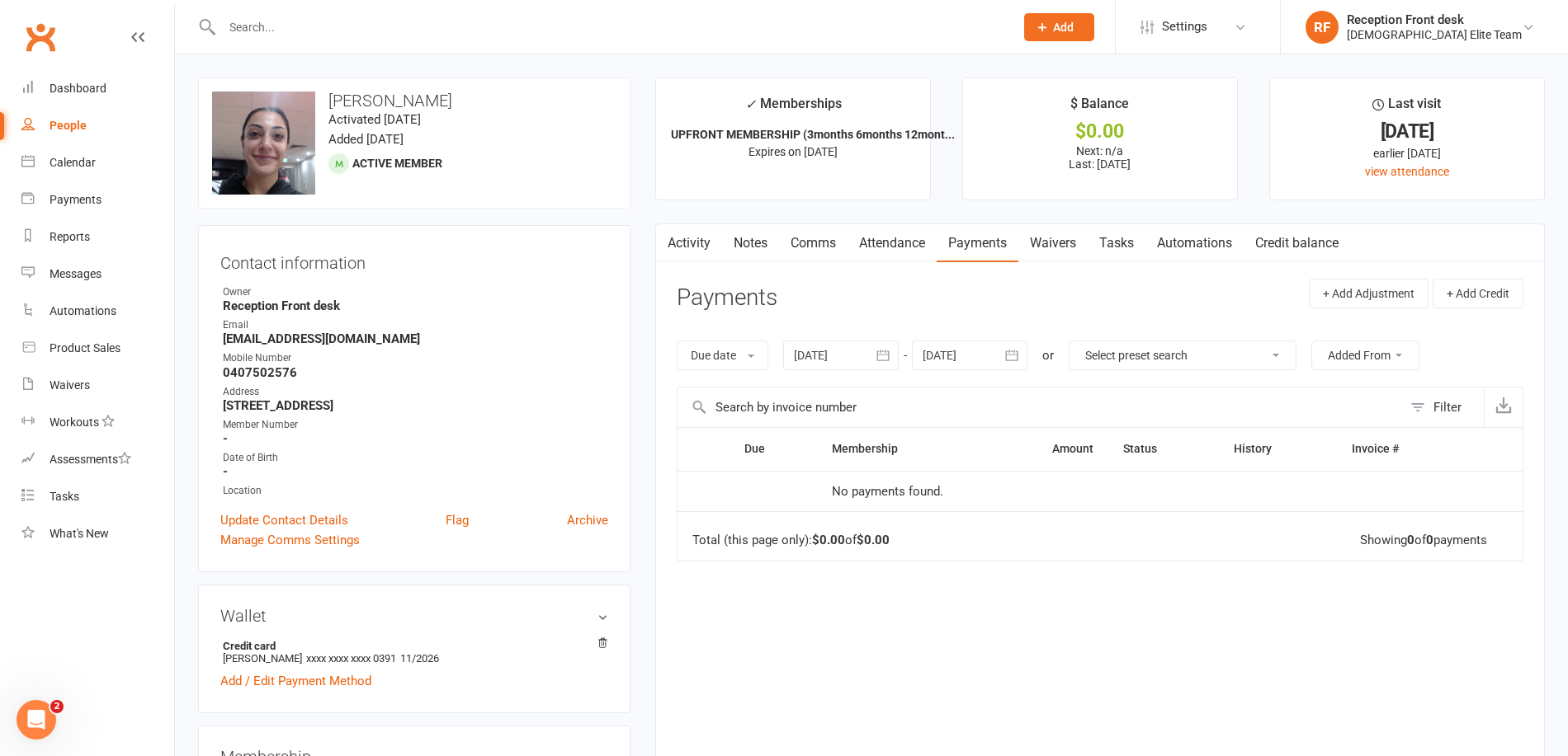
click at [863, 360] on div at bounding box center [841, 355] width 115 height 30
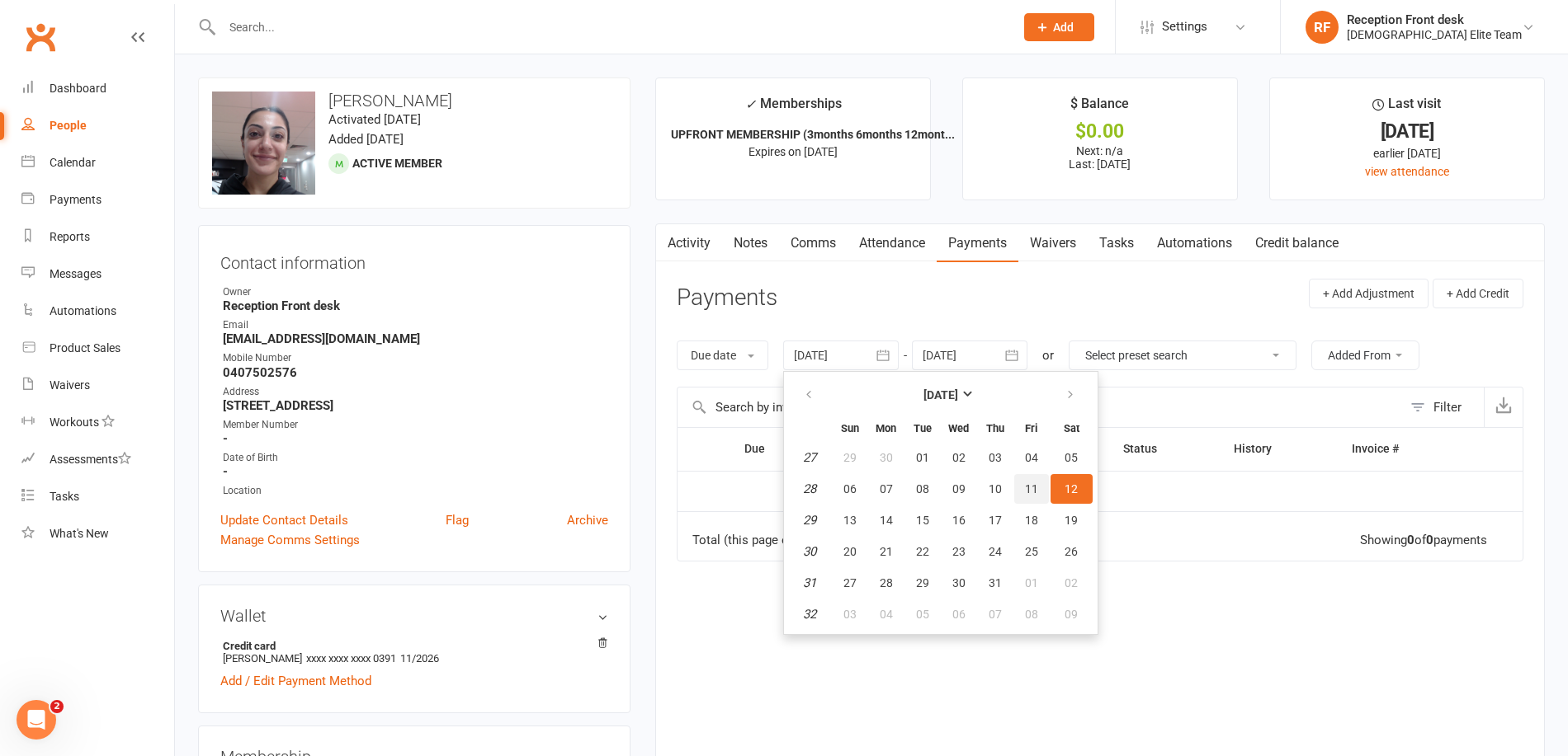
click at [1031, 491] on span "11" at bounding box center [1032, 489] width 14 height 14
type input "[DATE]"
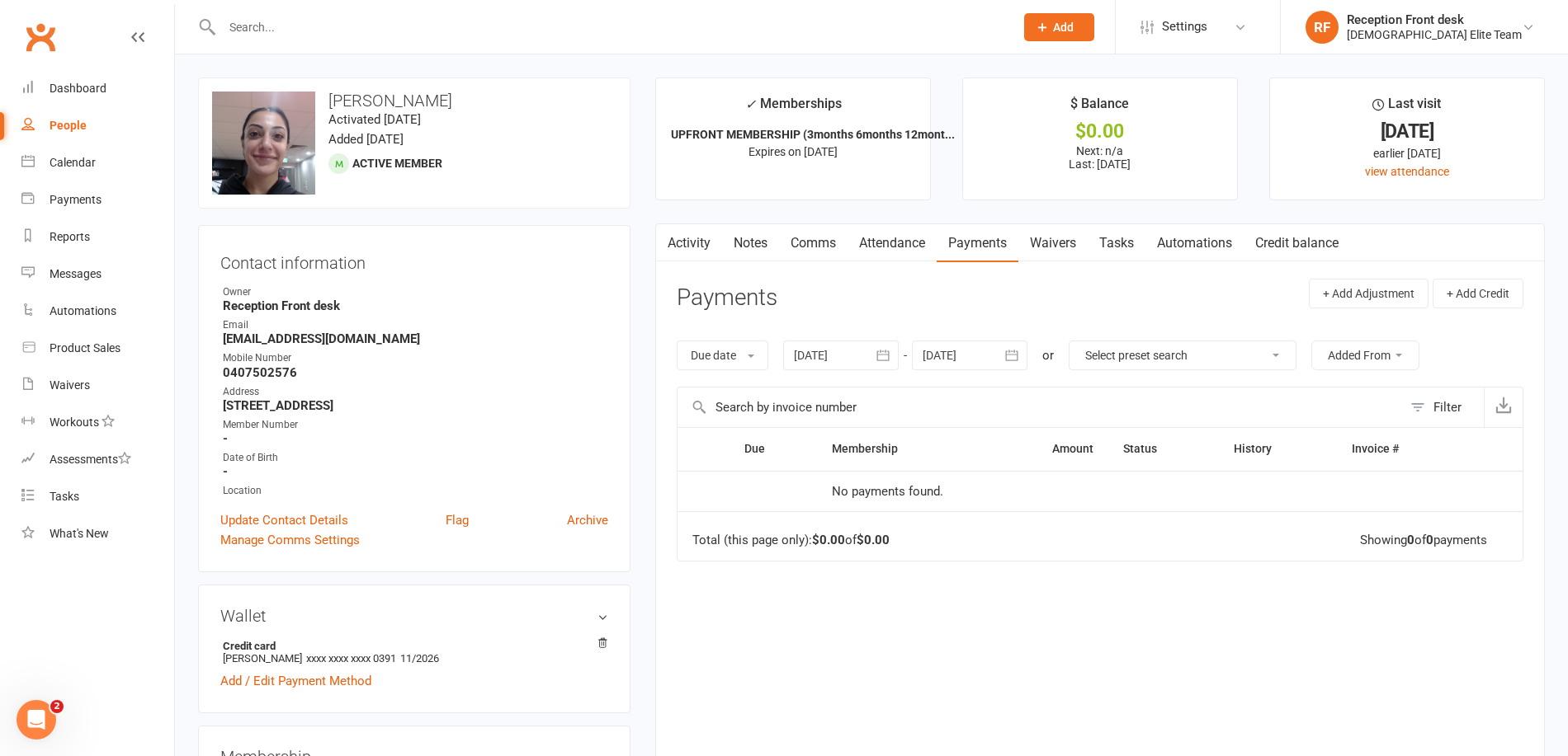
click at [1008, 363] on icon "button" at bounding box center [1011, 355] width 16 height 16
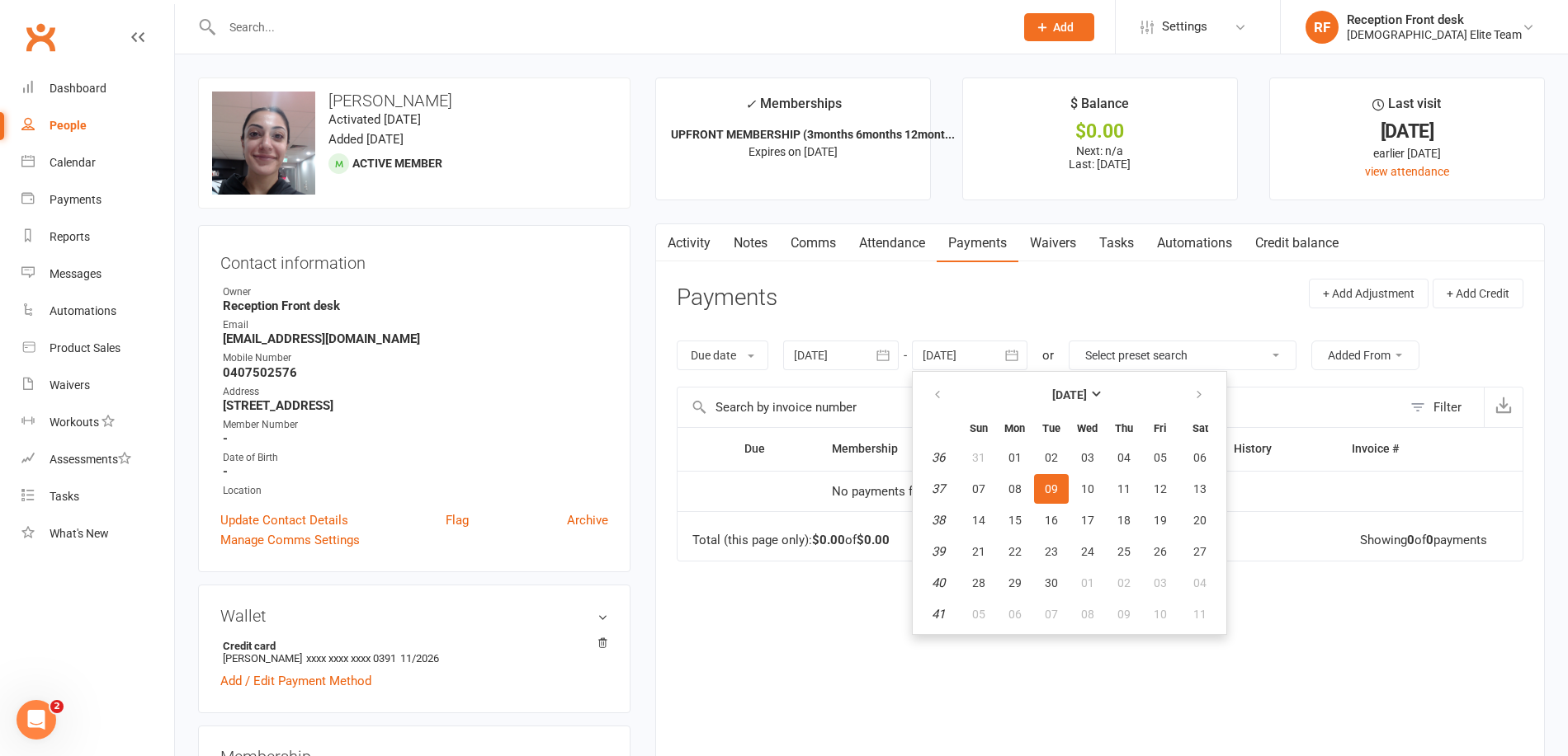
click at [1047, 488] on button "09" at bounding box center [1051, 489] width 35 height 30
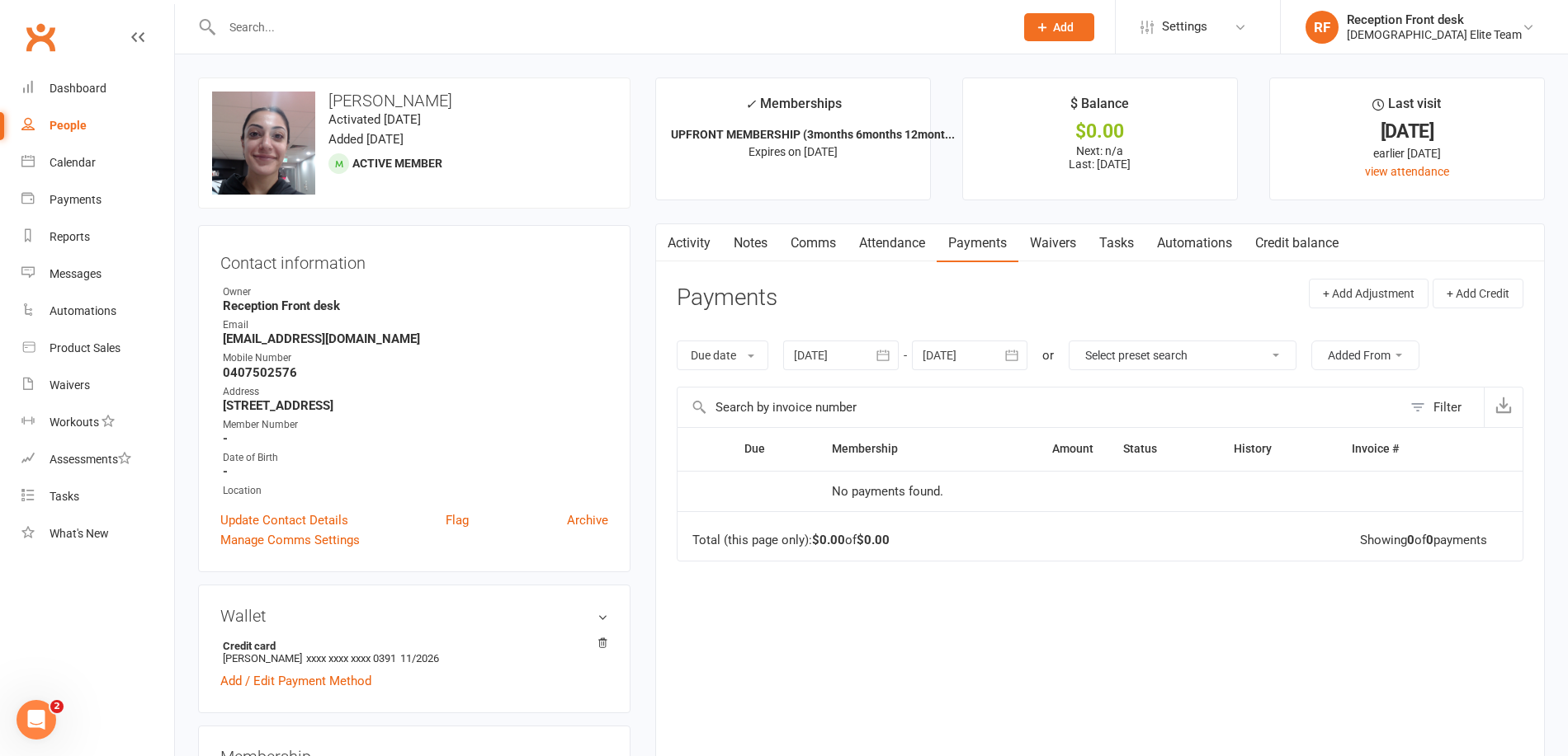
click at [976, 242] on link "Payments" at bounding box center [977, 243] width 81 height 38
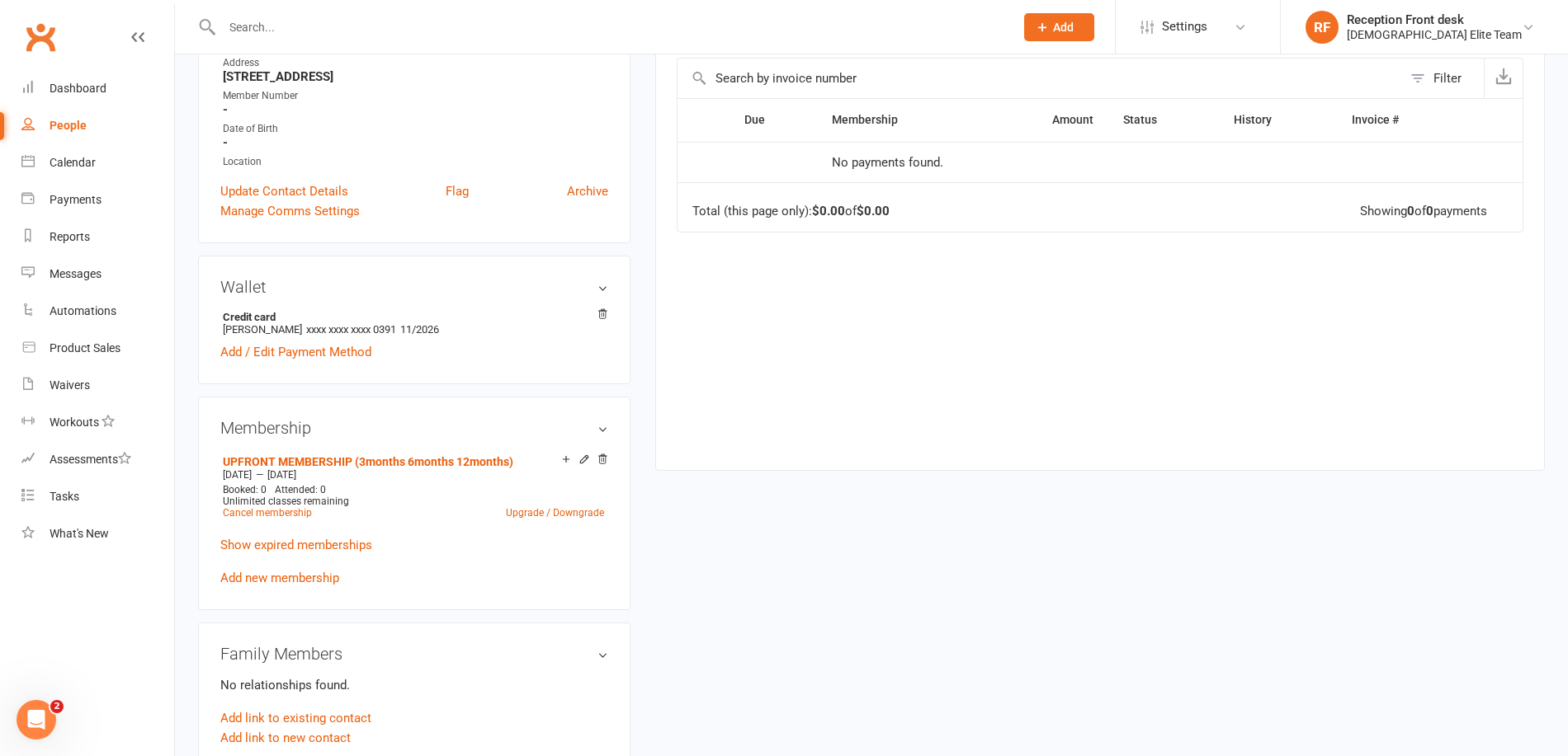
scroll to position [330, 0]
click at [581, 458] on icon at bounding box center [584, 459] width 8 height 8
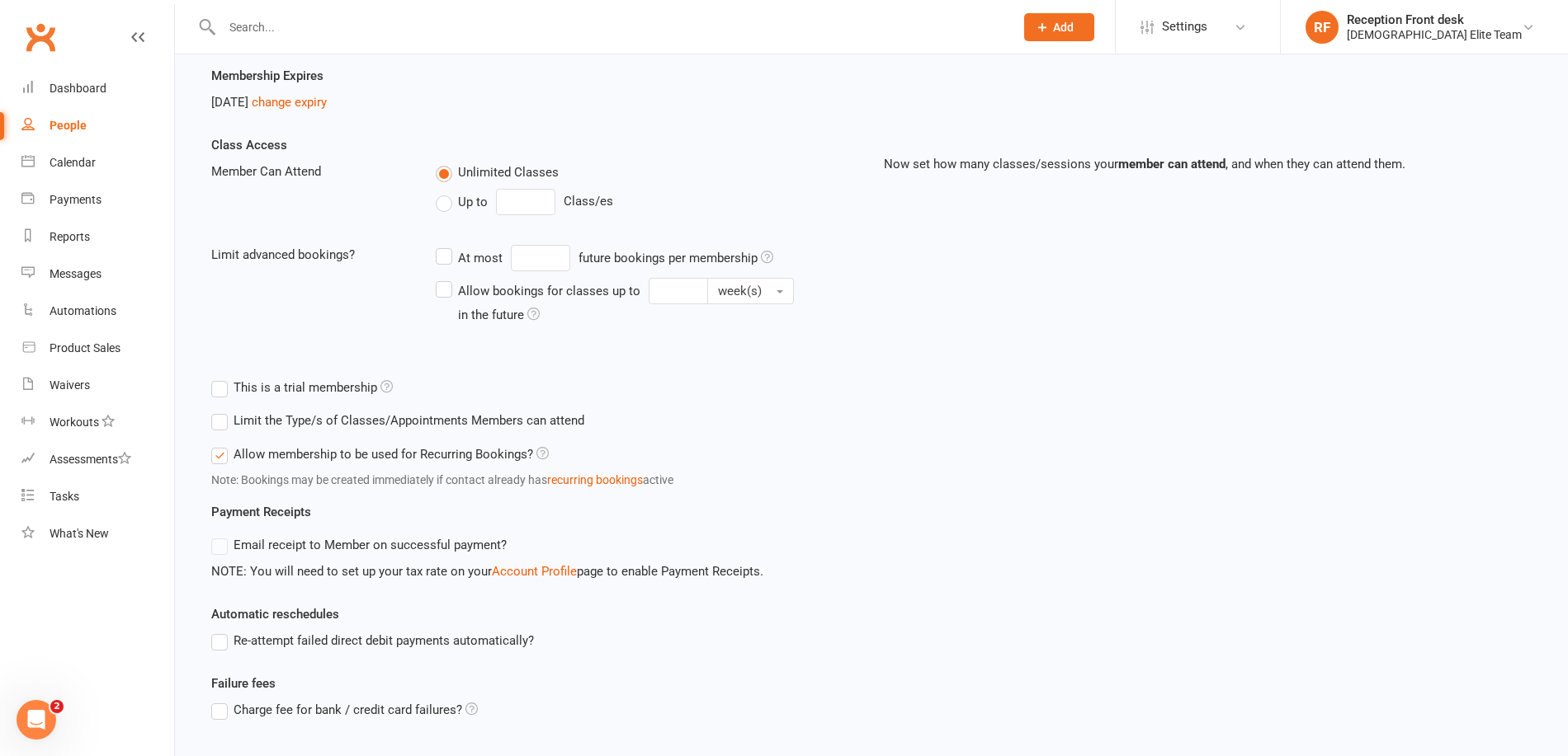
scroll to position [182, 0]
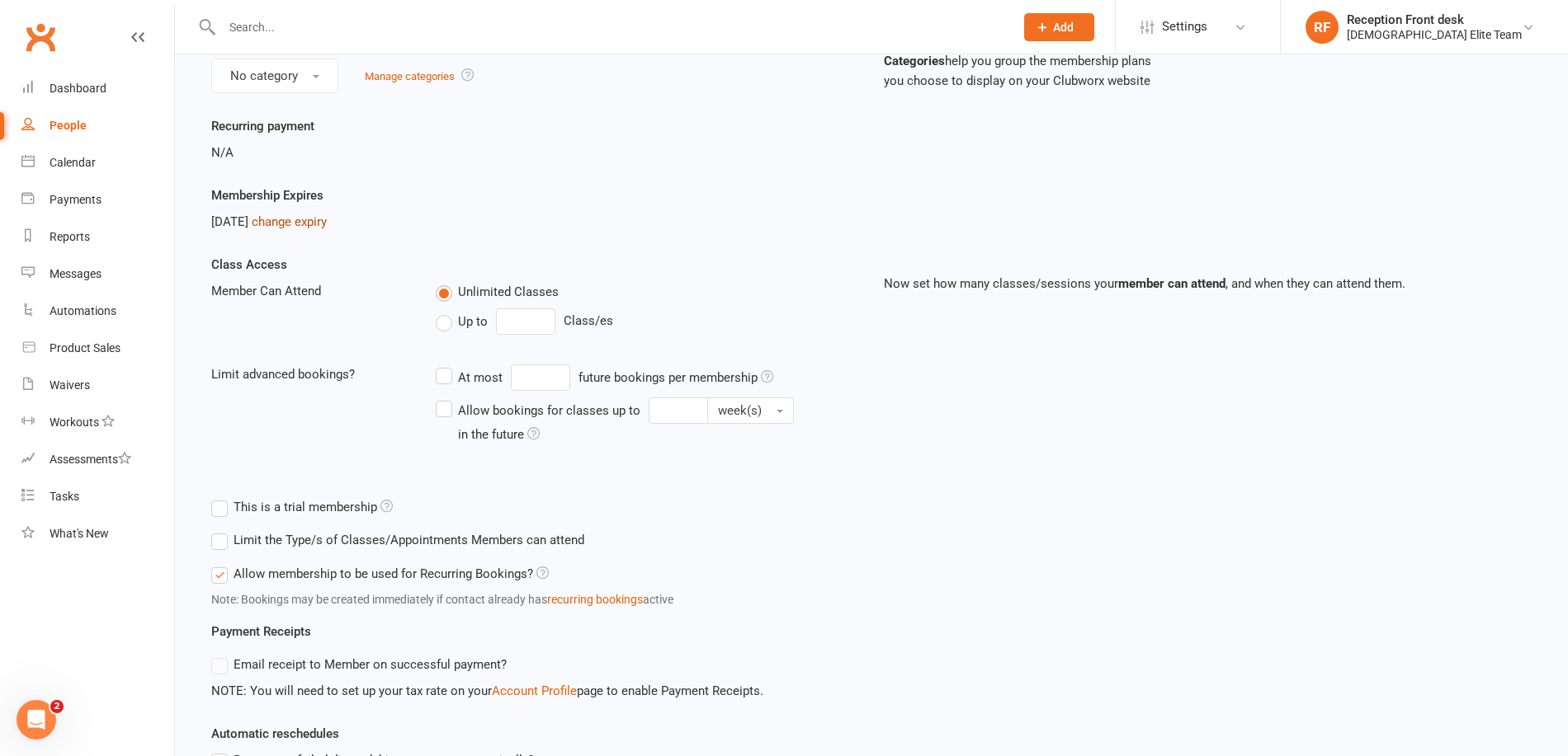
click at [327, 217] on link "change expiry" at bounding box center [289, 221] width 75 height 15
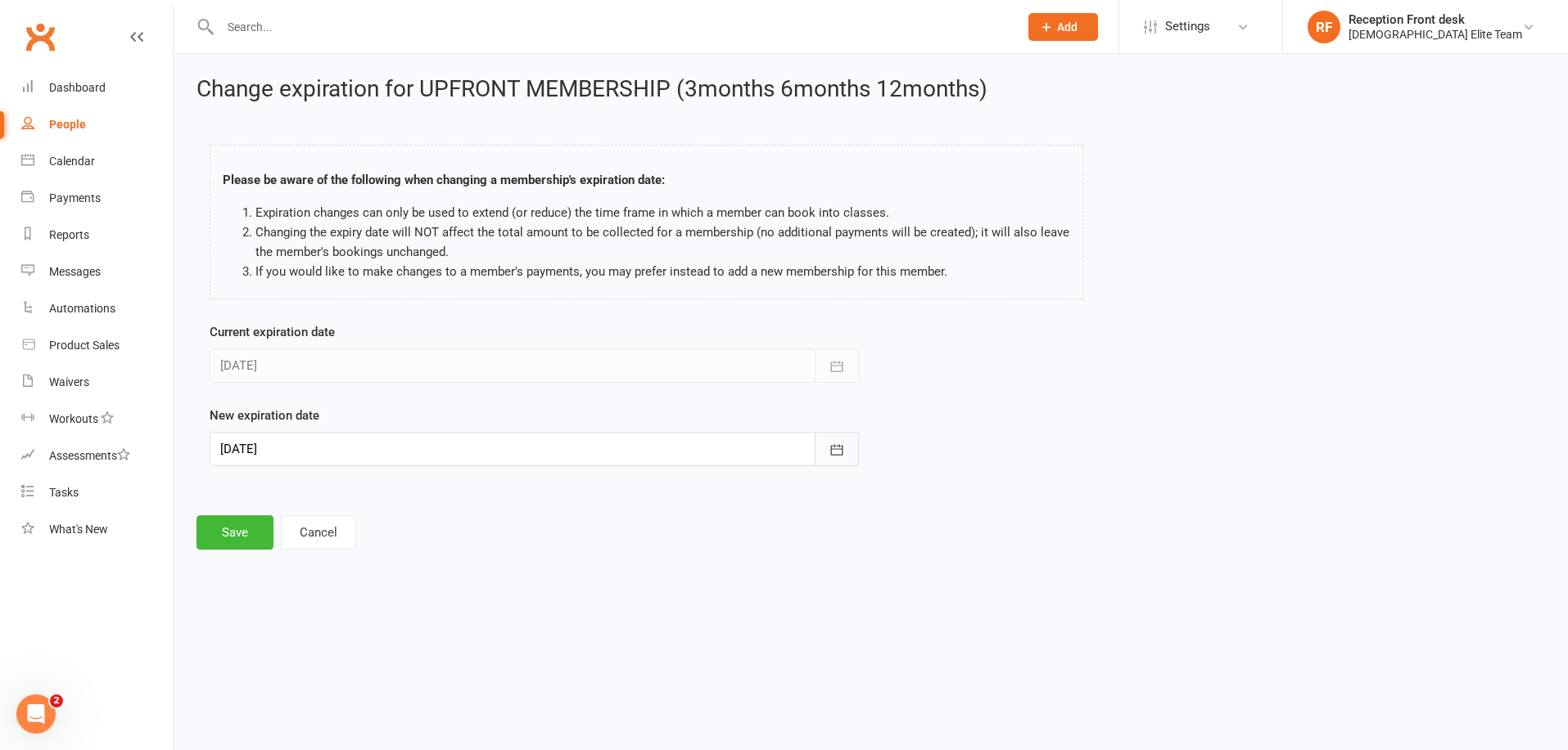
click at [837, 455] on icon "button" at bounding box center [836, 449] width 12 height 11
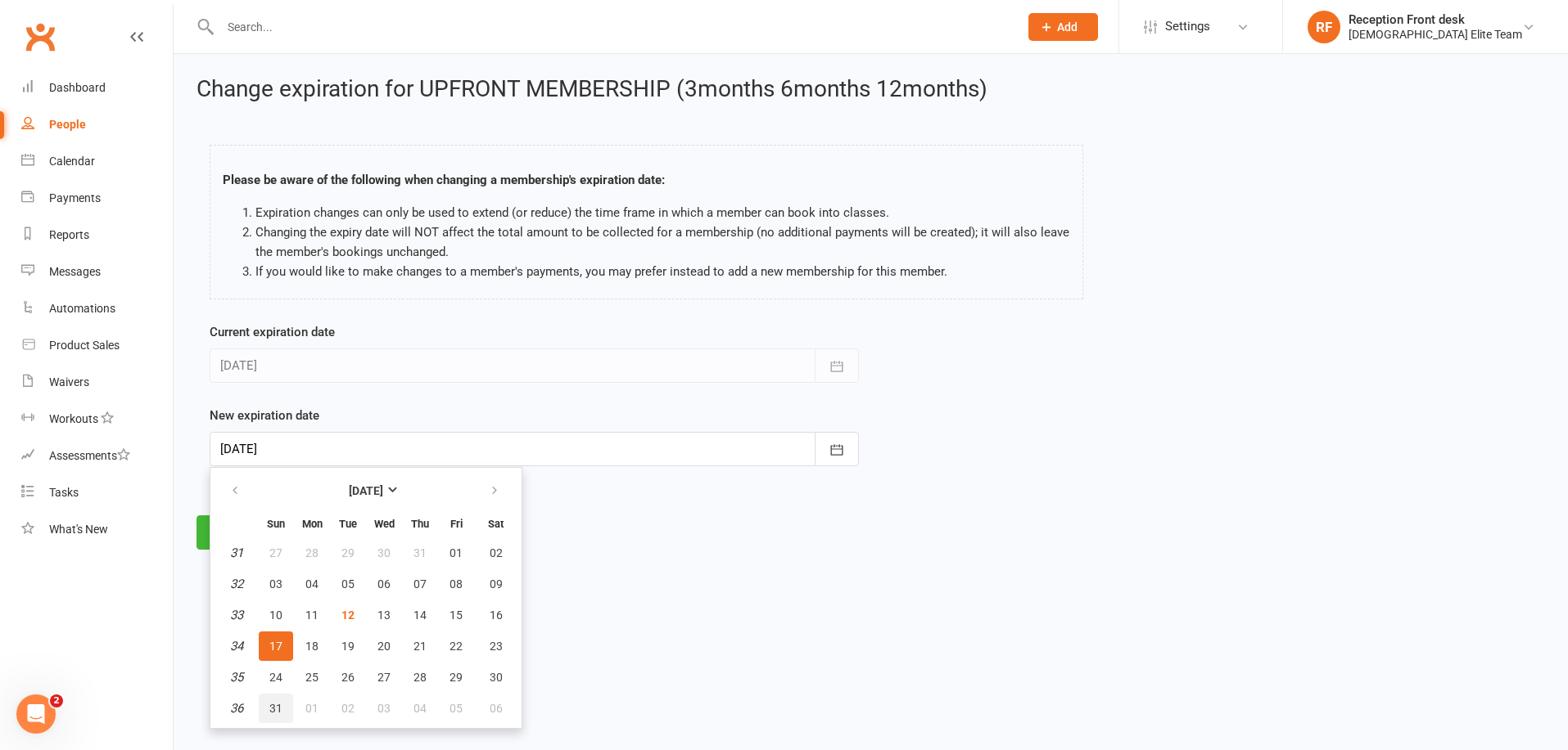
drag, startPoint x: 271, startPoint y: 712, endPoint x: 275, endPoint y: 705, distance: 8.1
click at [270, 712] on span "31" at bounding box center [276, 709] width 13 height 13
type input "[DATE]"
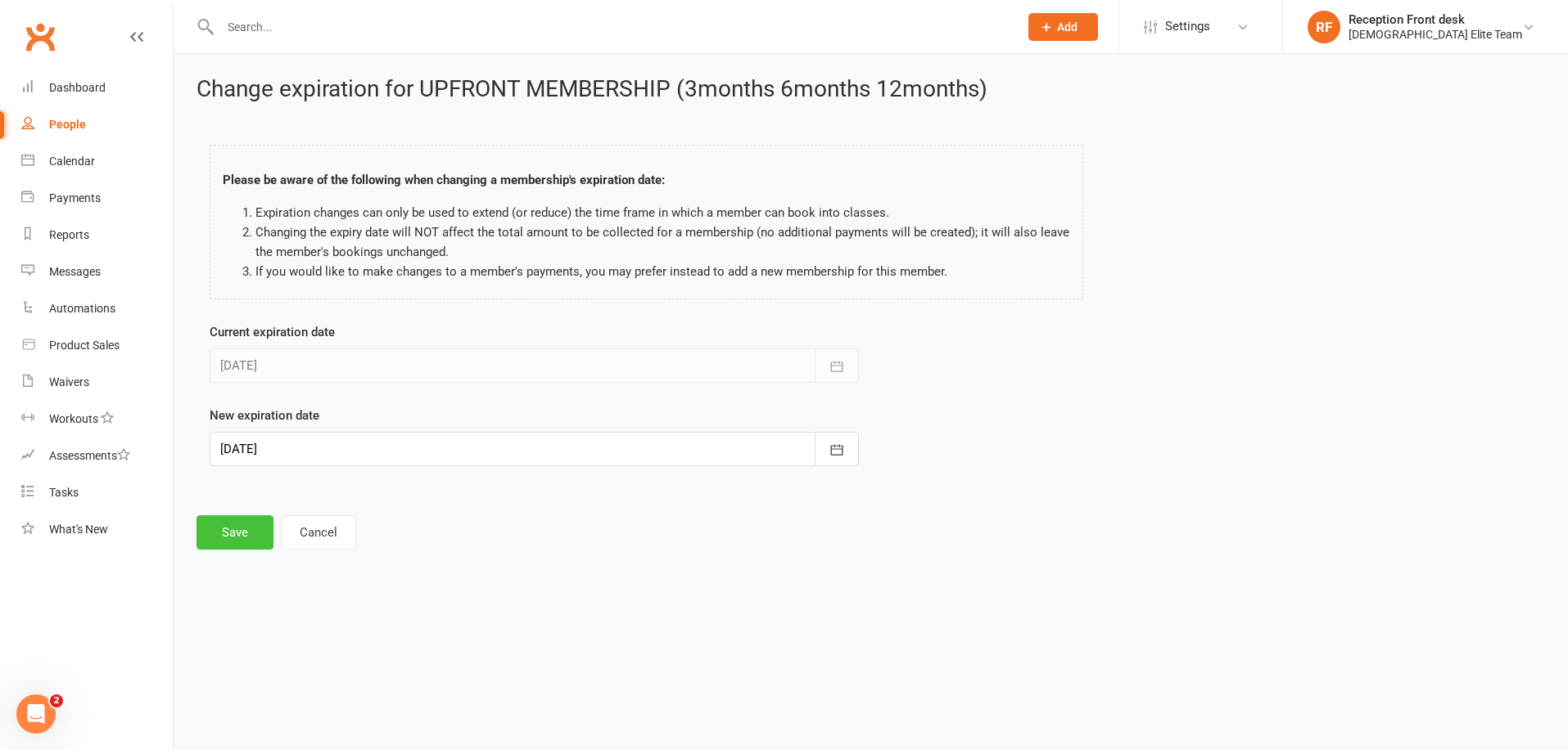
click at [217, 534] on button "Save" at bounding box center [235, 532] width 77 height 35
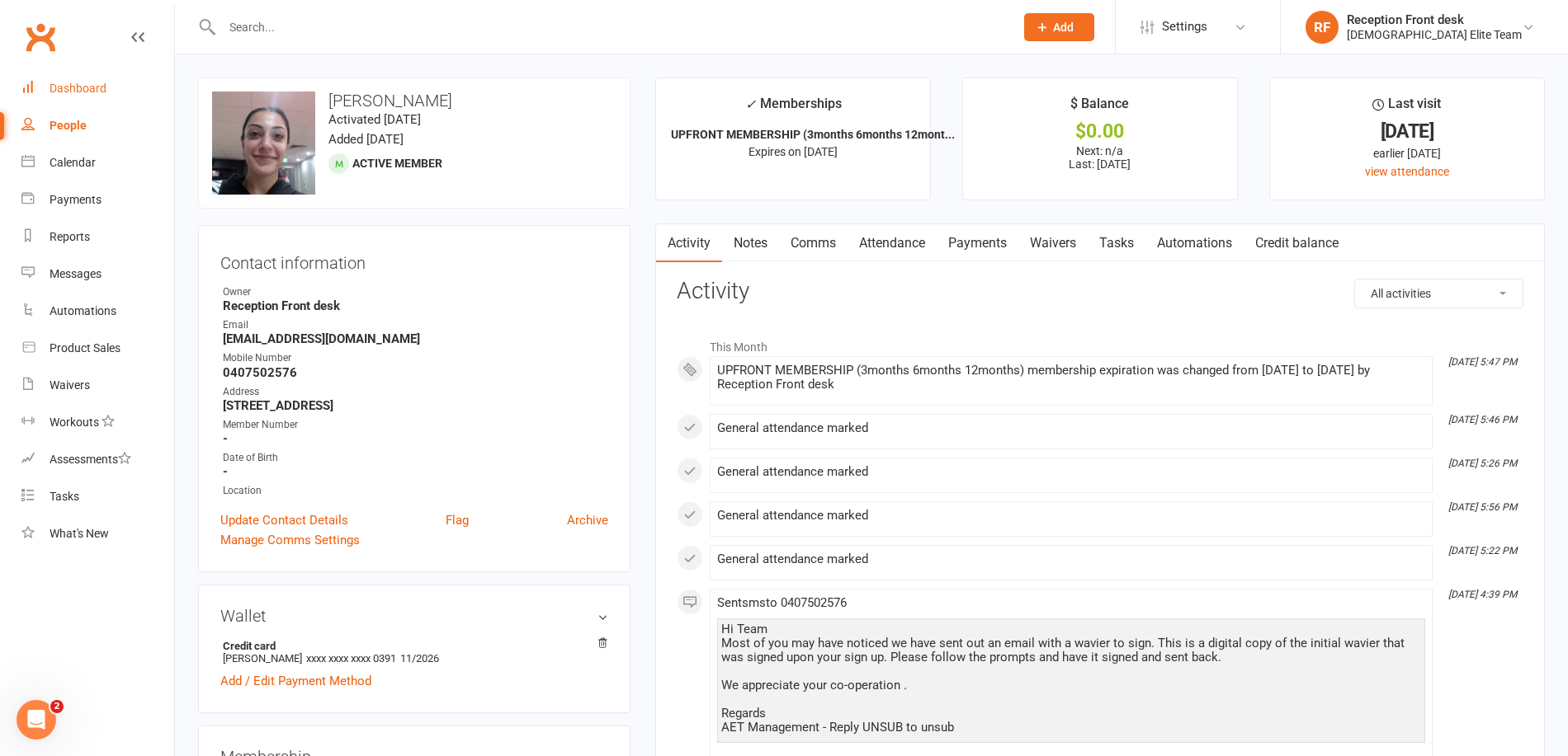
click at [66, 83] on div "Dashboard" at bounding box center [77, 88] width 57 height 14
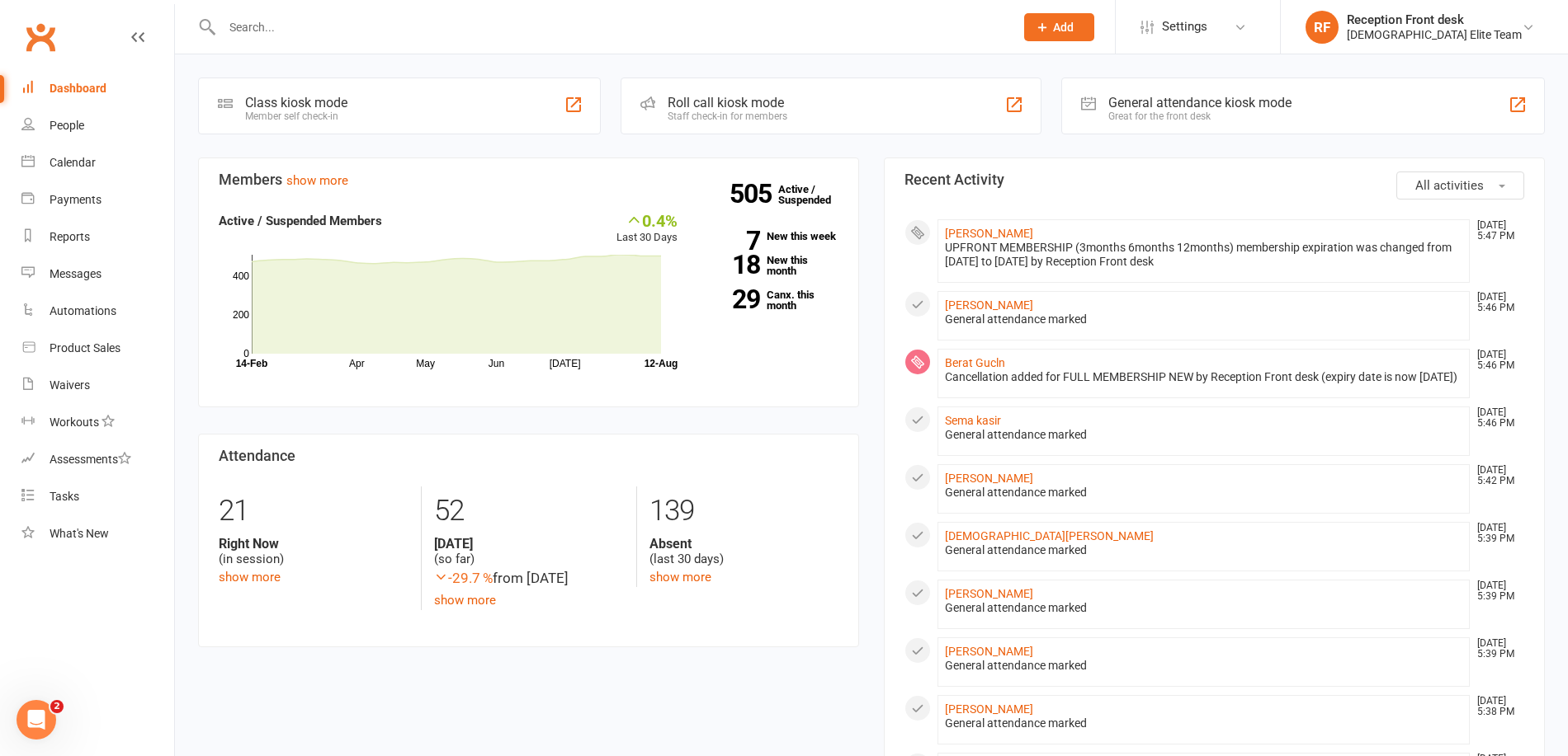
click at [358, 28] on input "text" at bounding box center [609, 27] width 785 height 23
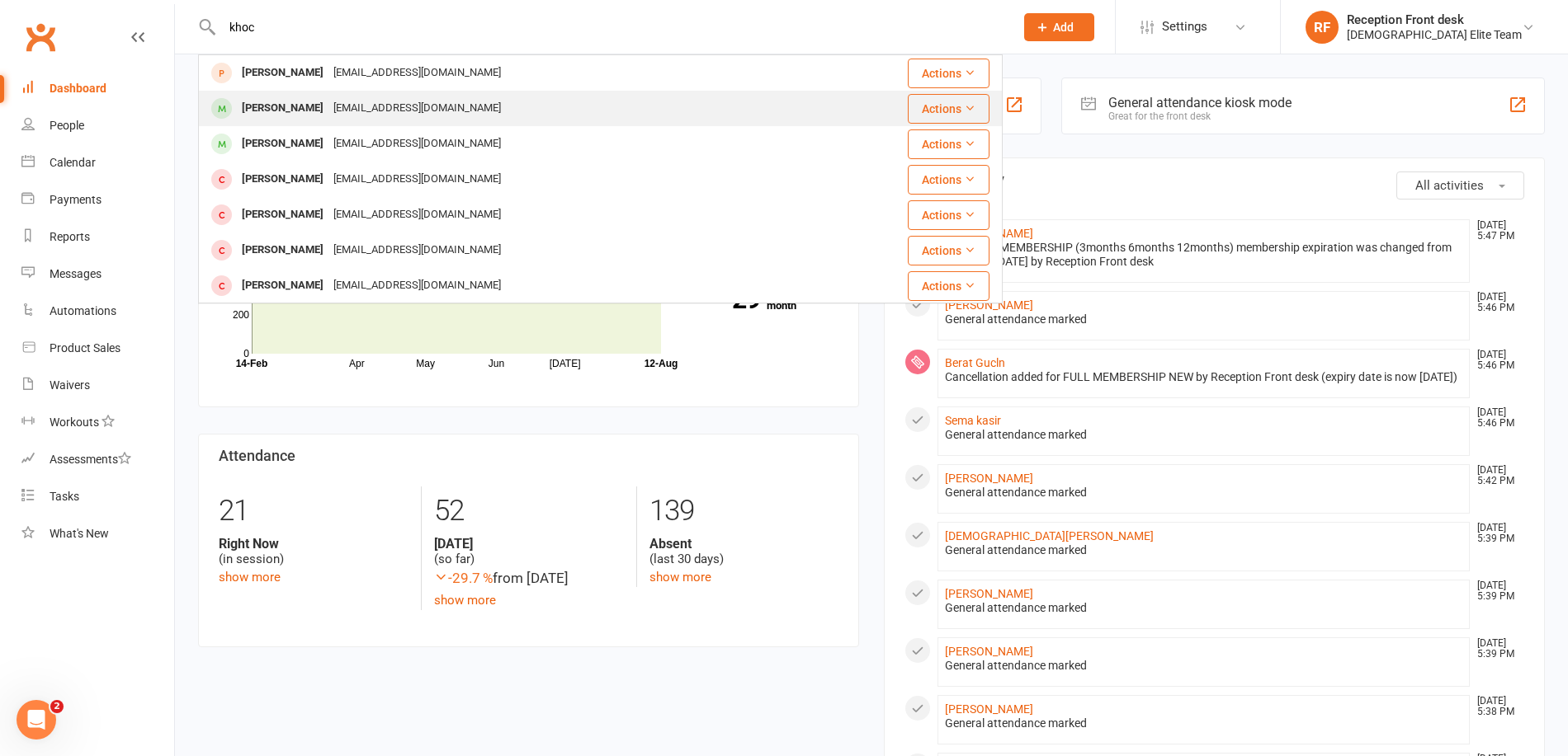
type input "khoc"
click at [282, 115] on div "[PERSON_NAME]" at bounding box center [282, 108] width 92 height 24
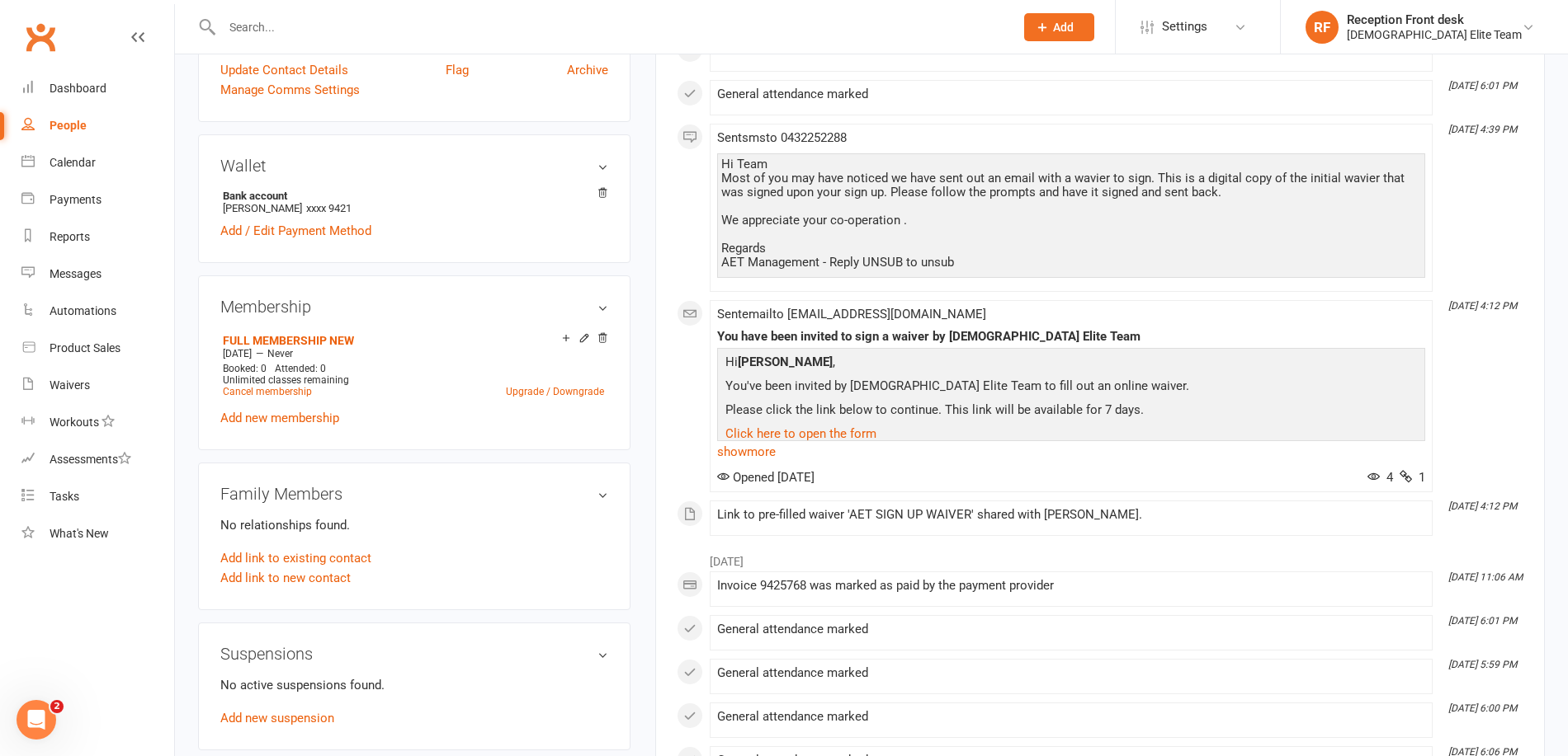
scroll to position [660, 0]
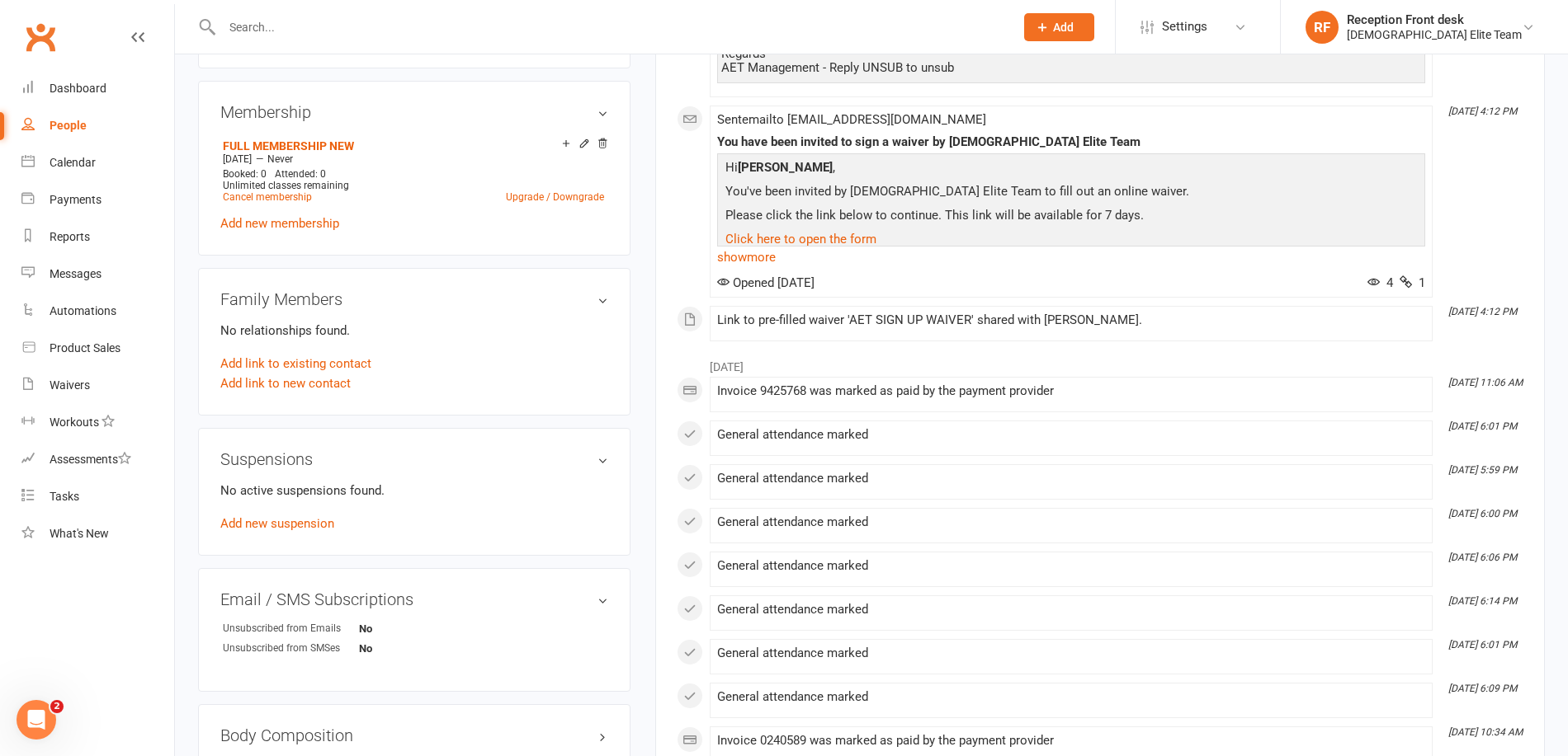
click at [302, 497] on div "No active suspensions found. Add new suspension" at bounding box center [414, 507] width 388 height 53
click at [311, 516] on link "Add new suspension" at bounding box center [278, 523] width 114 height 15
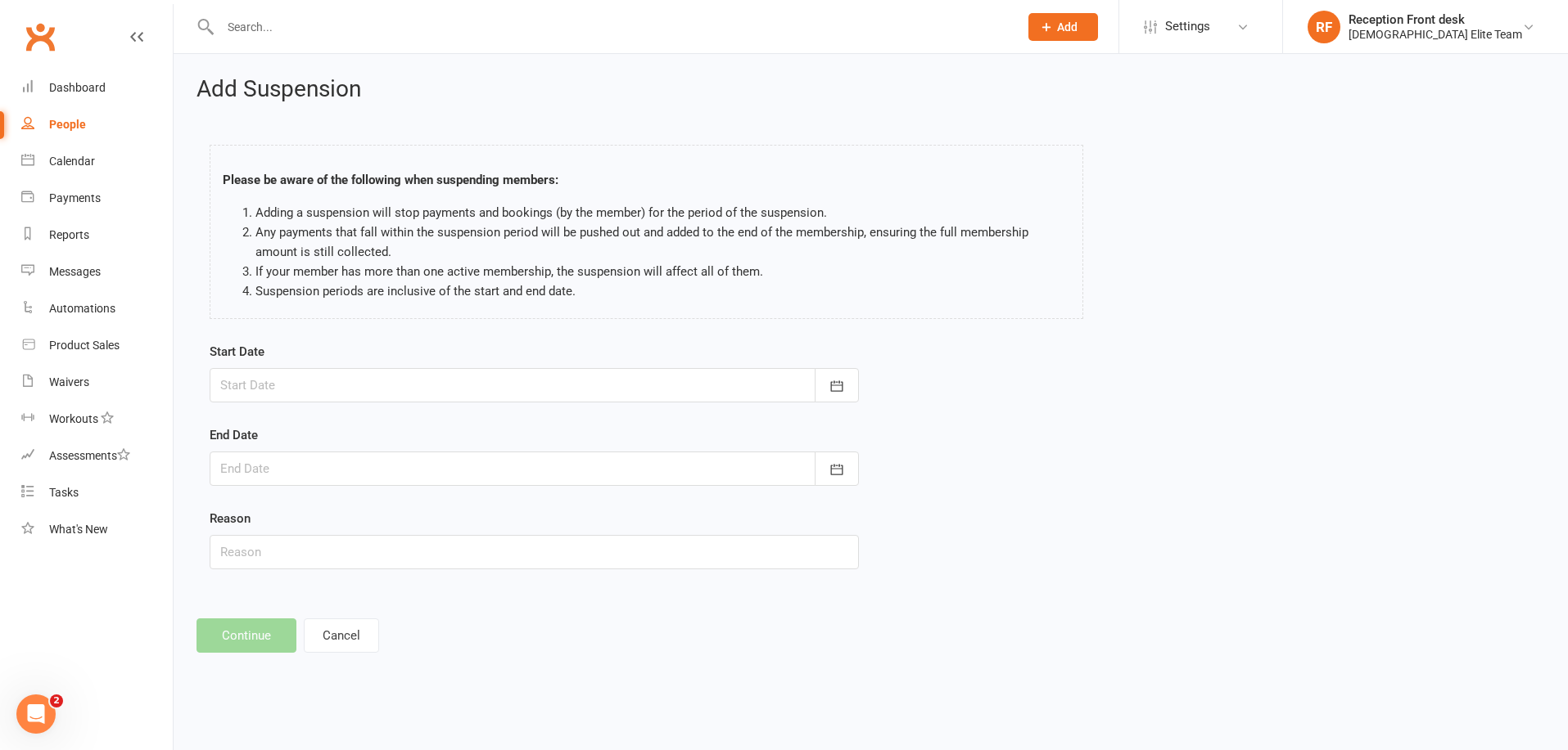
click at [368, 393] on div at bounding box center [534, 386] width 650 height 35
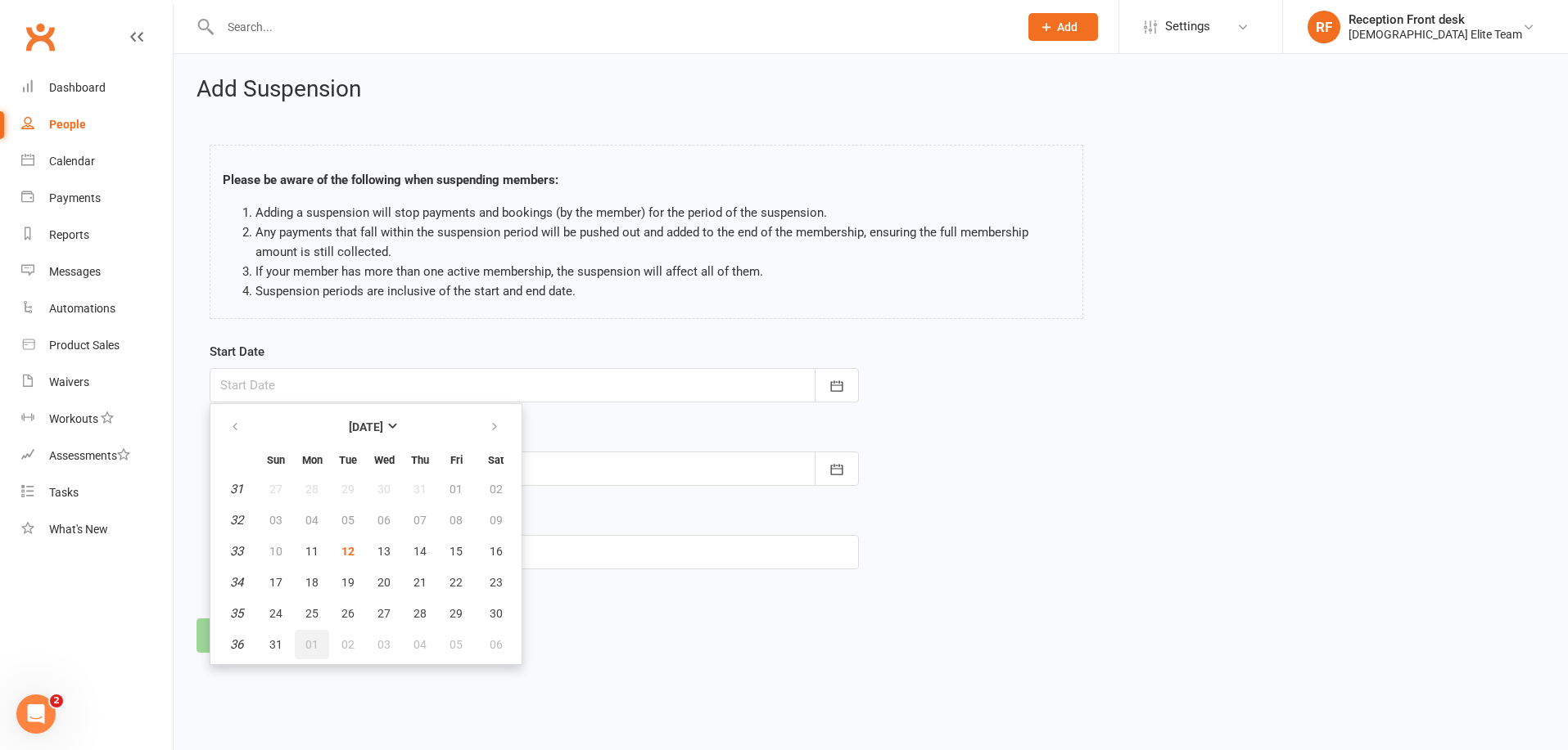
click at [309, 646] on span "01" at bounding box center [312, 645] width 13 height 13
type input "[DATE]"
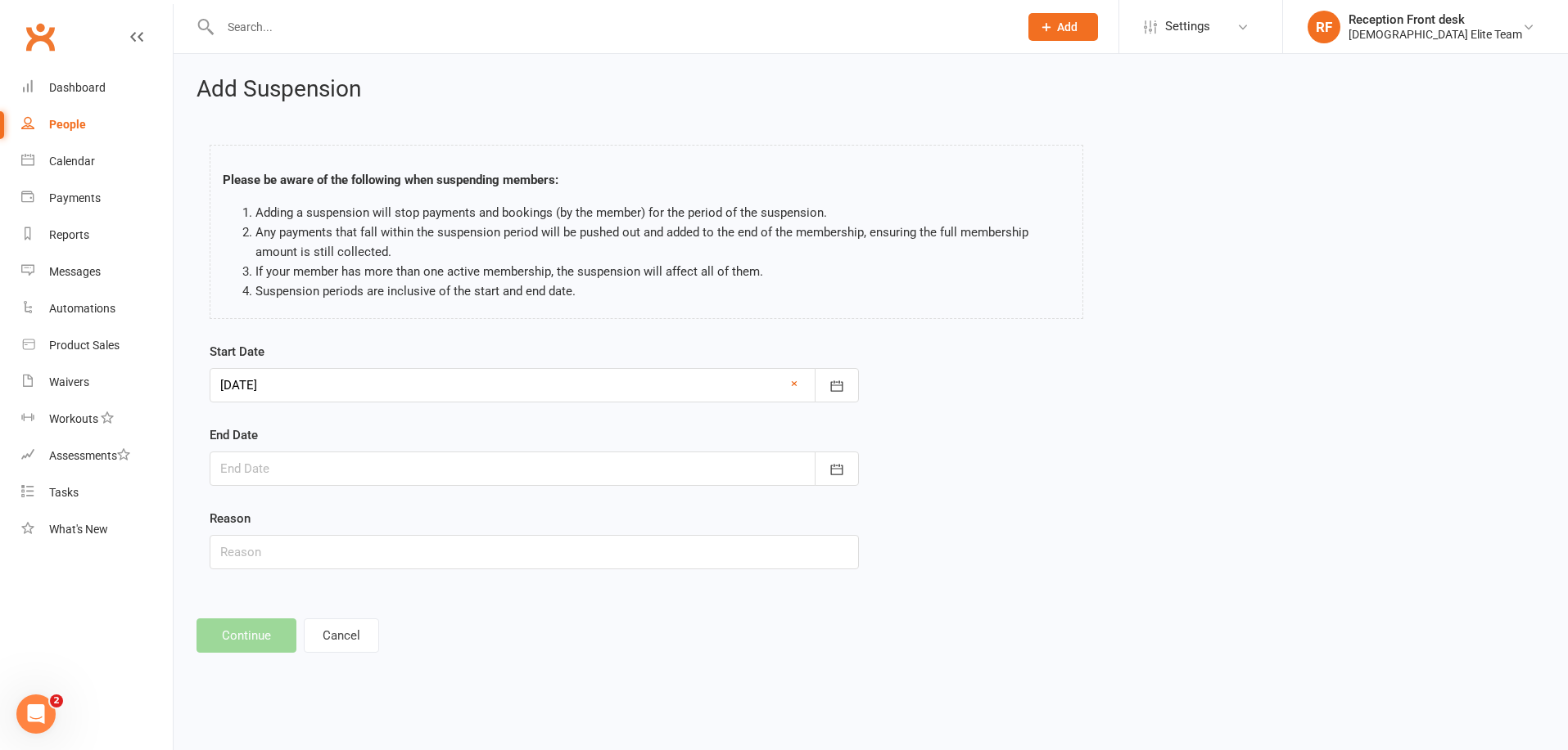
click at [319, 492] on form "Start Date [DATE] [DATE] Sun Mon Tue Wed Thu Fri Sat 36 31 01 02 03 04 05 06 37…" at bounding box center [534, 456] width 650 height 227
click at [326, 479] on div at bounding box center [534, 469] width 650 height 35
click at [348, 641] on span "12" at bounding box center [348, 635] width 13 height 13
click at [295, 557] on input "text" at bounding box center [534, 552] width 650 height 35
click at [502, 563] on input "text" at bounding box center [534, 552] width 650 height 35
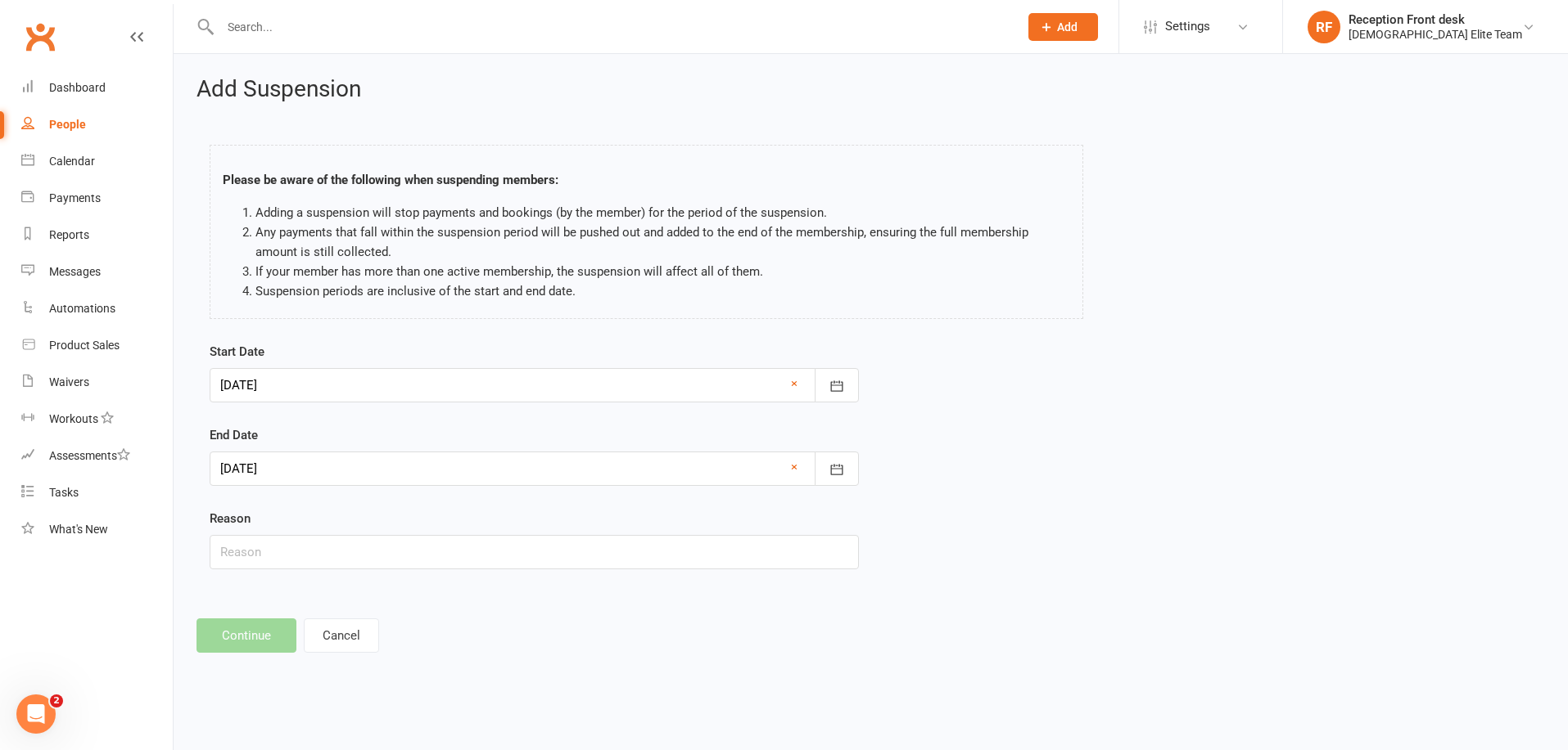
click at [273, 637] on footer "Continue Cancel" at bounding box center [870, 636] width 1348 height 35
click at [515, 541] on input "text" at bounding box center [534, 552] width 650 height 35
click at [798, 546] on input "text" at bounding box center [534, 552] width 650 height 35
click at [438, 482] on div at bounding box center [534, 469] width 650 height 35
click at [501, 510] on button "button" at bounding box center [495, 510] width 36 height 30
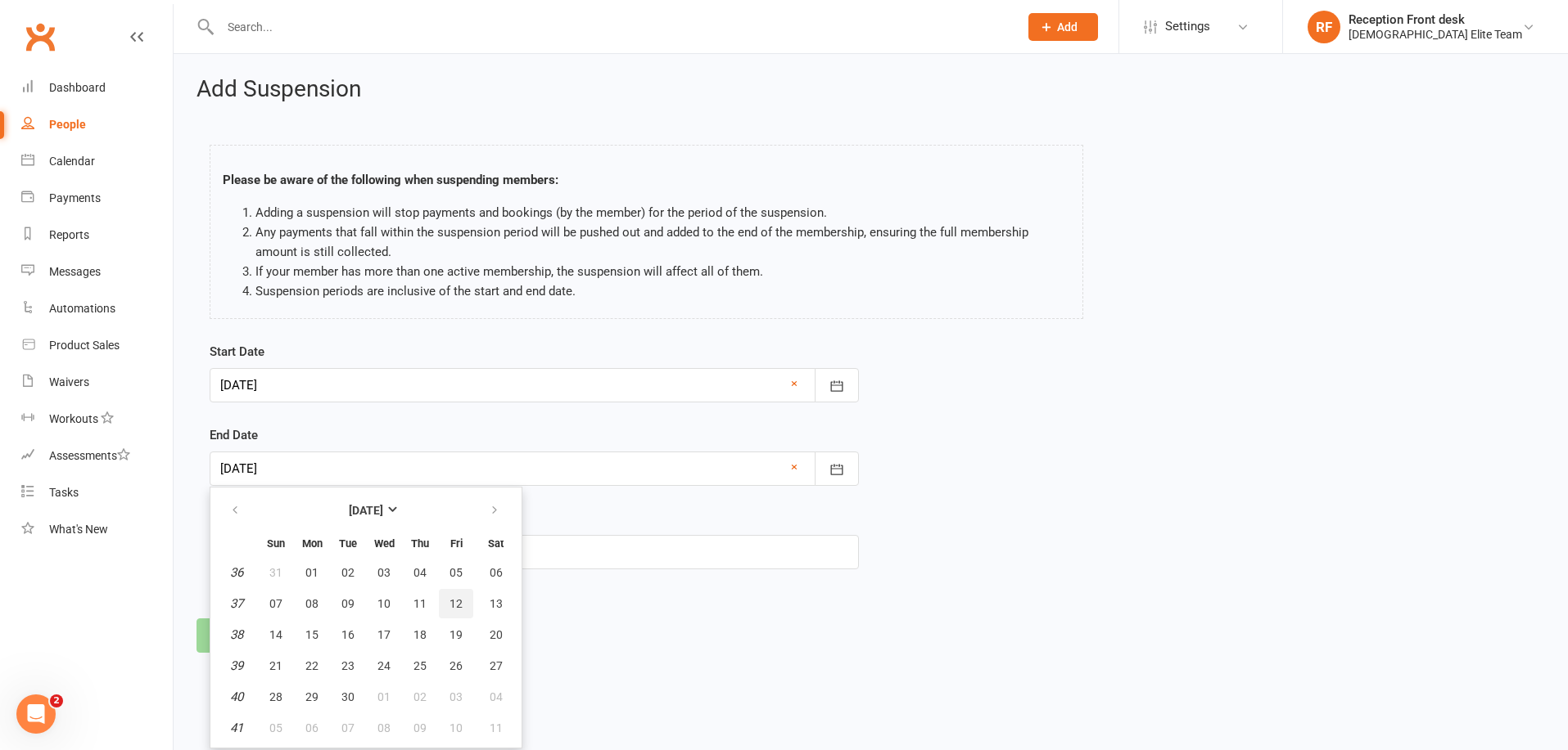
click at [454, 607] on span "12" at bounding box center [456, 604] width 13 height 13
type input "[DATE]"
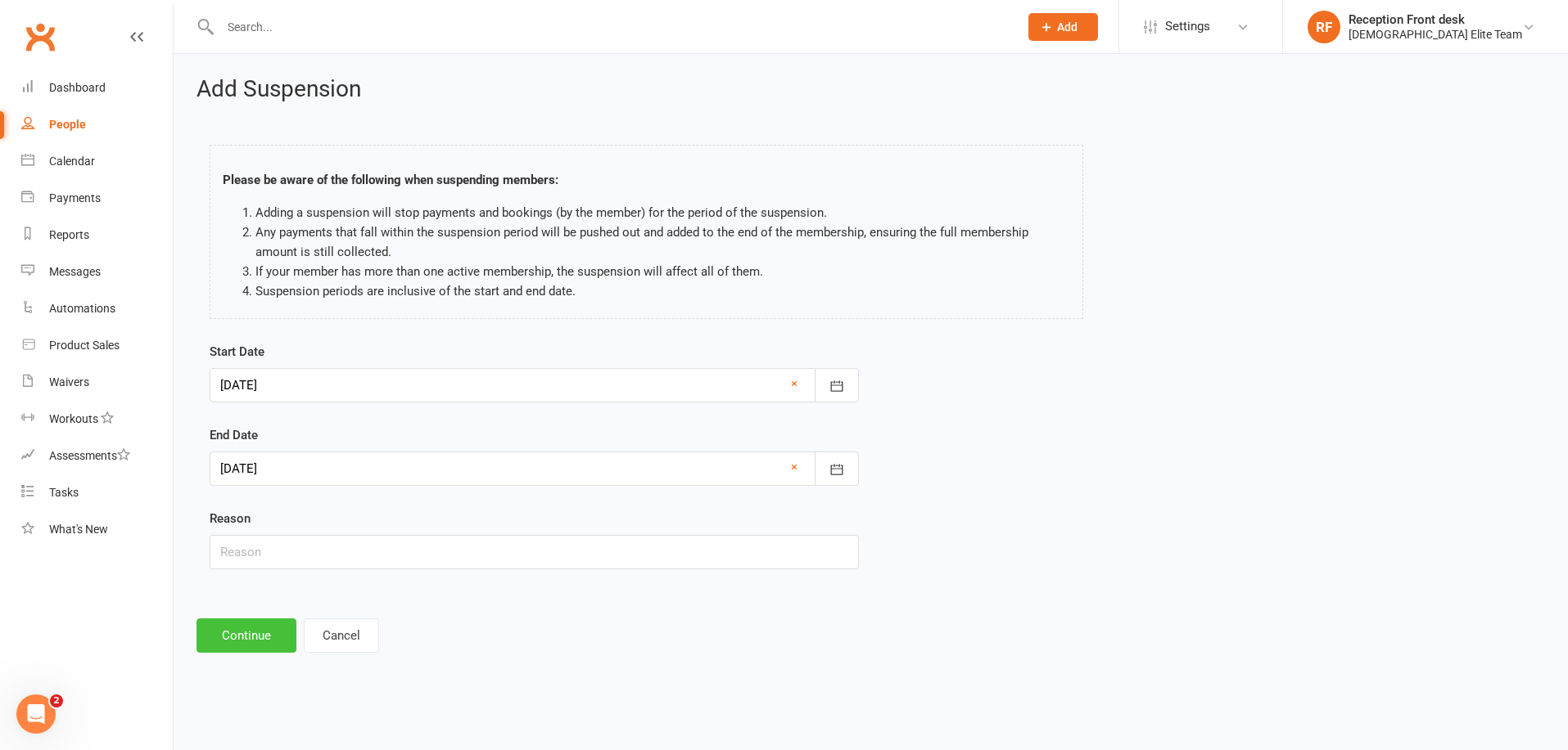
click at [255, 644] on button "Continue" at bounding box center [247, 636] width 100 height 35
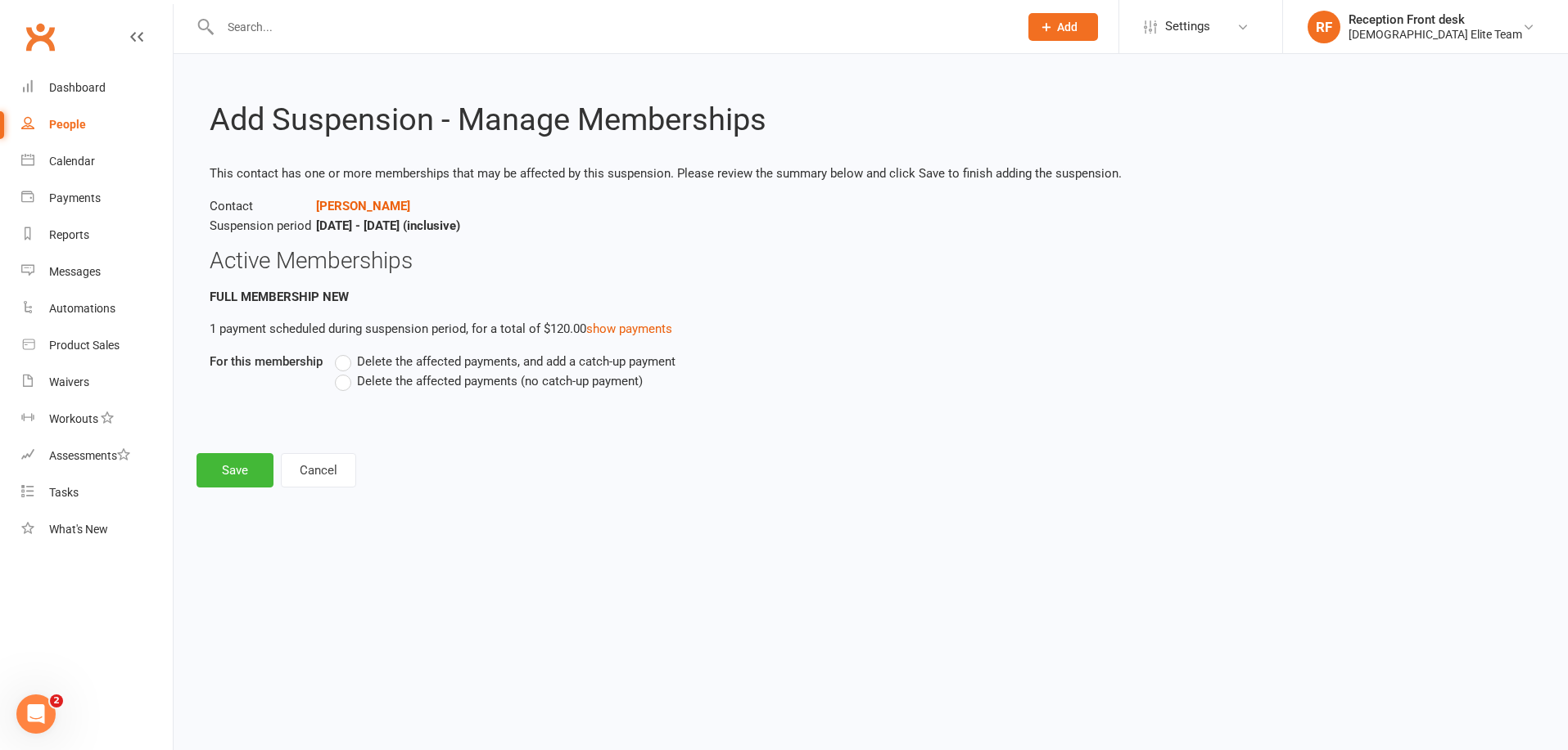
click at [343, 381] on label "Delete the affected payments (no catch-up payment)" at bounding box center [488, 381] width 308 height 19
click at [343, 371] on input "Delete the affected payments (no catch-up payment)" at bounding box center [340, 371] width 11 height 0
click at [264, 466] on button "Save" at bounding box center [235, 471] width 77 height 35
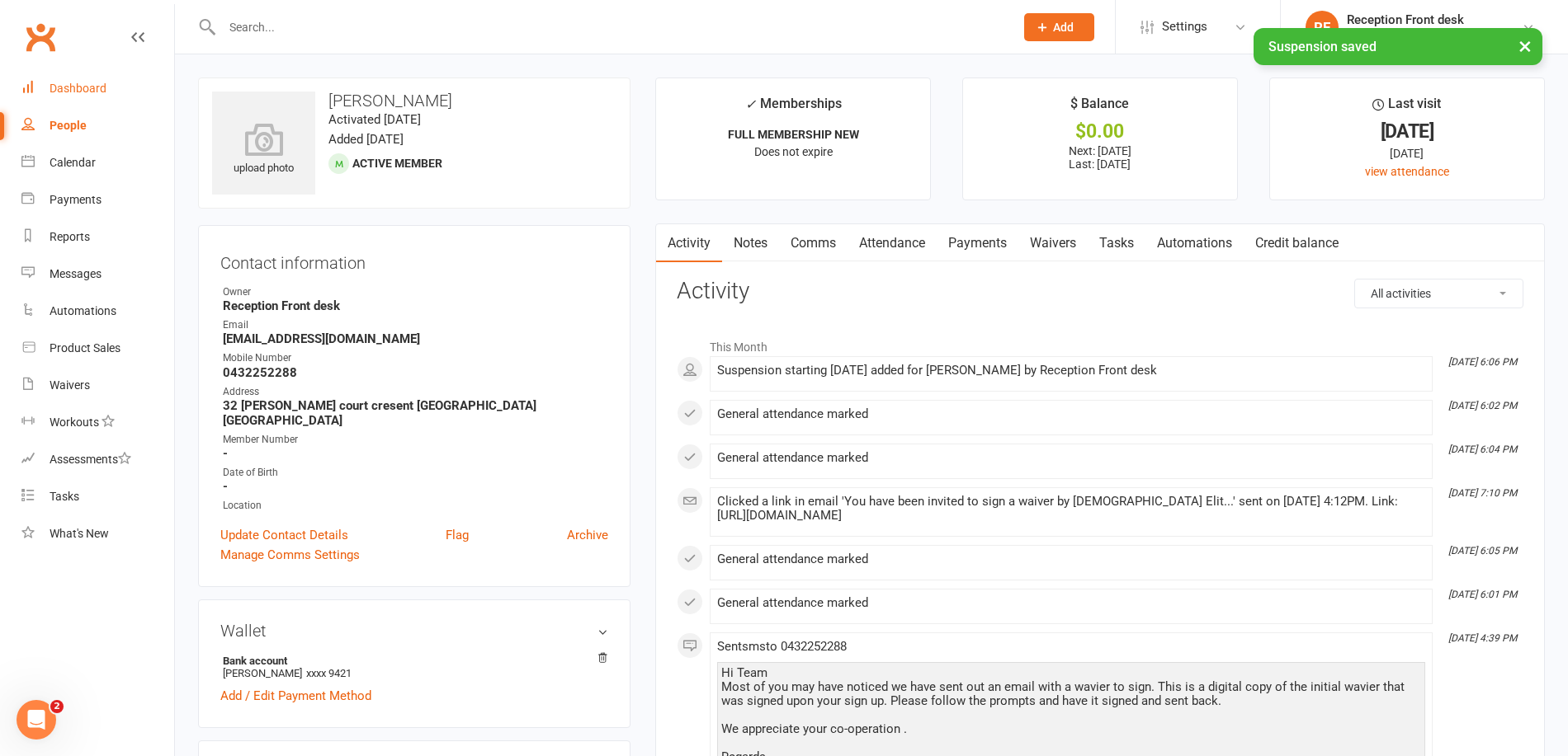
click at [55, 96] on link "Dashboard" at bounding box center [98, 89] width 153 height 37
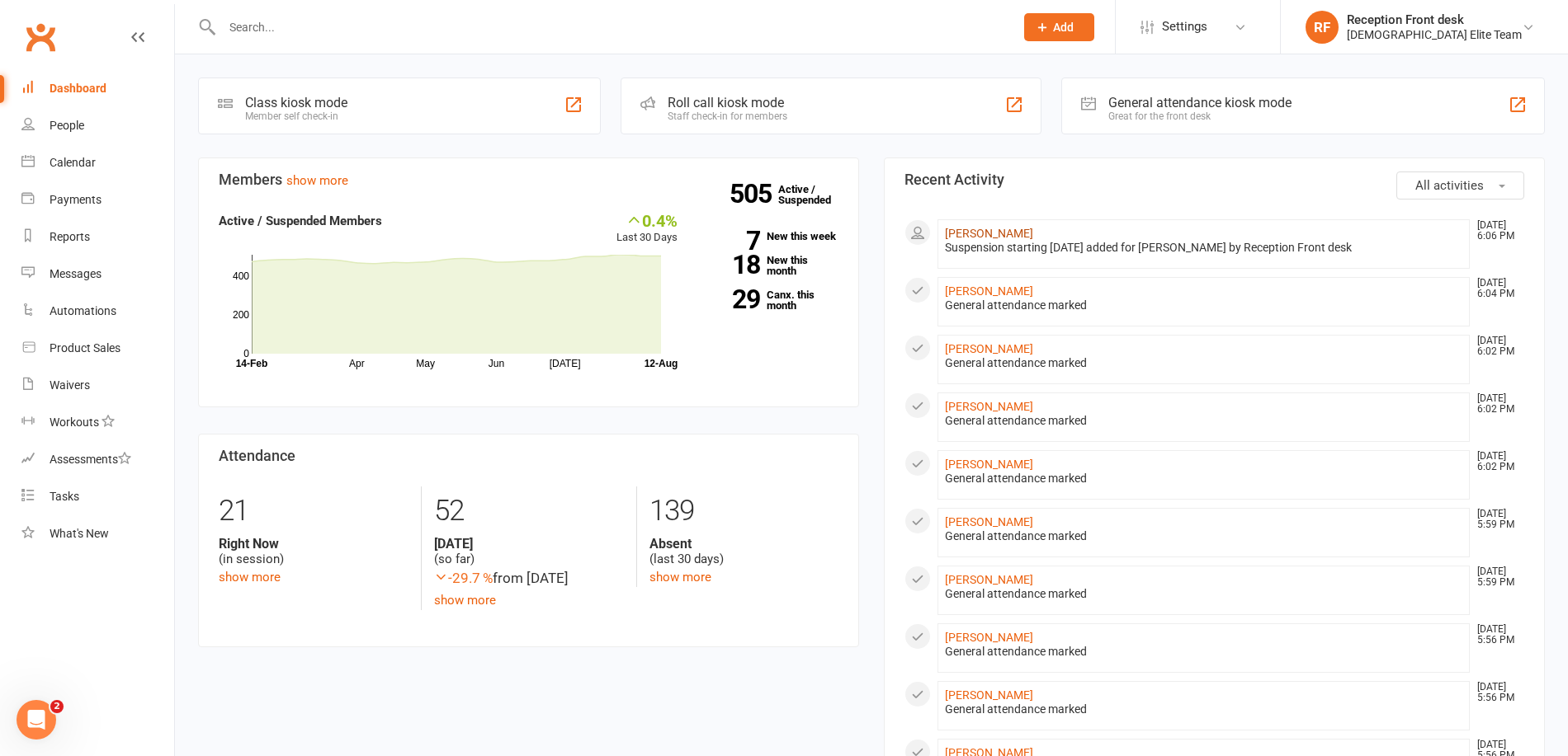
click at [1000, 233] on link "[PERSON_NAME]" at bounding box center [989, 234] width 88 height 14
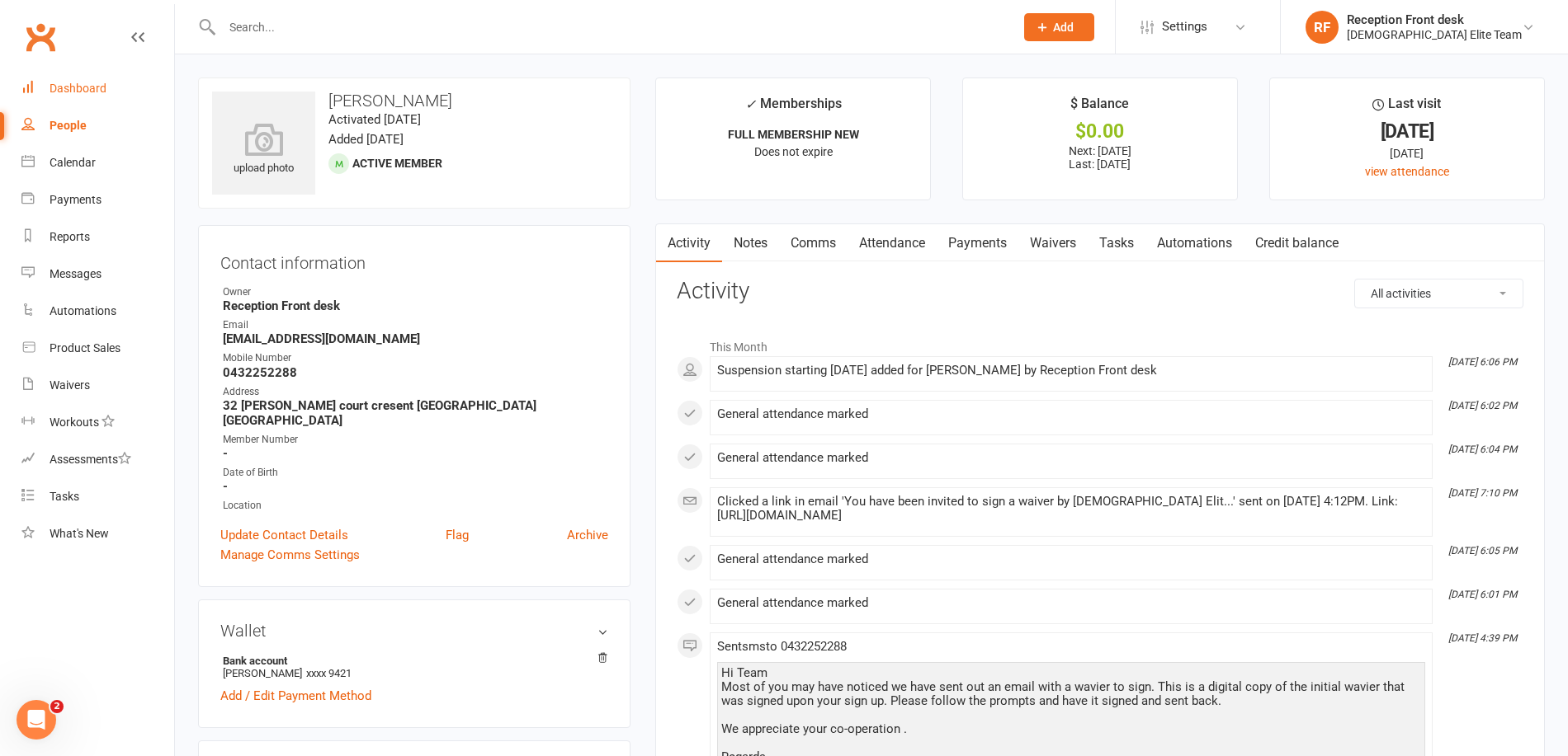
click at [90, 88] on div "Dashboard" at bounding box center [77, 88] width 57 height 14
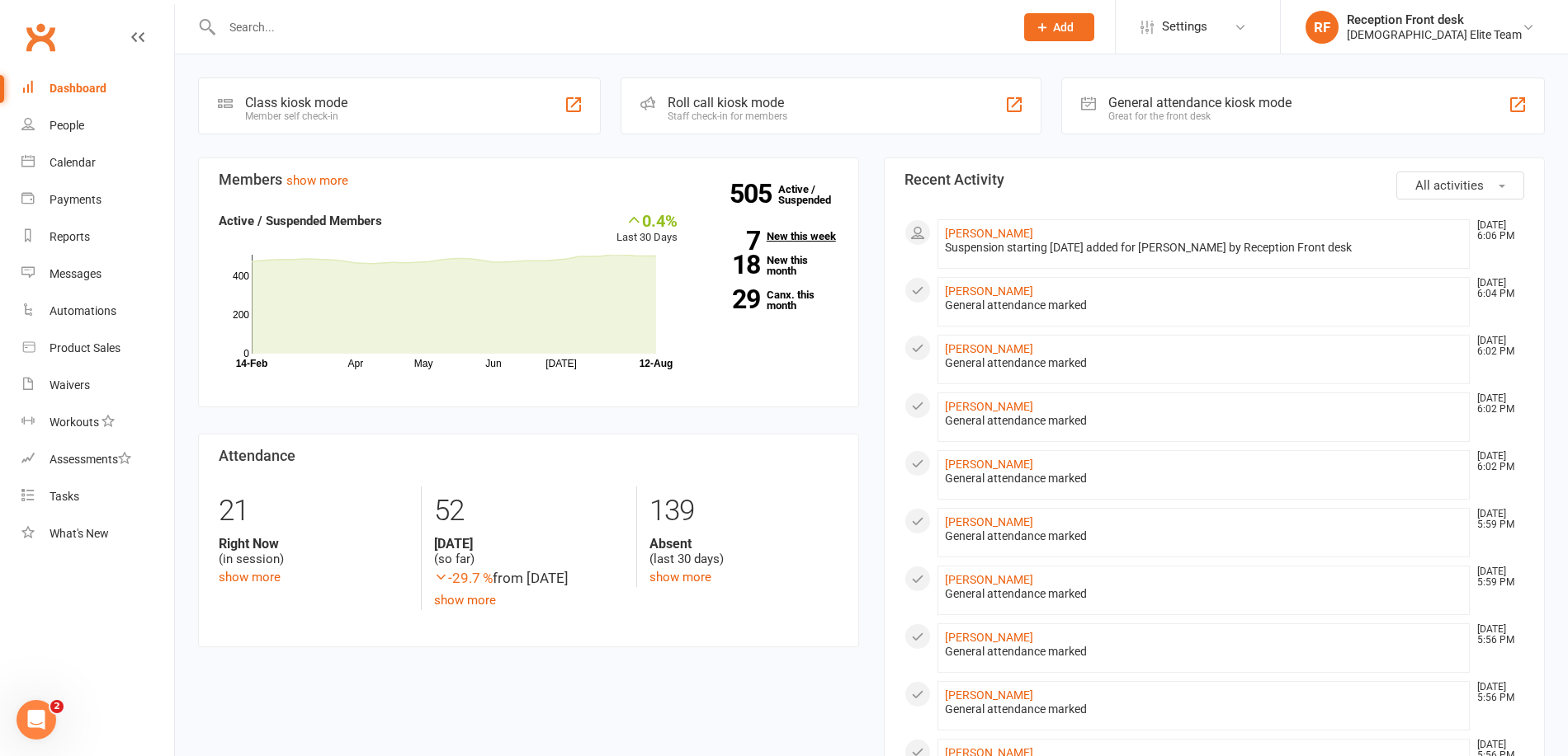
click at [790, 237] on link "7 New this week" at bounding box center [770, 236] width 136 height 11
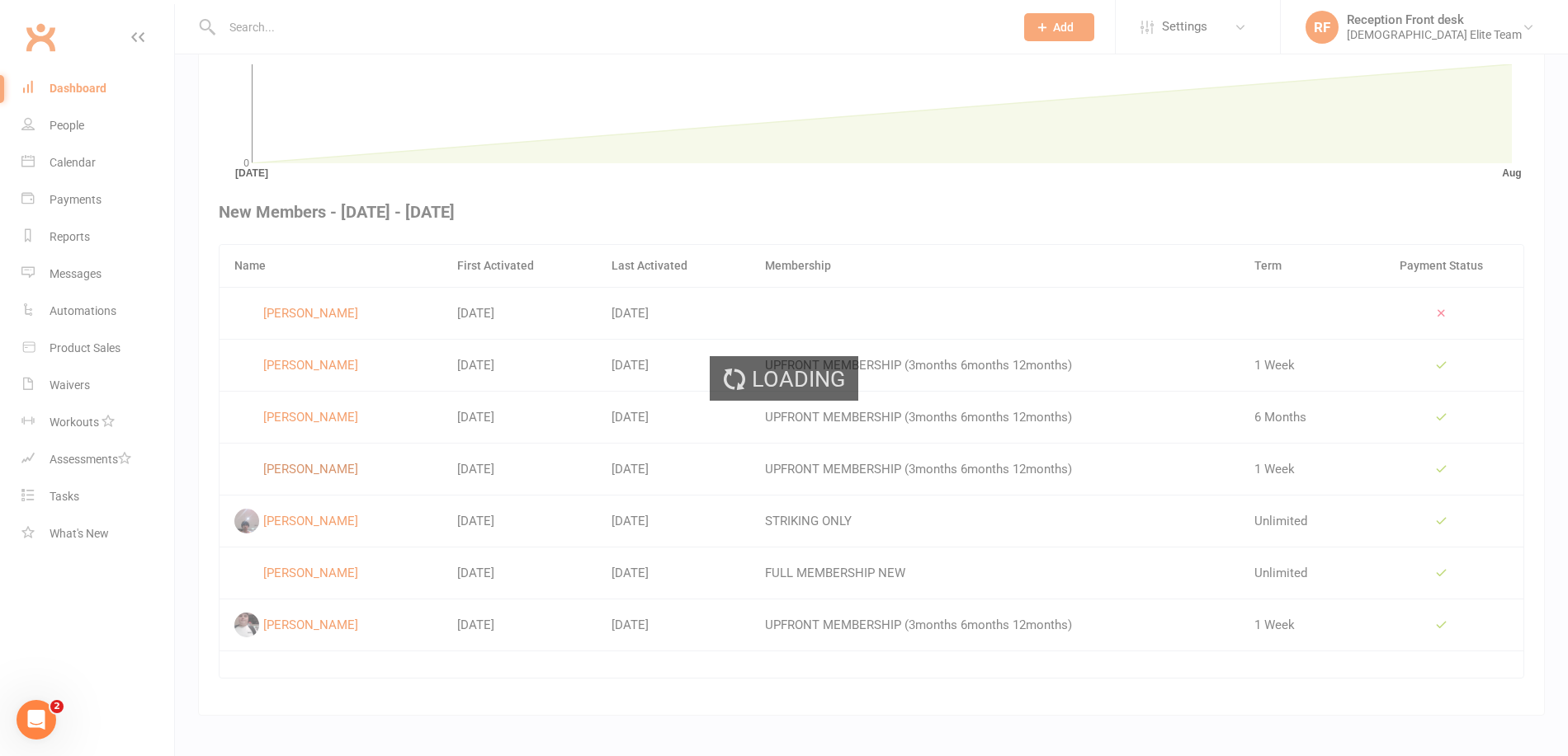
scroll to position [513, 0]
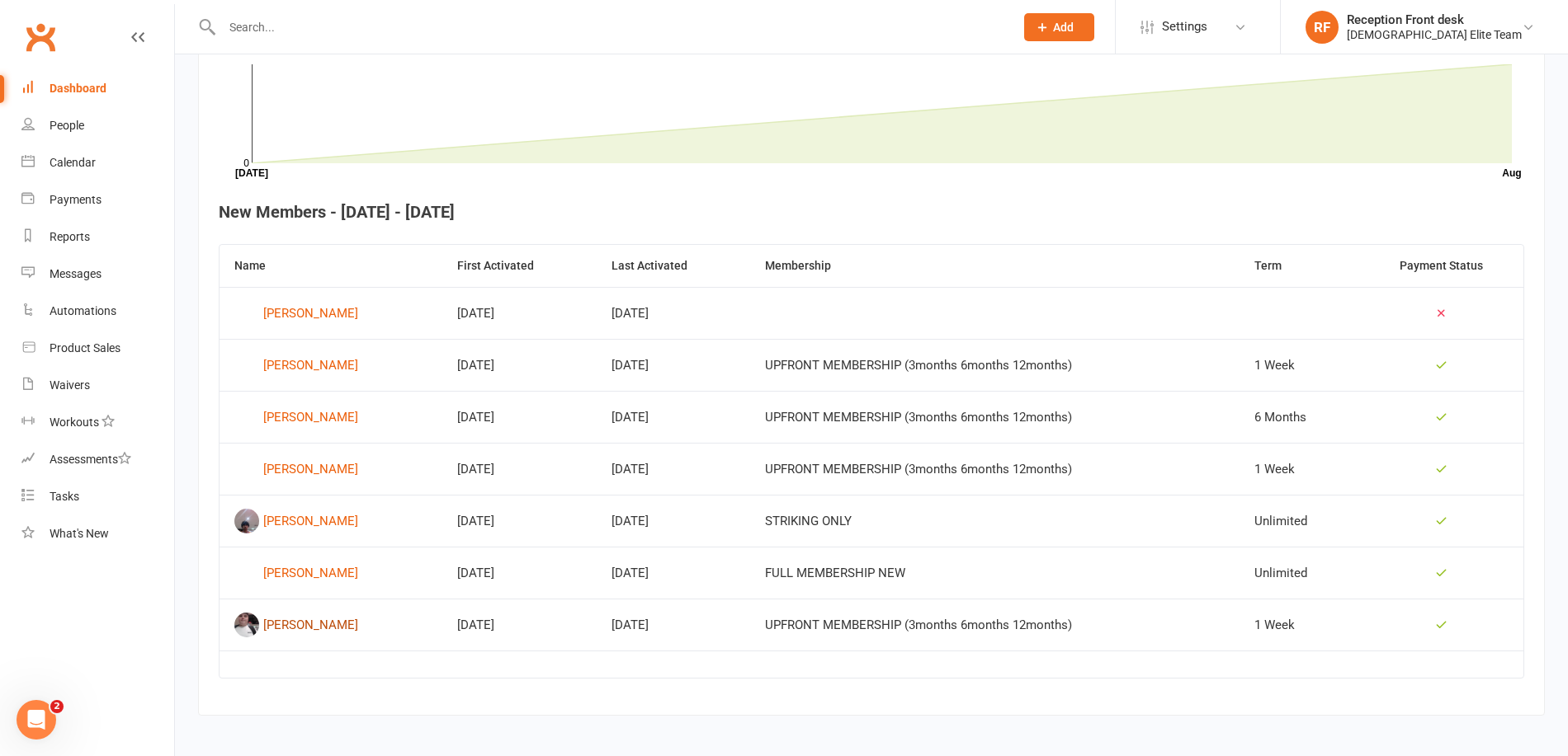
click at [251, 628] on img at bounding box center [247, 625] width 25 height 25
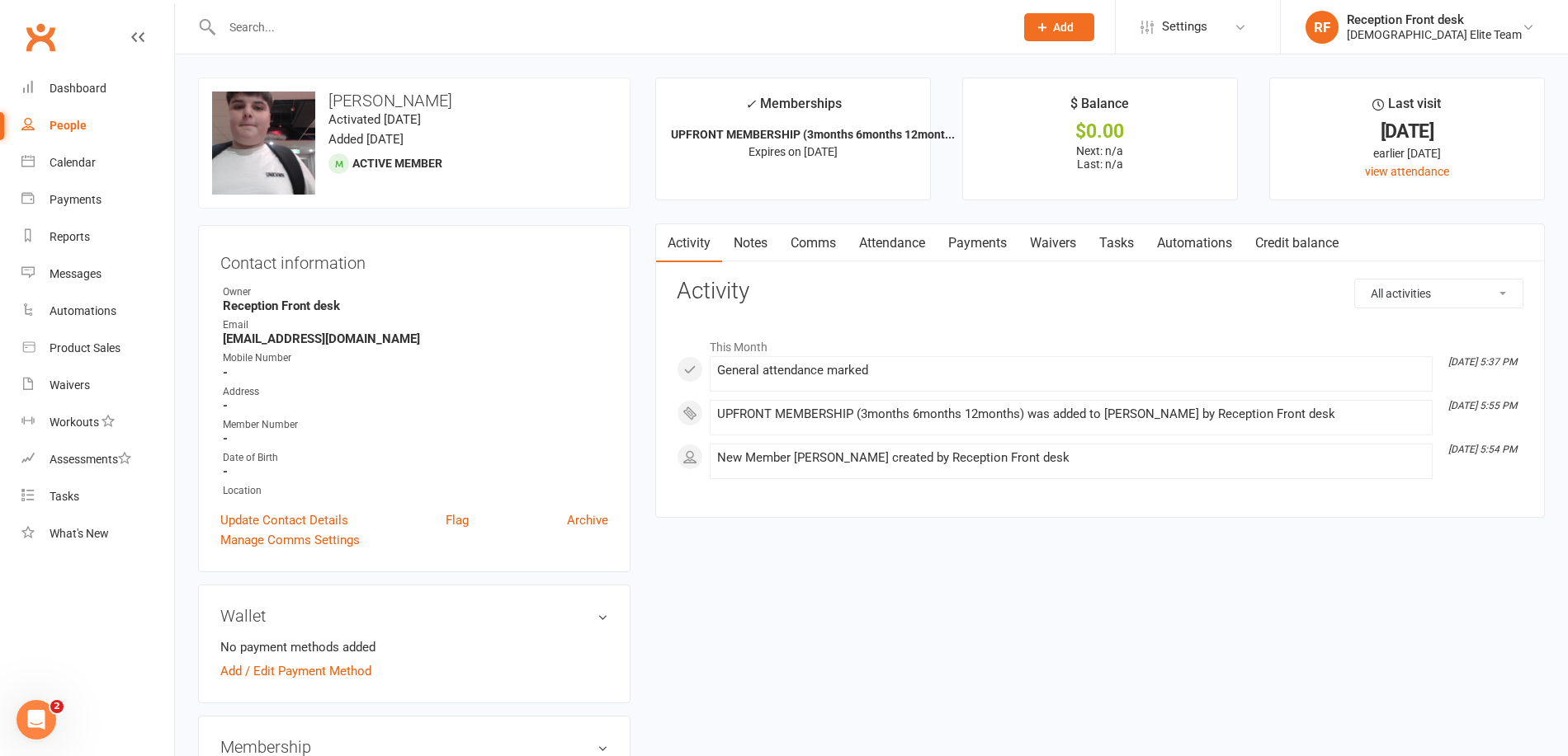
click at [7, 93] on li "Dashboard" at bounding box center [87, 89] width 174 height 37
click at [68, 85] on div "Dashboard" at bounding box center [77, 88] width 57 height 14
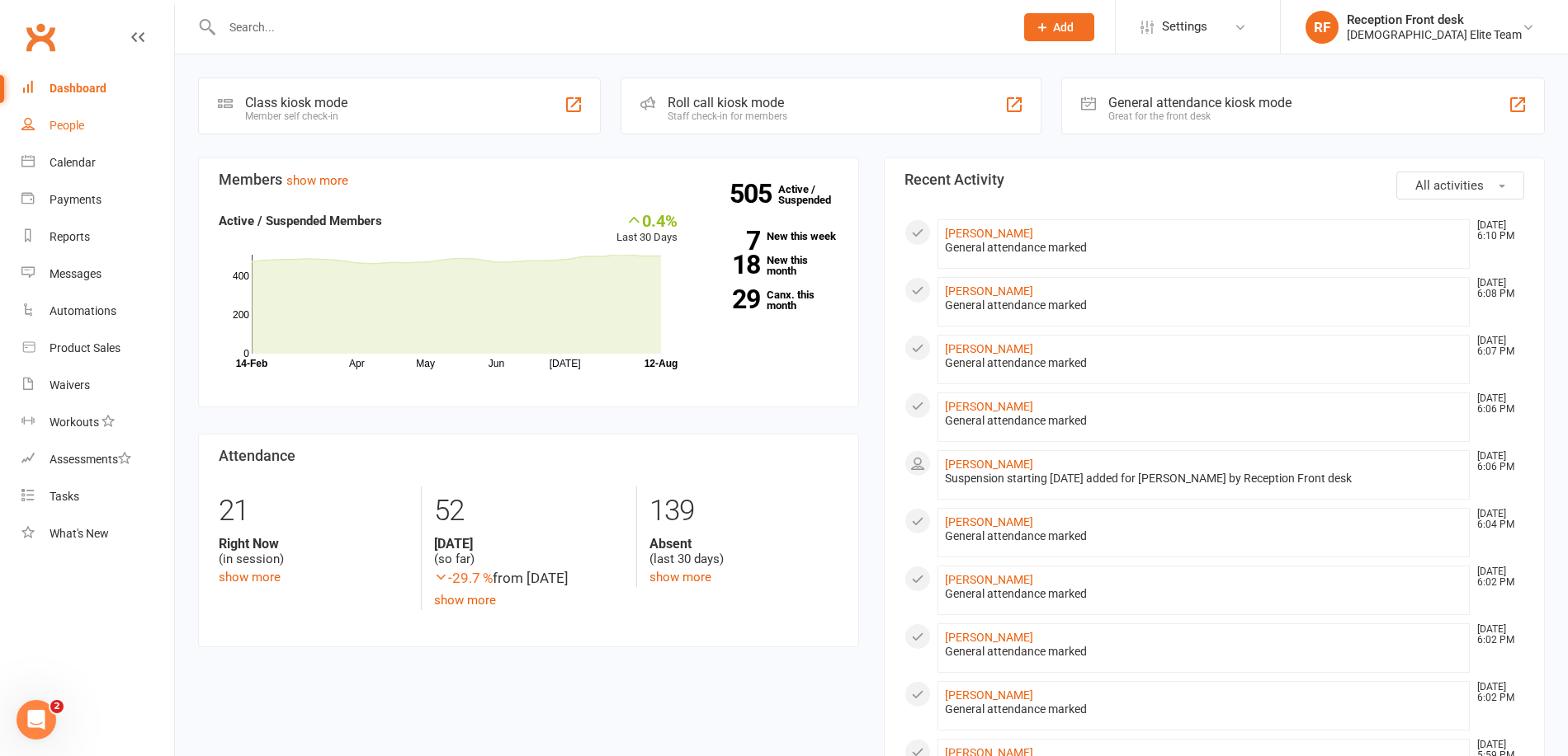
click at [65, 131] on div "People" at bounding box center [67, 126] width 35 height 14
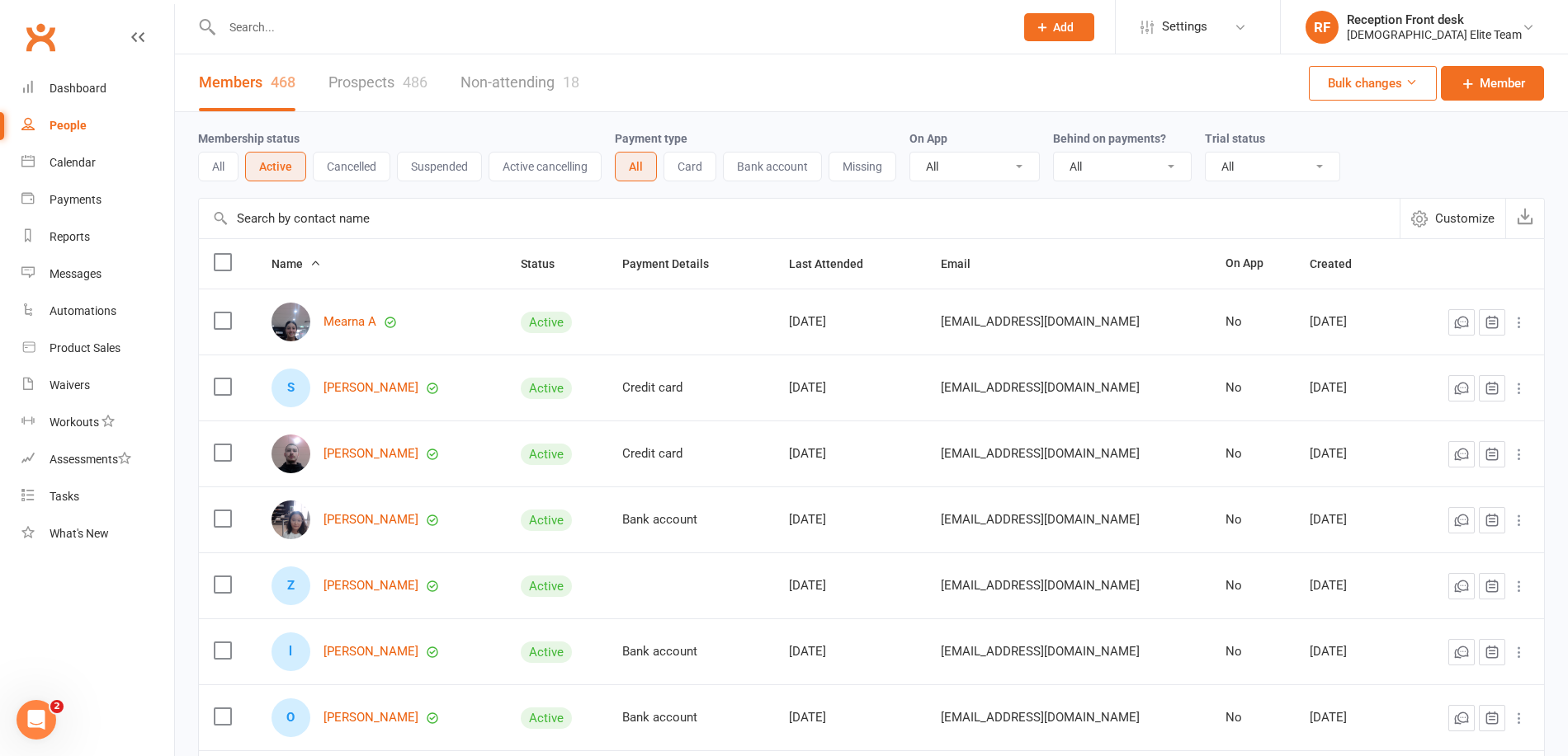
click at [584, 37] on input "text" at bounding box center [609, 27] width 785 height 23
click at [65, 83] on div "Dashboard" at bounding box center [77, 88] width 57 height 14
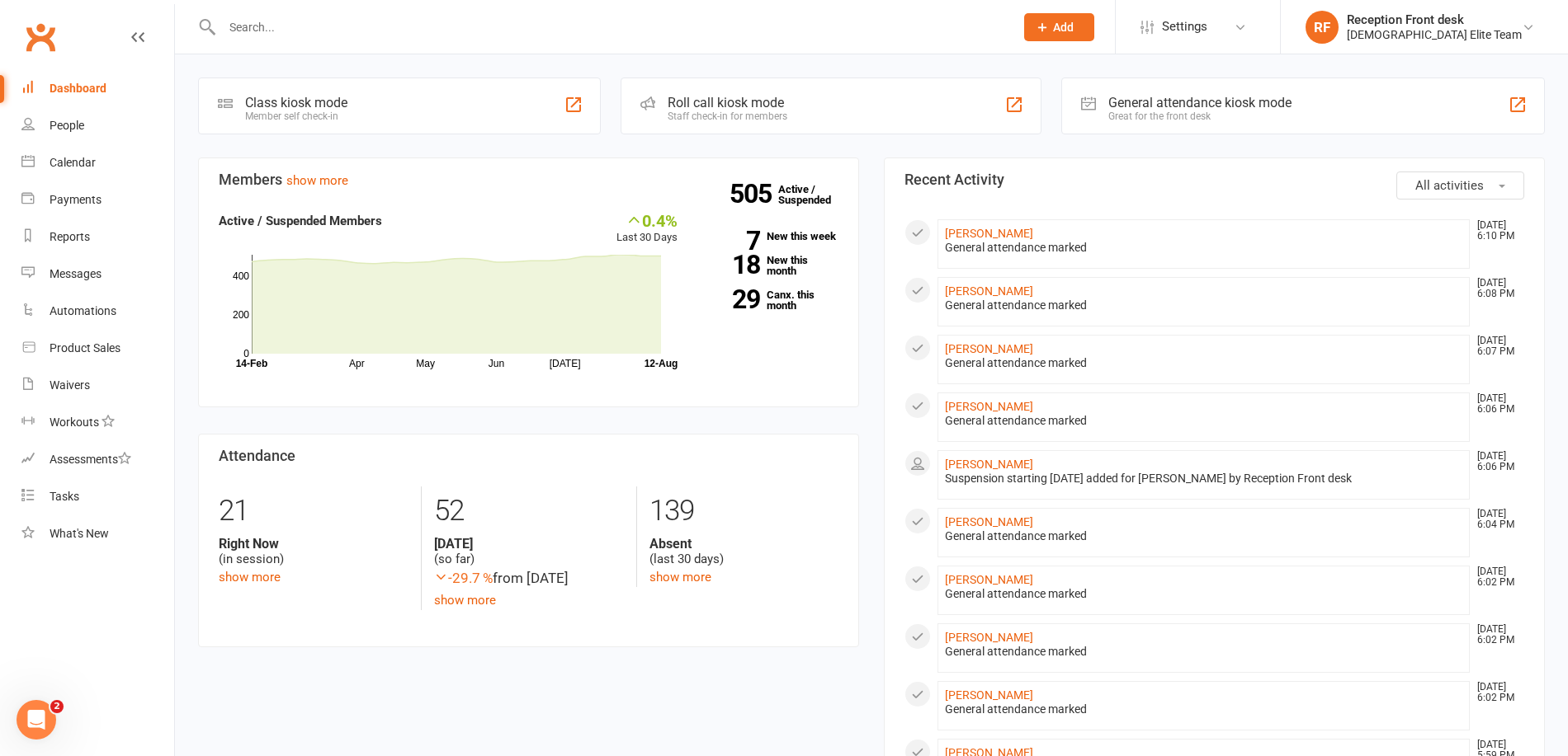
click at [222, 20] on input "text" at bounding box center [609, 27] width 785 height 23
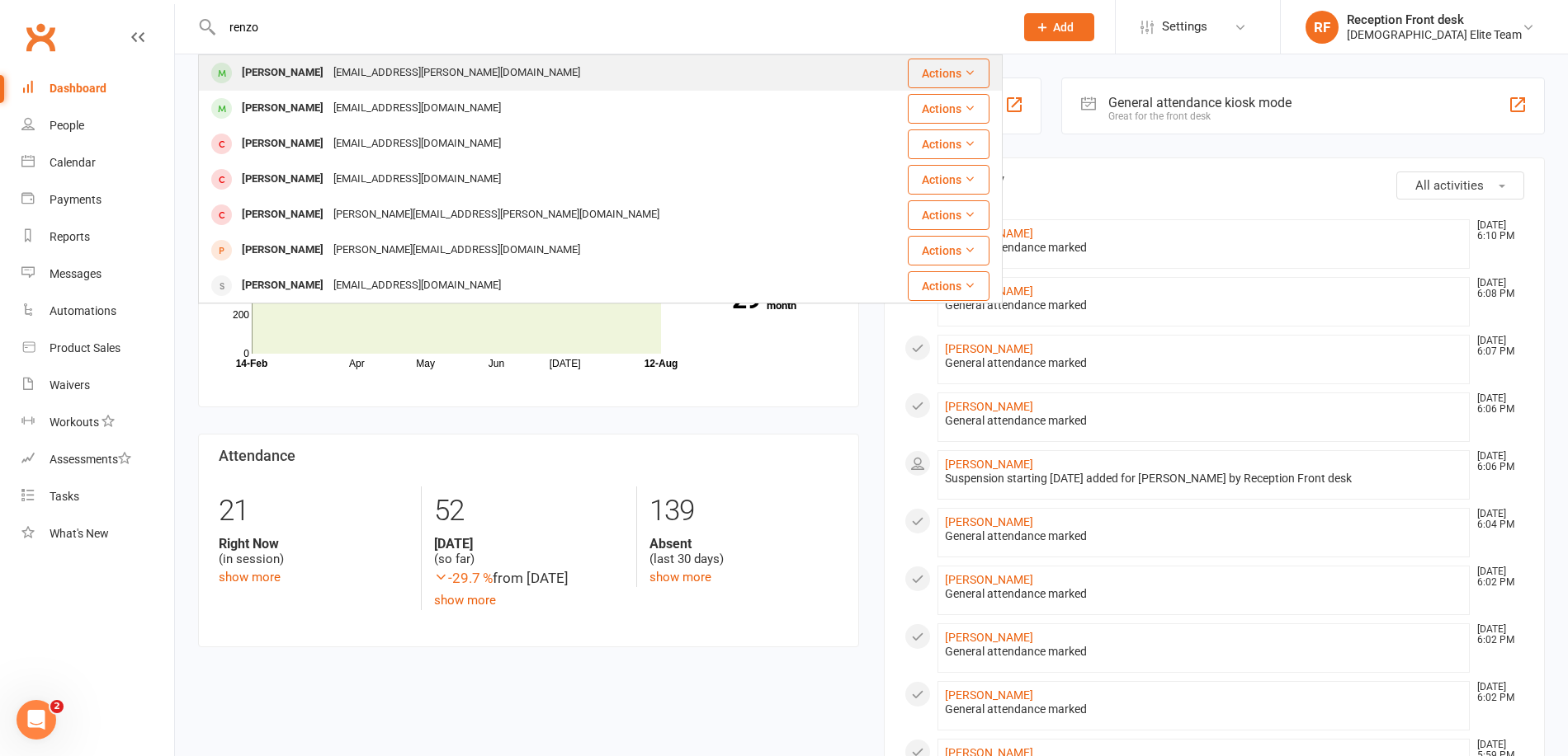
type input "renzo"
click at [398, 74] on div "[EMAIL_ADDRESS][PERSON_NAME][DOMAIN_NAME]" at bounding box center [457, 73] width 256 height 24
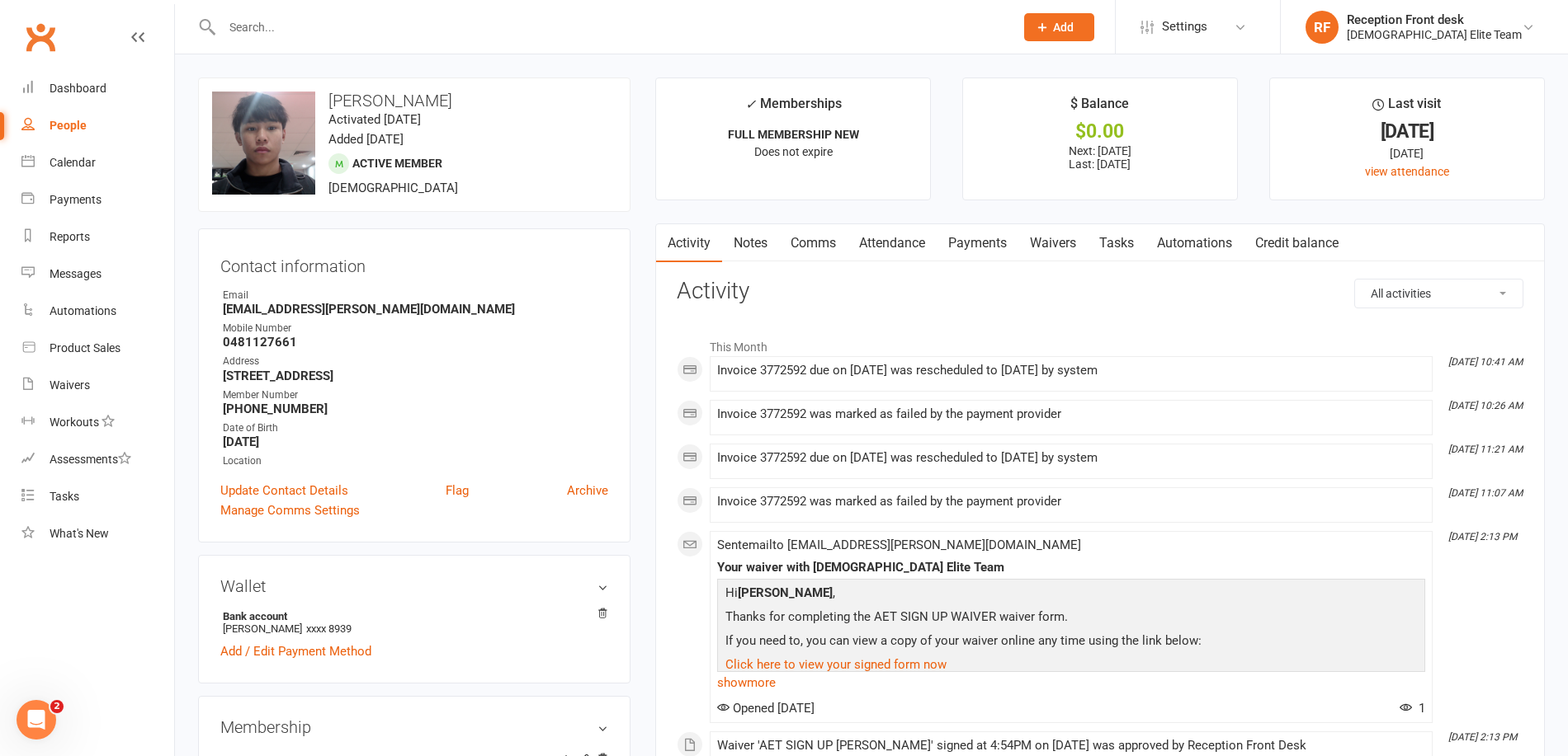
click at [993, 231] on link "Payments" at bounding box center [977, 243] width 81 height 38
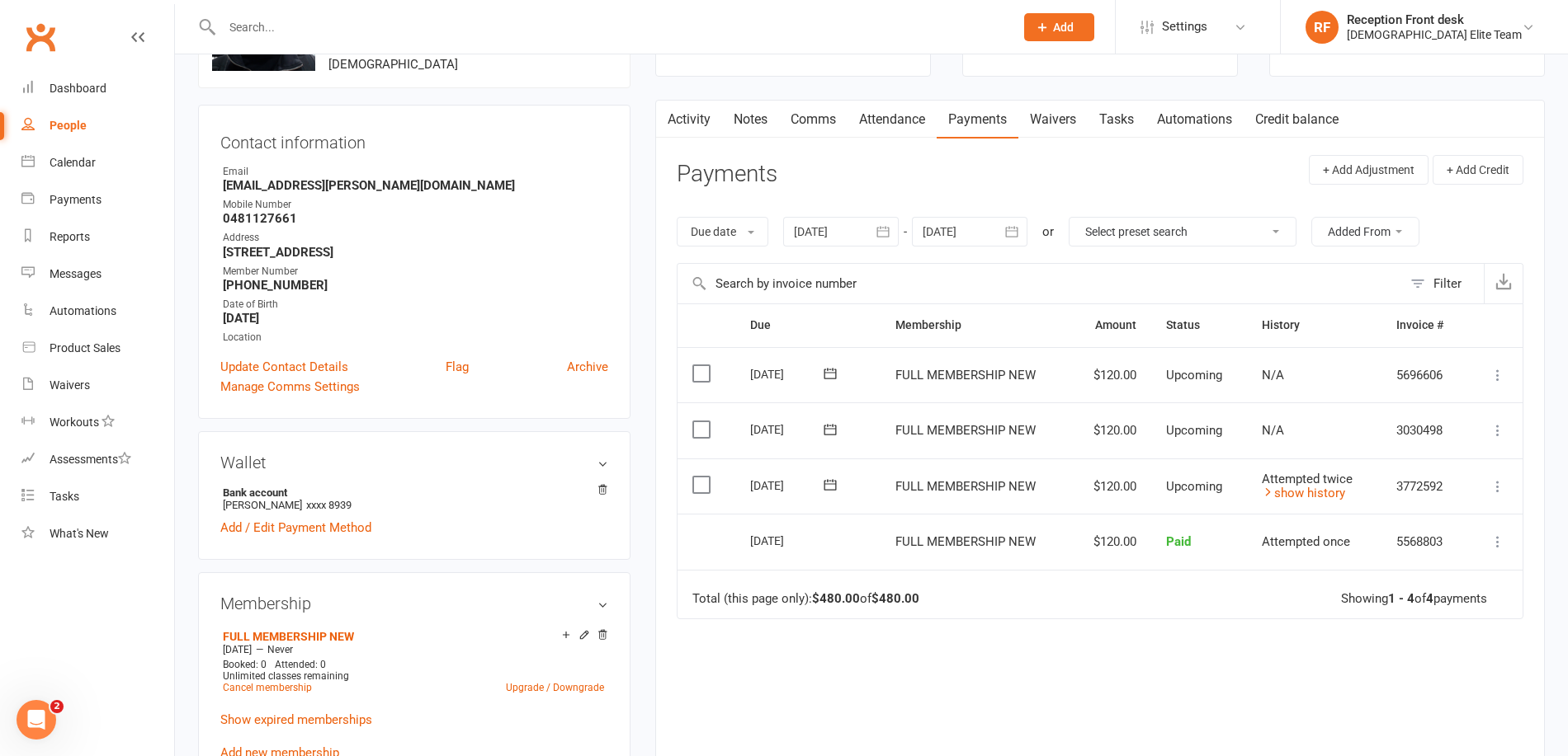
scroll to position [165, 0]
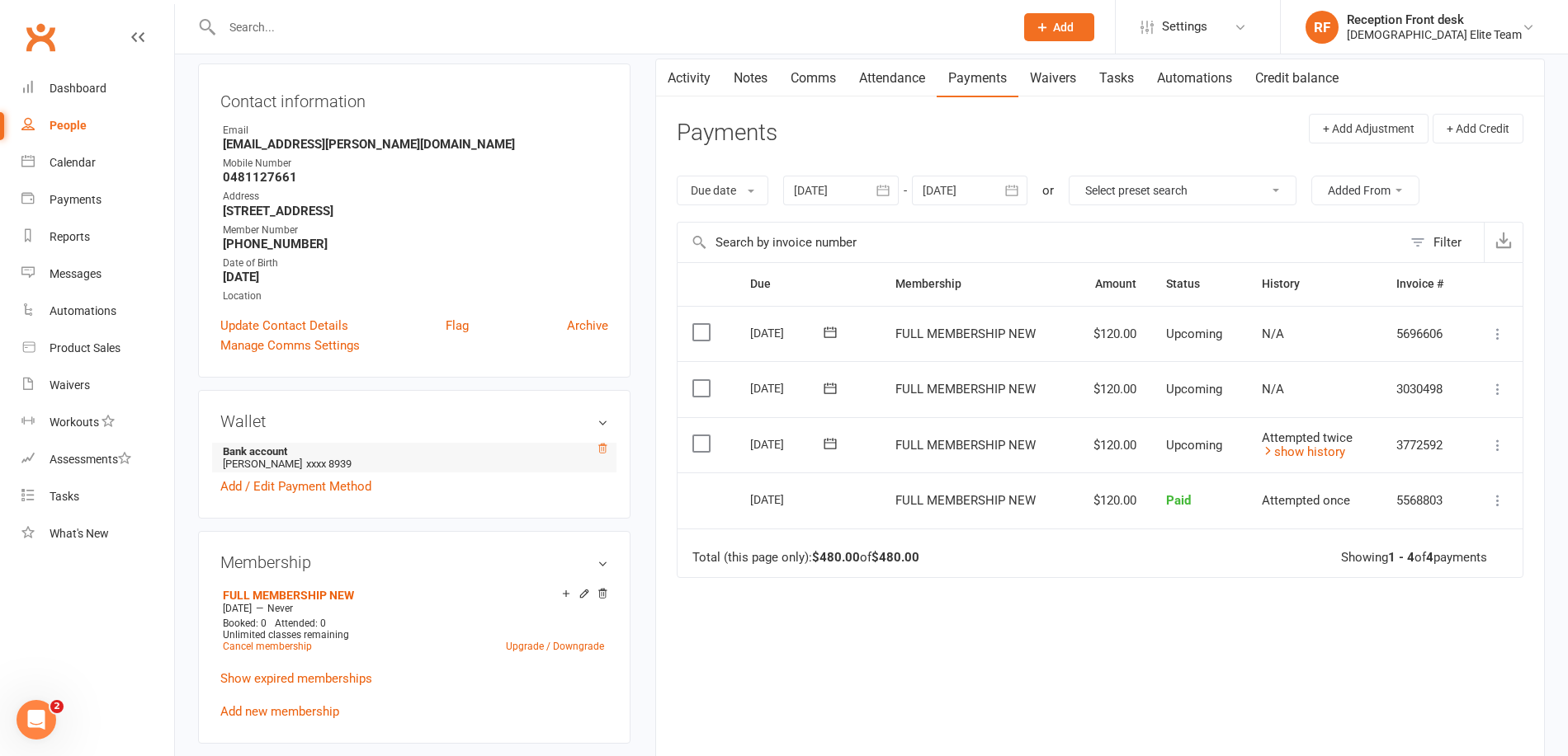
click at [601, 451] on icon at bounding box center [603, 449] width 12 height 12
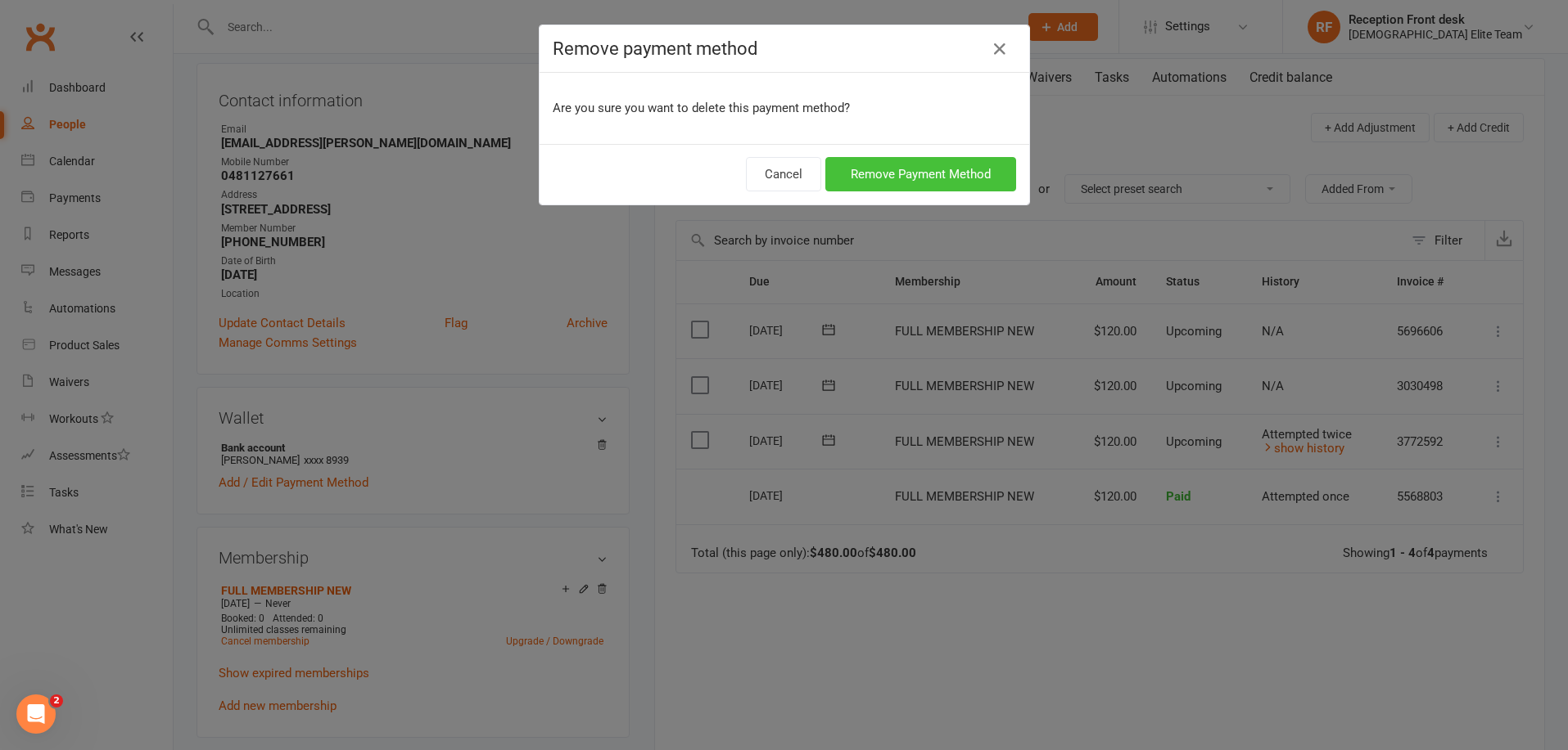
click at [908, 179] on button "Remove Payment Method" at bounding box center [920, 175] width 191 height 35
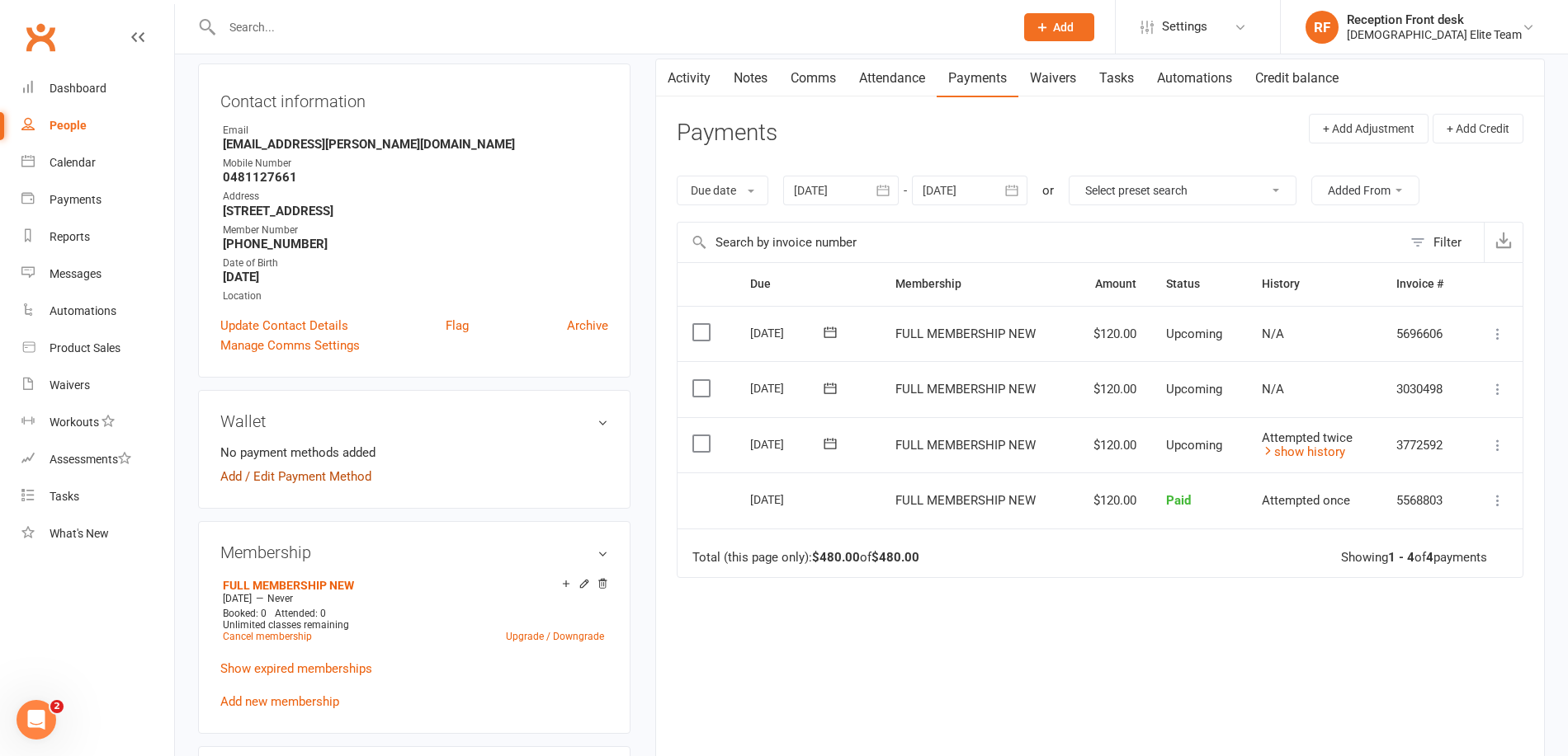
click at [347, 475] on link "Add / Edit Payment Method" at bounding box center [296, 477] width 151 height 19
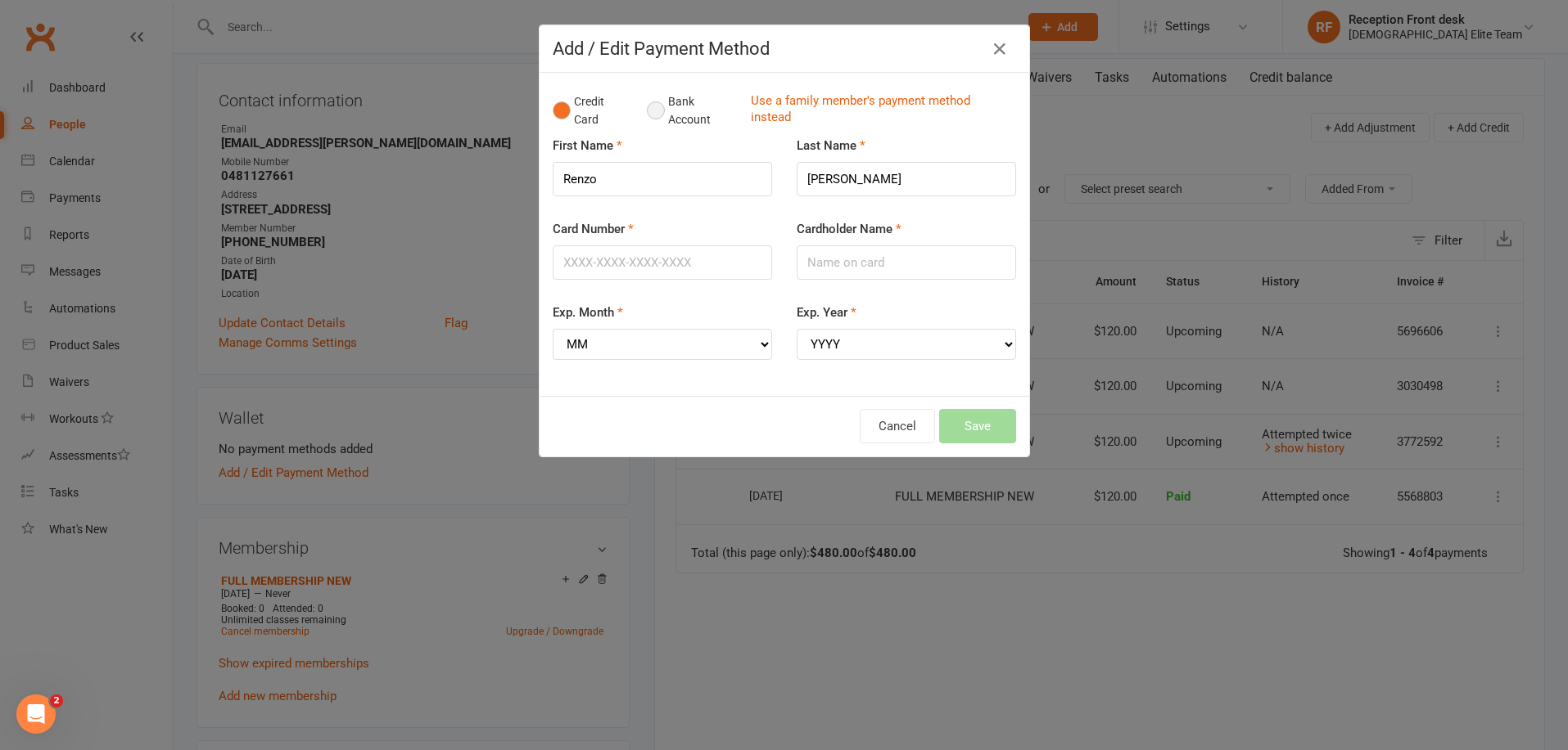
click at [678, 108] on button "Bank Account" at bounding box center [692, 111] width 91 height 50
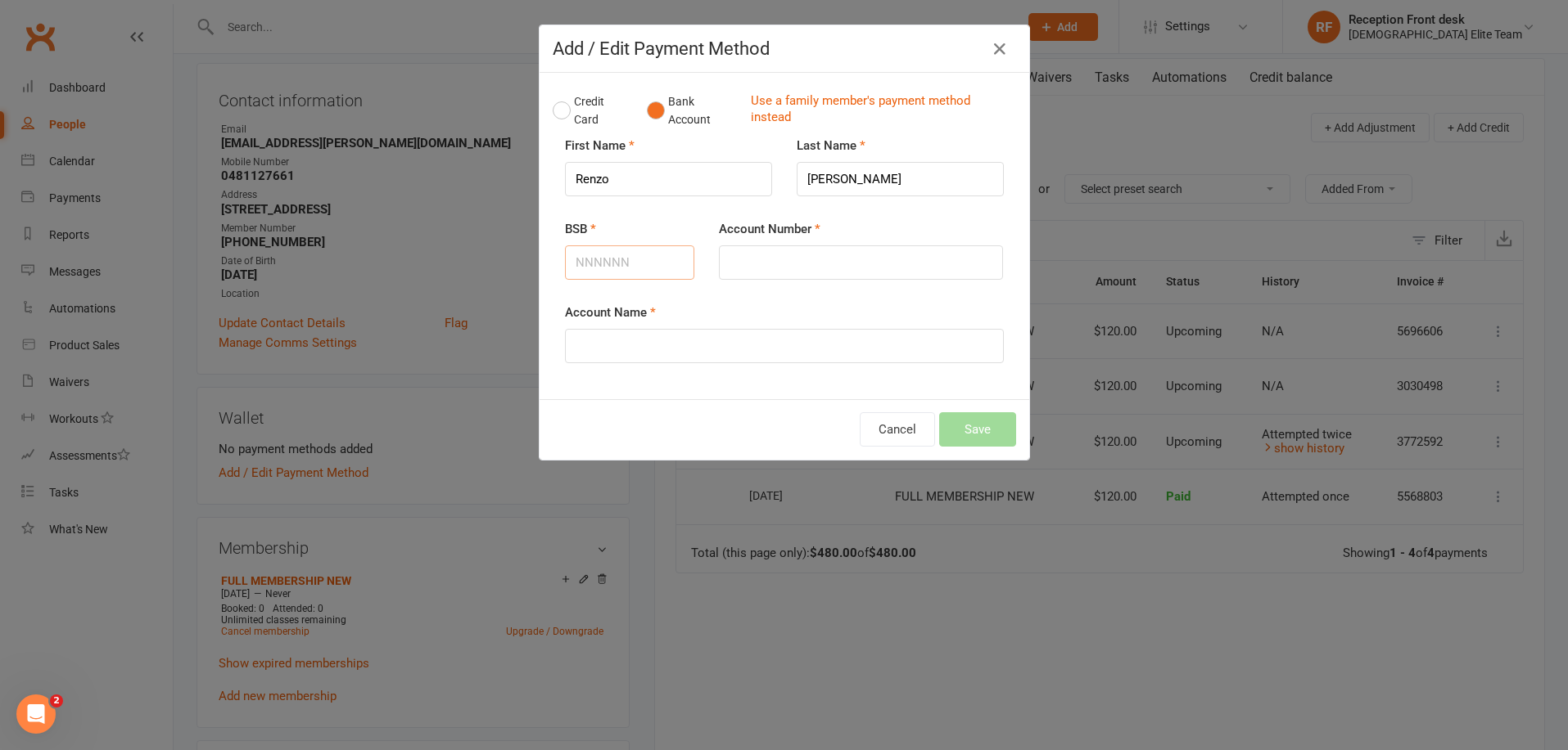
click at [616, 277] on input "BSB" at bounding box center [630, 263] width 131 height 35
type input "063620"
click at [730, 264] on input "Account Number" at bounding box center [861, 263] width 284 height 35
type input "10375795"
click at [662, 337] on input "Account Name" at bounding box center [784, 346] width 439 height 35
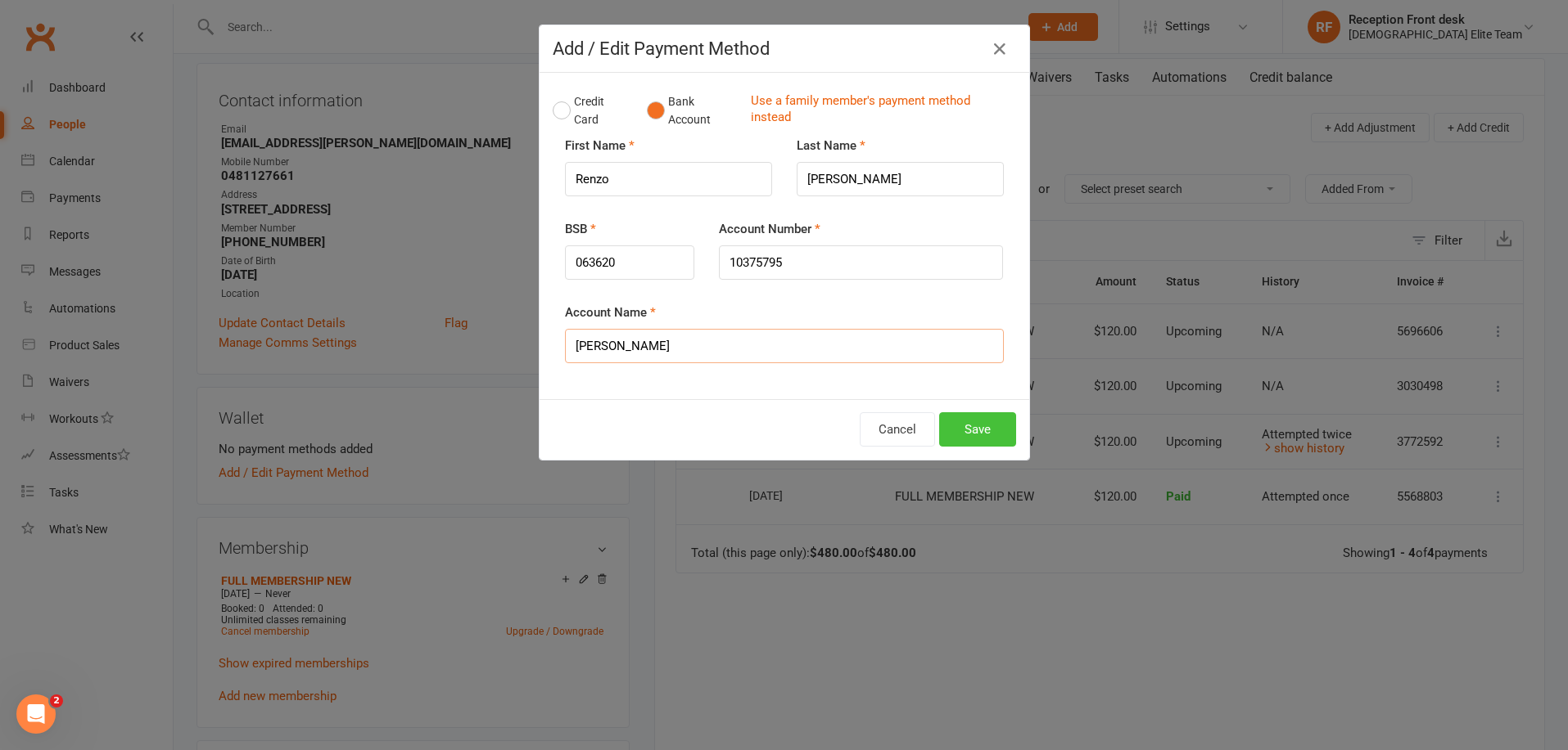
type input "[PERSON_NAME]"
click at [981, 431] on button "Save" at bounding box center [978, 430] width 77 height 35
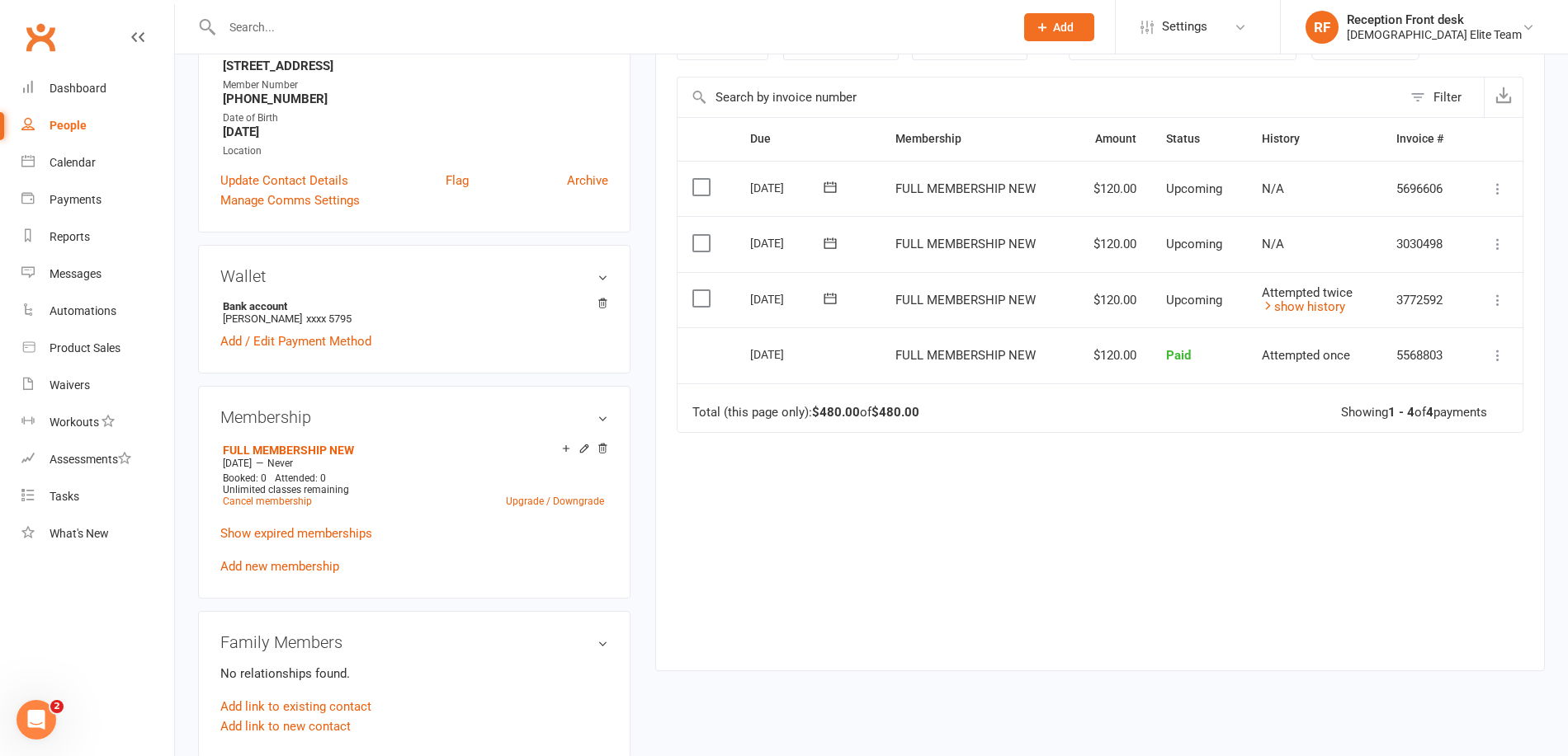
scroll to position [330, 0]
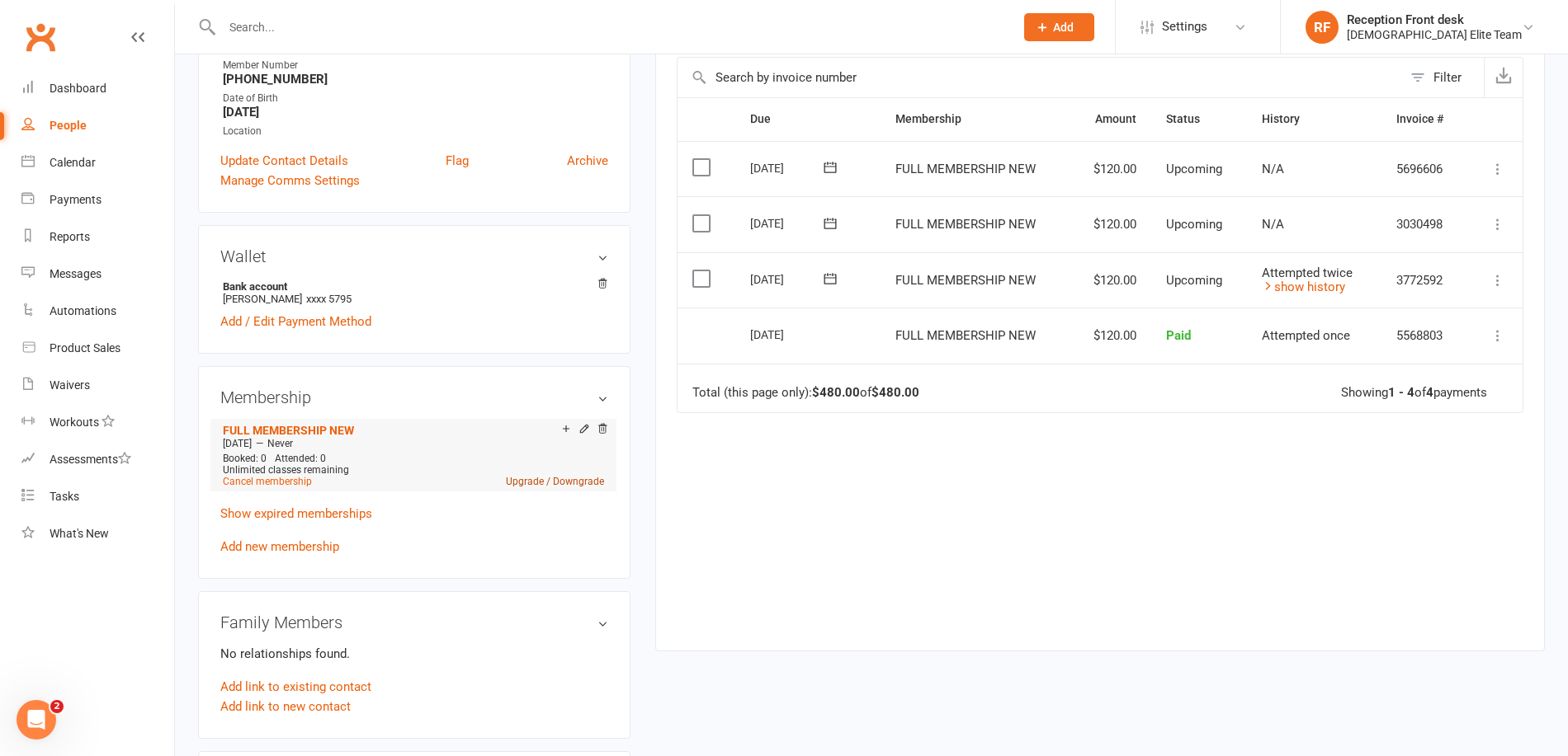
click at [571, 480] on link "Upgrade / Downgrade" at bounding box center [555, 481] width 99 height 12
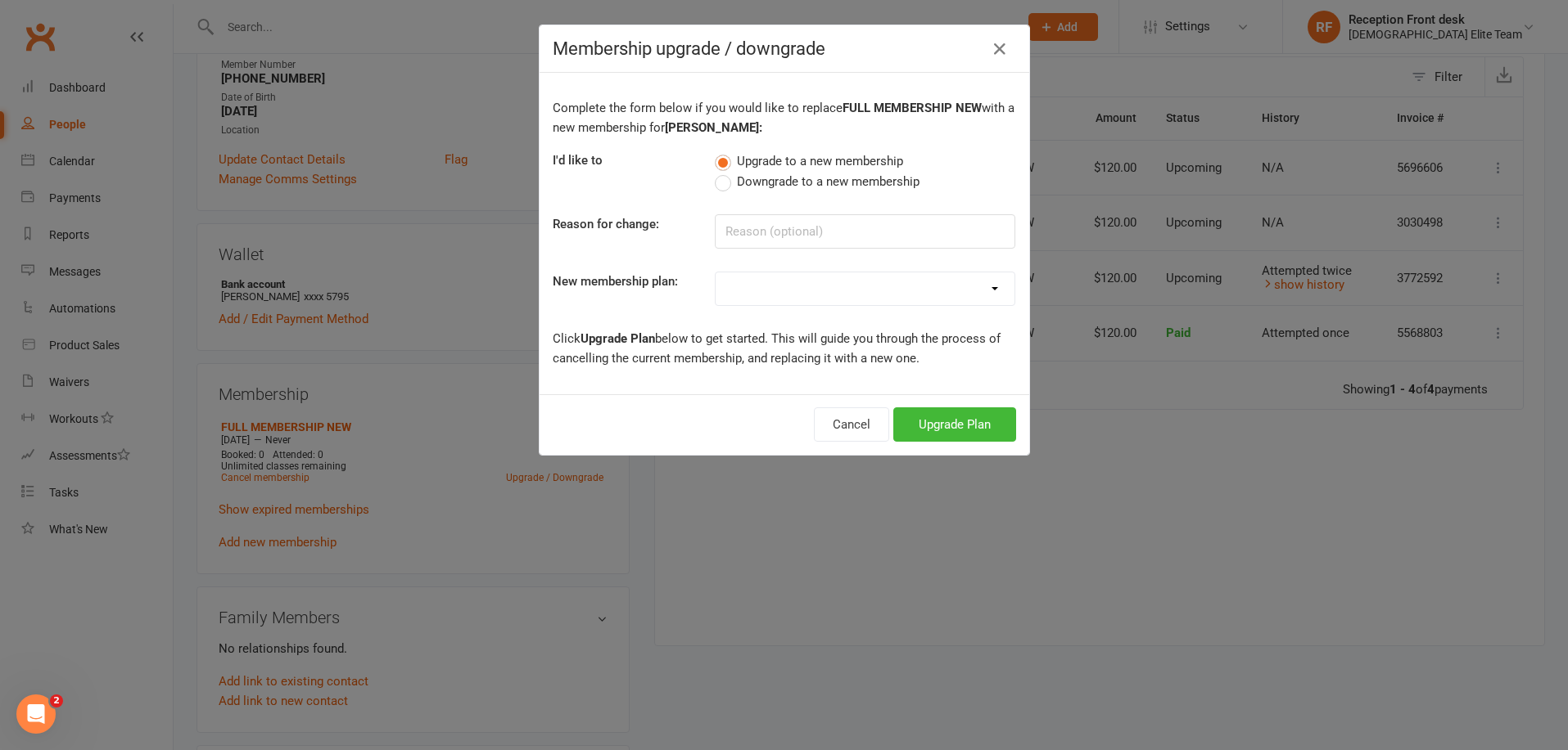
click at [759, 178] on span "Downgrade to a new membership" at bounding box center [828, 180] width 182 height 17
click at [725, 172] on input "Downgrade to a new membership" at bounding box center [720, 172] width 11 height 0
click at [882, 289] on select "FULL MEMBERSHIP LOYALTY FULL MEMBERSHIP NEW FULL MEMBERSHIP OLD GRAPPLING ONLY …" at bounding box center [865, 289] width 298 height 33
select select "5"
click at [716, 272] on select "FULL MEMBERSHIP LOYALTY FULL MEMBERSHIP NEW FULL MEMBERSHIP OLD GRAPPLING ONLY …" at bounding box center [865, 289] width 298 height 33
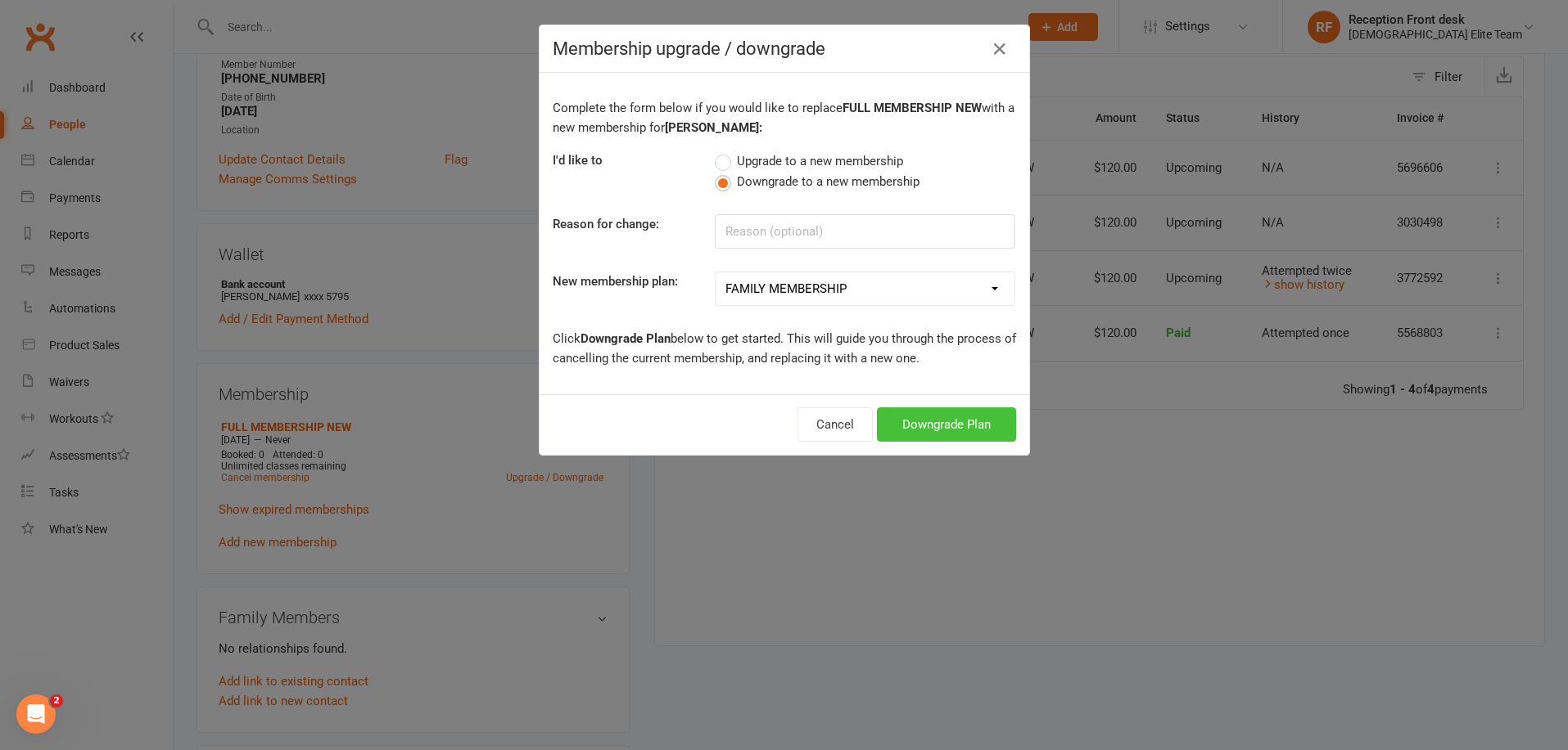
click at [962, 436] on button "Downgrade Plan" at bounding box center [946, 425] width 139 height 35
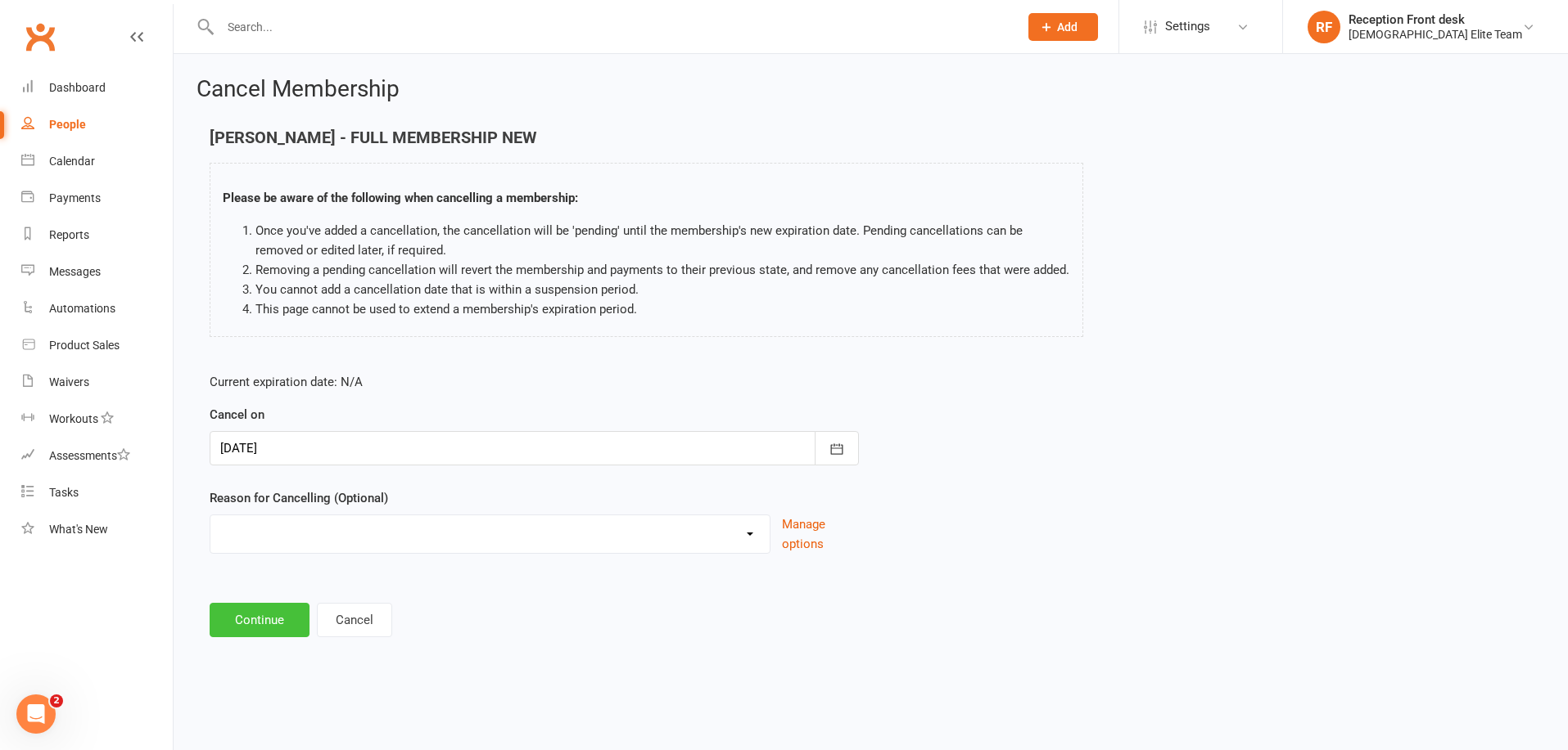
click at [268, 621] on button "Continue" at bounding box center [259, 621] width 100 height 35
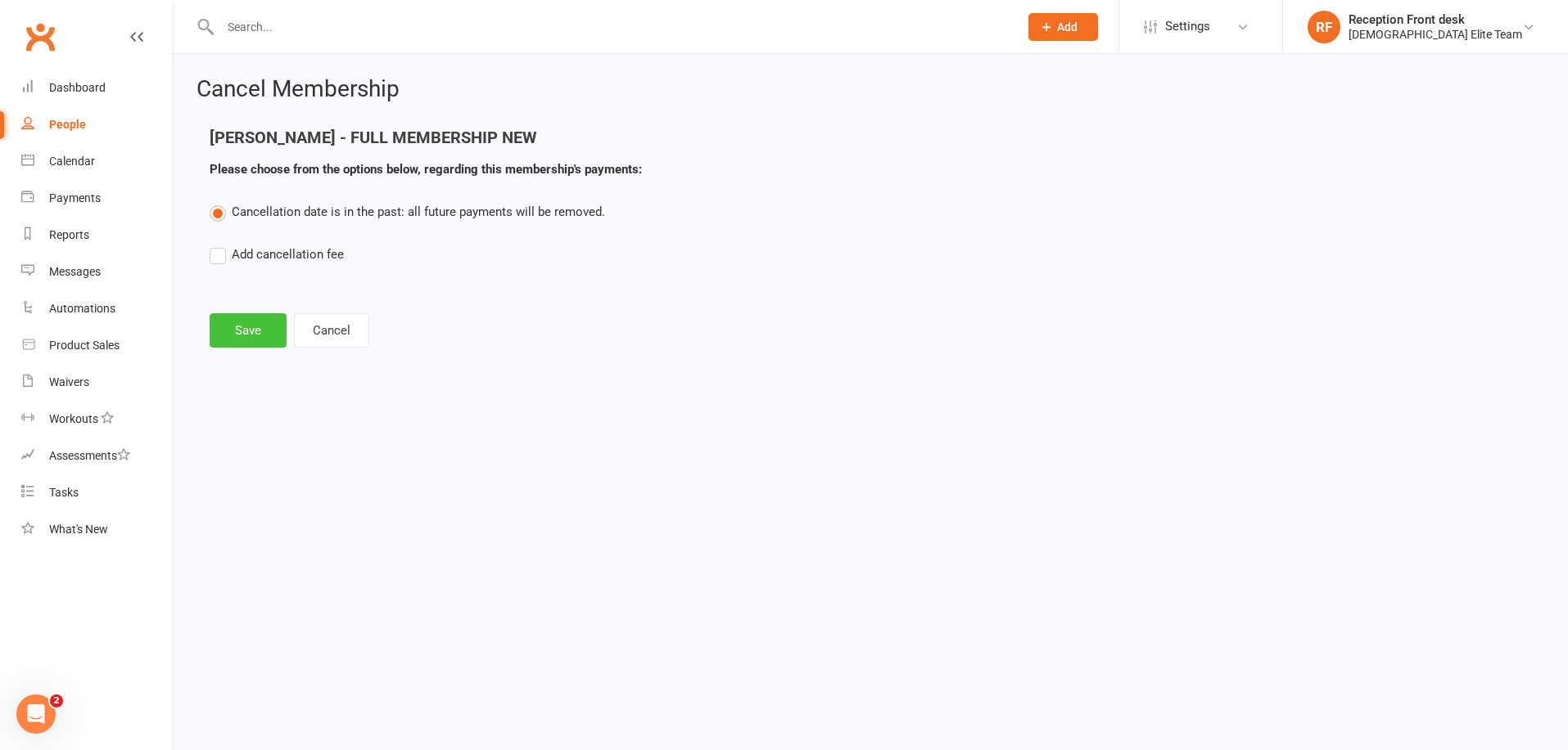
click at [239, 330] on button "Save" at bounding box center [248, 331] width 77 height 35
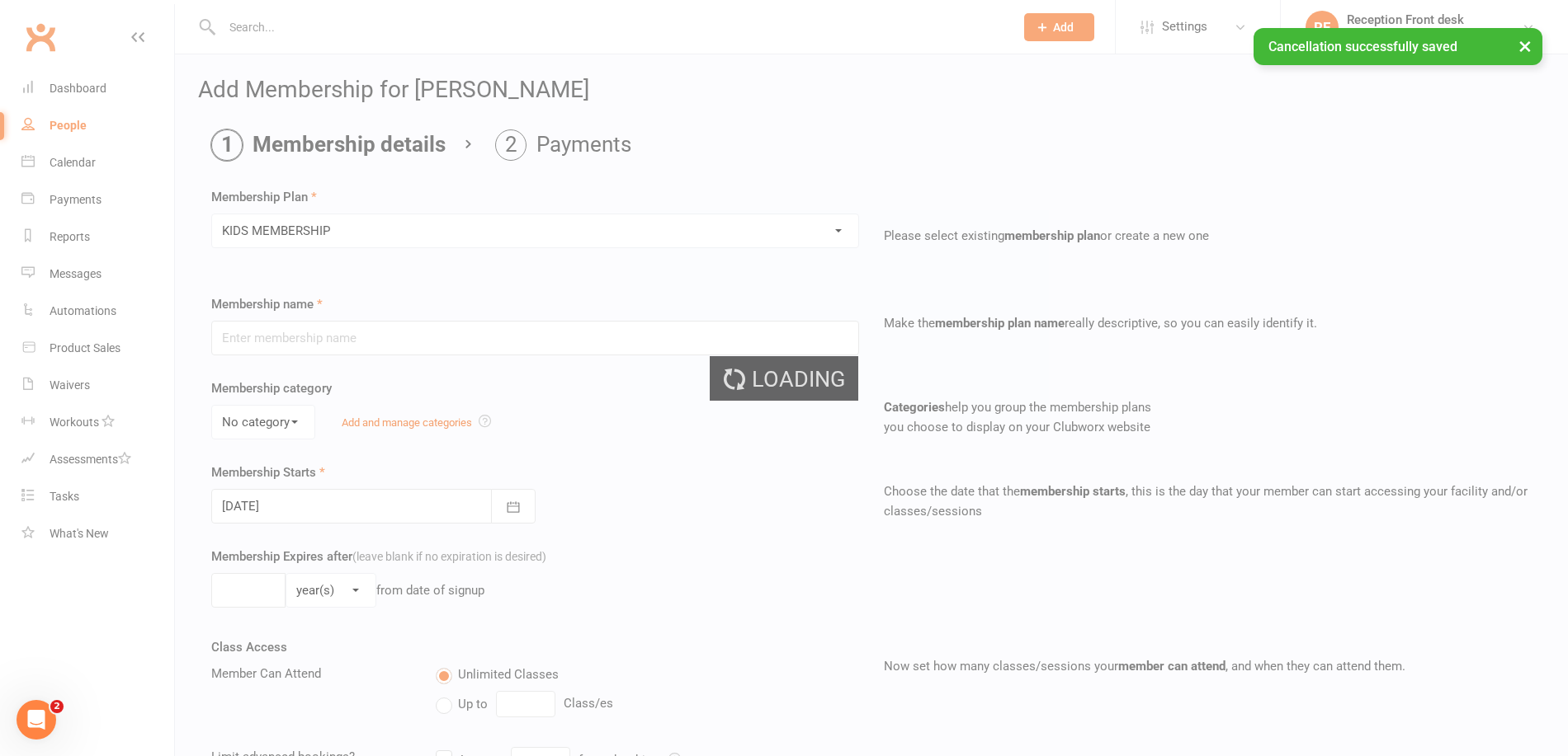
type input "KIDS MEMBERSHIP"
type input "0"
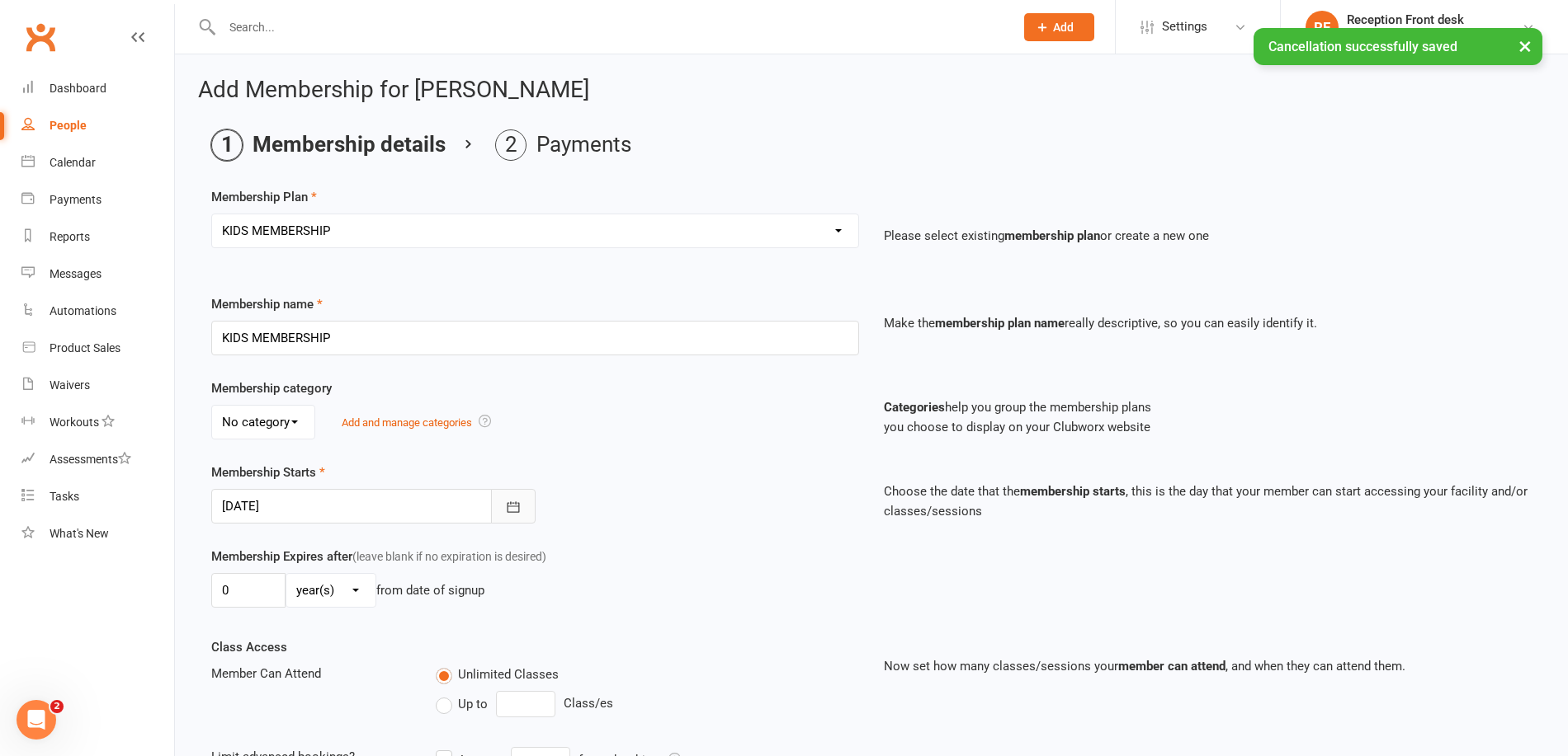
click at [518, 499] on icon "button" at bounding box center [513, 507] width 16 height 16
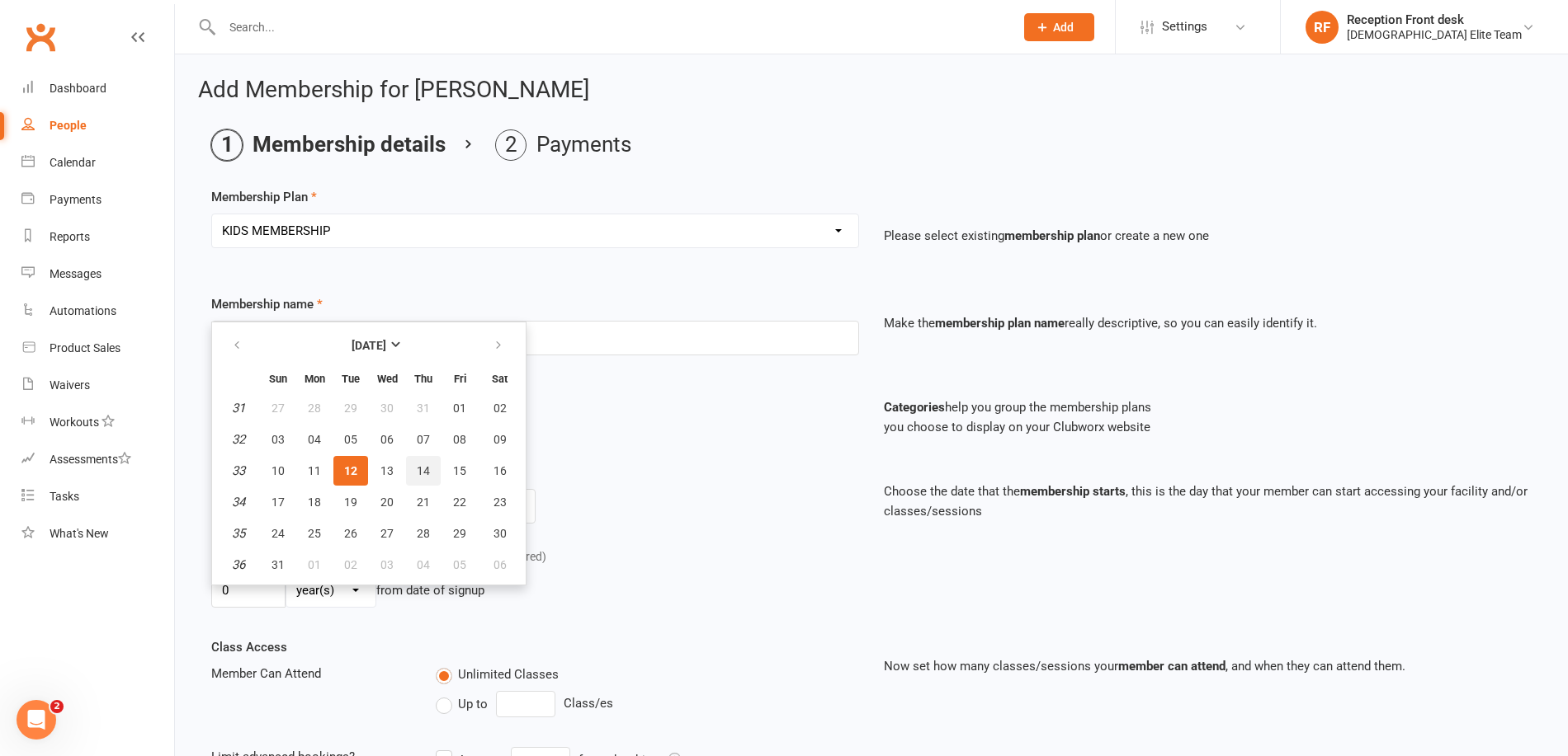
click at [430, 475] on button "14" at bounding box center [424, 471] width 35 height 30
type input "[DATE]"
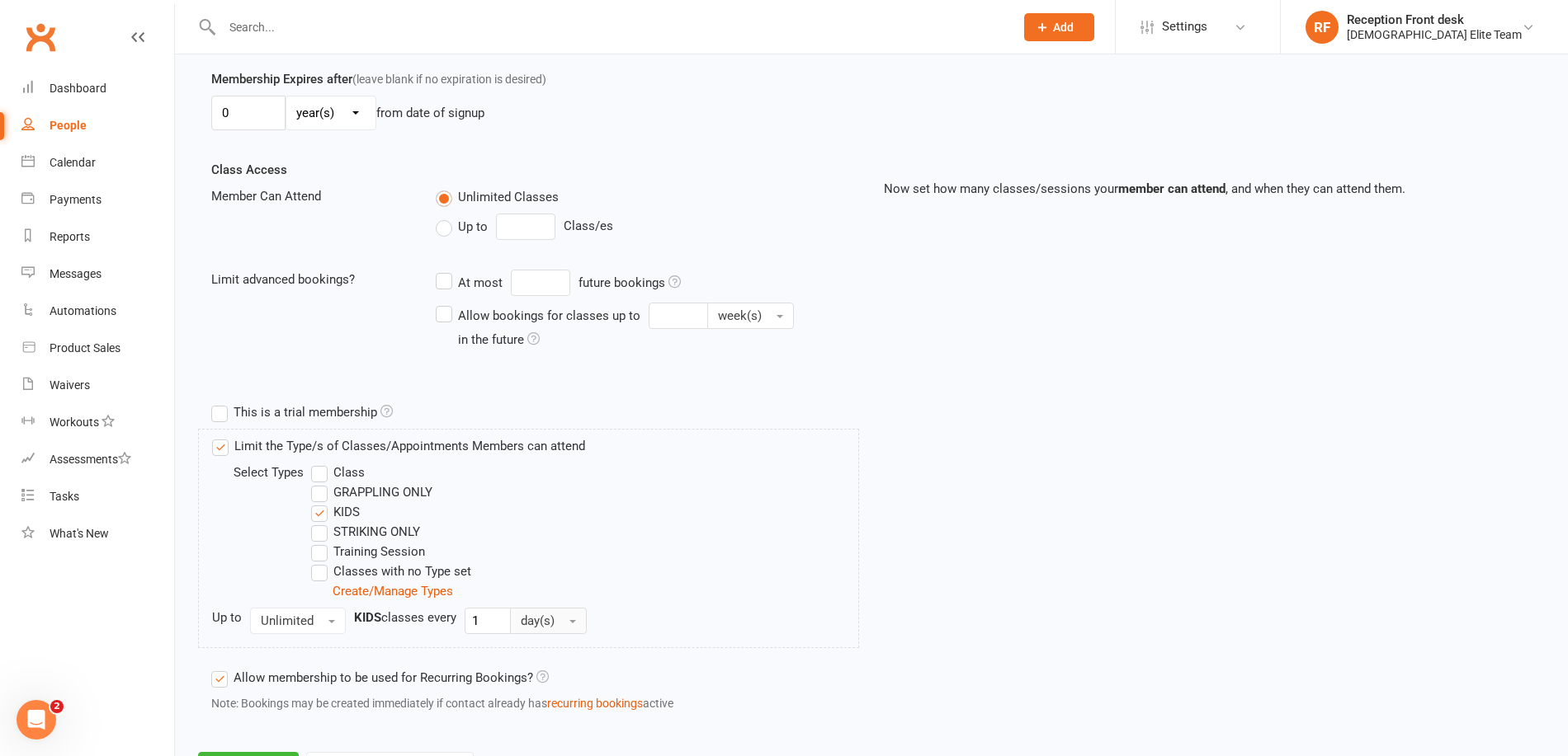
scroll to position [556, 0]
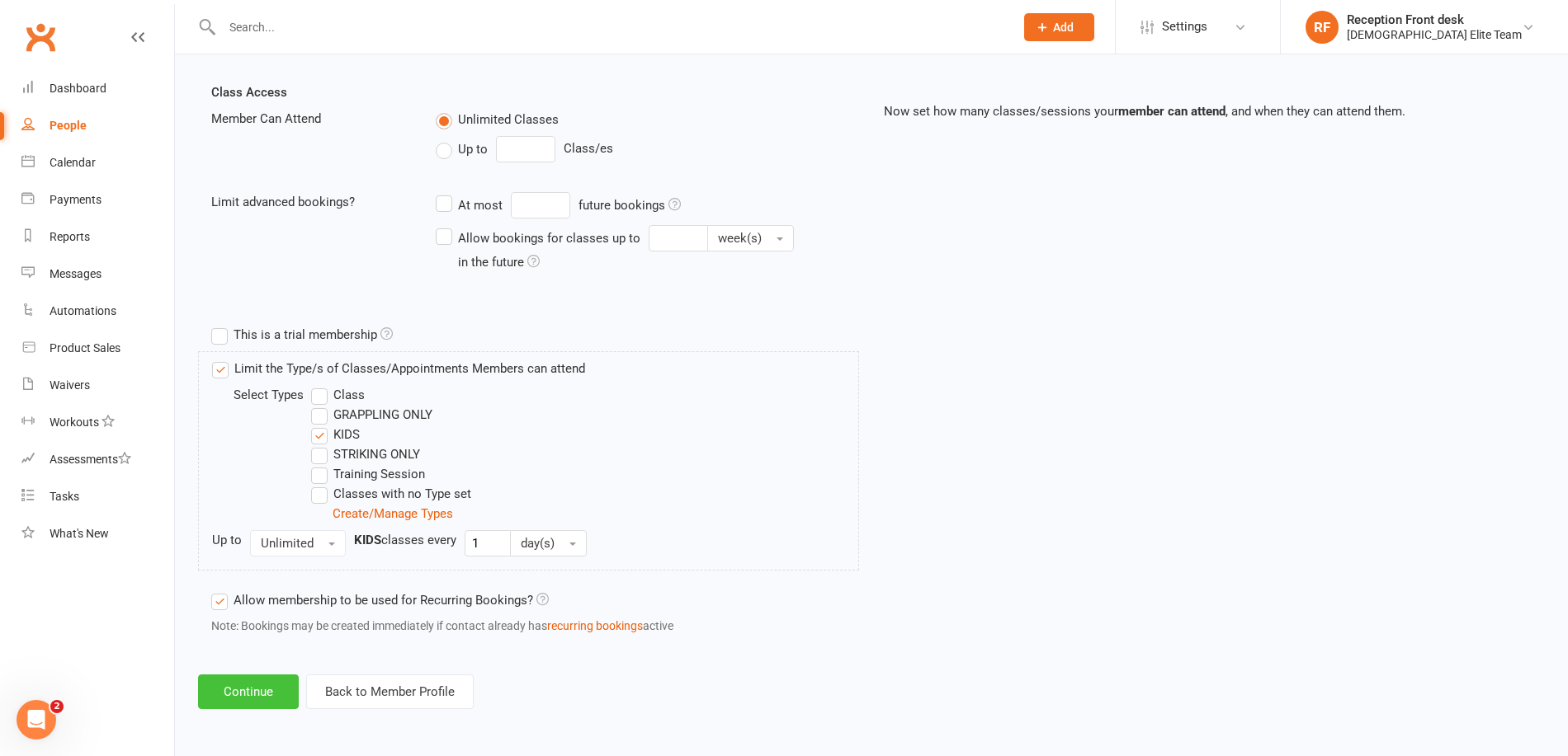
click at [261, 693] on button "Continue" at bounding box center [249, 692] width 101 height 35
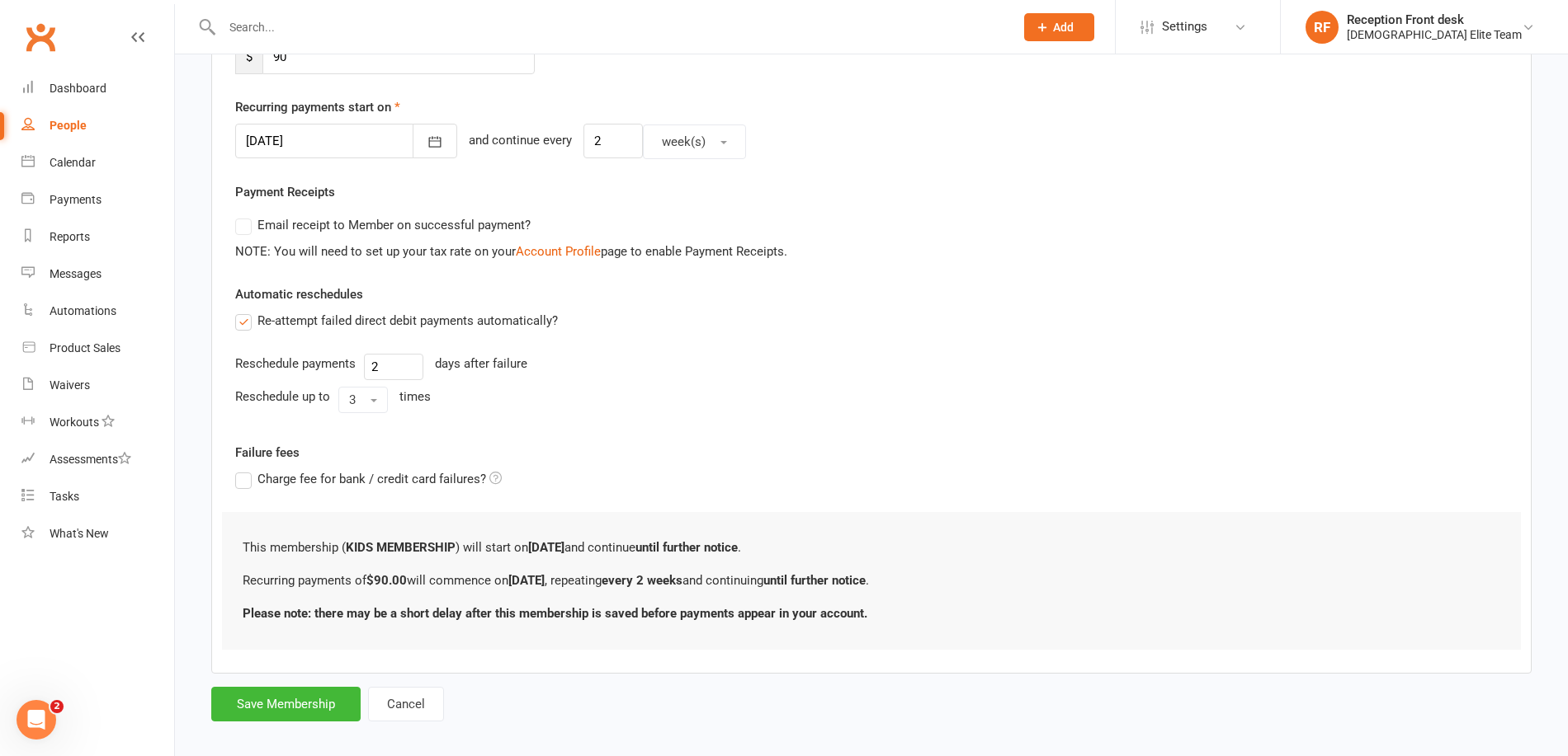
scroll to position [377, 0]
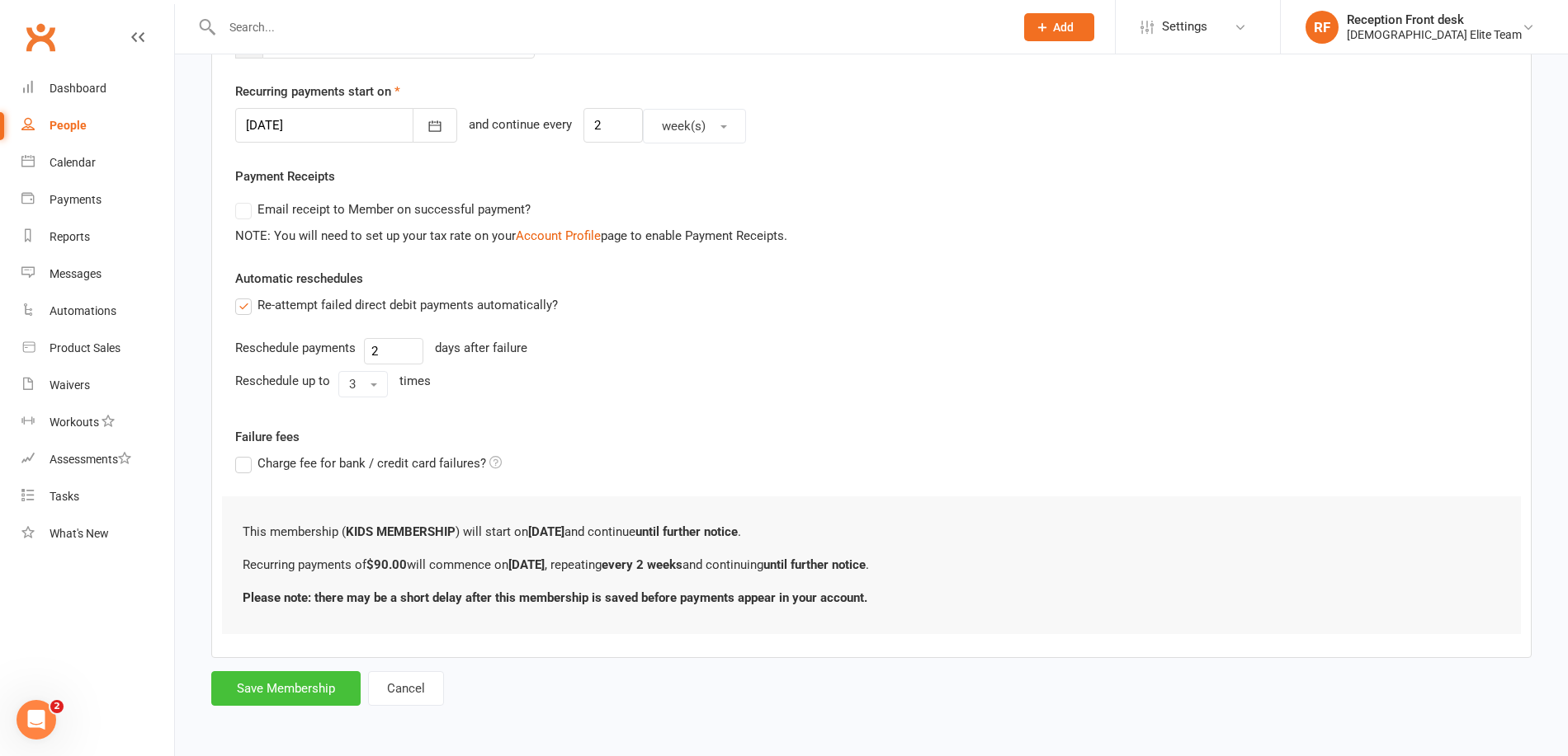
click at [312, 683] on button "Save Membership" at bounding box center [285, 688] width 149 height 35
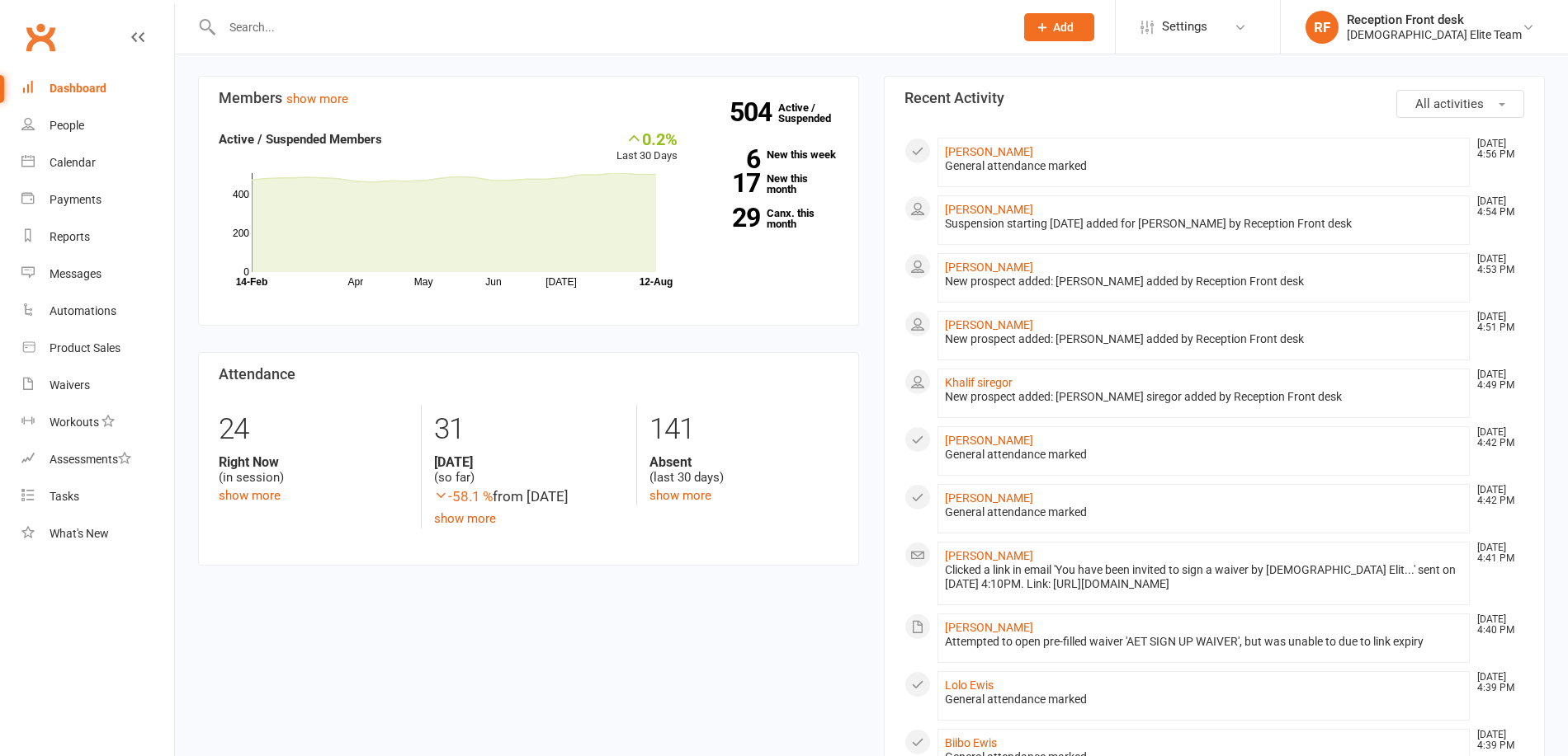
scroll to position [82, 0]
click at [52, 128] on div "People" at bounding box center [67, 126] width 35 height 14
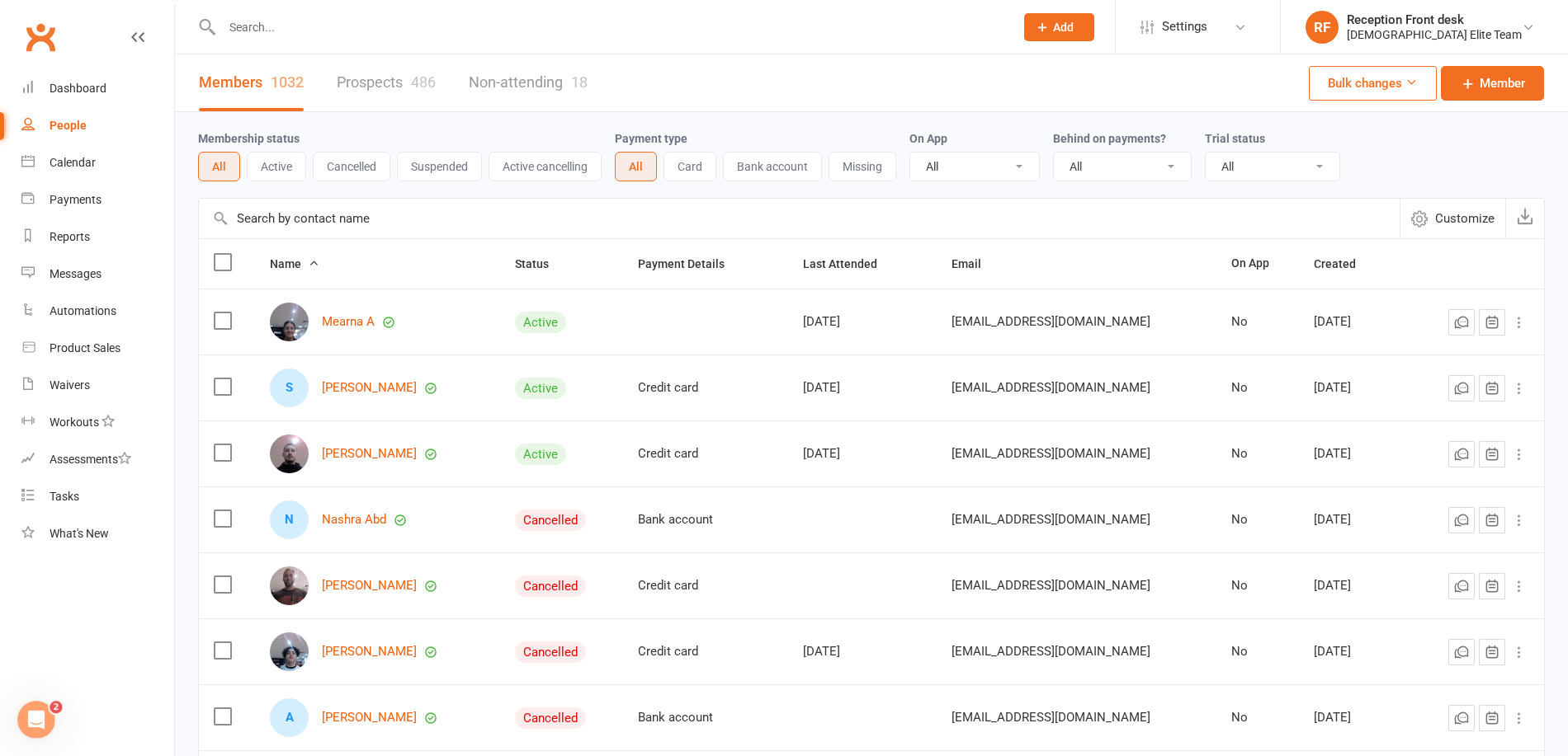
click at [284, 171] on button "Active" at bounding box center [276, 166] width 59 height 30
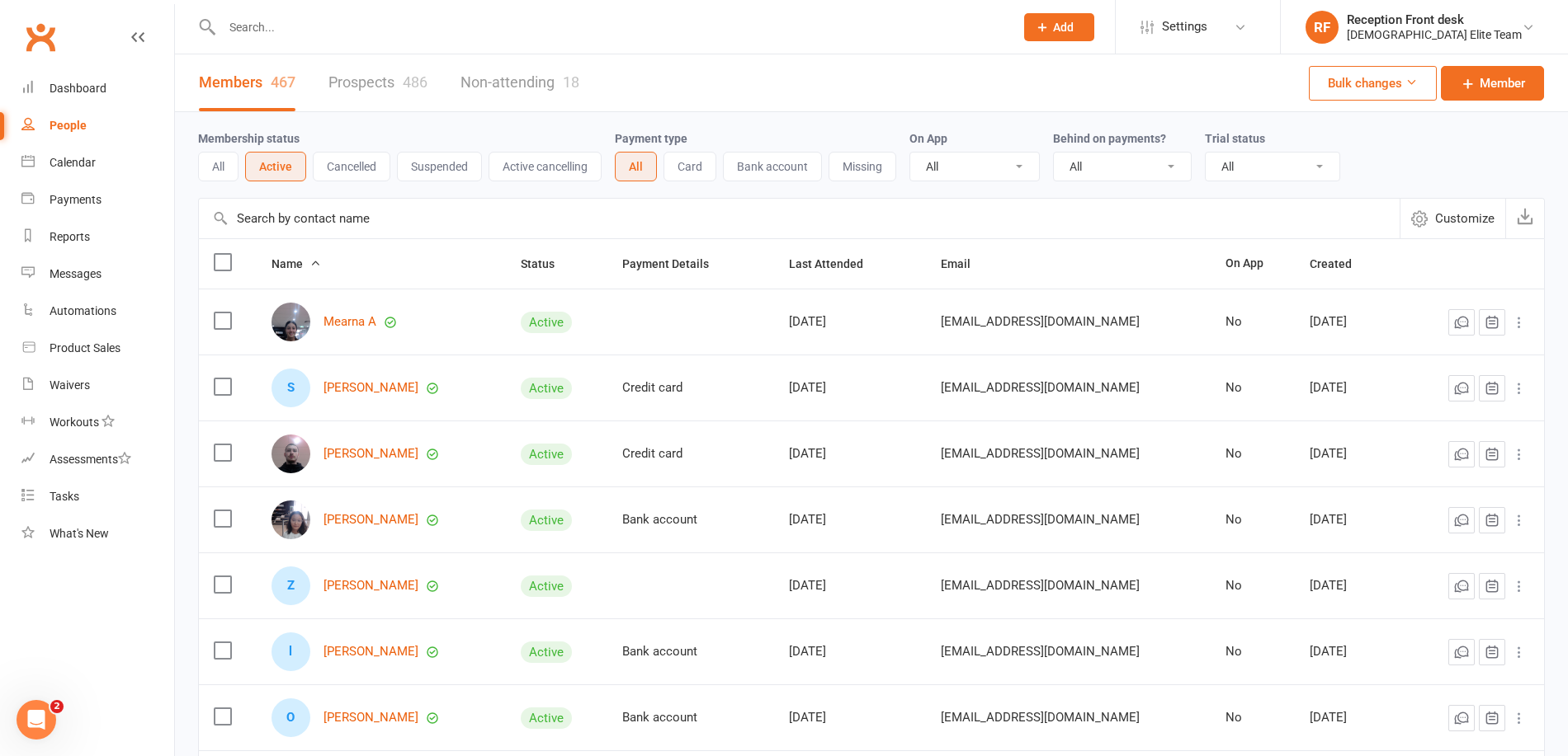
click at [55, 92] on div "Dashboard" at bounding box center [77, 88] width 57 height 14
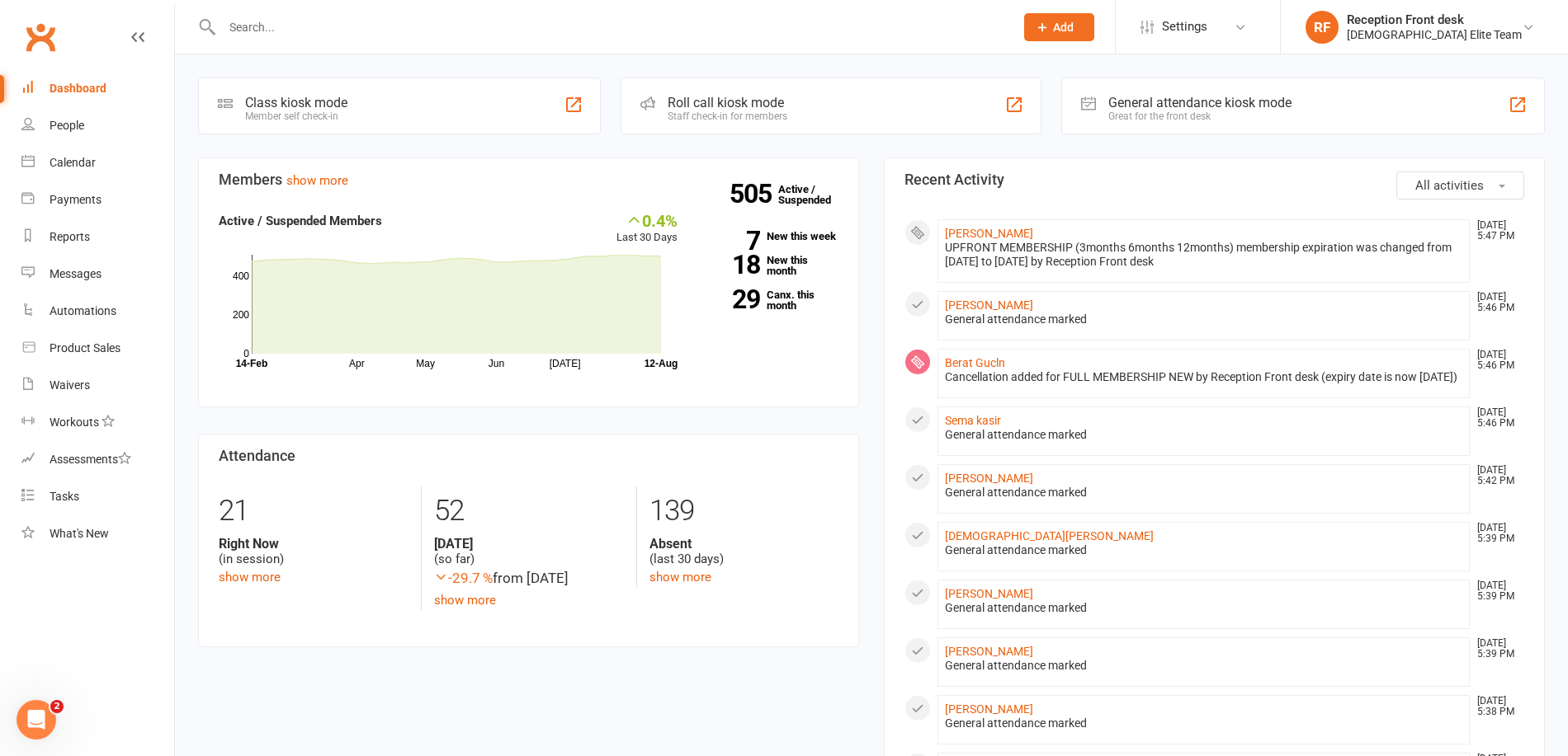
click at [1487, 192] on button "All activities" at bounding box center [1461, 185] width 128 height 28
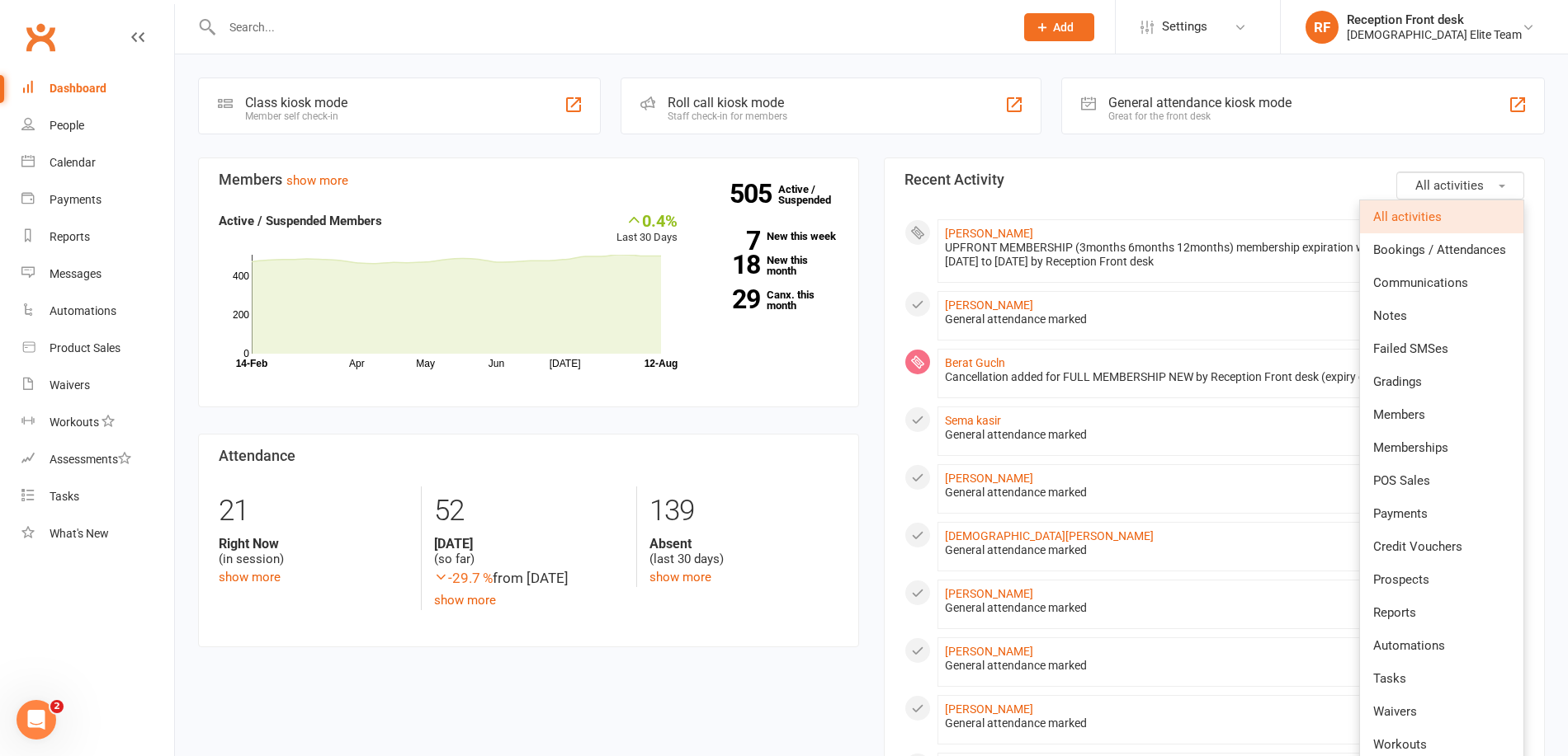
click at [1052, 183] on h3 "Recent Activity" at bounding box center [1214, 179] width 620 height 16
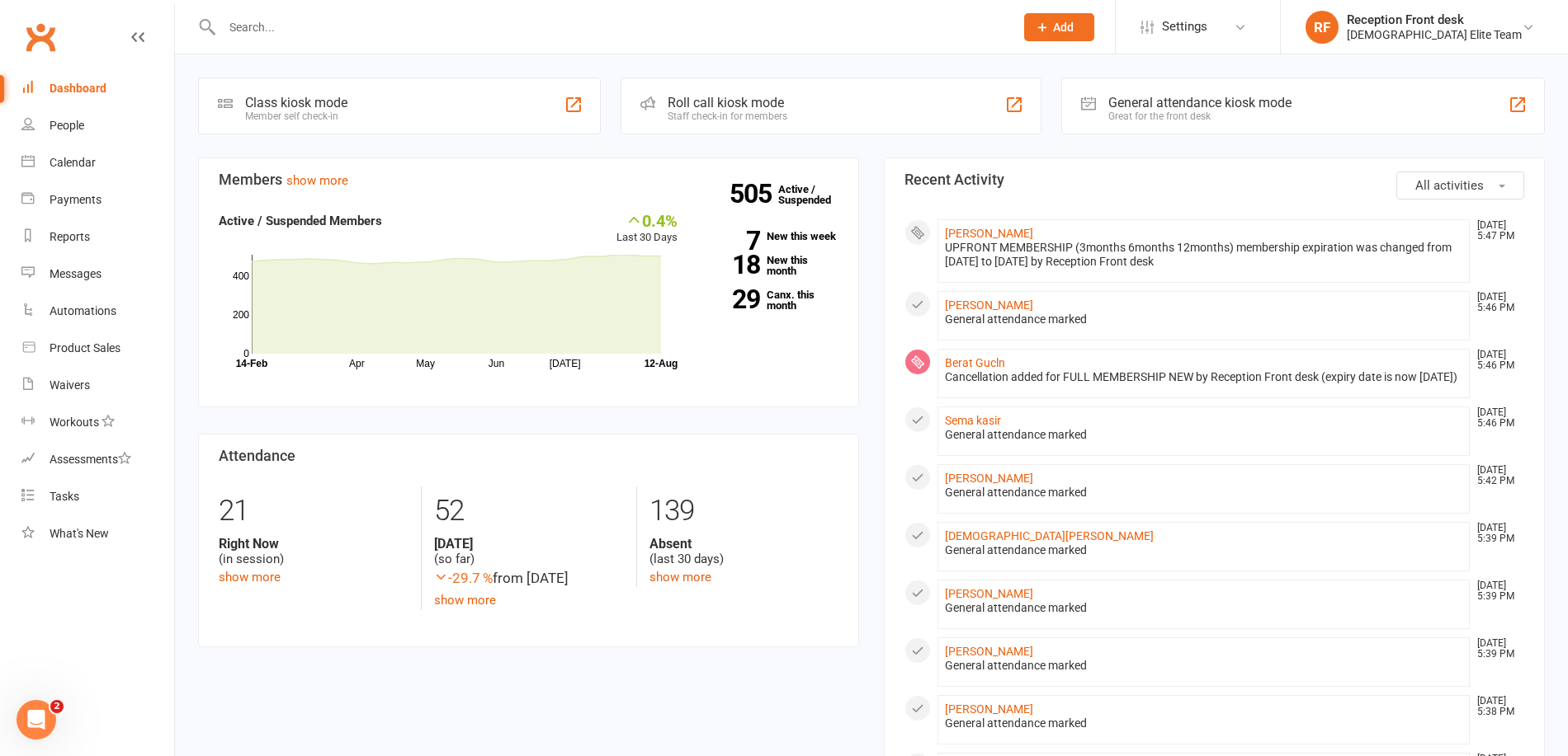
click at [62, 97] on link "Dashboard" at bounding box center [98, 89] width 153 height 37
